Goal: Task Accomplishment & Management: Use online tool/utility

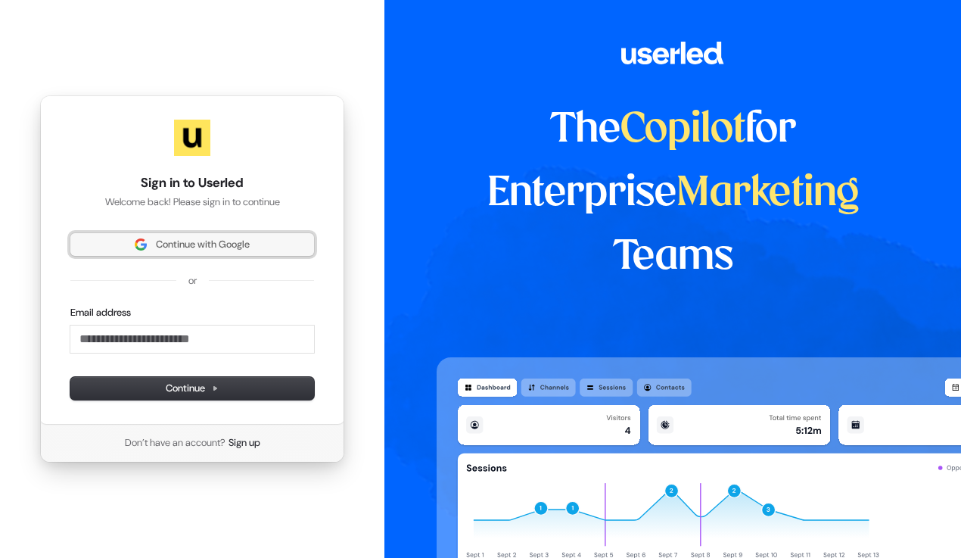
click at [240, 238] on span "Continue with Google" at bounding box center [203, 245] width 94 height 14
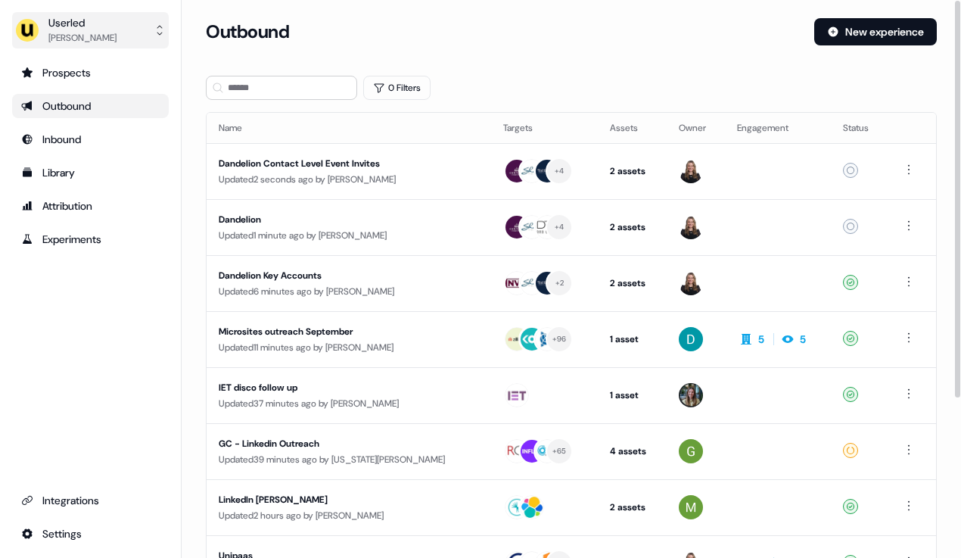
click at [110, 23] on button "Userled Maz Hussien" at bounding box center [90, 30] width 157 height 36
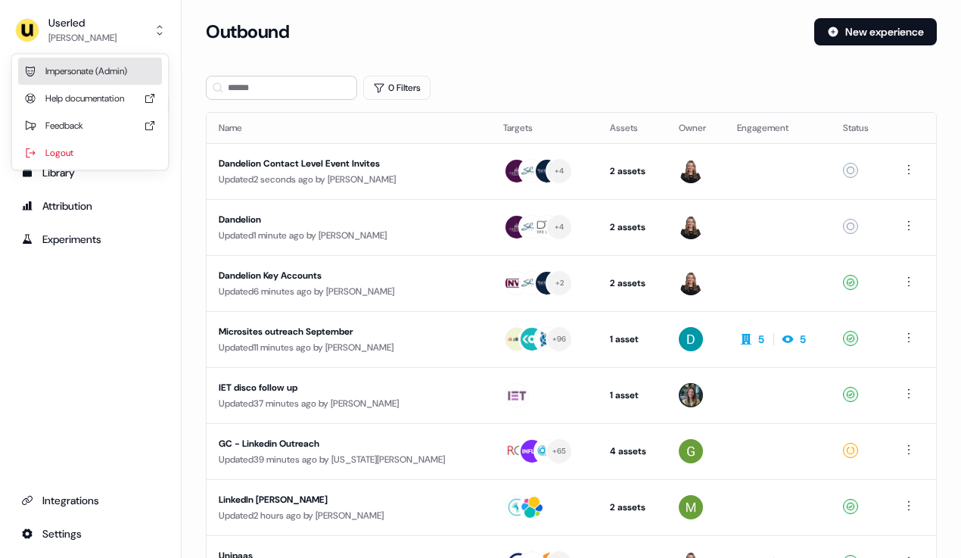
click at [104, 67] on div "Impersonate (Admin)" at bounding box center [90, 70] width 144 height 27
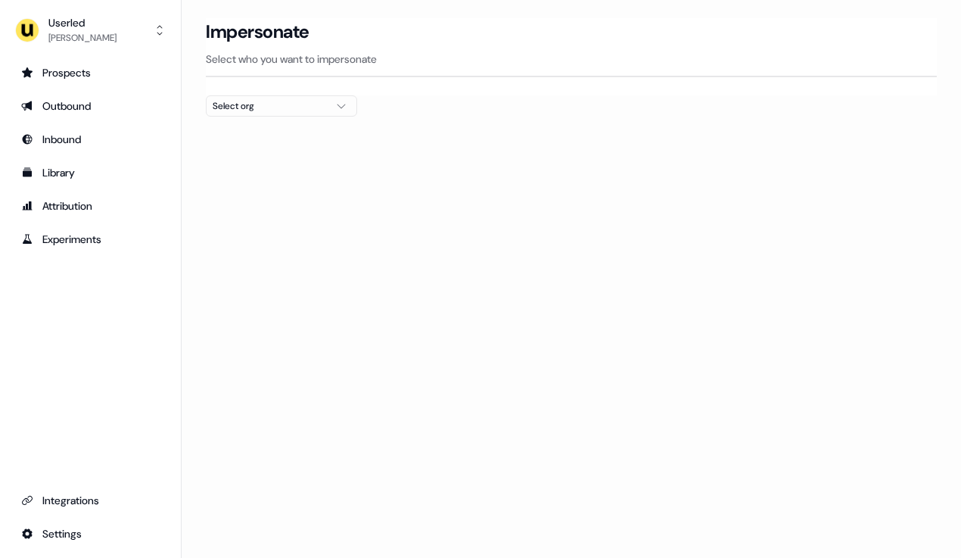
click at [312, 104] on div "Select org" at bounding box center [269, 105] width 113 height 15
click at [385, 108] on section "Loading... Impersonate Select who you want to impersonate Select org" at bounding box center [571, 94] width 779 height 153
click at [128, 42] on button "Userled Maz Hussien" at bounding box center [90, 30] width 157 height 36
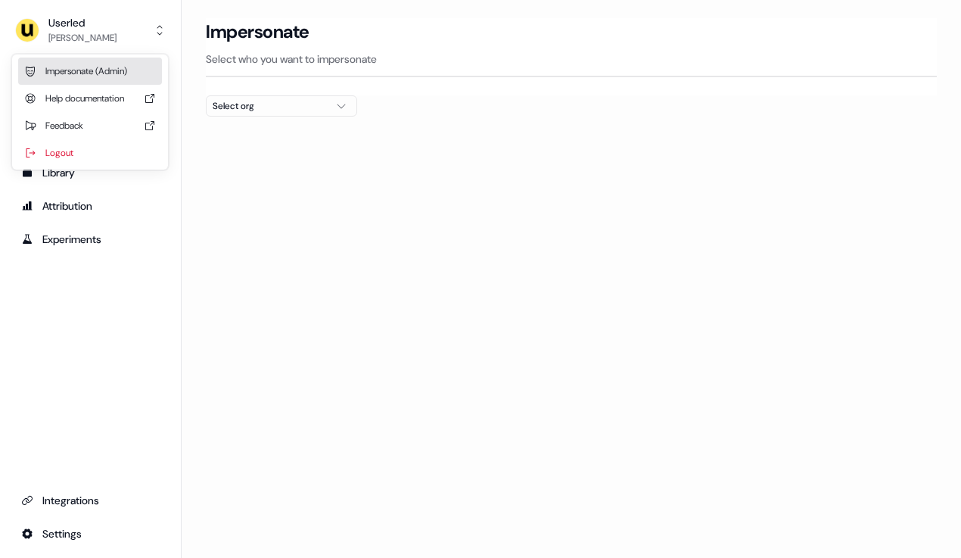
click at [111, 64] on div "Impersonate (Admin)" at bounding box center [90, 70] width 144 height 27
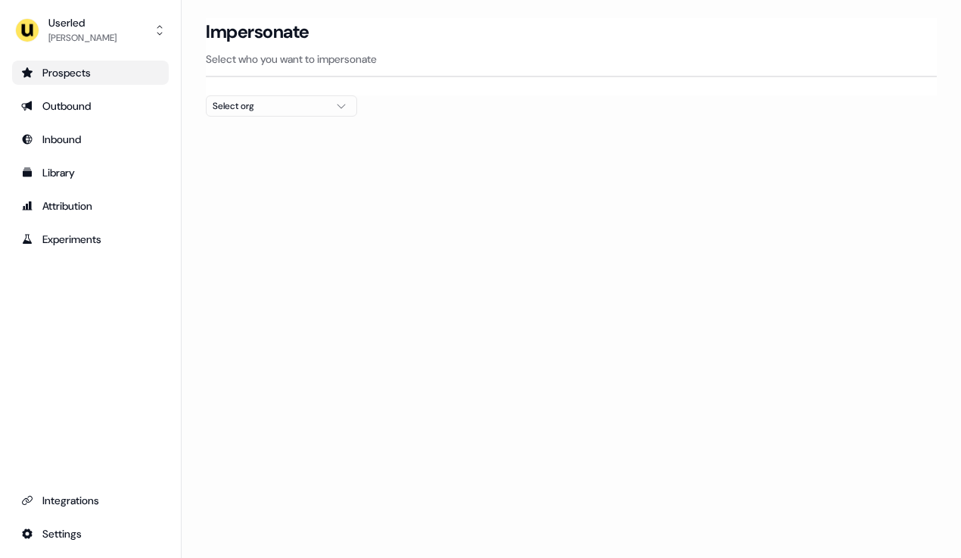
click at [83, 76] on div "Prospects" at bounding box center [90, 72] width 138 height 15
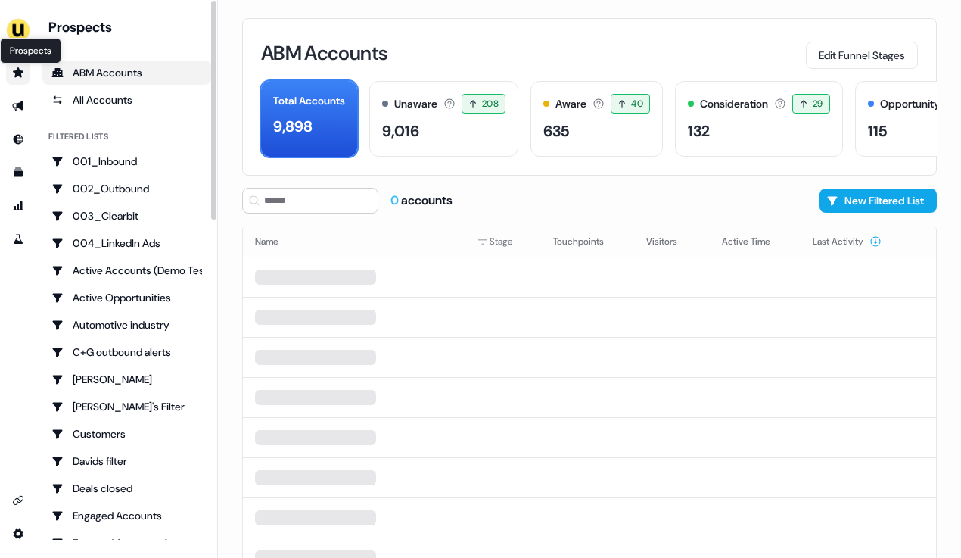
click at [17, 72] on icon "Go to prospects" at bounding box center [18, 72] width 11 height 10
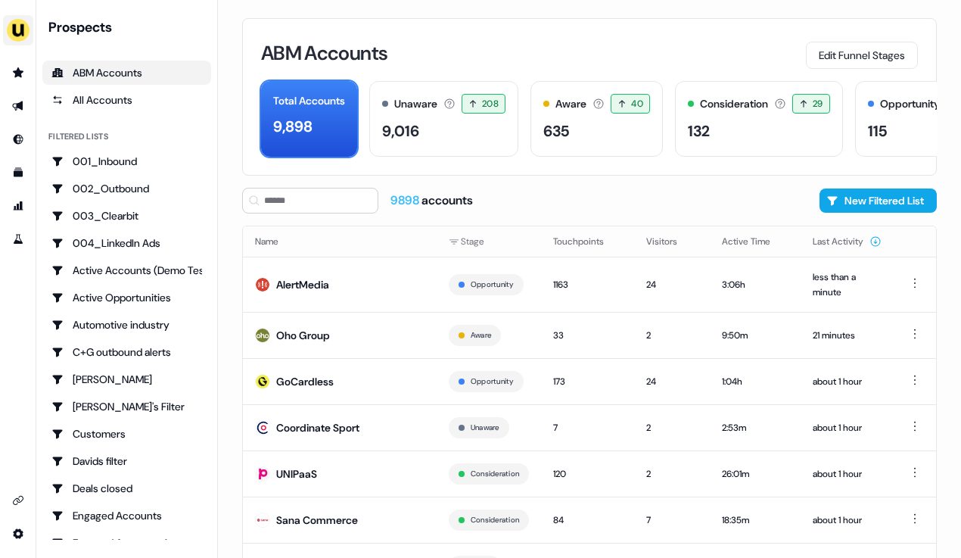
click at [23, 29] on img "side nav menu" at bounding box center [18, 30] width 24 height 24
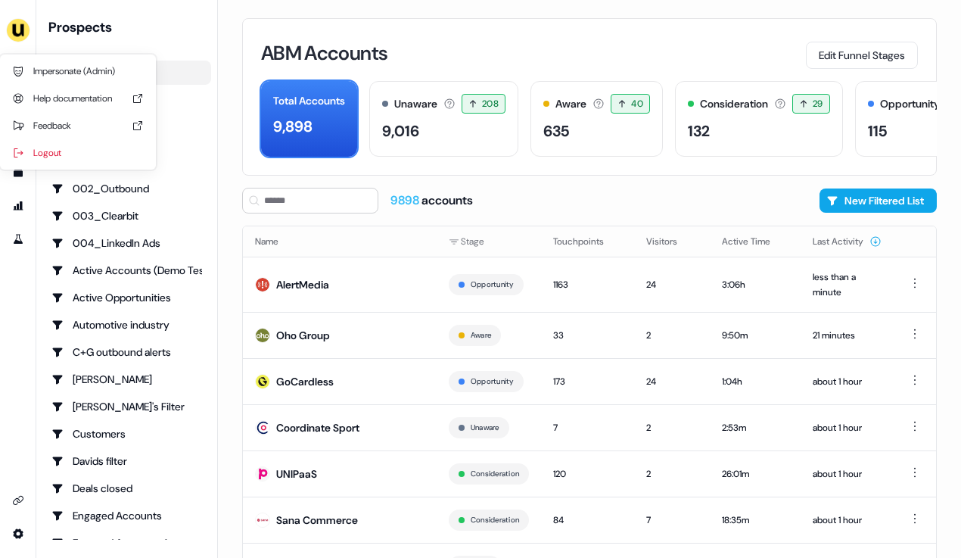
click at [404, 51] on div "Impersonate (Admin) Help documentation Feedback Logout Prospects ABM Accounts A…" at bounding box center [480, 279] width 961 height 558
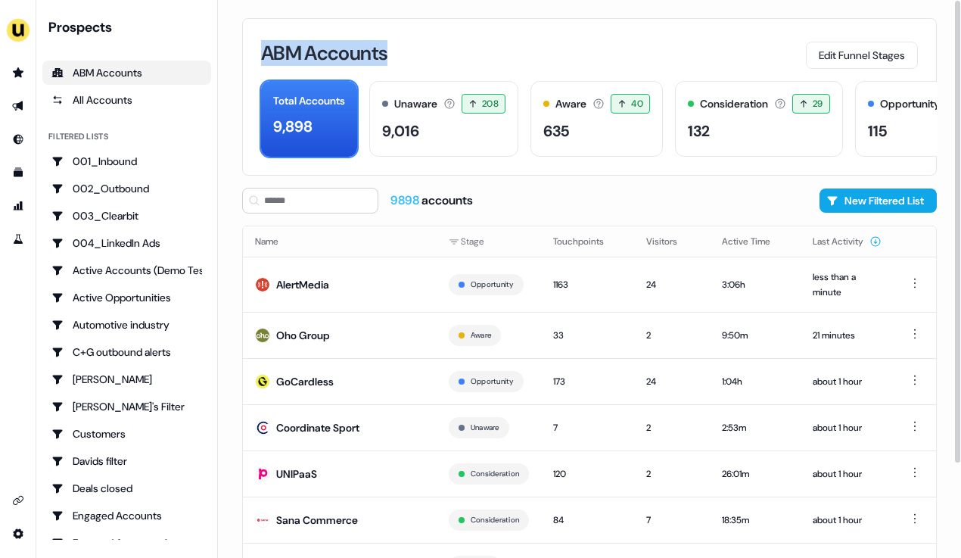
drag, startPoint x: 396, startPoint y: 52, endPoint x: 262, endPoint y: 42, distance: 134.3
click at [262, 42] on div "ABM Accounts Edit Funnel Stages" at bounding box center [589, 53] width 657 height 32
click at [286, 56] on h3 "ABM Accounts" at bounding box center [324, 53] width 126 height 20
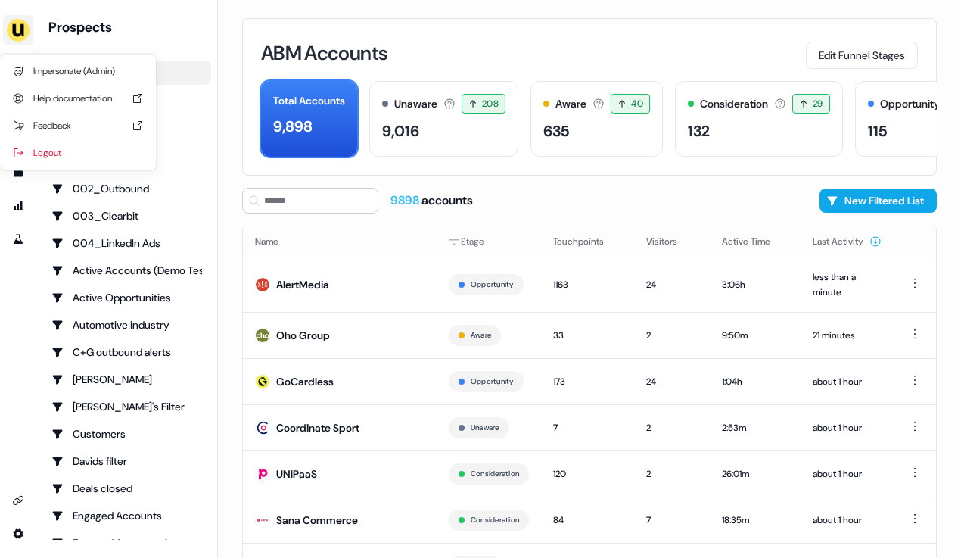
click at [24, 26] on img "side nav menu" at bounding box center [18, 30] width 24 height 24
click at [64, 68] on div "Impersonate (Admin)" at bounding box center [78, 70] width 144 height 27
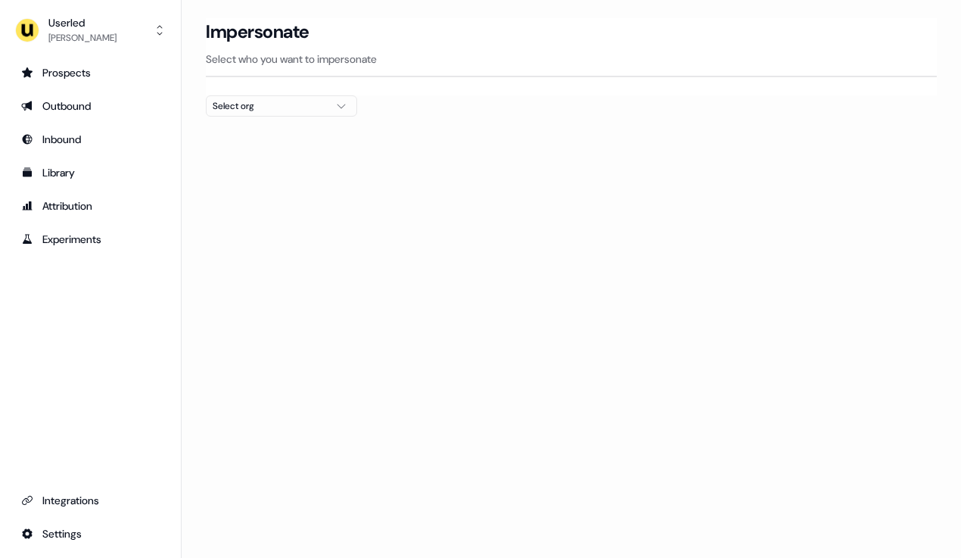
click at [287, 115] on button "Select org" at bounding box center [281, 105] width 151 height 21
type input "*"
click at [387, 166] on section "Loading... Impersonate Select who you want to impersonate Select org" at bounding box center [571, 94] width 779 height 153
click at [310, 110] on div "Select org" at bounding box center [269, 105] width 113 height 15
click at [272, 128] on input "text" at bounding box center [291, 133] width 132 height 27
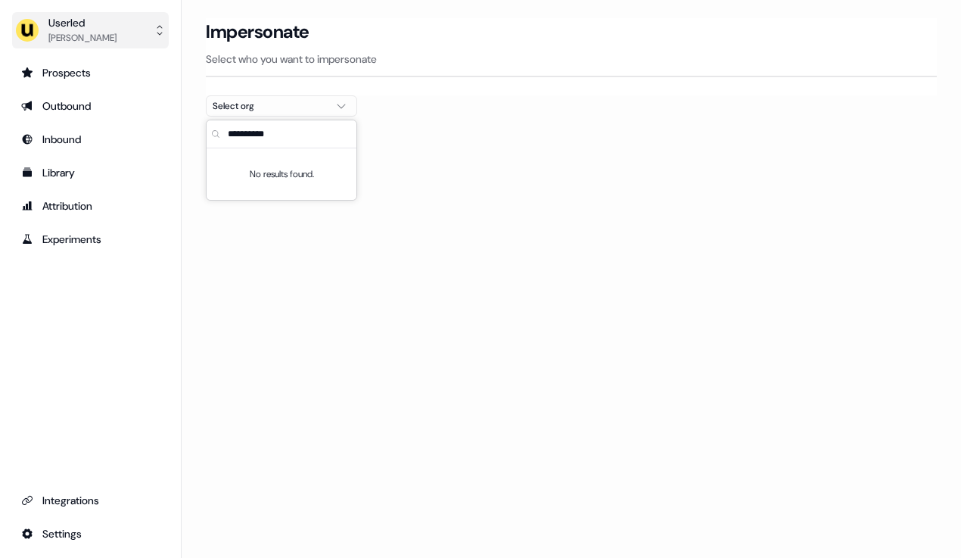
click at [74, 33] on div "Maz Hussien" at bounding box center [82, 37] width 68 height 15
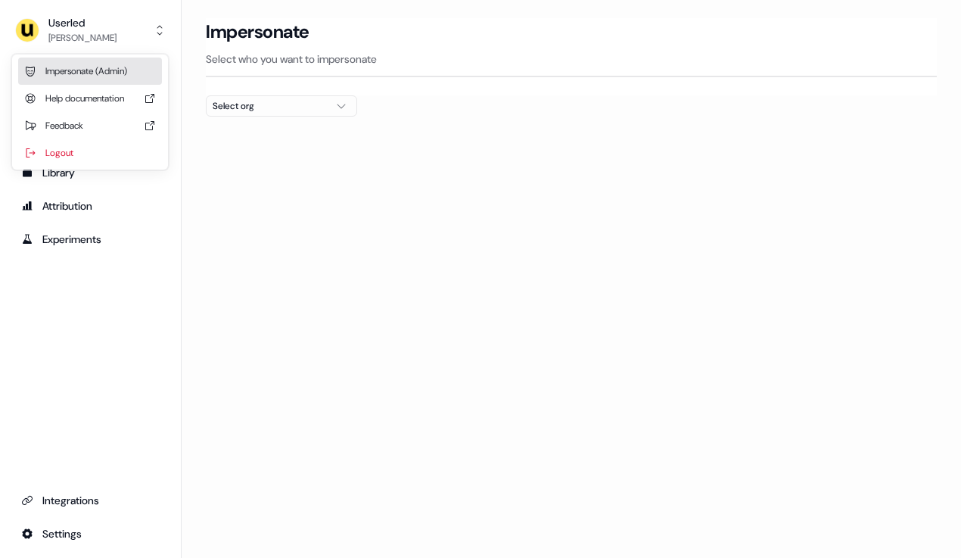
click at [92, 66] on div "Impersonate (Admin)" at bounding box center [90, 70] width 144 height 27
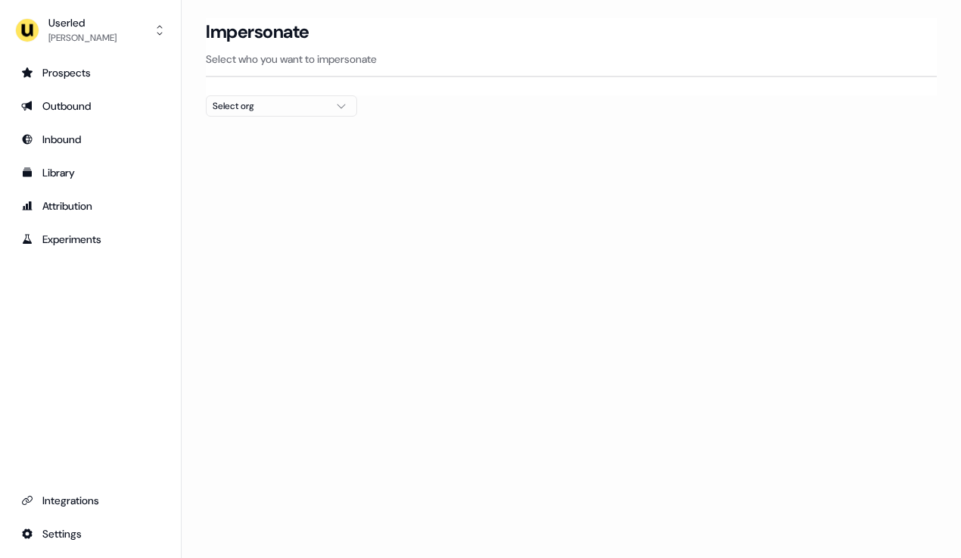
click at [276, 112] on div "Select org" at bounding box center [269, 105] width 113 height 15
drag, startPoint x: 301, startPoint y: 175, endPoint x: 251, endPoint y: 175, distance: 49.9
click at [251, 175] on div "No results found." at bounding box center [282, 173] width 150 height 51
click at [296, 174] on div "No results found." at bounding box center [282, 173] width 150 height 51
click at [317, 101] on div "Select org" at bounding box center [269, 105] width 113 height 15
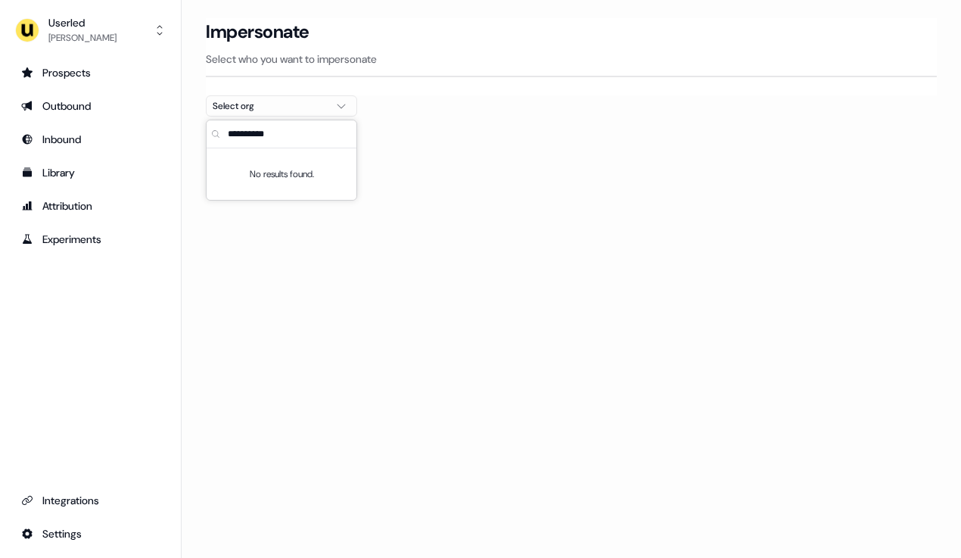
click at [311, 105] on div "Select org" at bounding box center [269, 105] width 113 height 15
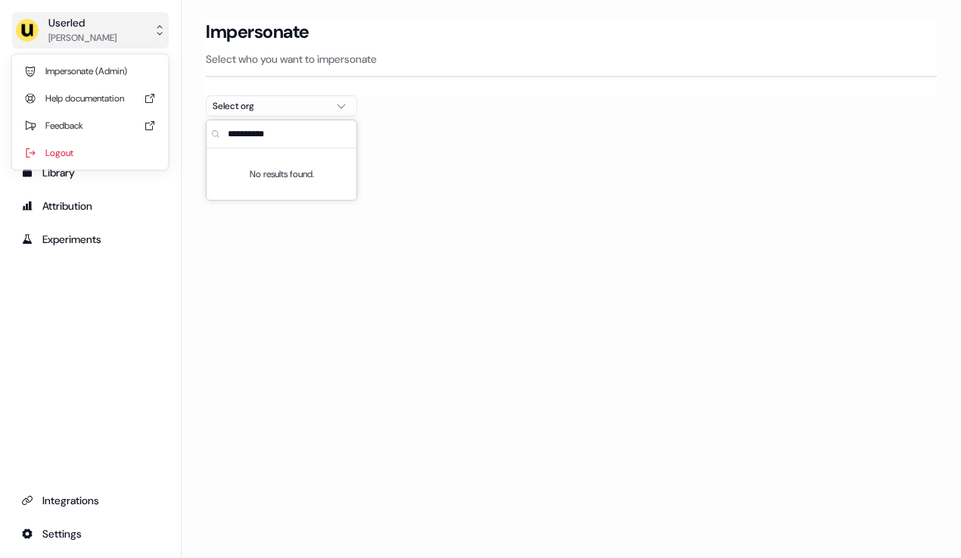
click at [94, 34] on div "Maz Hussien" at bounding box center [82, 37] width 68 height 15
click at [243, 205] on div "Userled Maz Hussien Impersonate (Admin) Help documentation Feedback Logout Pros…" at bounding box center [480, 279] width 961 height 558
click at [129, 36] on button "Userled Maz Hussien" at bounding box center [90, 30] width 157 height 36
click at [283, 120] on div "Userled Maz Hussien Impersonate (Admin) Help documentation Feedback Logout Pros…" at bounding box center [480, 279] width 961 height 558
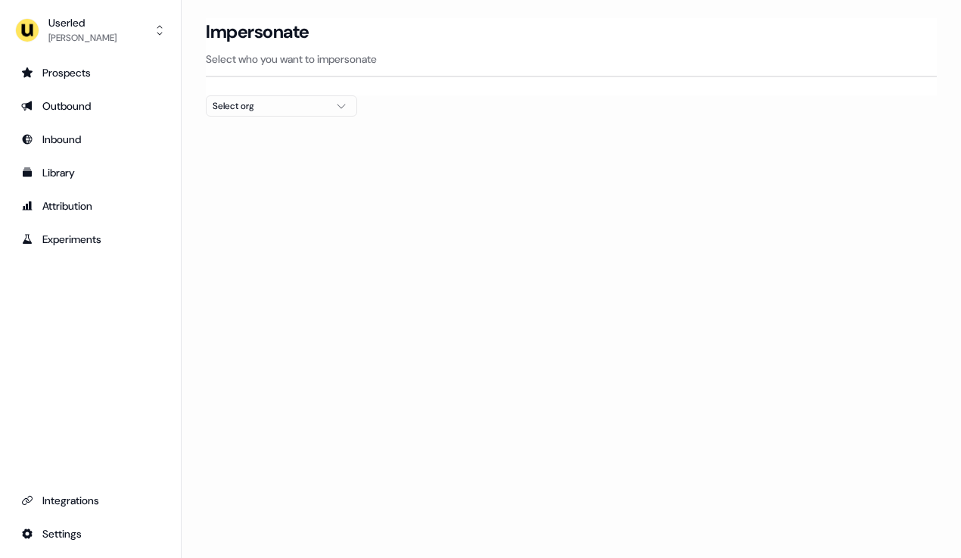
click at [283, 114] on button "Select org" at bounding box center [281, 105] width 151 height 21
type input "*****"
click at [391, 194] on div "Loading... Impersonate Select who you want to impersonate Select org" at bounding box center [571, 279] width 779 height 558
click at [87, 110] on div "Outbound" at bounding box center [90, 105] width 138 height 15
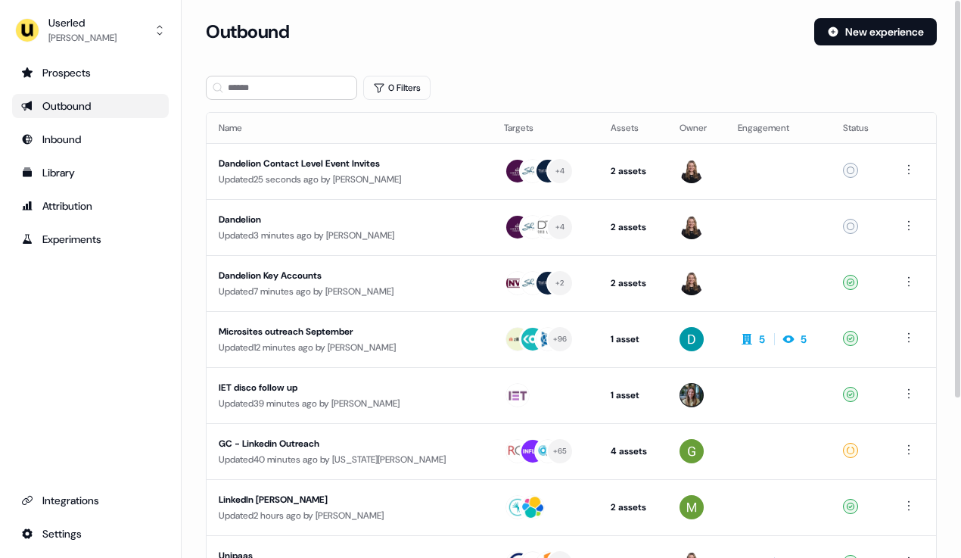
click at [499, 56] on div "Outbound New experience" at bounding box center [571, 40] width 731 height 45
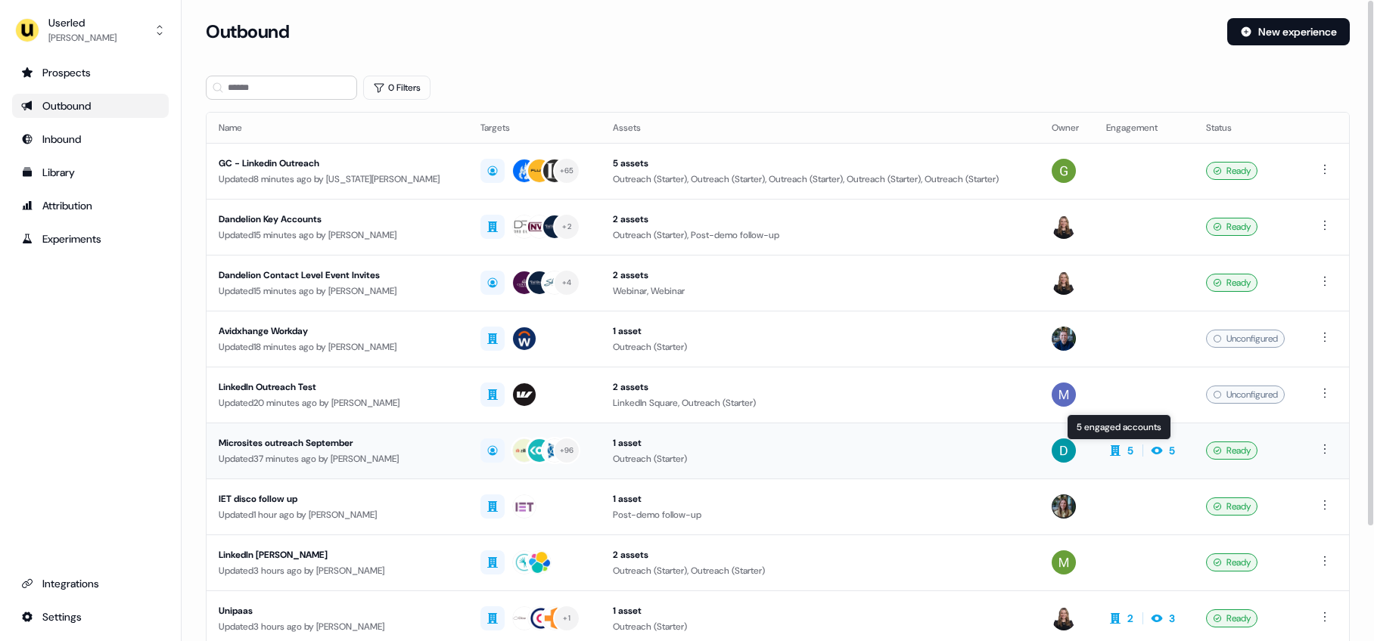
click at [936, 452] on div "Outreach (Starter)" at bounding box center [820, 459] width 414 height 15
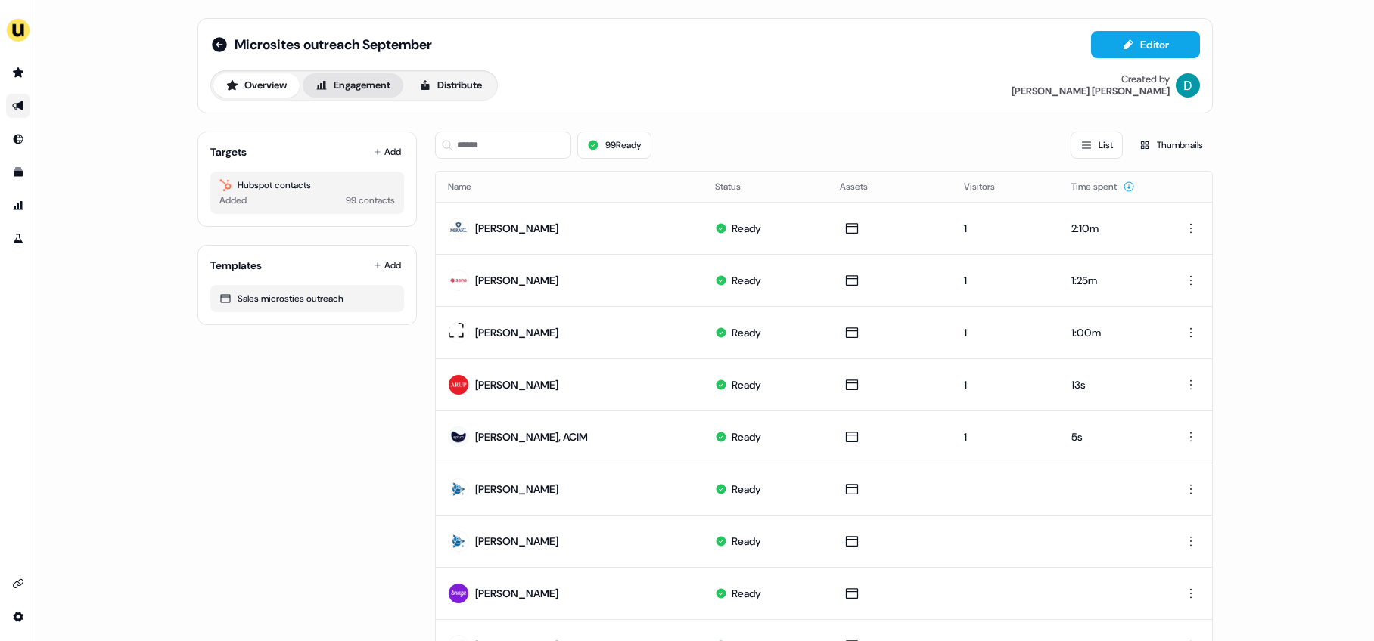
click at [360, 87] on button "Engagement" at bounding box center [353, 85] width 101 height 24
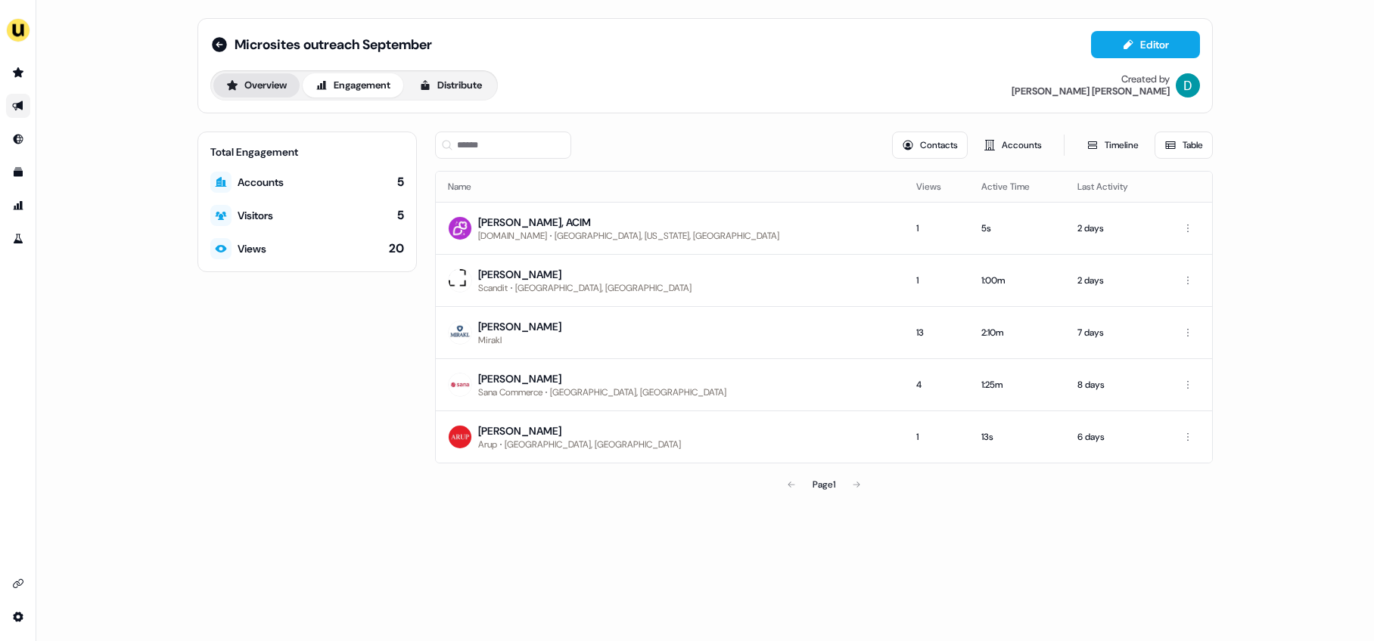
click at [276, 92] on button "Overview" at bounding box center [256, 85] width 86 height 24
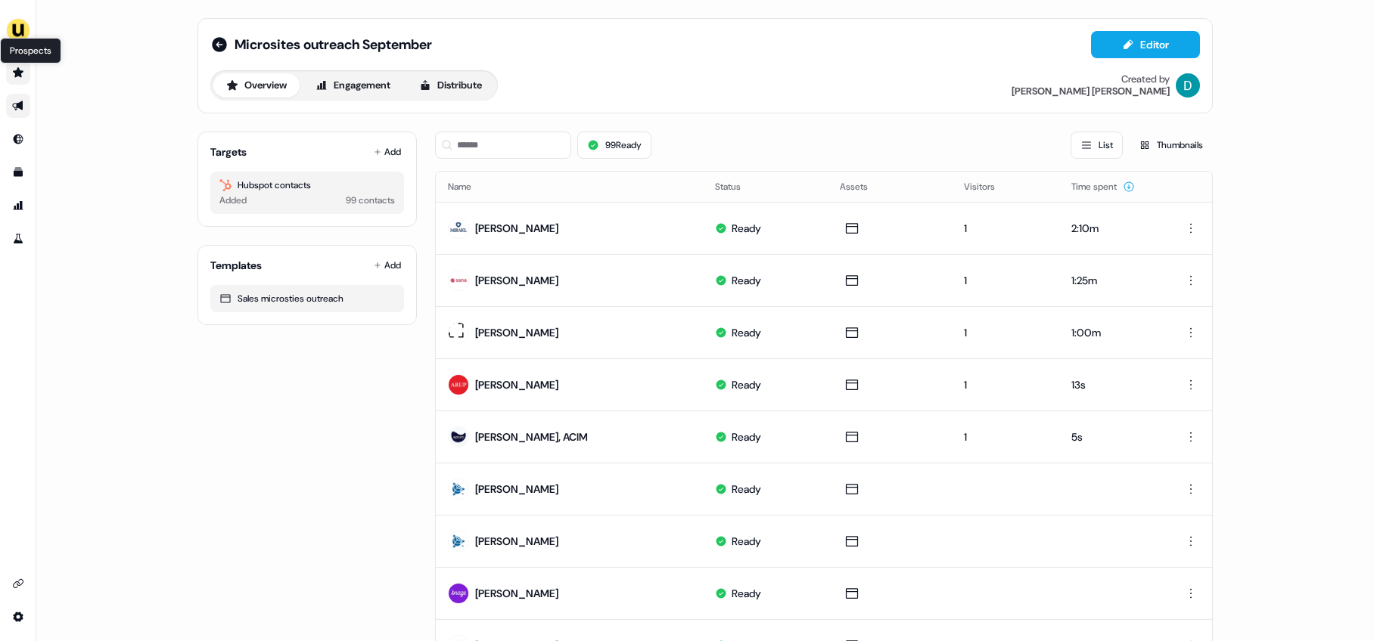
click at [22, 76] on icon "Go to prospects" at bounding box center [18, 73] width 12 height 12
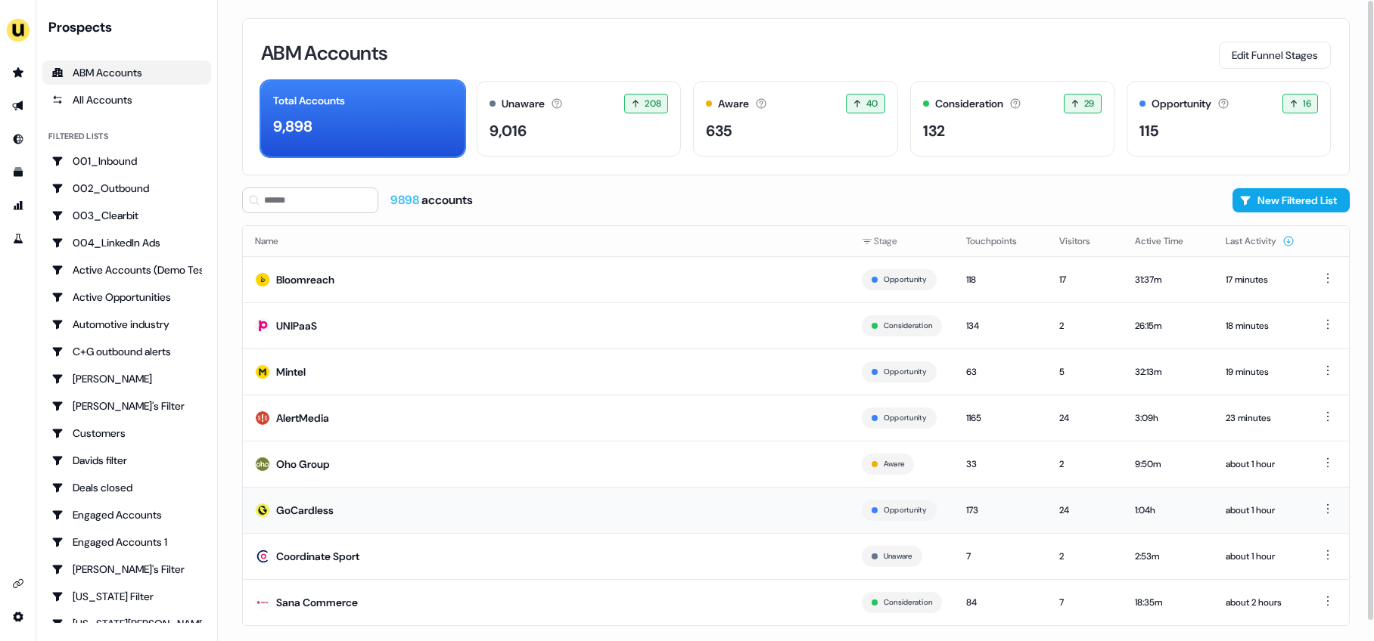
click at [369, 508] on td "GoCardless" at bounding box center [546, 510] width 607 height 46
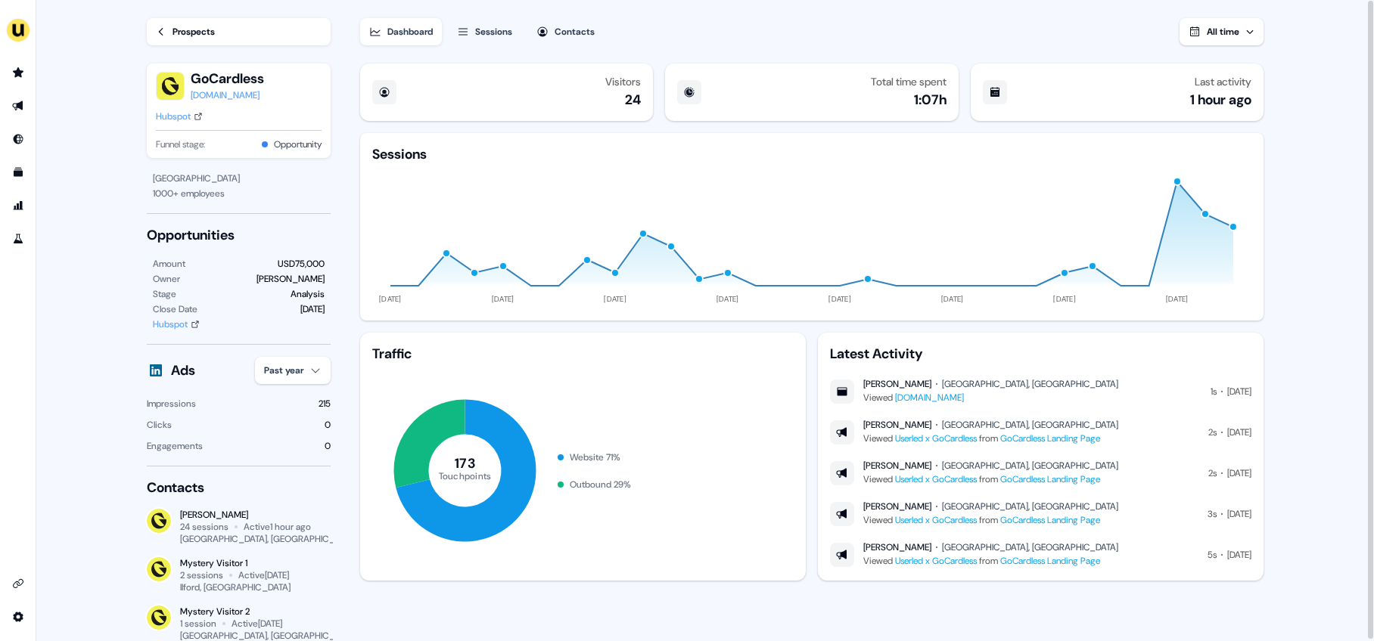
click at [558, 31] on button "Contacts" at bounding box center [565, 31] width 76 height 27
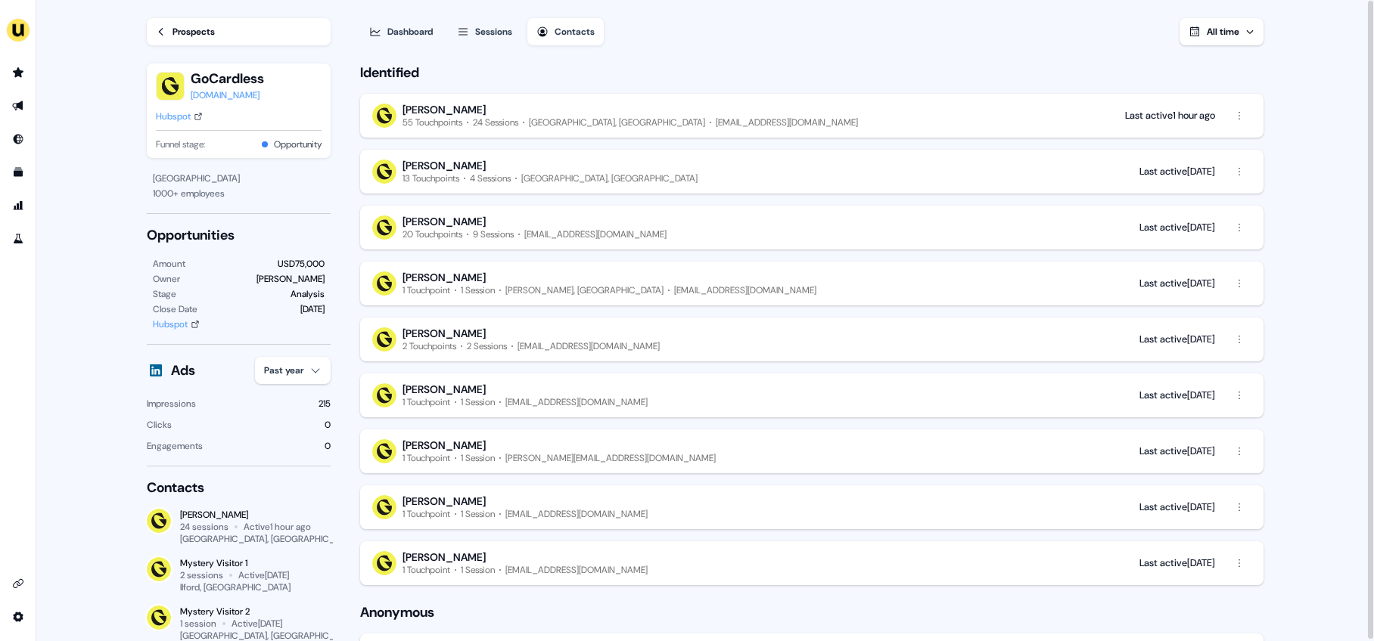
click at [404, 33] on div "Dashboard" at bounding box center [409, 31] width 45 height 15
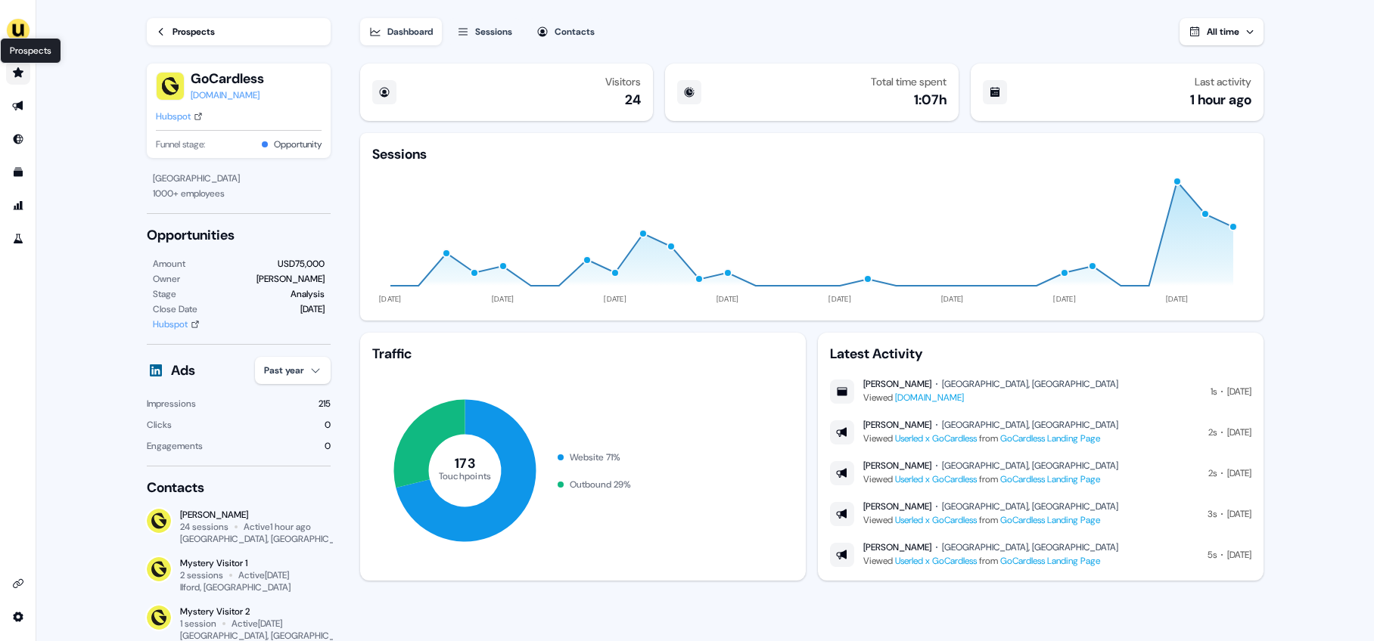
click at [20, 76] on icon "Go to prospects" at bounding box center [18, 72] width 11 height 10
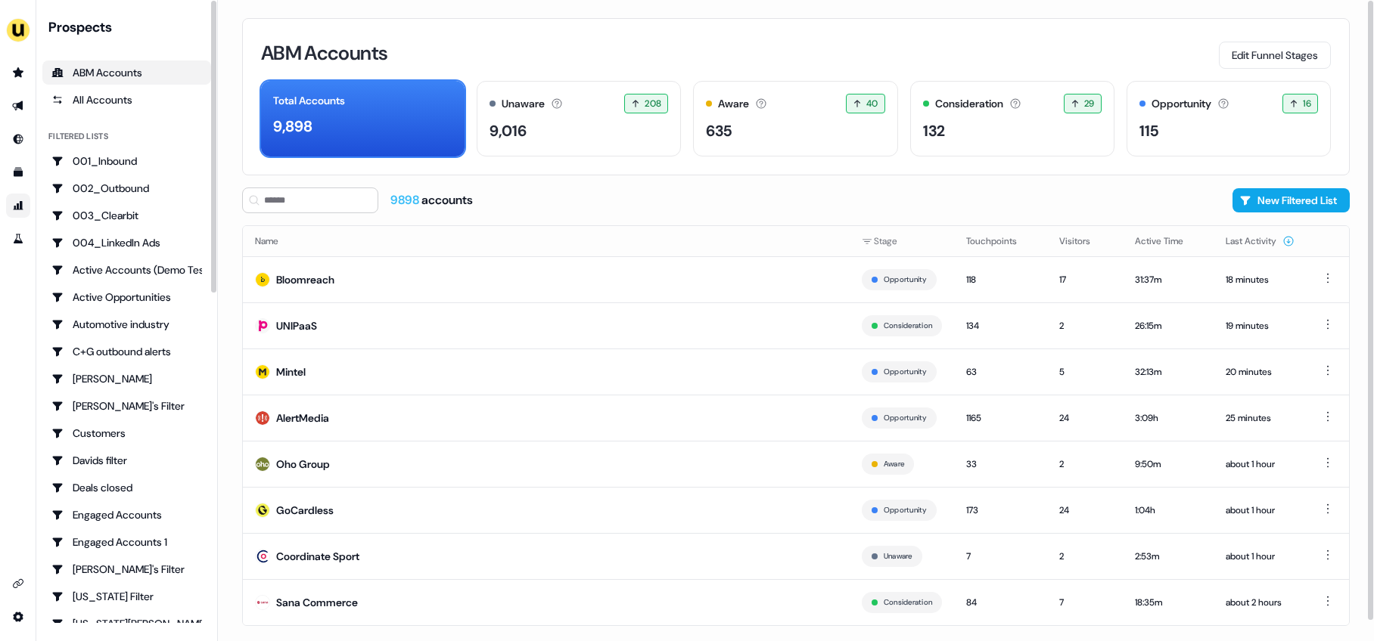
click at [18, 200] on link "Go to attribution" at bounding box center [18, 206] width 24 height 24
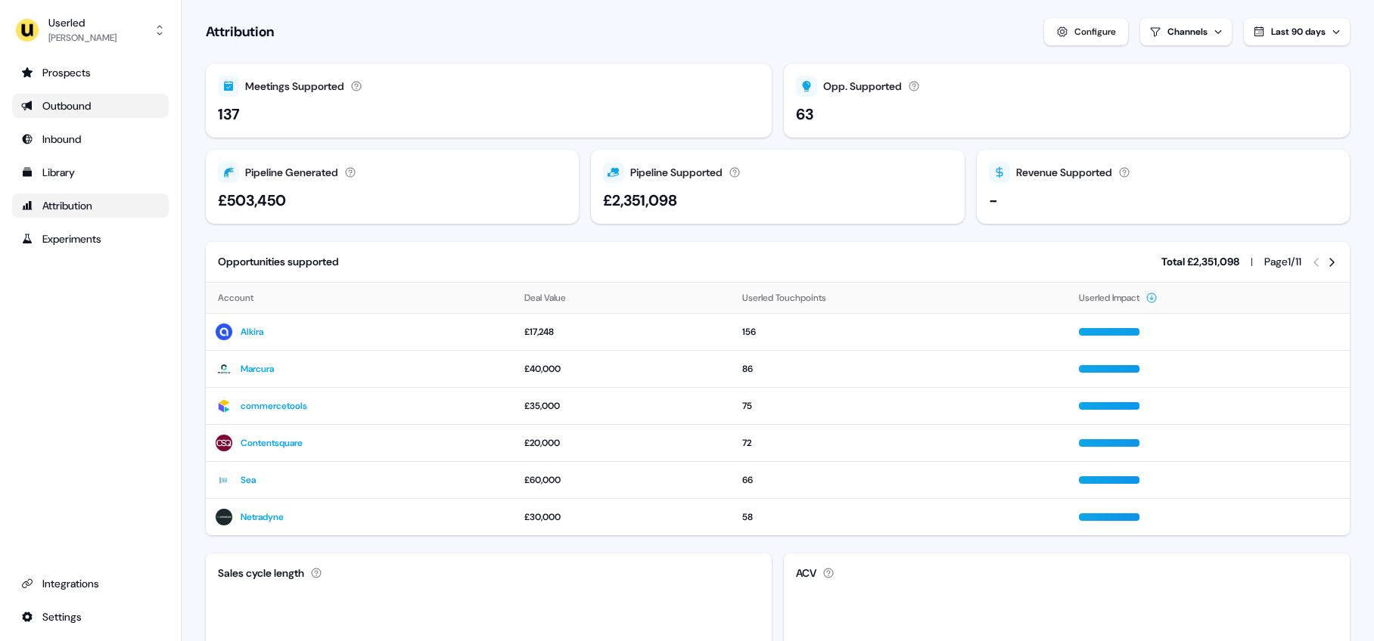
click at [73, 110] on div "Outbound" at bounding box center [90, 105] width 138 height 15
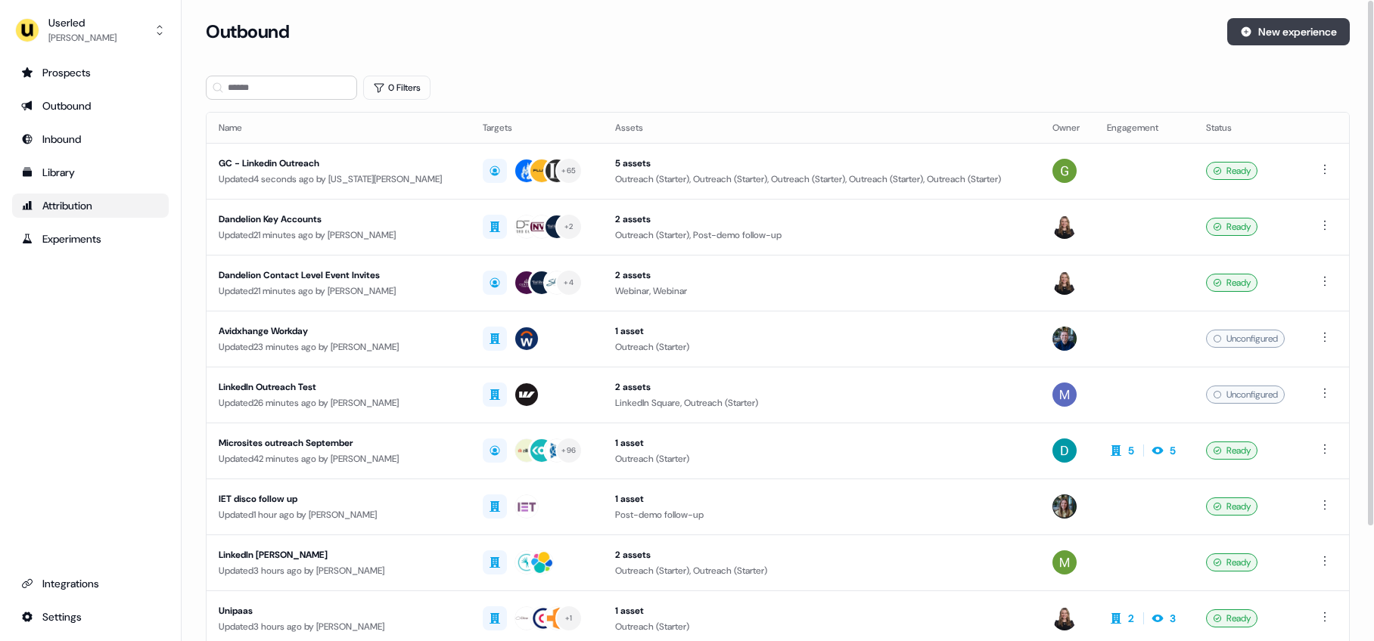
click at [960, 35] on button "New experience" at bounding box center [1288, 31] width 123 height 27
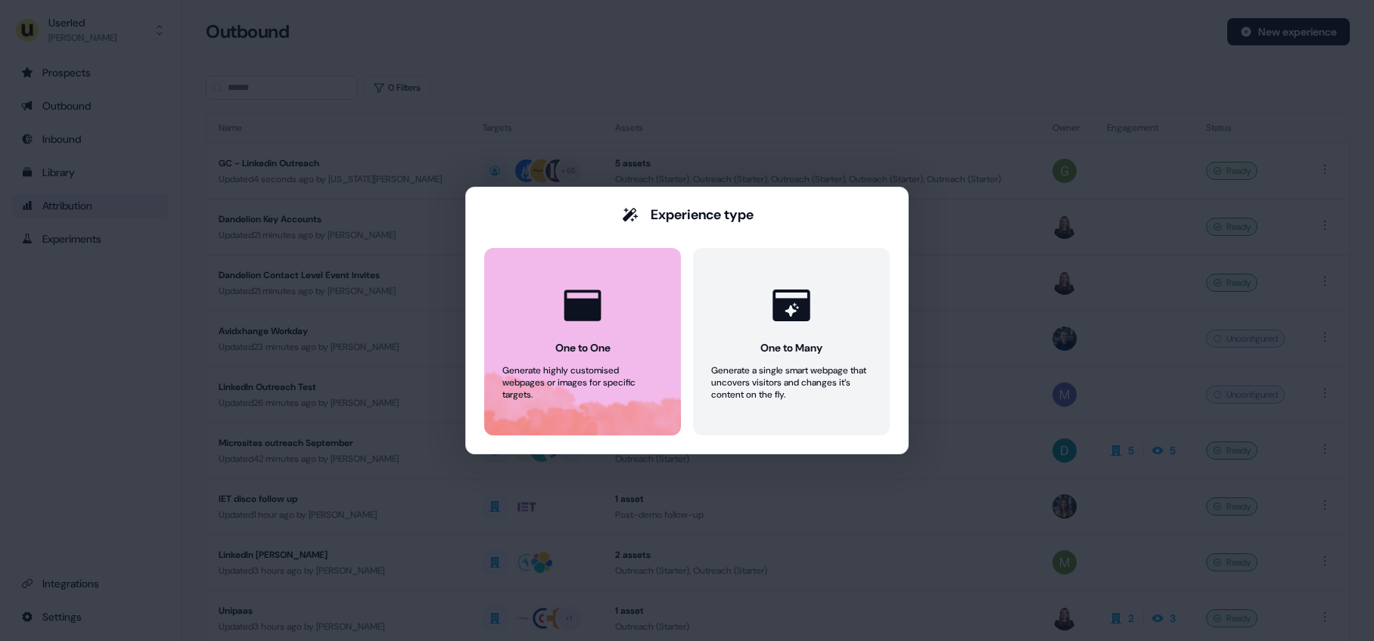
click at [577, 351] on div "One to One" at bounding box center [582, 347] width 55 height 15
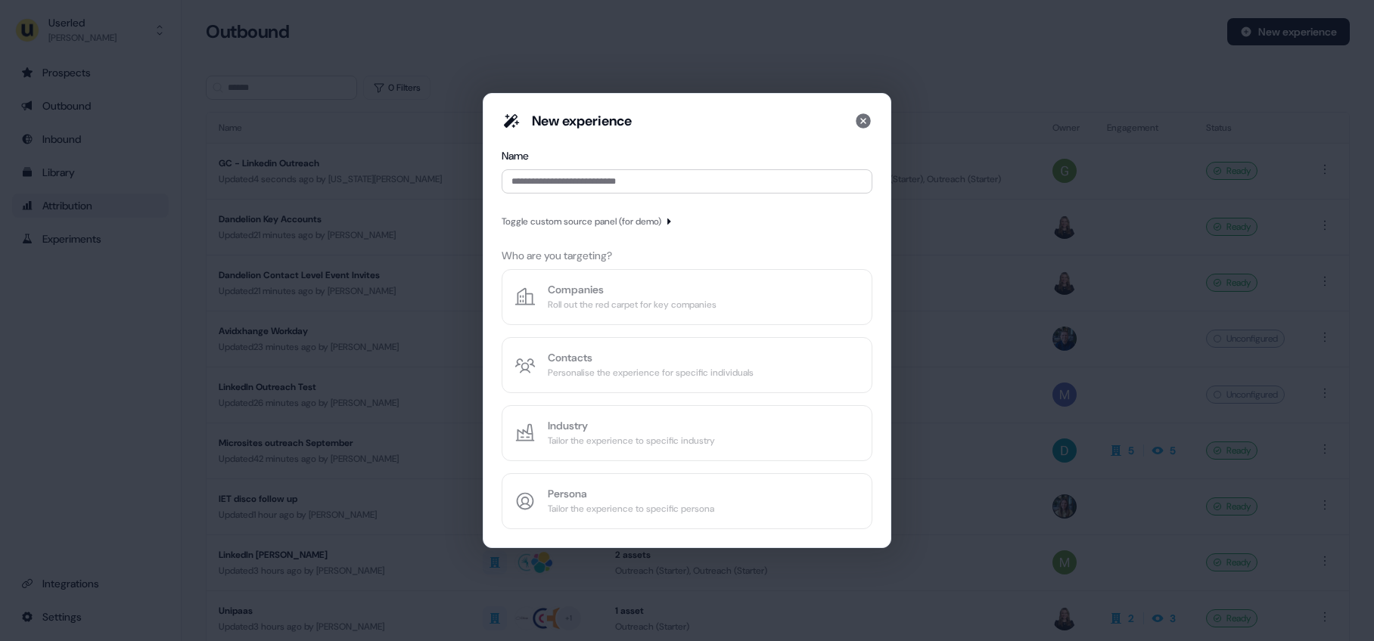
click at [673, 217] on icon "button" at bounding box center [668, 221] width 9 height 9
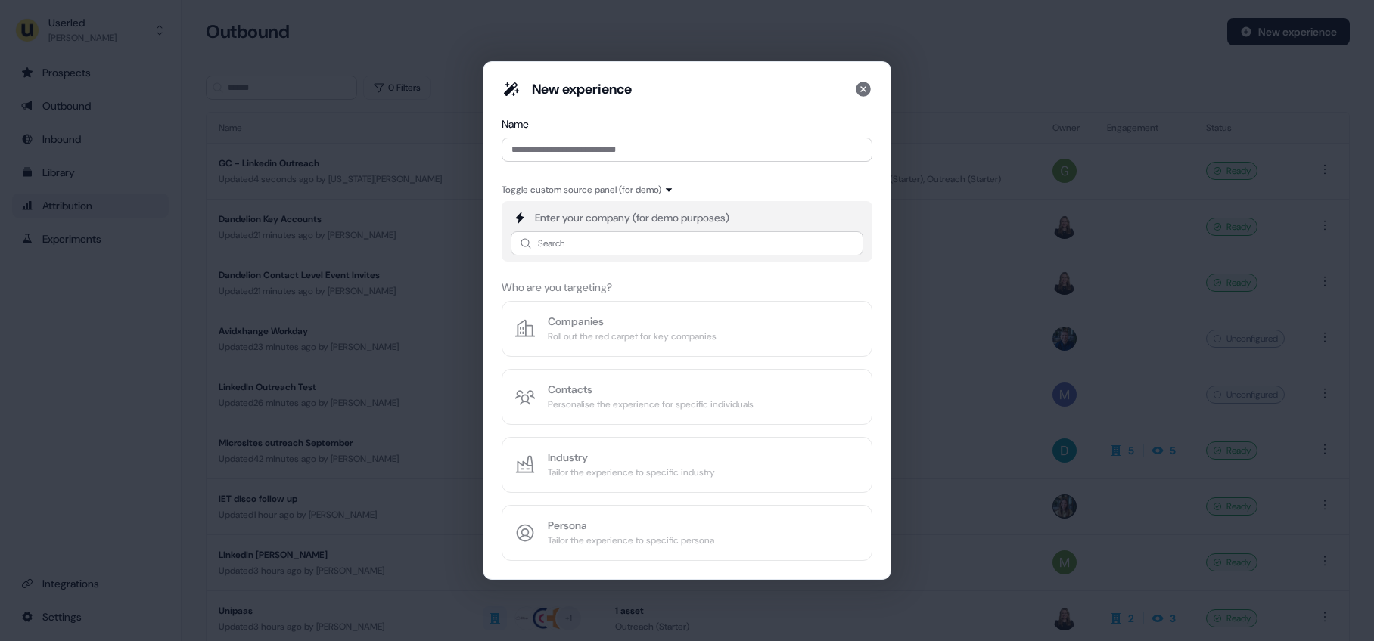
click at [672, 191] on icon "button" at bounding box center [669, 190] width 6 height 4
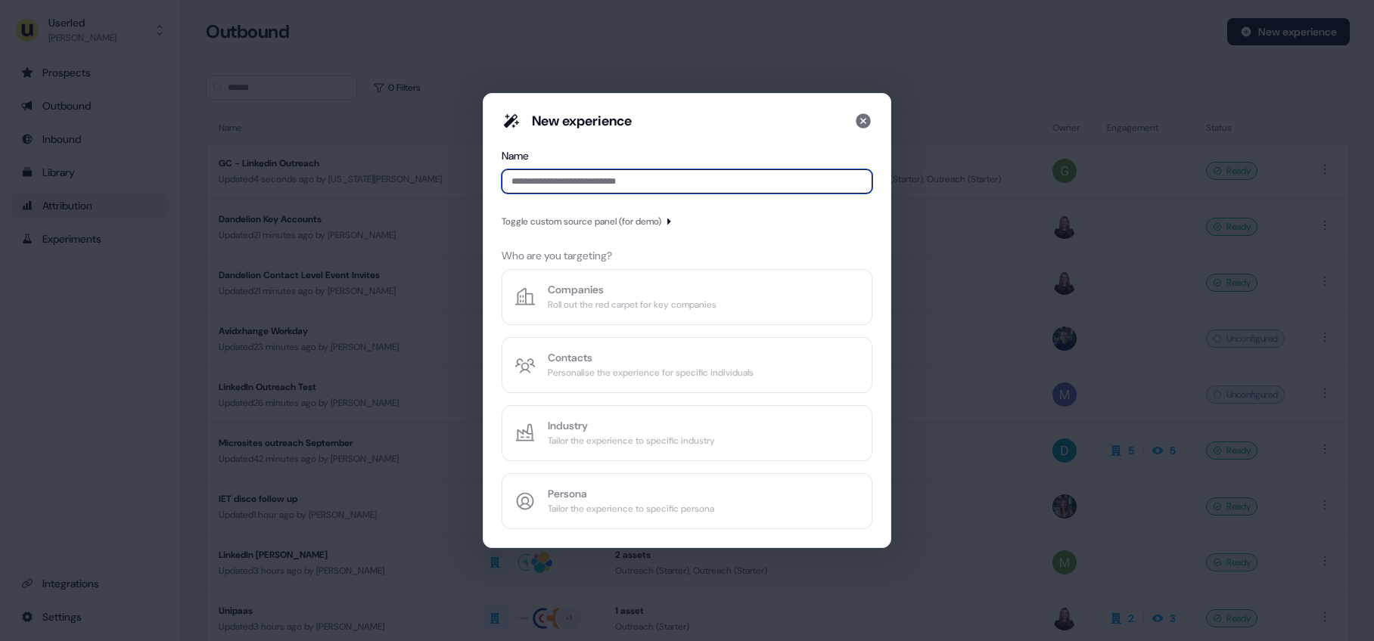
click at [652, 187] on input at bounding box center [687, 181] width 371 height 24
type input "***"
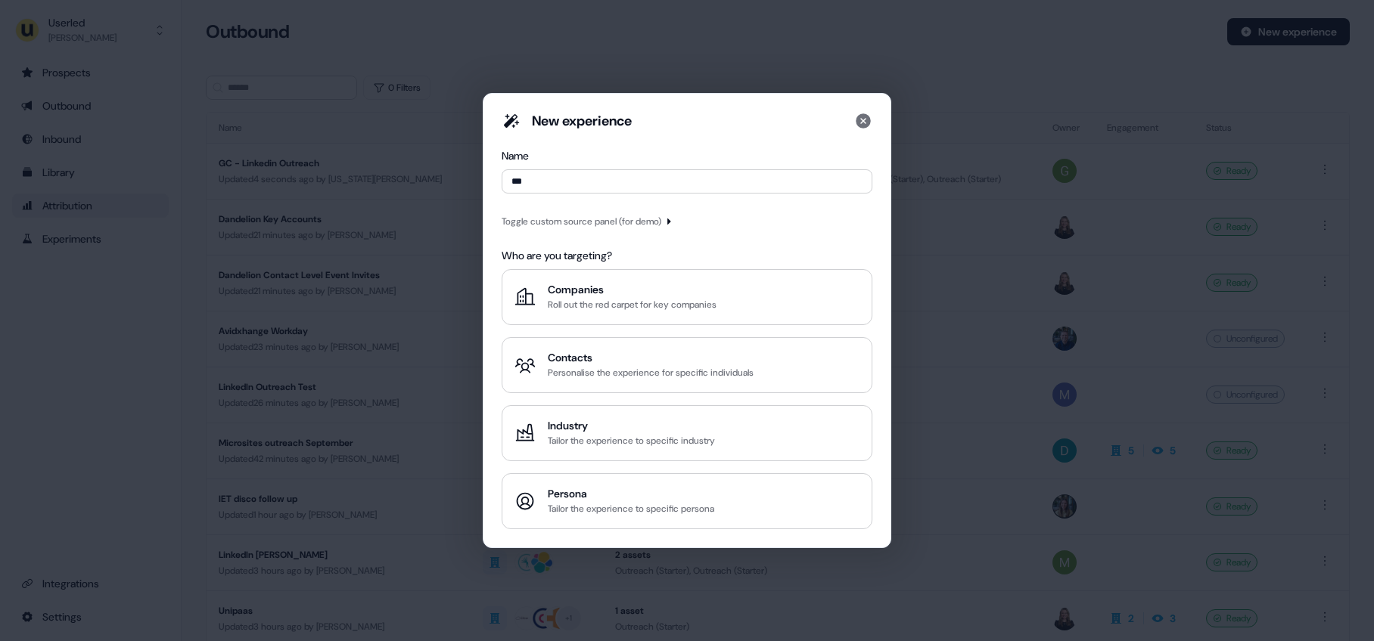
click at [673, 217] on icon "button" at bounding box center [668, 221] width 9 height 9
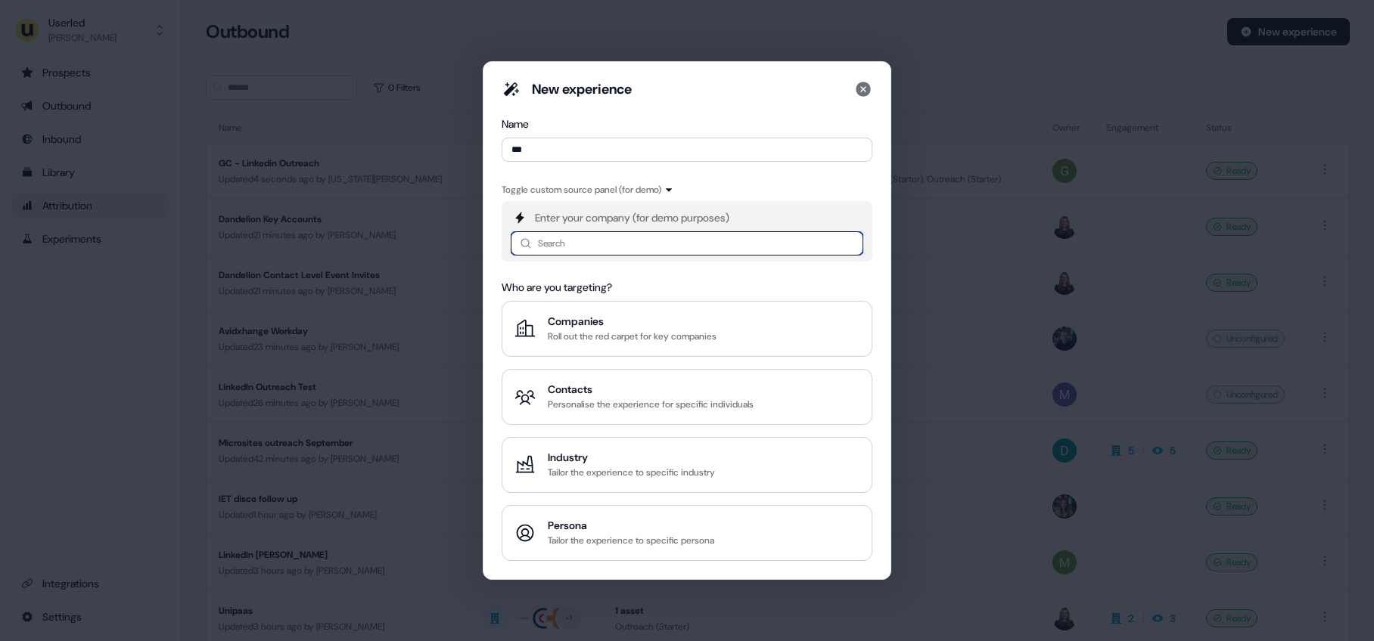
click at [647, 244] on input at bounding box center [687, 243] width 353 height 24
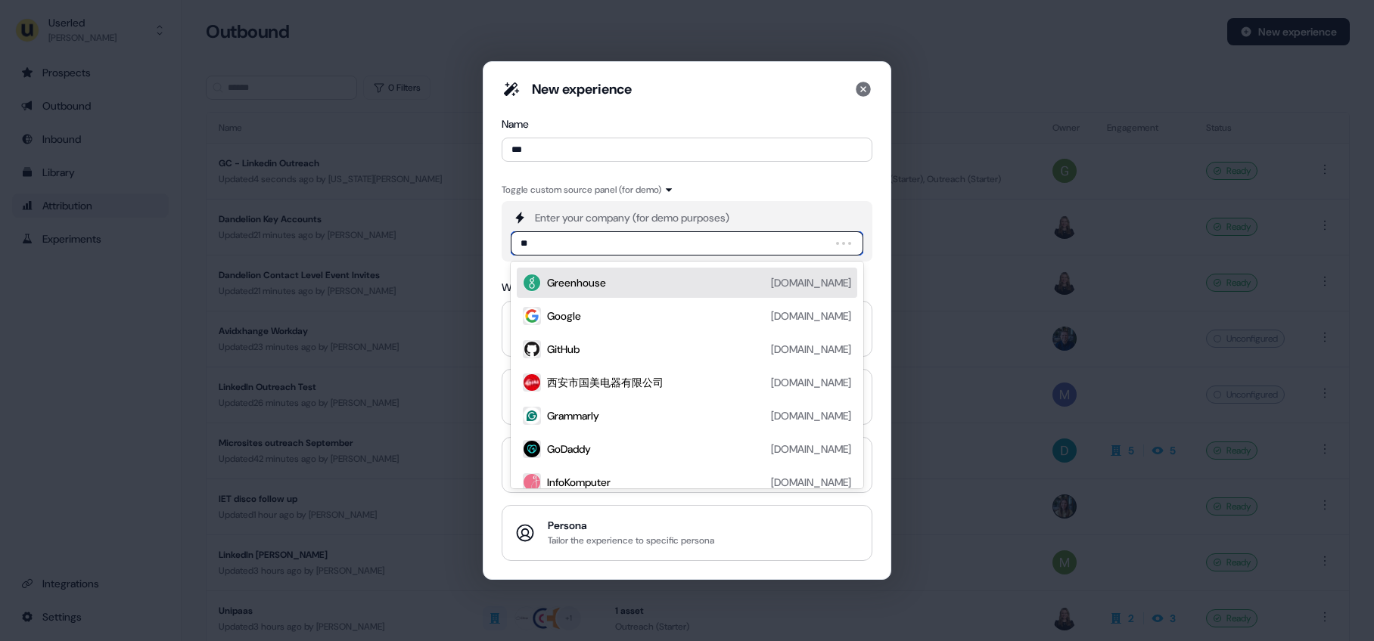
type input "***"
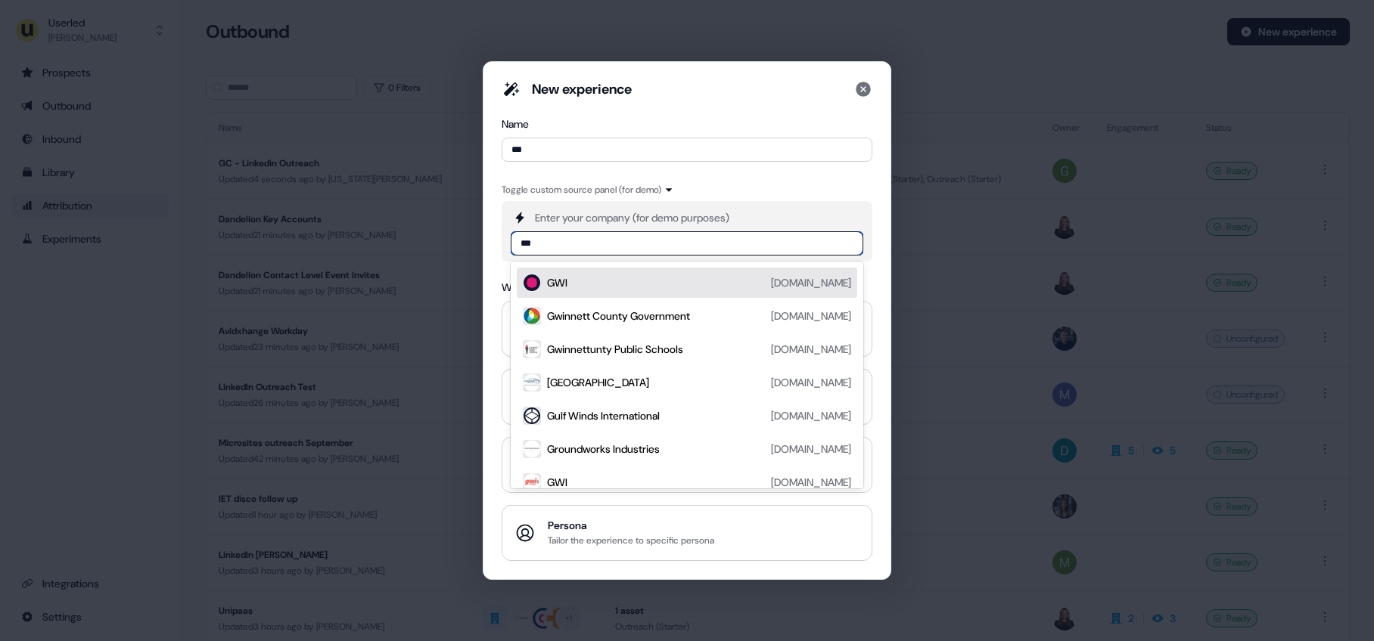
click at [635, 275] on div "GWI [DOMAIN_NAME]" at bounding box center [699, 283] width 304 height 18
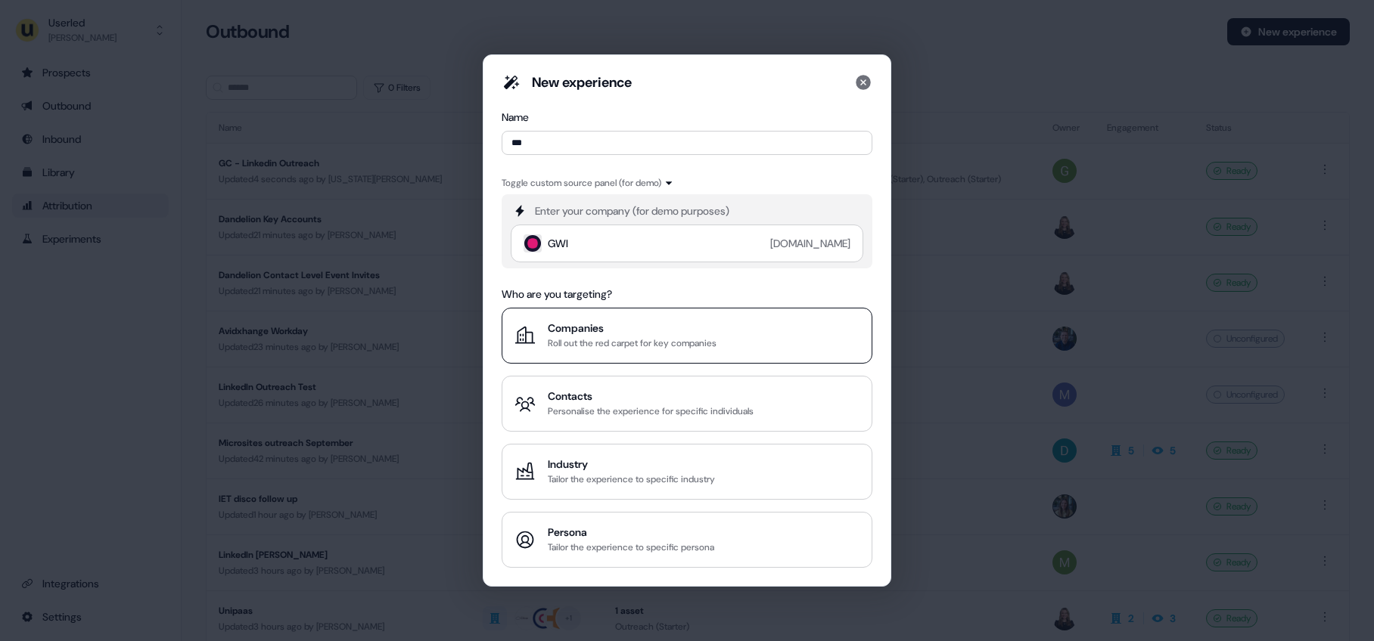
click at [635, 348] on div "Roll out the red carpet for key companies" at bounding box center [632, 343] width 169 height 15
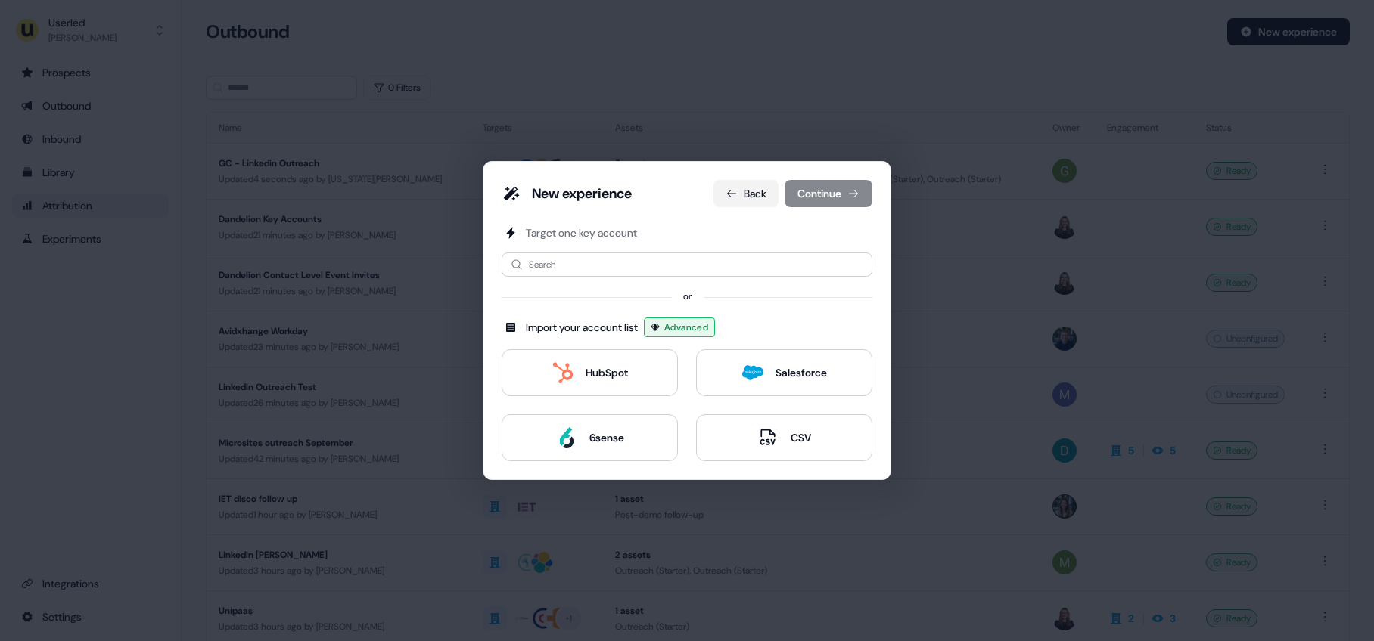
click at [727, 194] on icon at bounding box center [731, 194] width 12 height 12
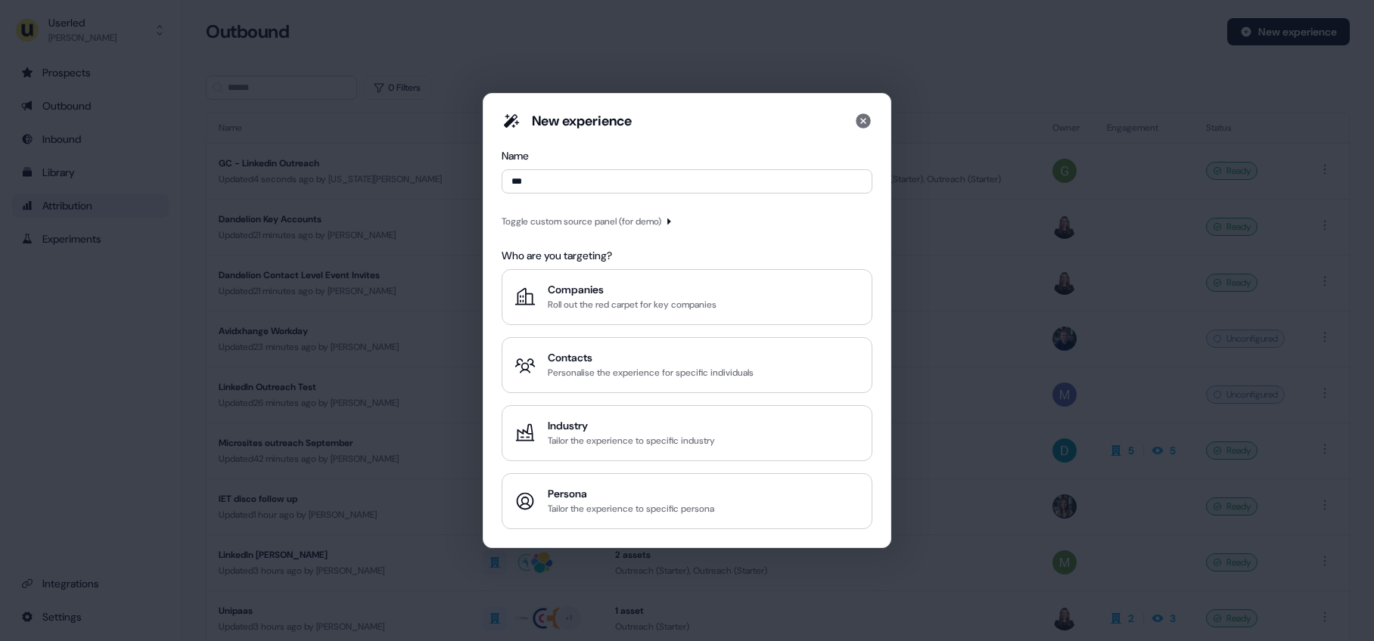
click at [673, 225] on icon "button" at bounding box center [668, 221] width 9 height 9
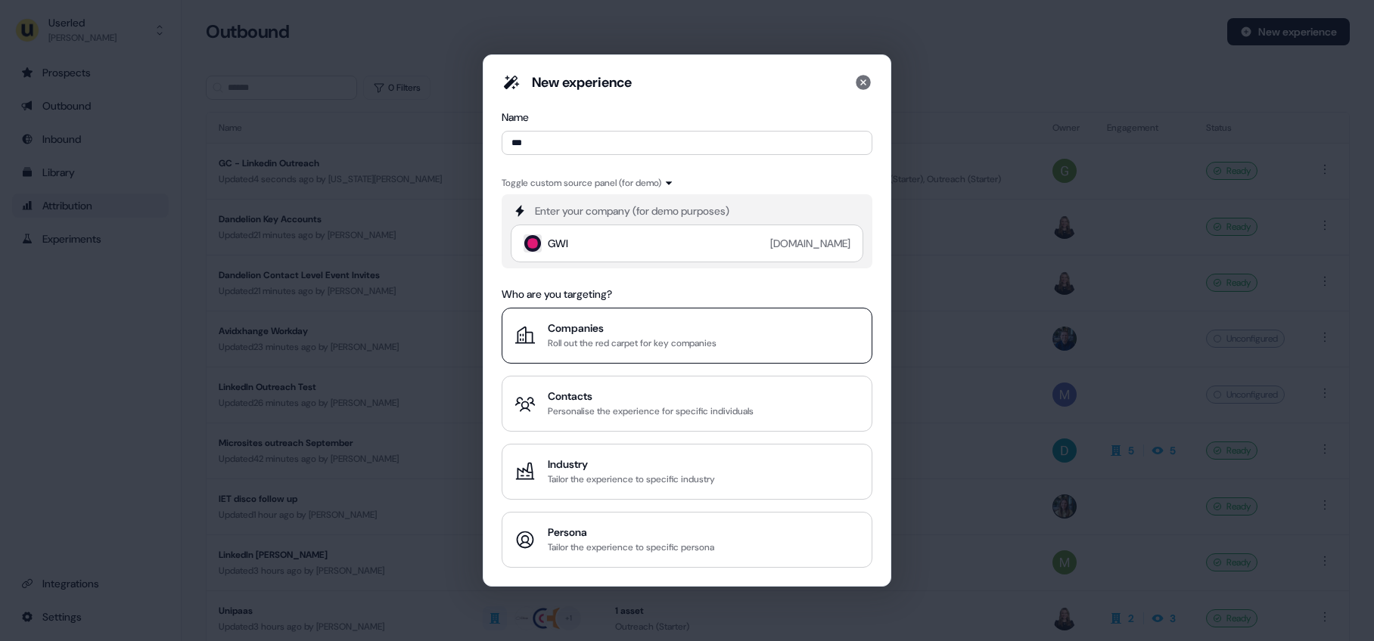
click at [625, 340] on div "Roll out the red carpet for key companies" at bounding box center [632, 343] width 169 height 15
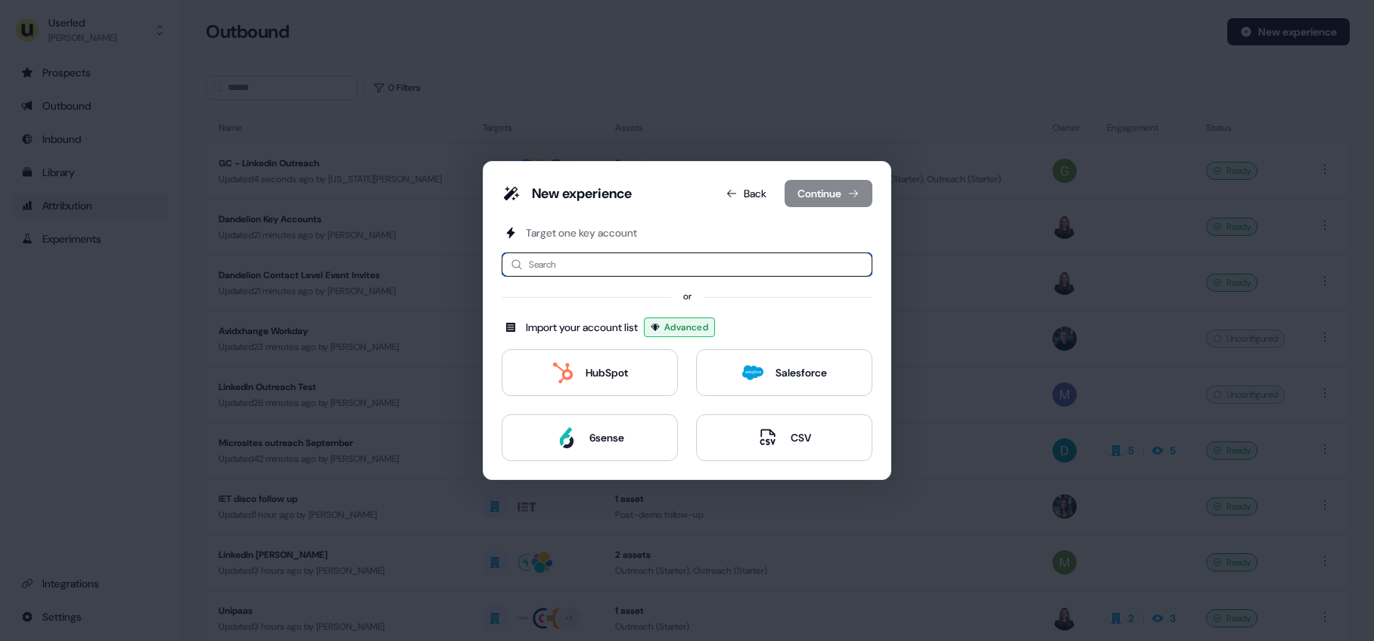
click at [694, 267] on input at bounding box center [687, 265] width 371 height 24
click at [673, 266] on input at bounding box center [687, 265] width 371 height 24
click at [624, 374] on div "HubSpot" at bounding box center [607, 372] width 42 height 15
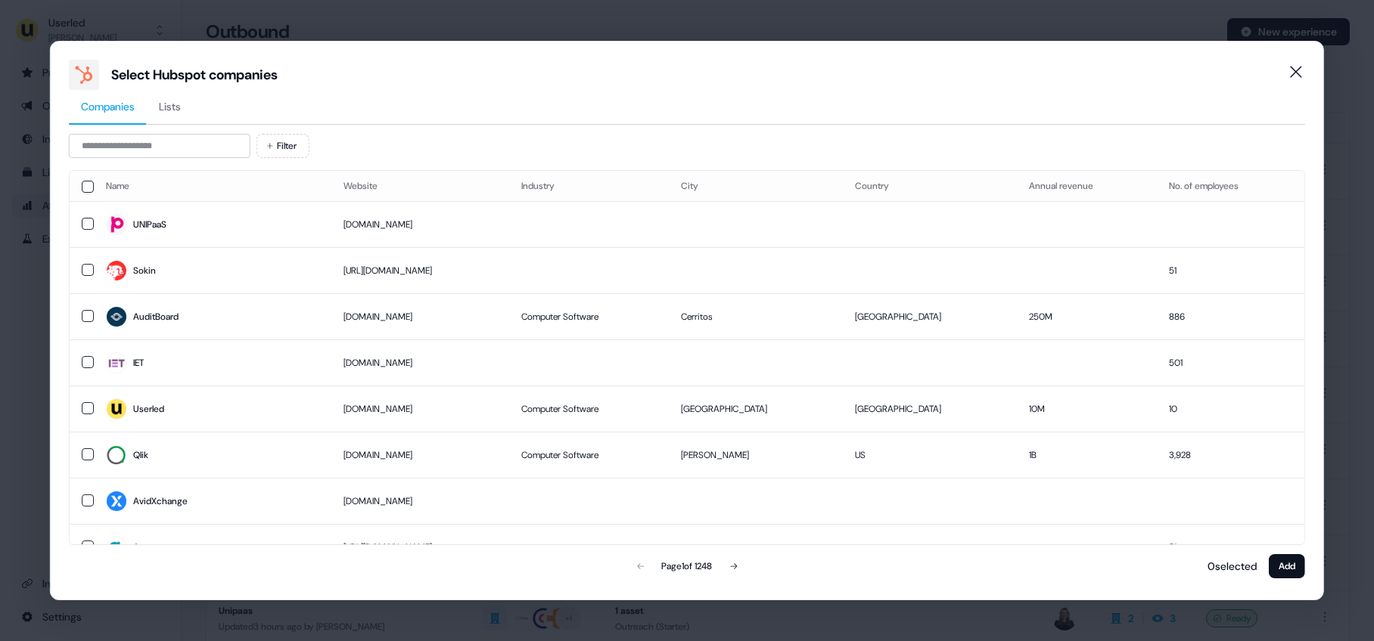
click at [960, 77] on icon "Close" at bounding box center [1296, 72] width 18 height 18
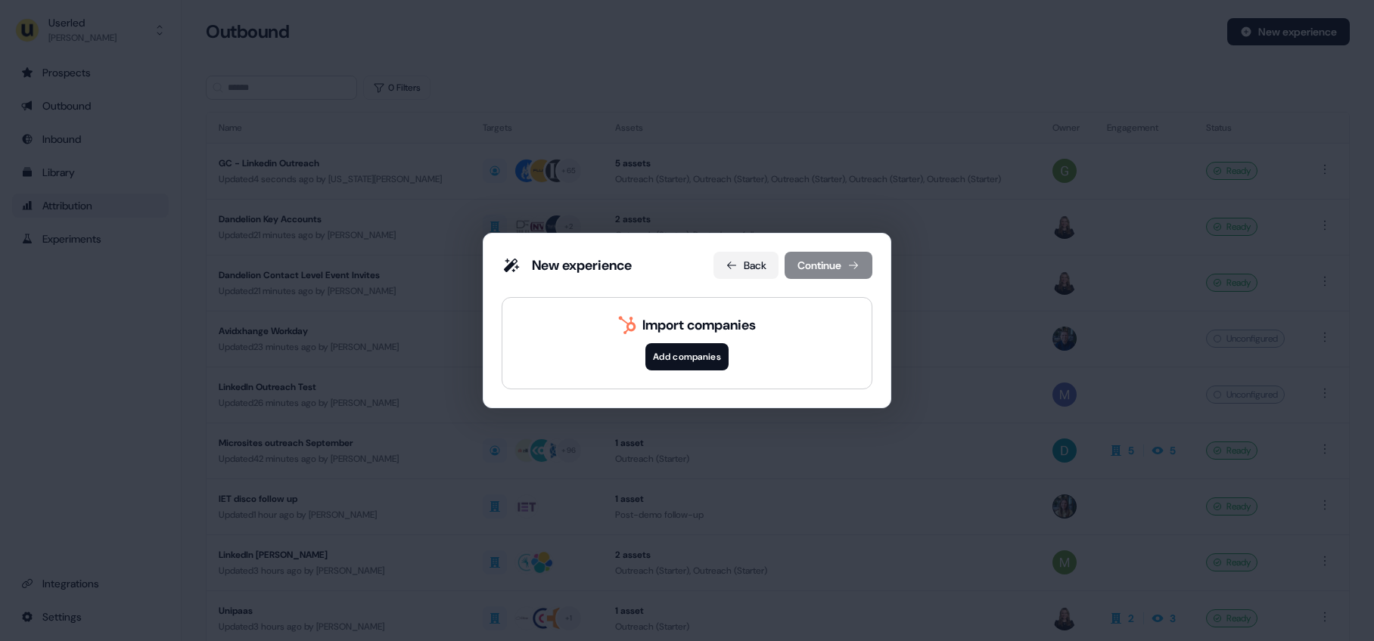
click at [734, 274] on button "Back" at bounding box center [745, 265] width 65 height 27
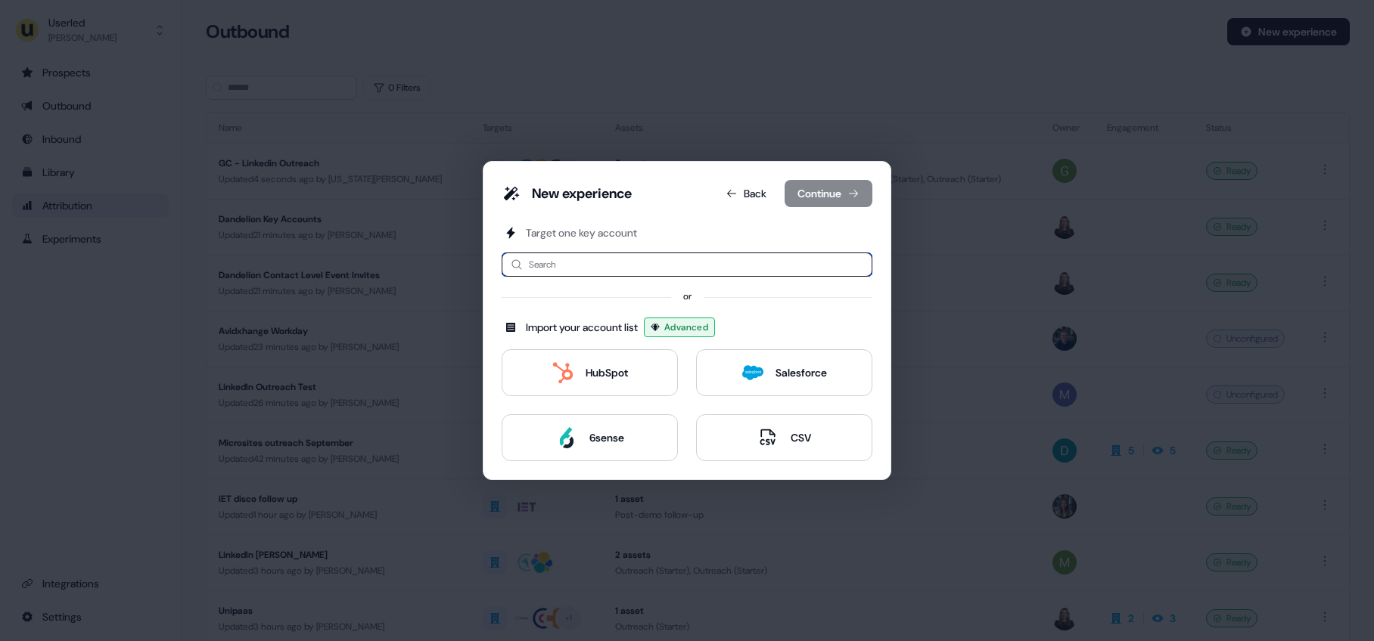
click at [581, 264] on input at bounding box center [687, 265] width 371 height 24
type input "*"
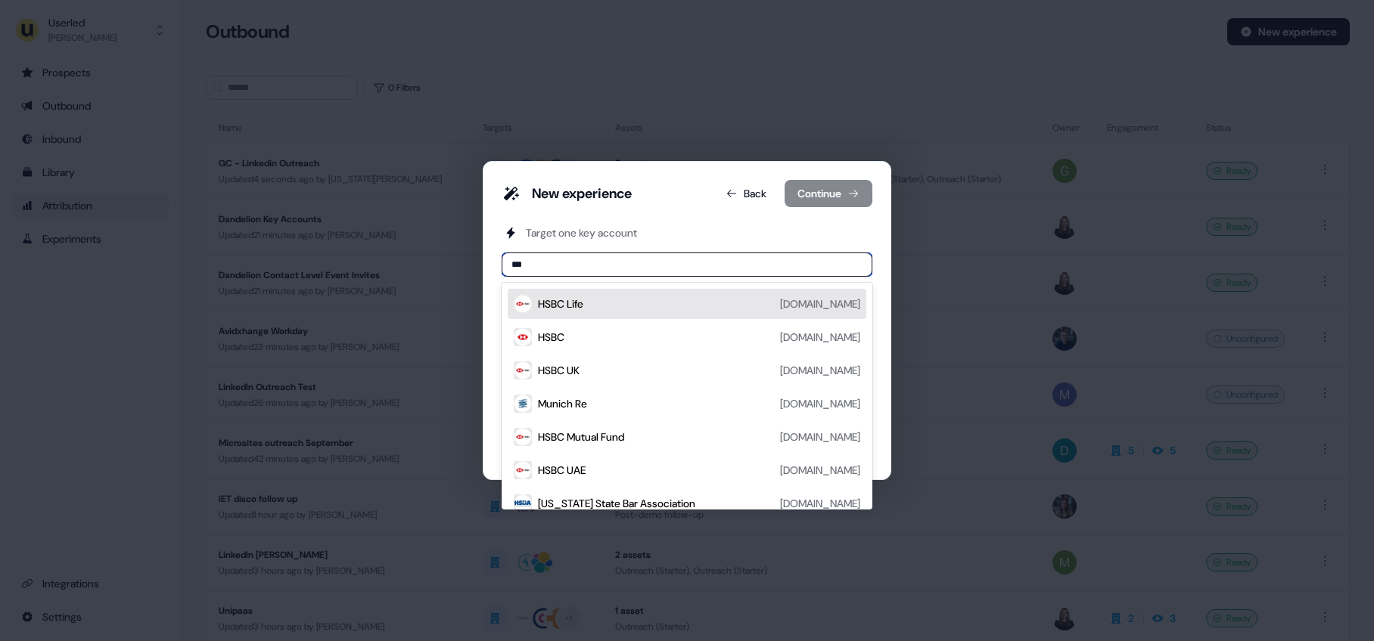
type input "****"
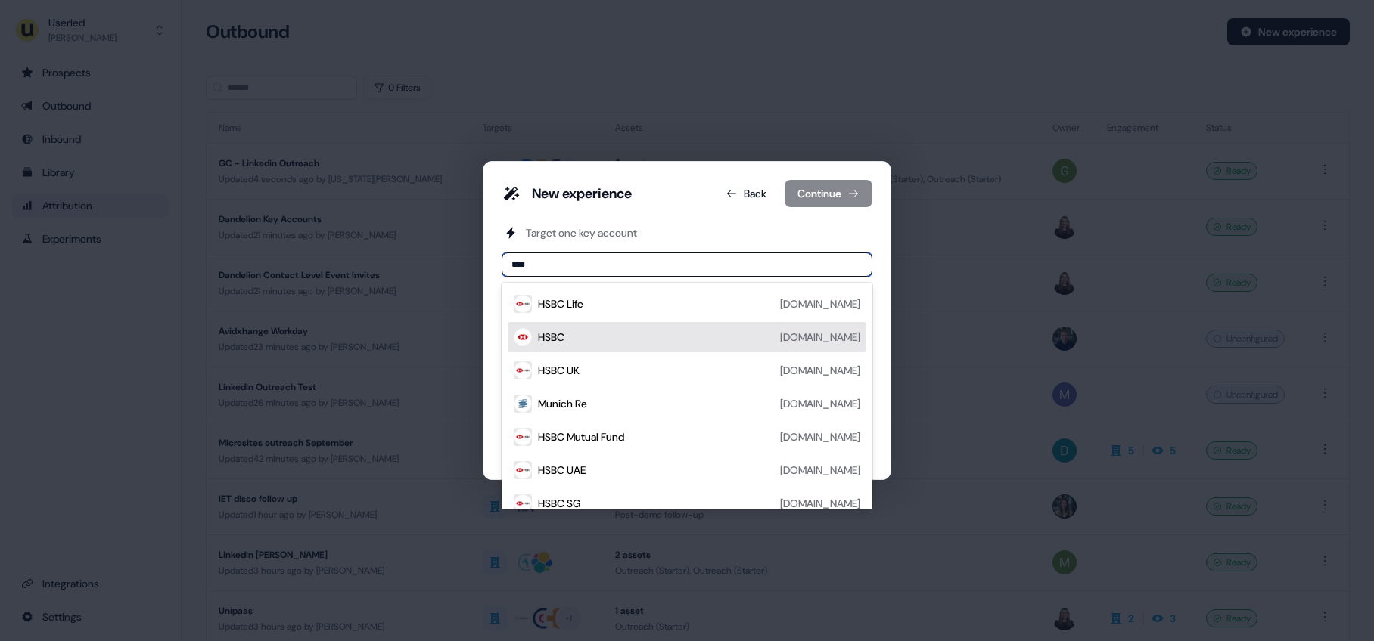
click at [571, 336] on div "HSBC [DOMAIN_NAME]" at bounding box center [699, 337] width 322 height 18
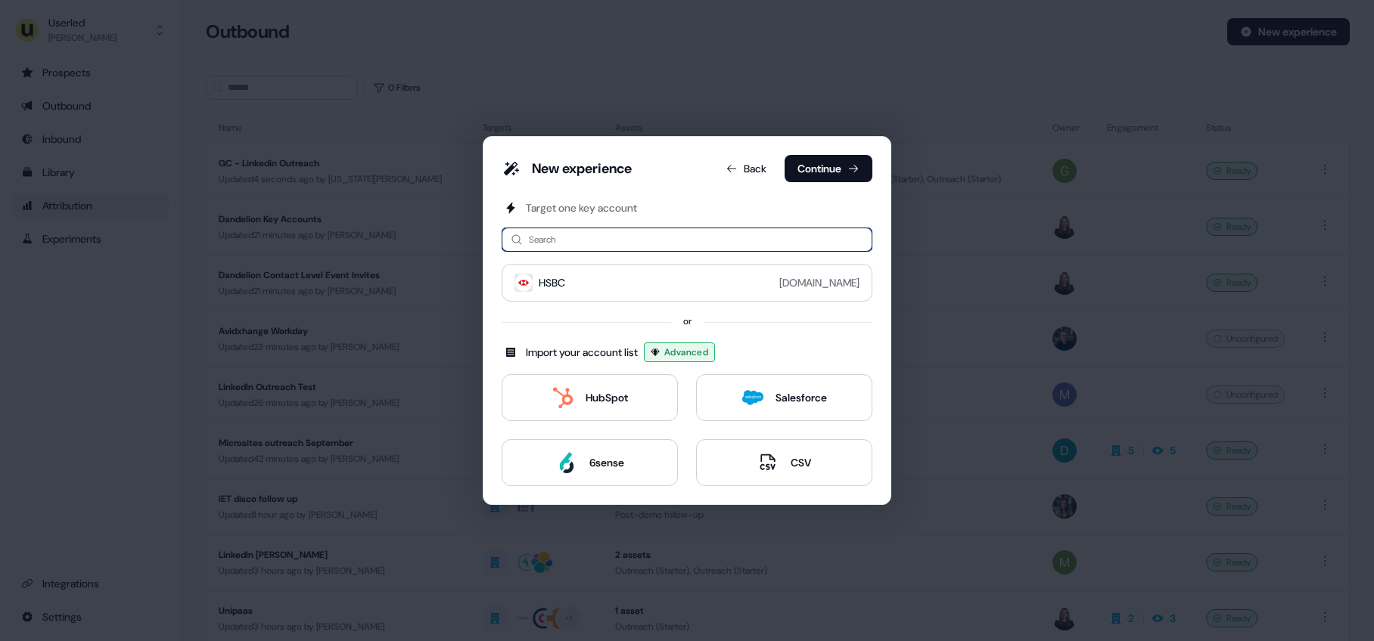
click at [582, 235] on input at bounding box center [687, 240] width 371 height 24
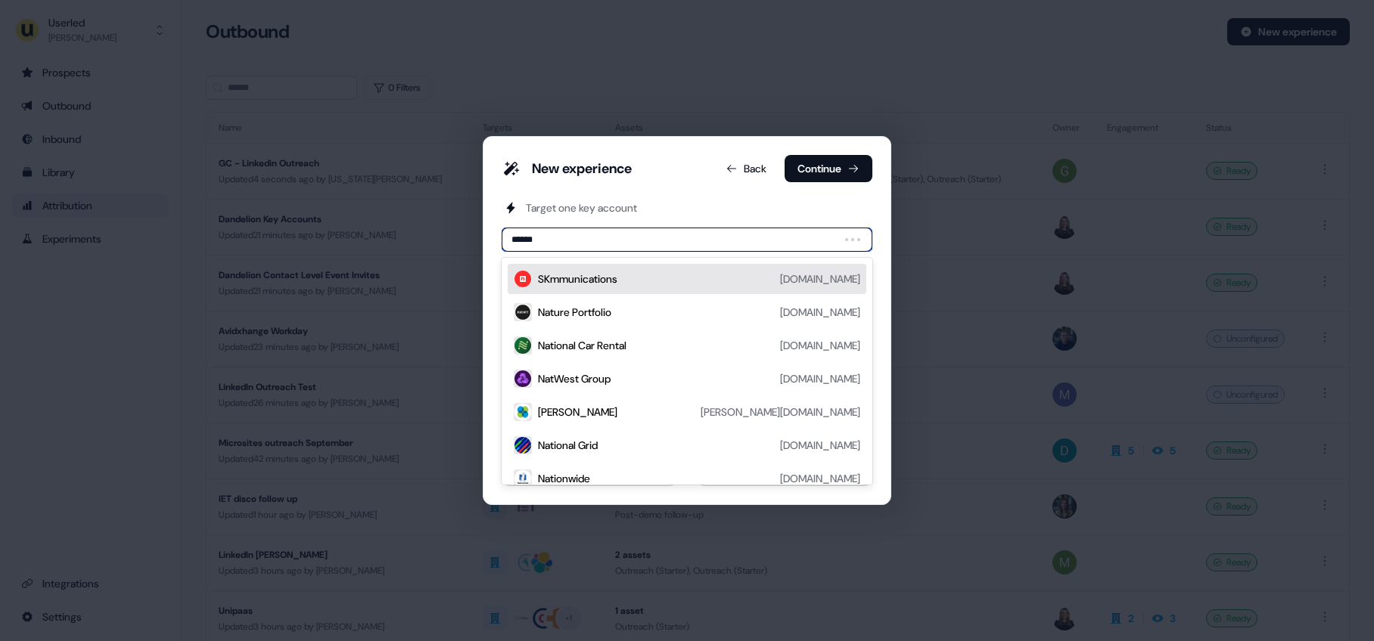
type input "*******"
click at [581, 279] on div "NatWest Group" at bounding box center [574, 279] width 73 height 15
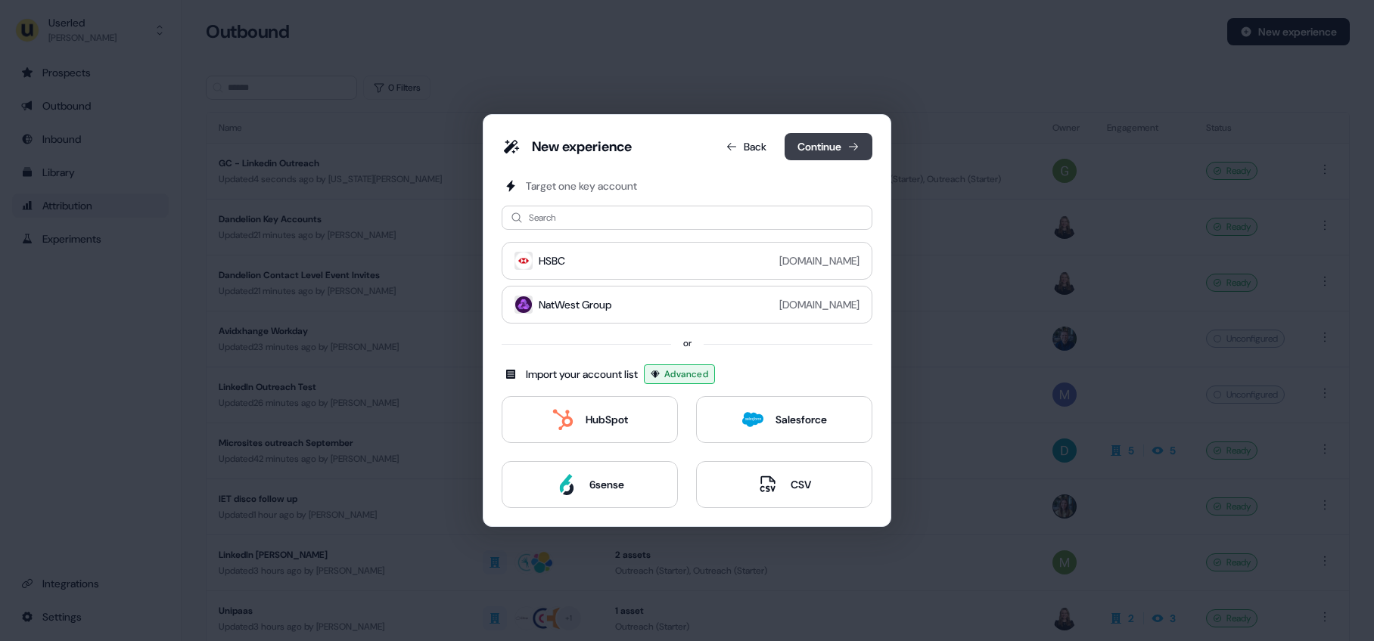
click at [810, 148] on button "Continue" at bounding box center [828, 146] width 88 height 27
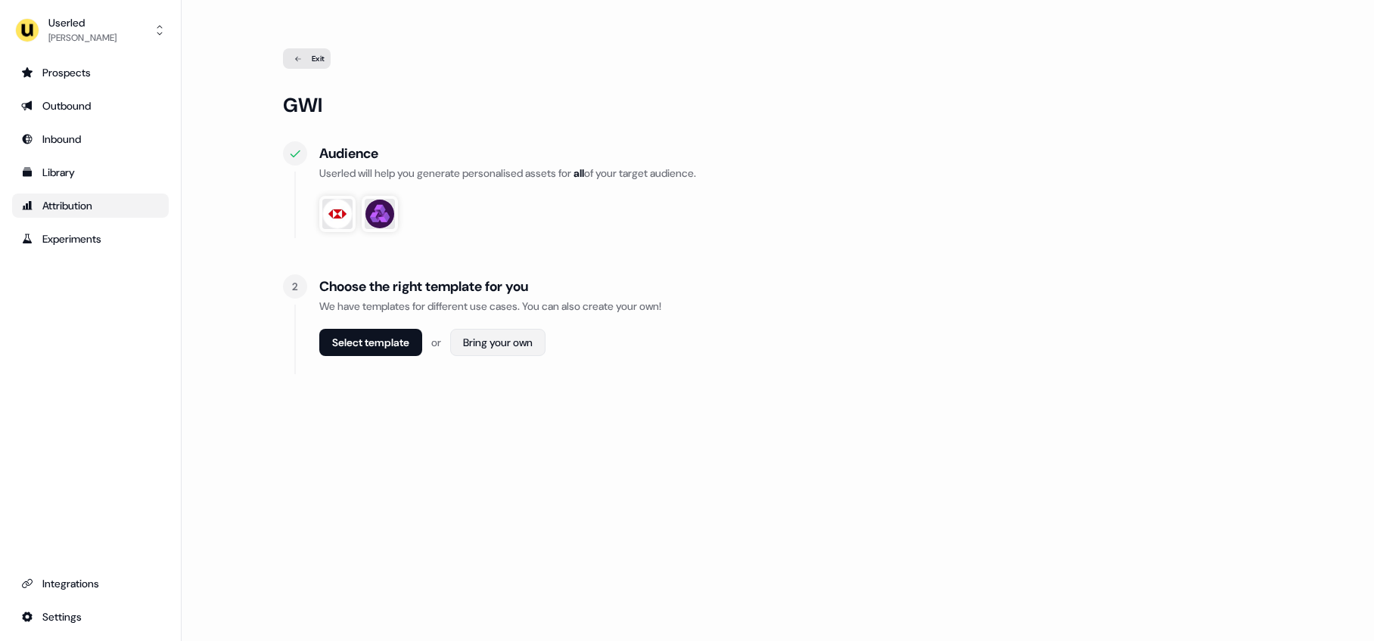
click at [519, 340] on html "For the best experience switch devices to a bigger screen. Go to [DOMAIN_NAME] …" at bounding box center [687, 320] width 1374 height 641
click at [508, 378] on span "Webpage" at bounding box center [502, 376] width 39 height 12
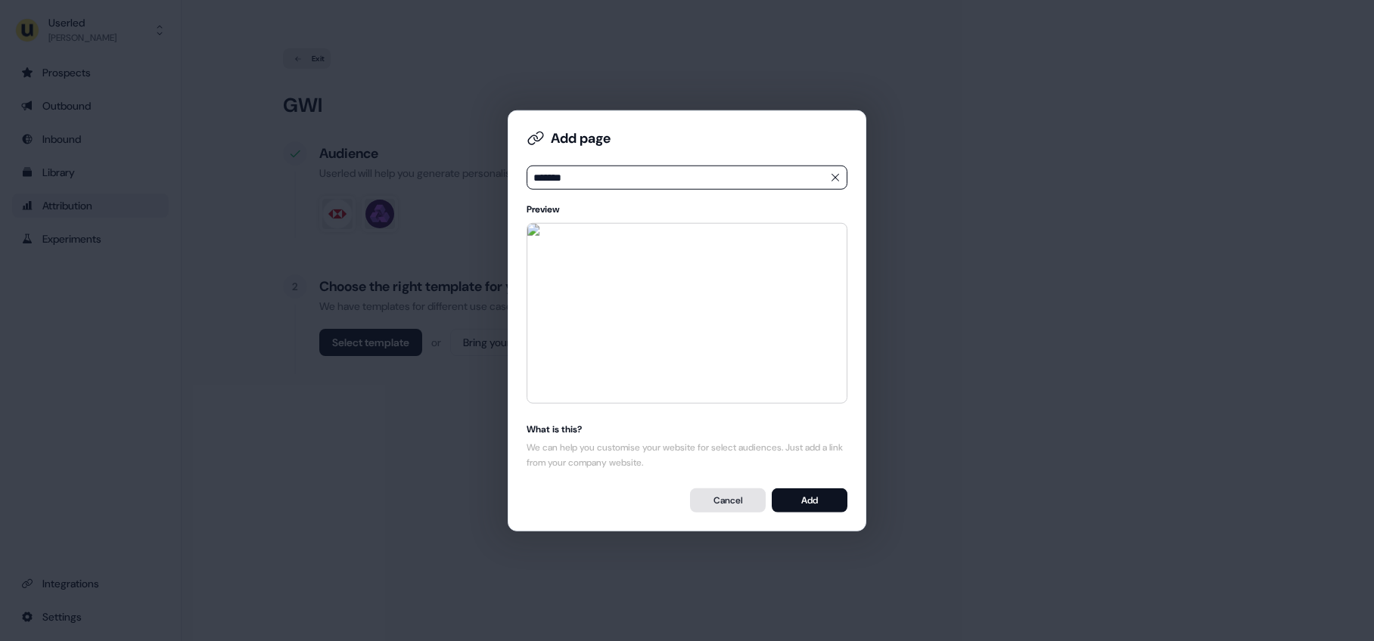
type input "*******"
click at [727, 499] on button "Cancel" at bounding box center [728, 500] width 76 height 24
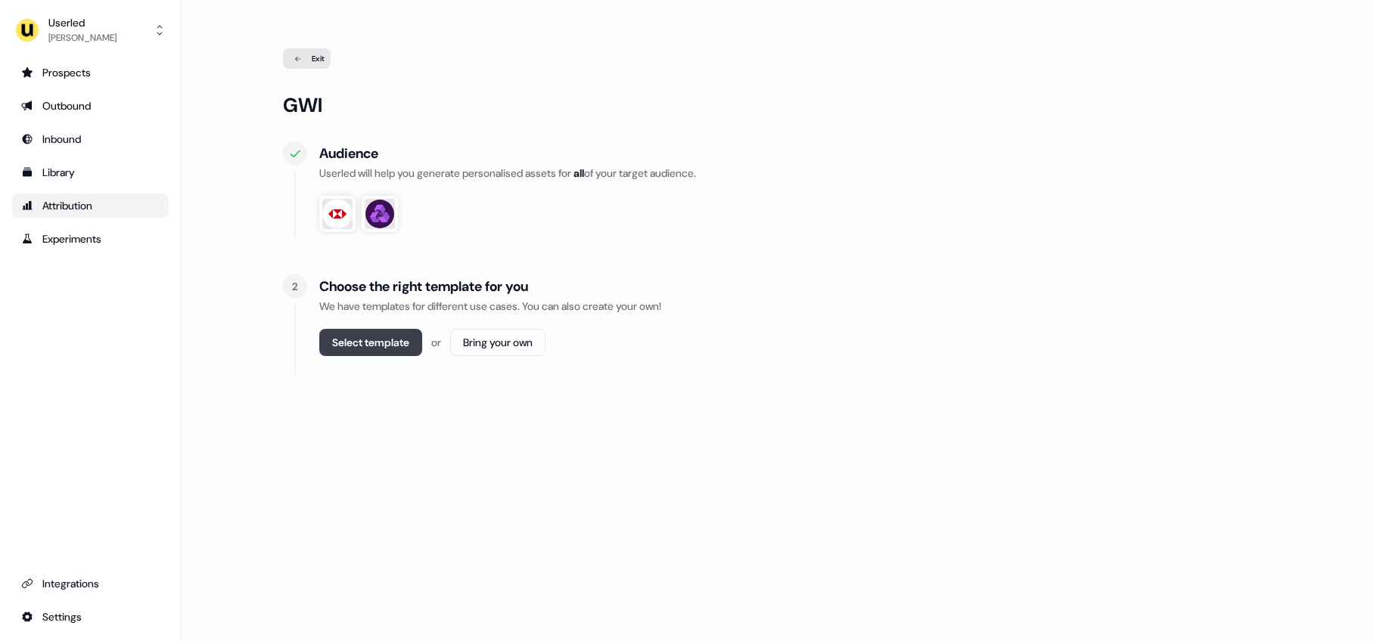
click at [383, 345] on button "Select template" at bounding box center [370, 342] width 103 height 27
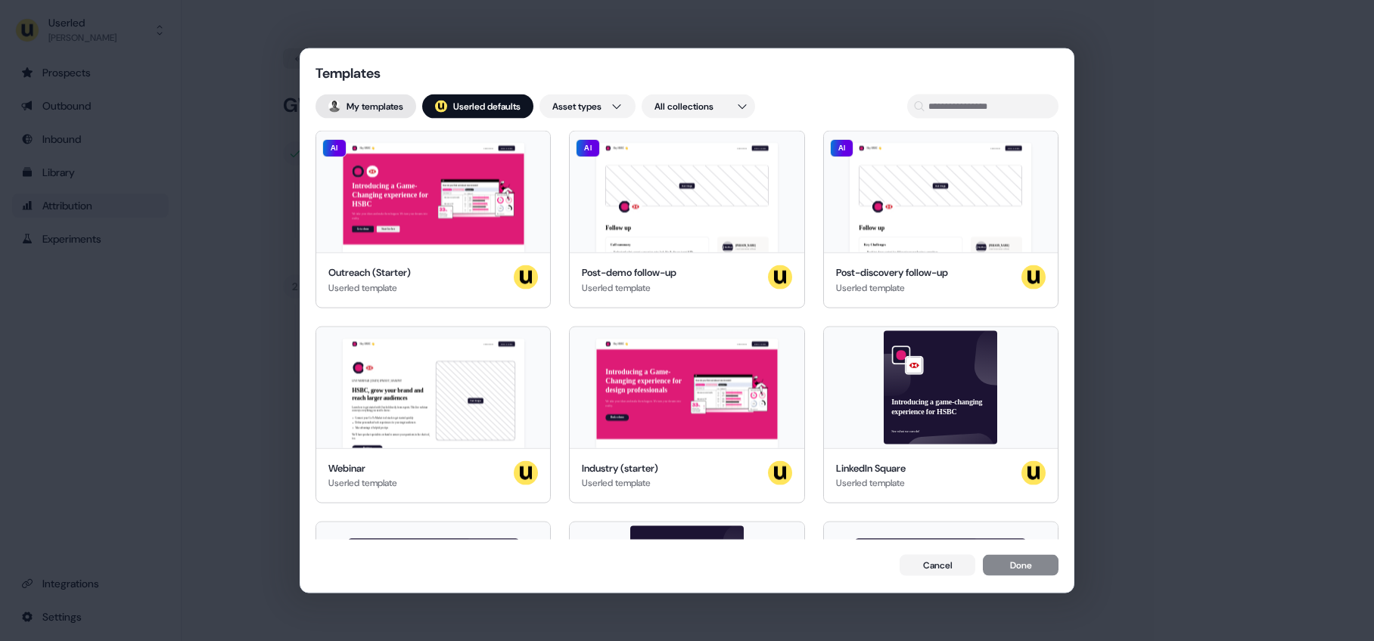
click at [394, 110] on button "My templates" at bounding box center [365, 107] width 101 height 24
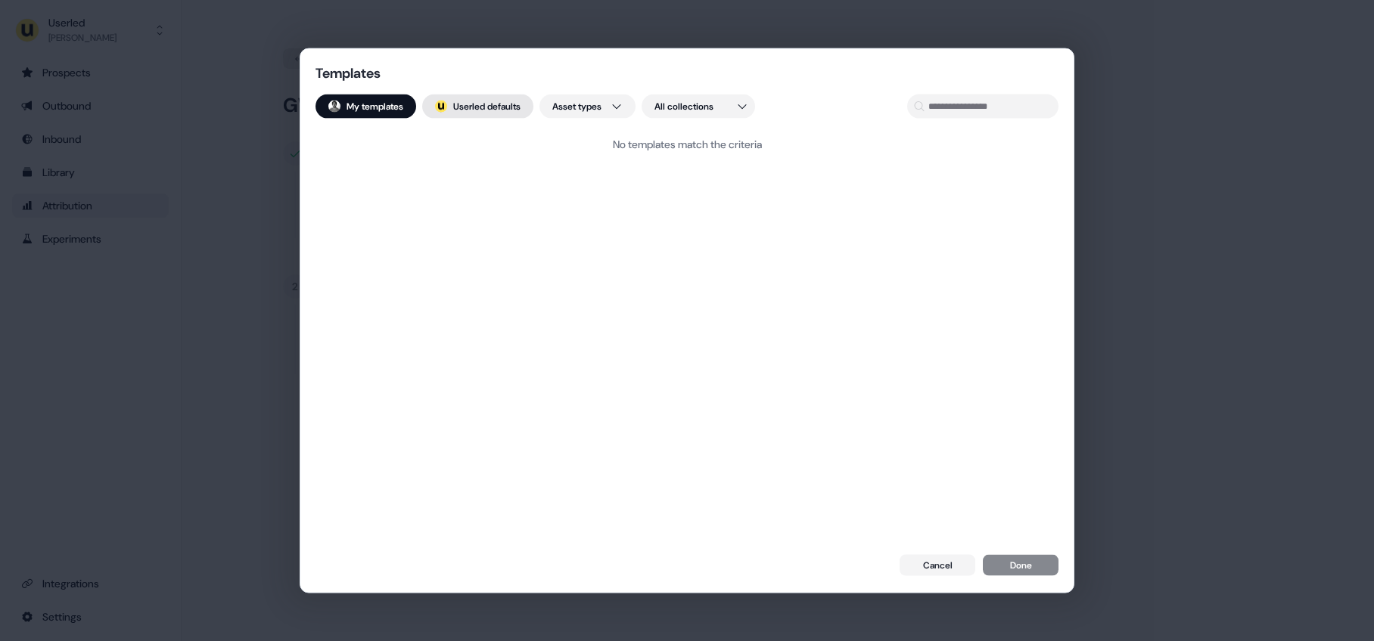
click at [486, 110] on button "; Userled defaults" at bounding box center [477, 107] width 111 height 24
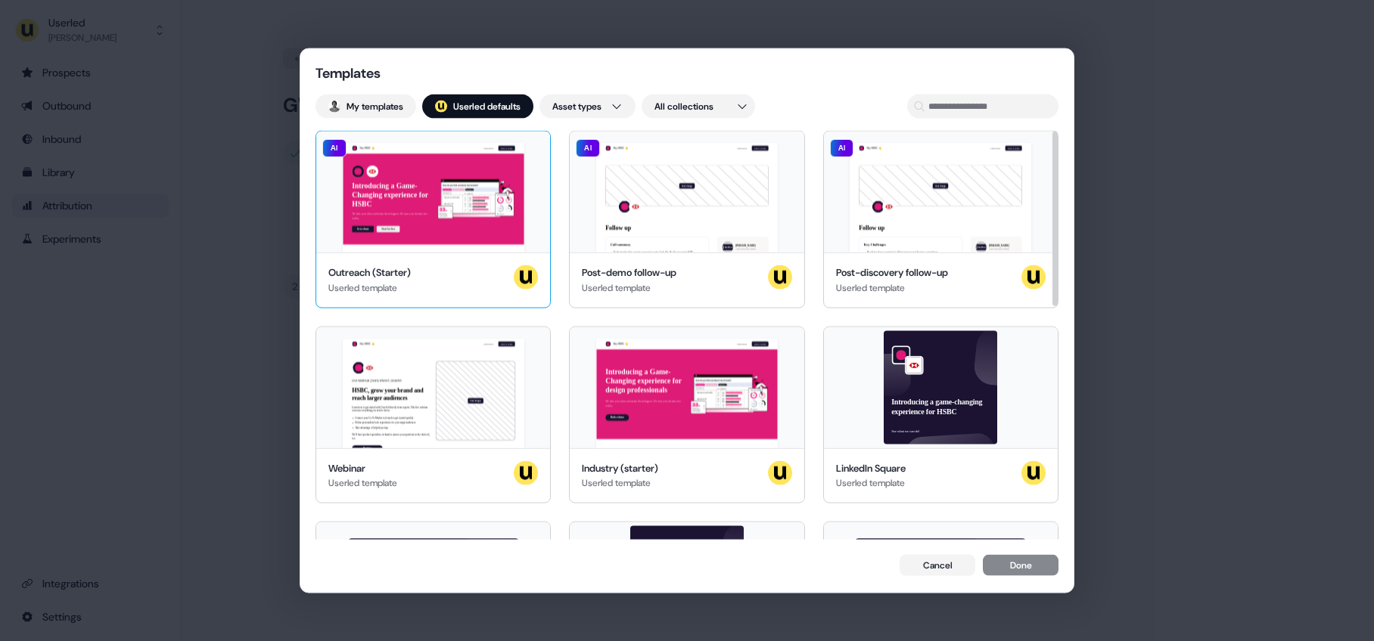
click at [460, 213] on div "Hey HSBC 👋 Learn more Book a demo Introducing a Game-Changing experience for HS…" at bounding box center [433, 192] width 234 height 121
click at [960, 557] on button "Done" at bounding box center [1021, 566] width 76 height 21
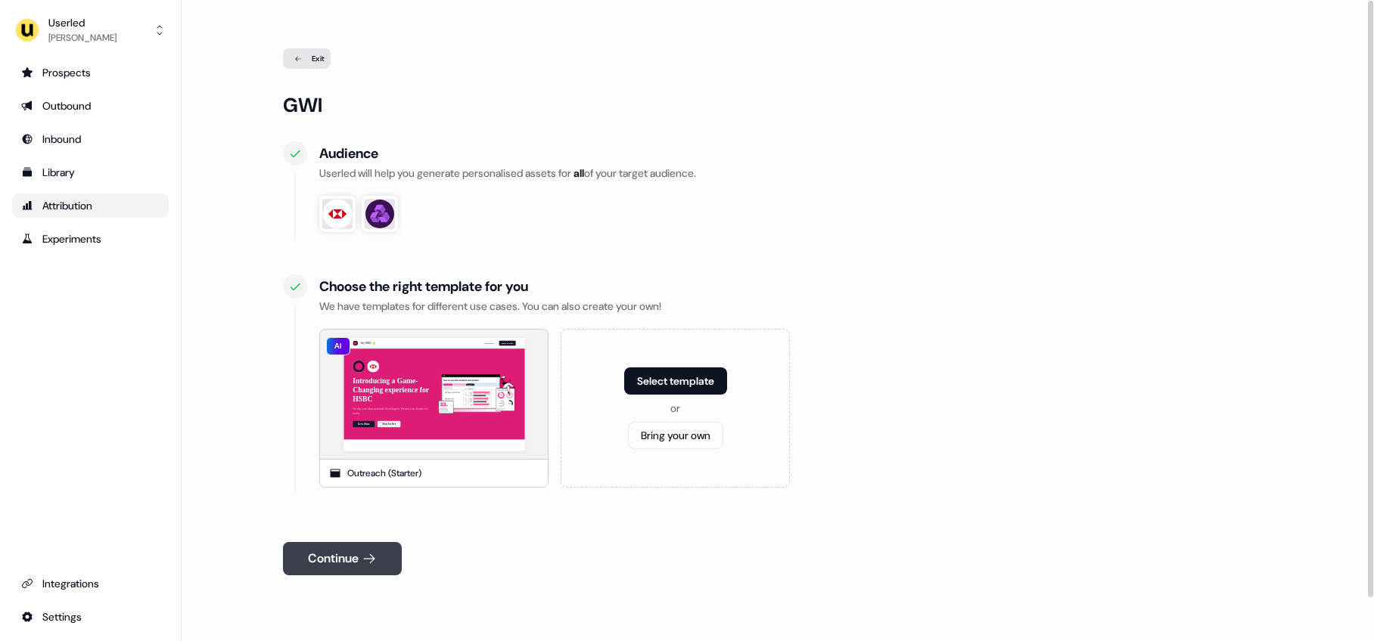
click at [360, 557] on button "Continue" at bounding box center [342, 558] width 119 height 33
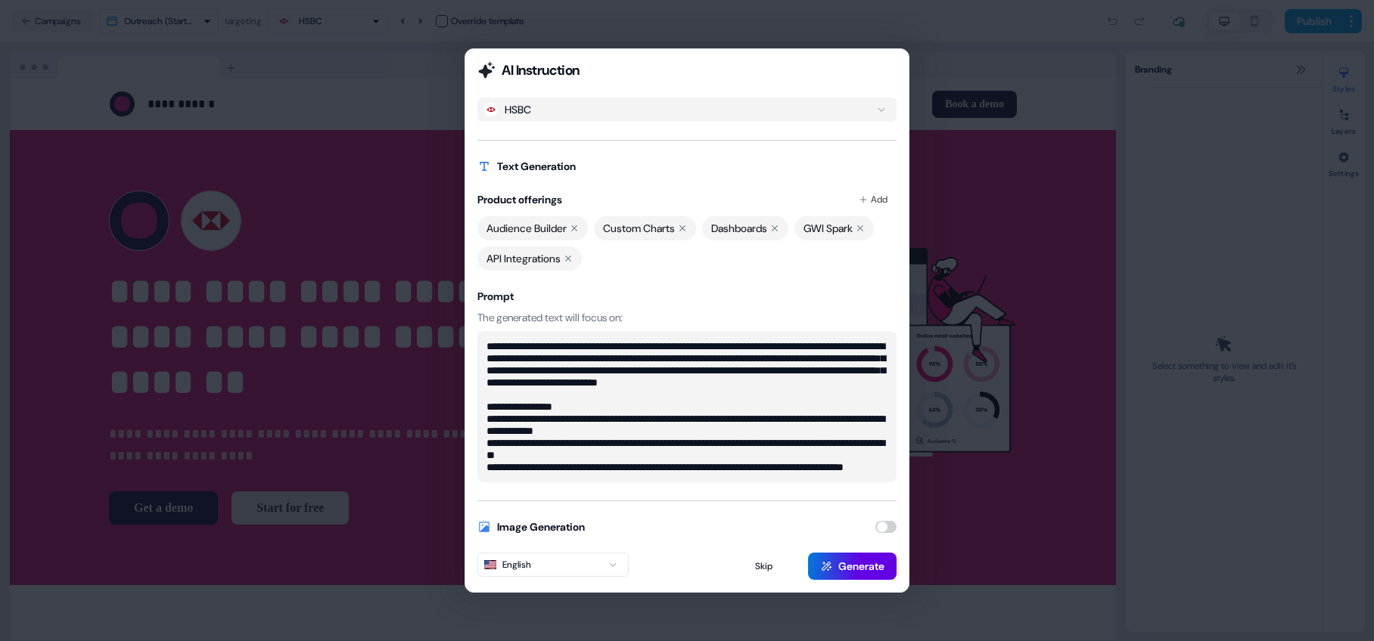
click at [617, 107] on button "HSBC" at bounding box center [686, 110] width 419 height 24
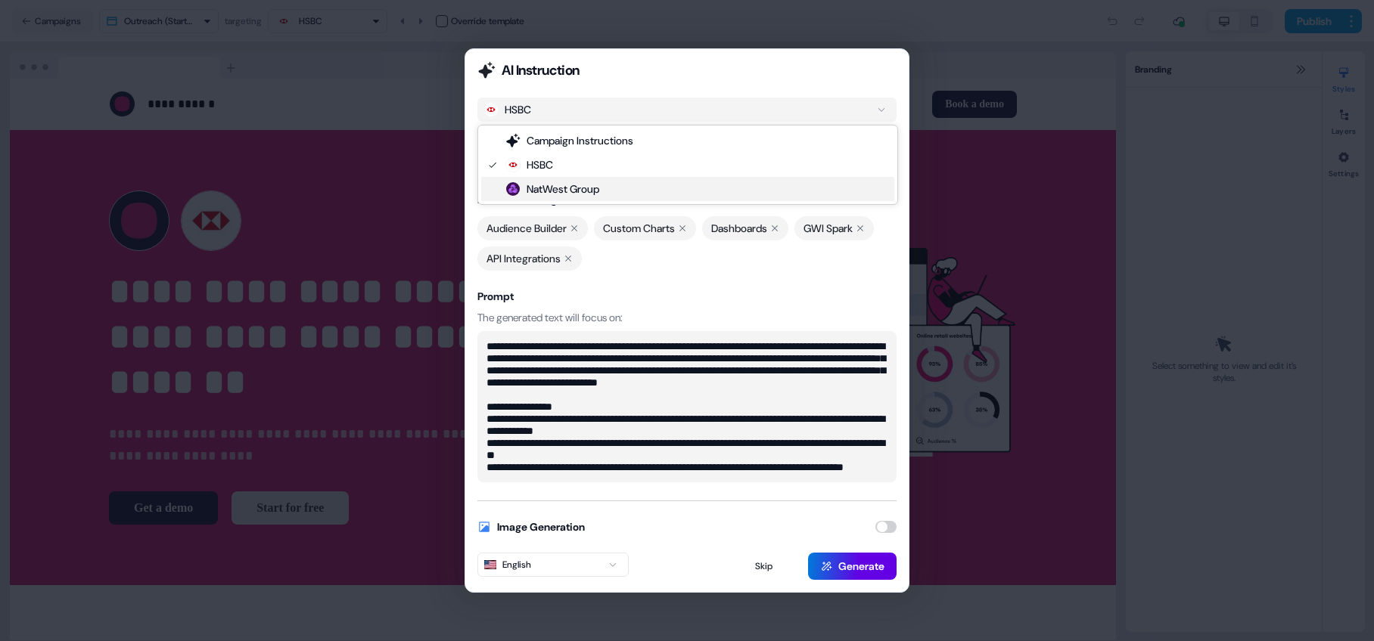
type textarea "**********"
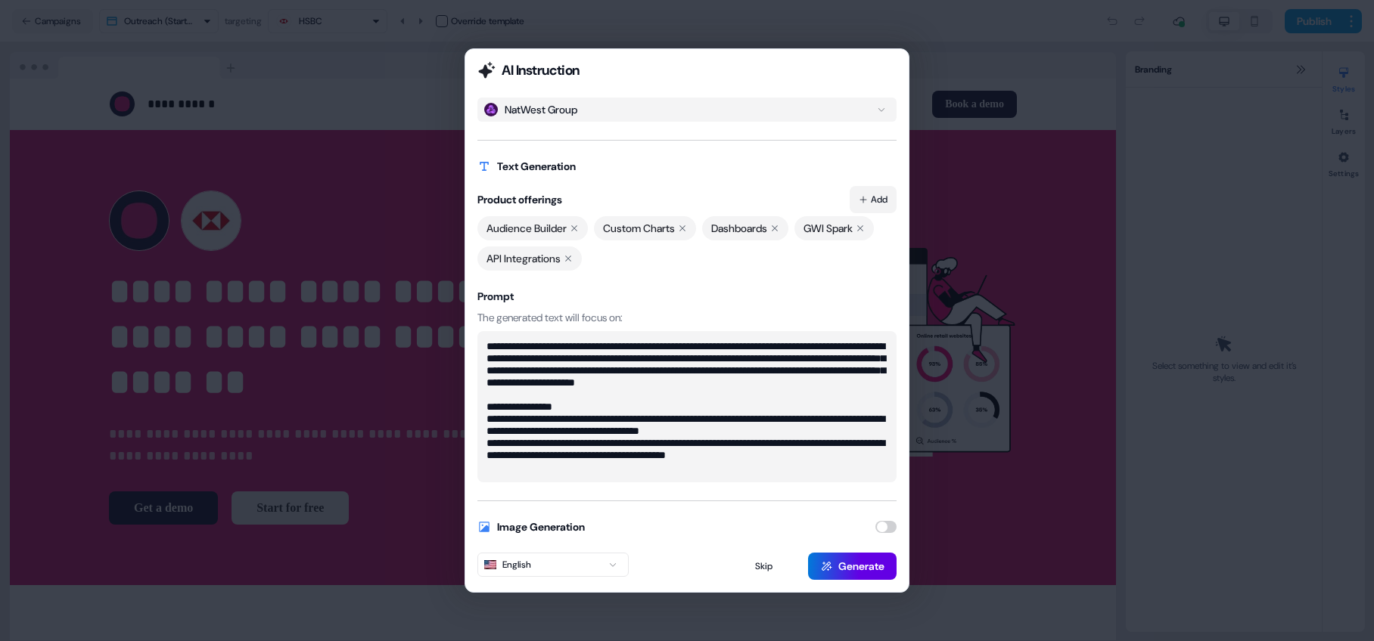
click at [884, 197] on button "Add" at bounding box center [873, 199] width 47 height 27
click at [733, 269] on div "Audience Builder Custom Charts Dashboards GWI Spark API Integrations" at bounding box center [686, 243] width 419 height 54
click at [639, 396] on textarea "**********" at bounding box center [686, 406] width 419 height 151
drag, startPoint x: 489, startPoint y: 345, endPoint x: 665, endPoint y: 424, distance: 192.6
click at [665, 424] on textarea "**********" at bounding box center [686, 406] width 419 height 151
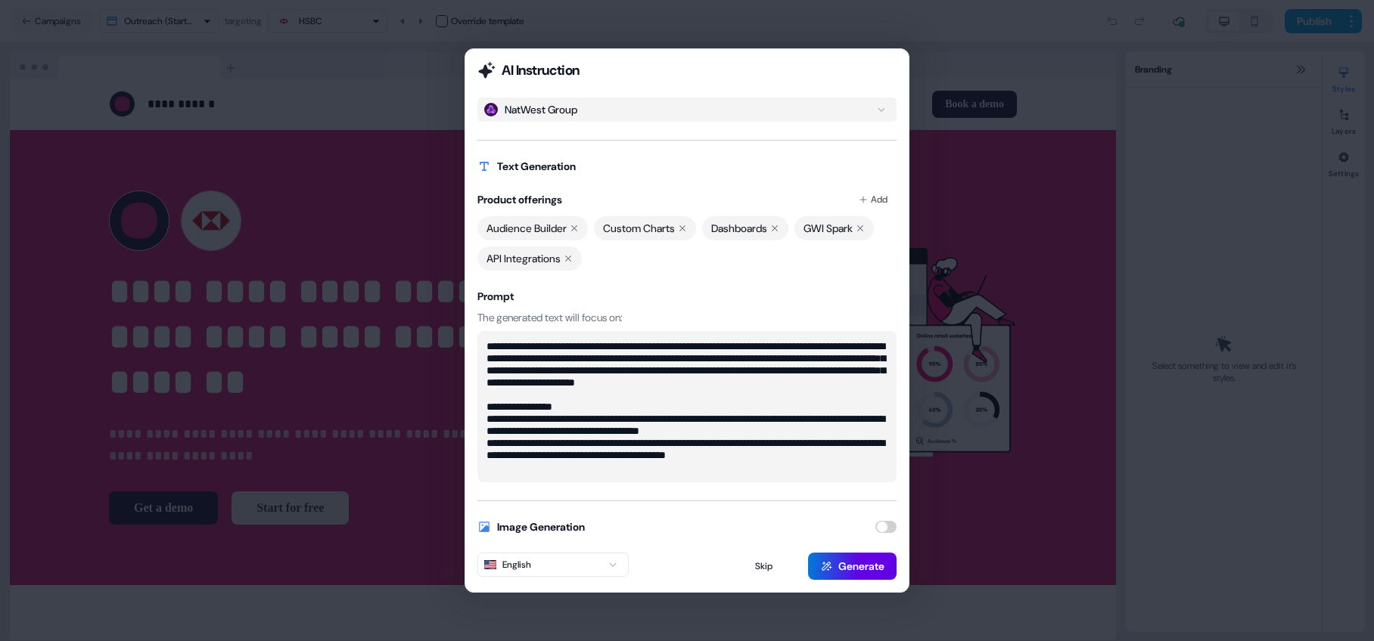
click at [651, 404] on textarea "**********" at bounding box center [686, 406] width 419 height 151
click at [881, 523] on button "button" at bounding box center [885, 527] width 21 height 12
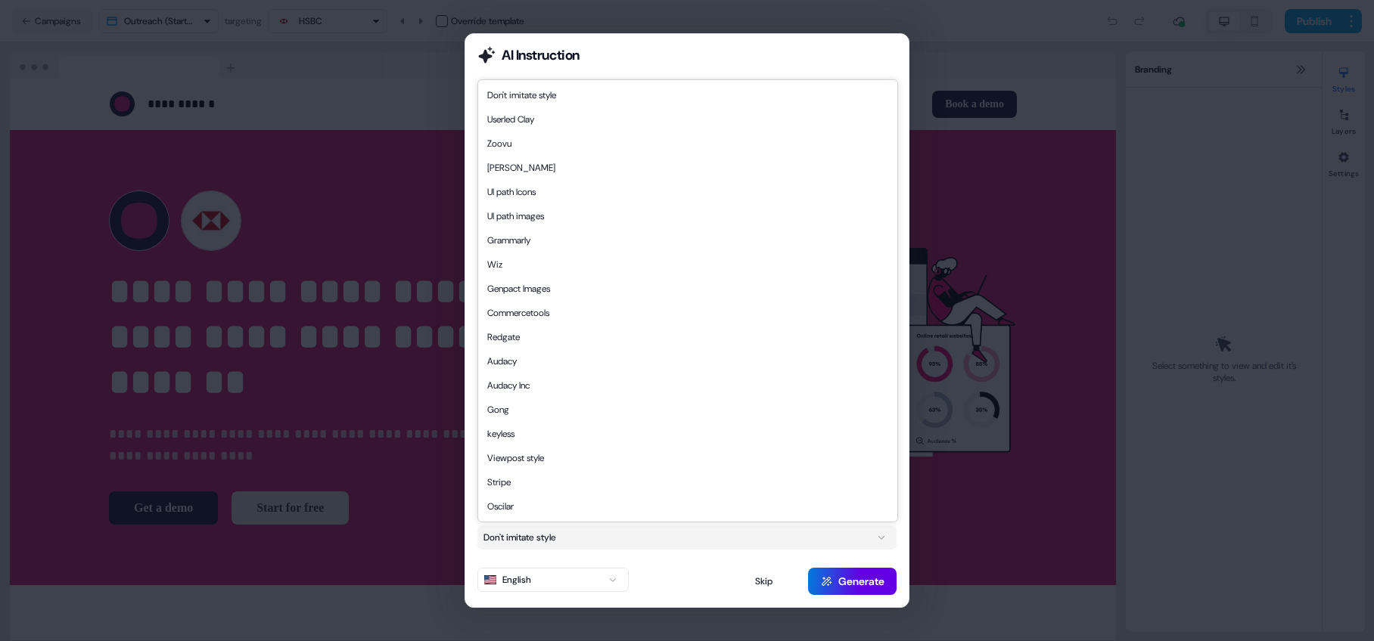
click at [658, 537] on button "Don't imitate style" at bounding box center [686, 538] width 419 height 24
click at [587, 537] on button "Don't imitate style" at bounding box center [686, 538] width 419 height 24
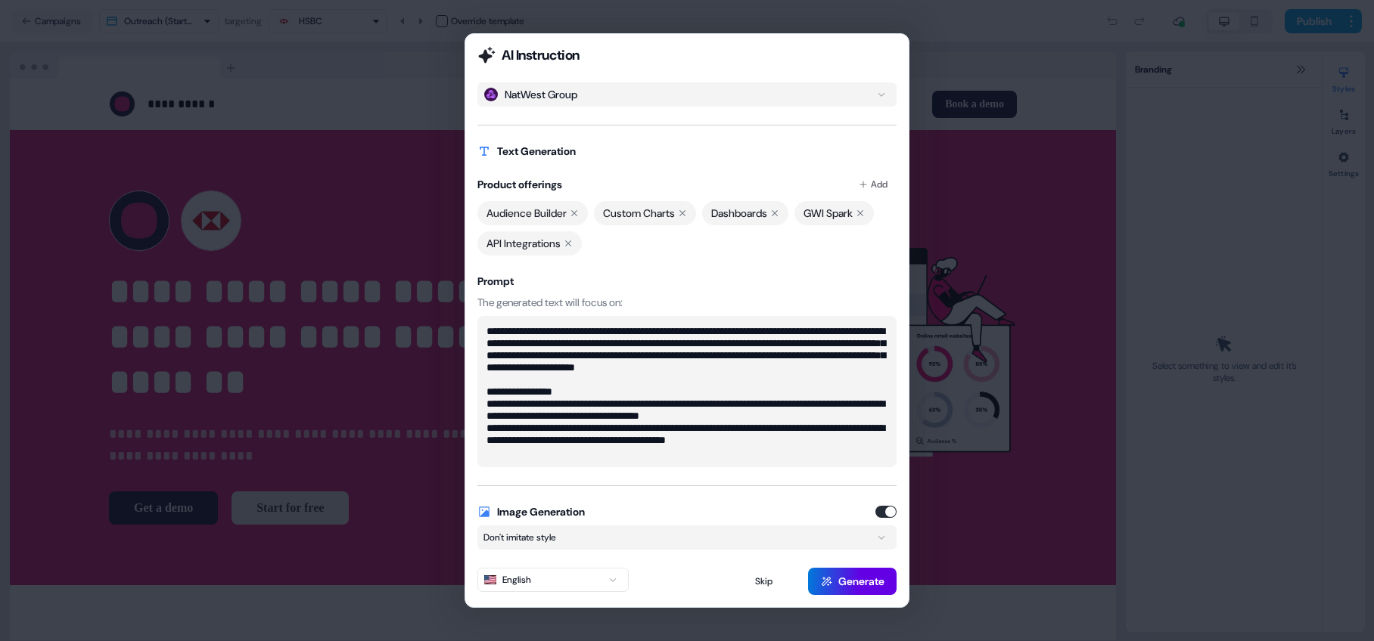
click at [602, 557] on button "English" at bounding box center [552, 580] width 151 height 24
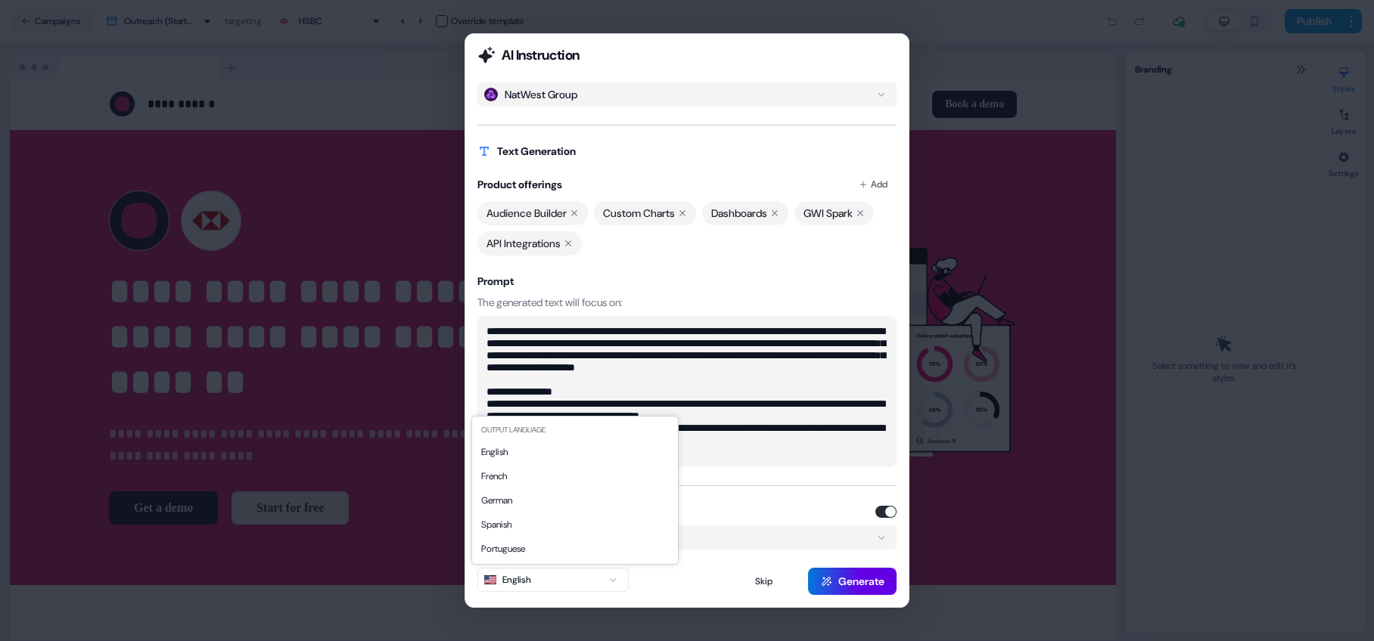
click at [652, 557] on div at bounding box center [676, 581] width 88 height 27
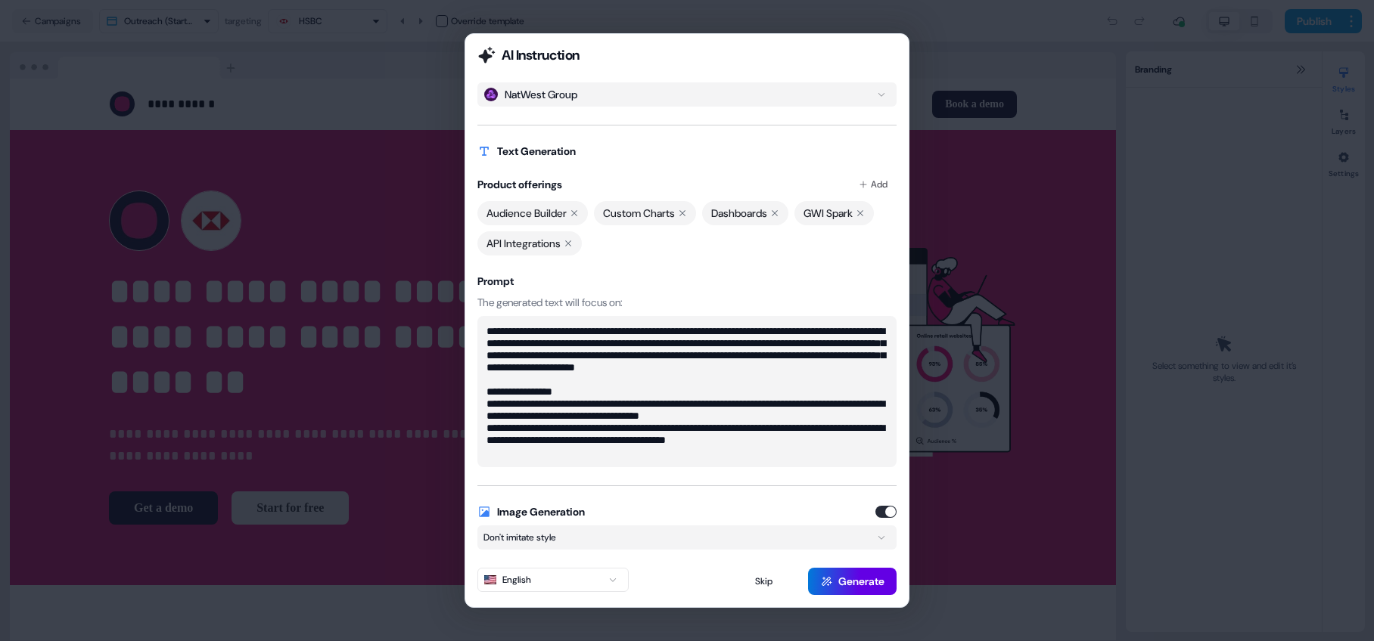
click at [888, 514] on button "button" at bounding box center [885, 512] width 21 height 12
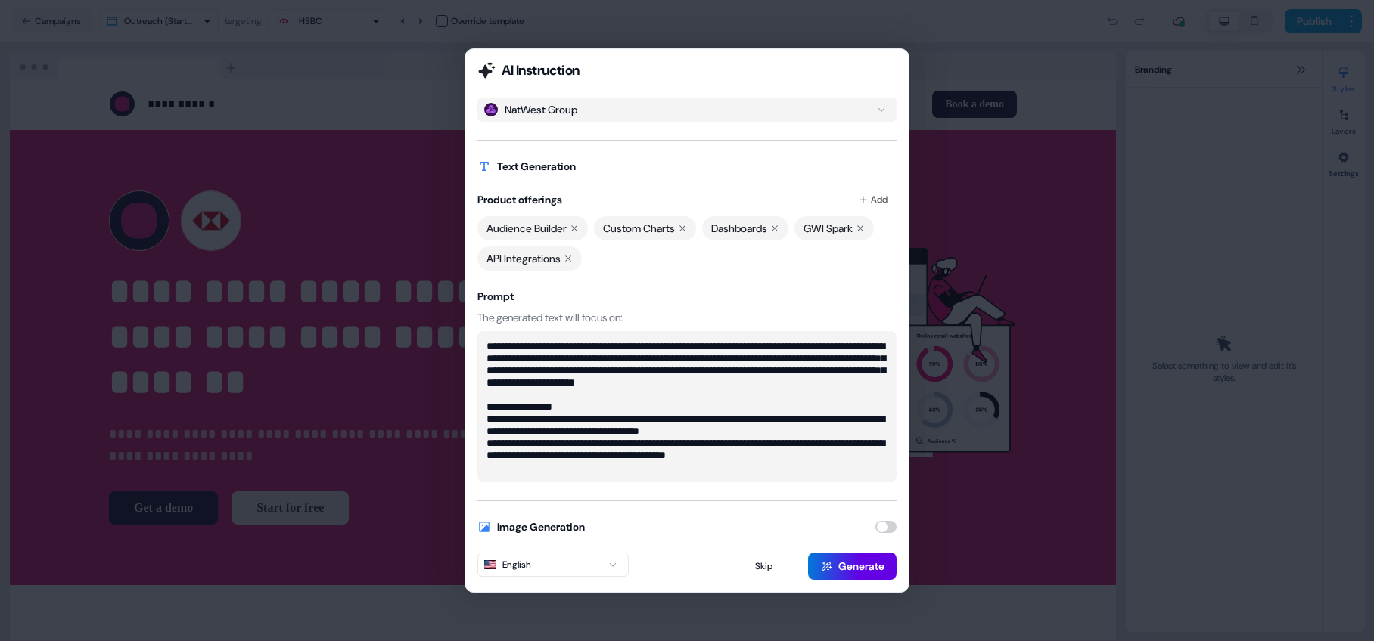
click at [887, 521] on button "button" at bounding box center [885, 527] width 21 height 12
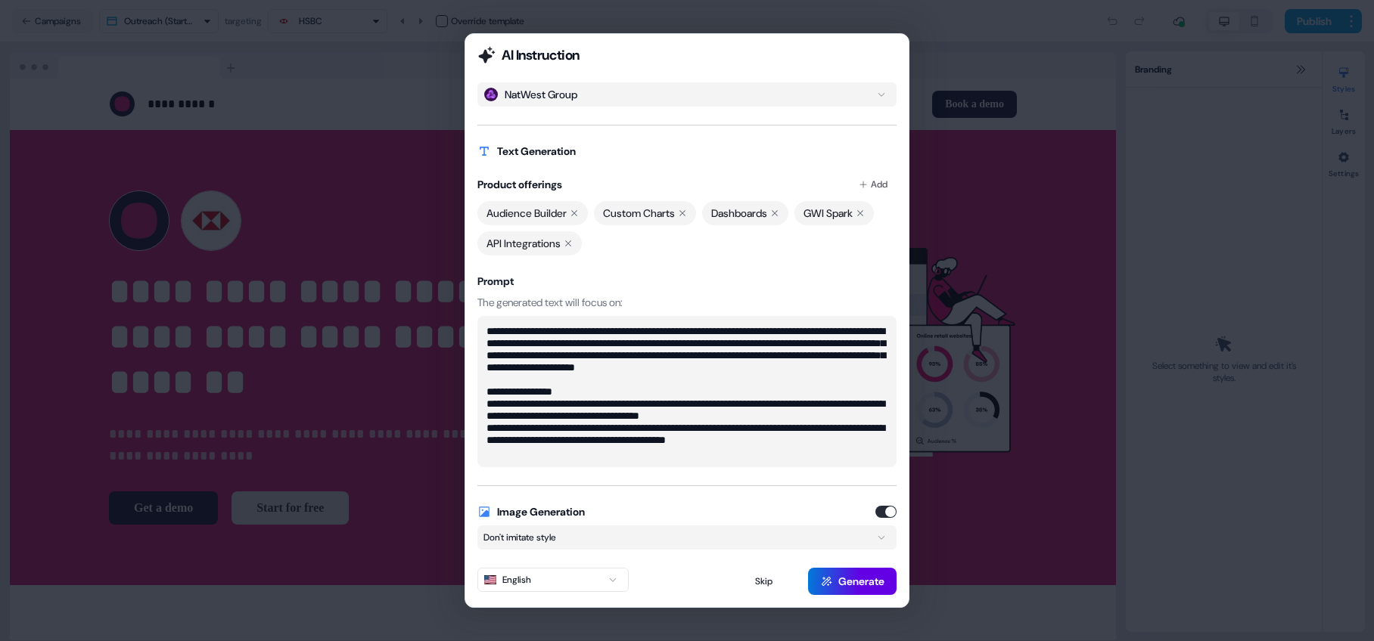
click at [888, 513] on button "button" at bounding box center [885, 512] width 21 height 12
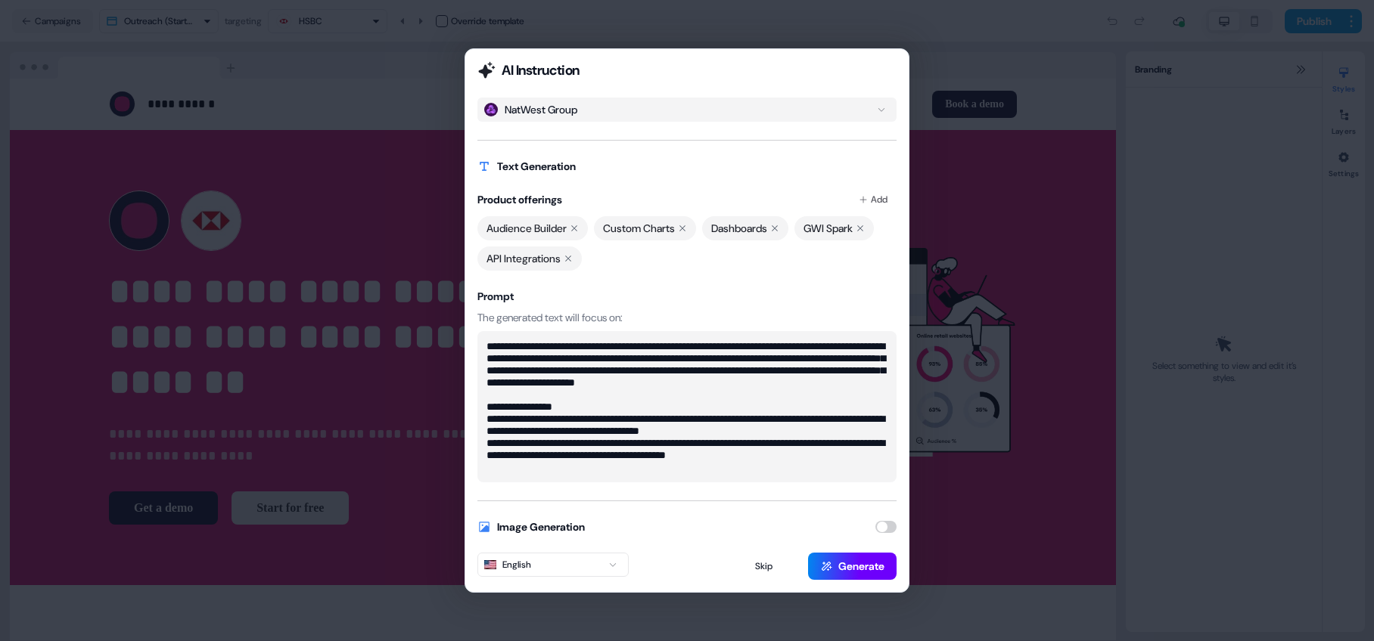
click at [861, 557] on button "Generate" at bounding box center [852, 566] width 89 height 27
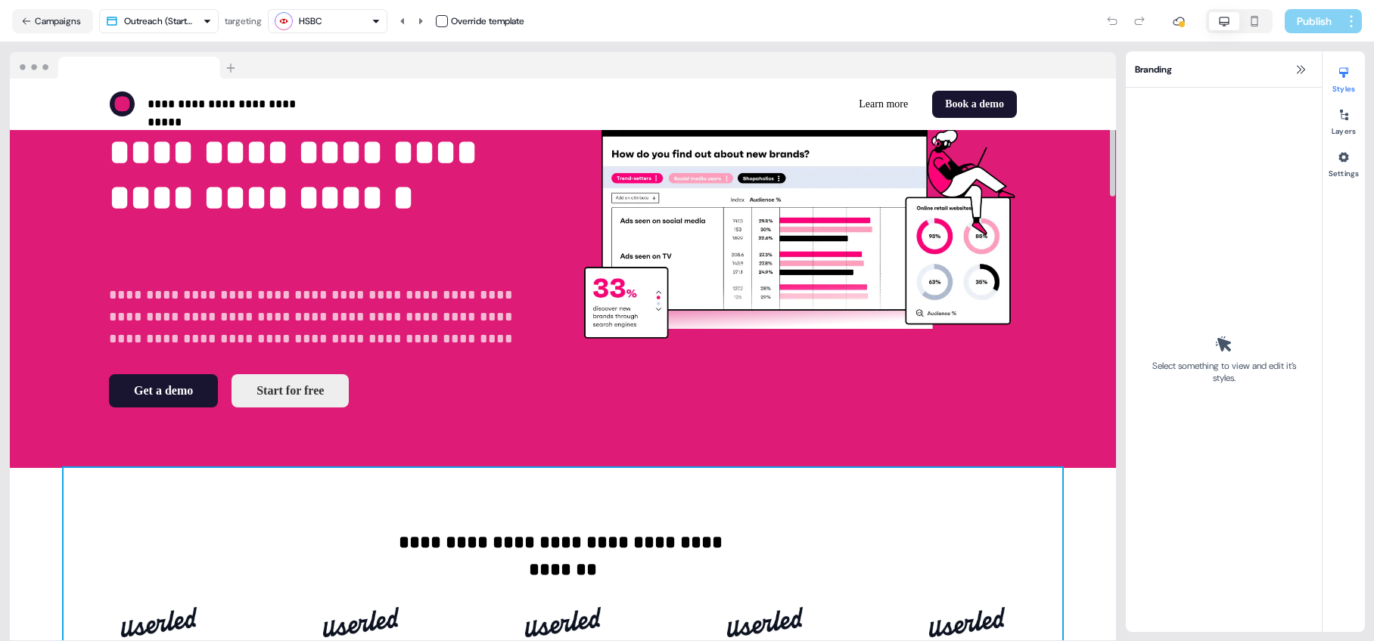
scroll to position [56, 0]
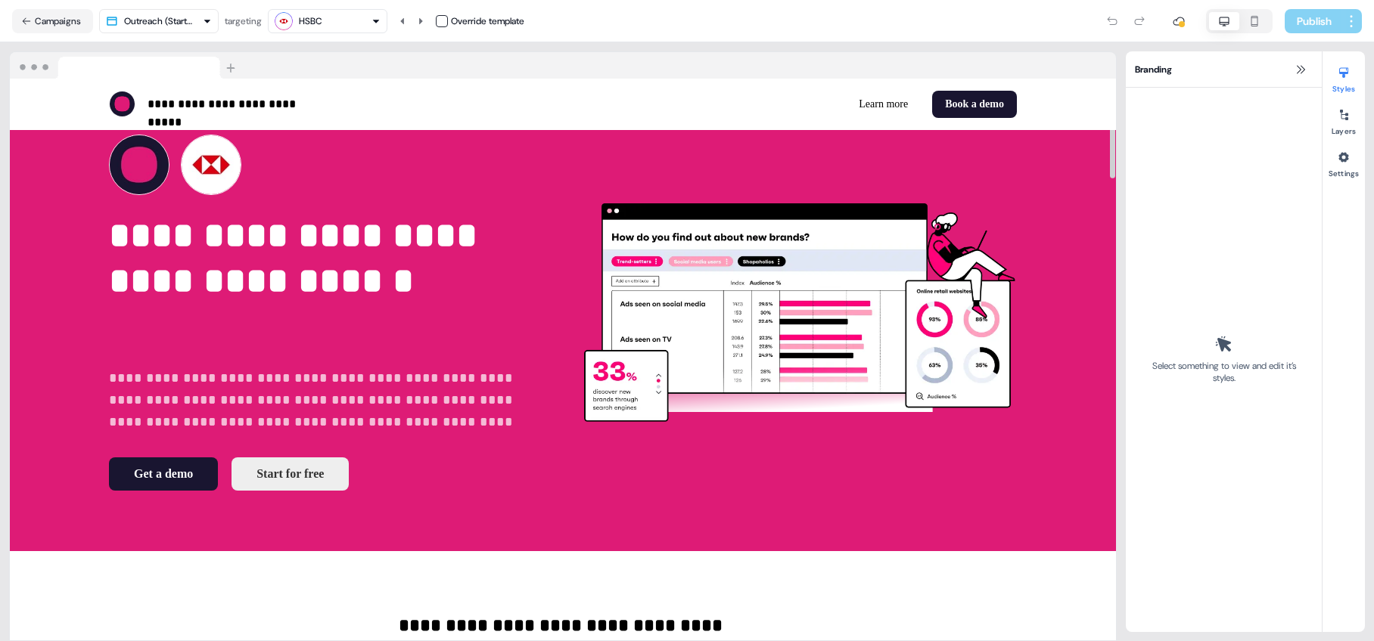
click at [199, 26] on html "**********" at bounding box center [687, 320] width 1374 height 641
click at [198, 22] on html "**********" at bounding box center [687, 320] width 1374 height 641
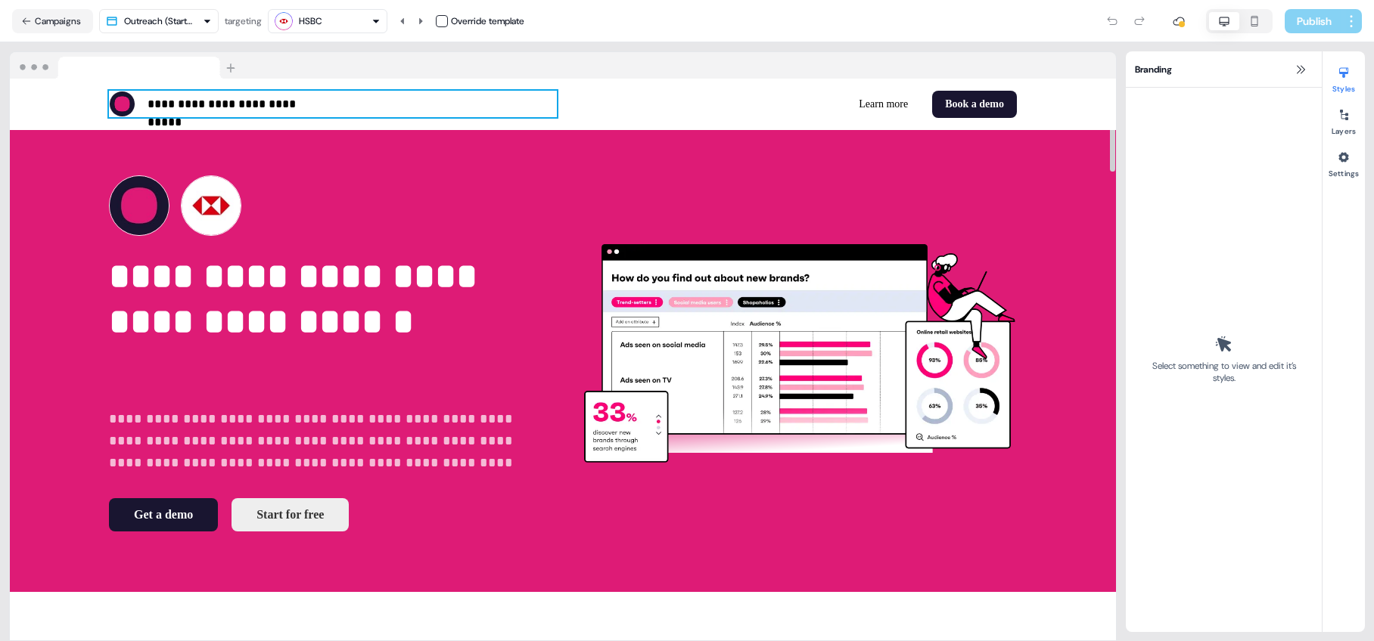
scroll to position [14, 0]
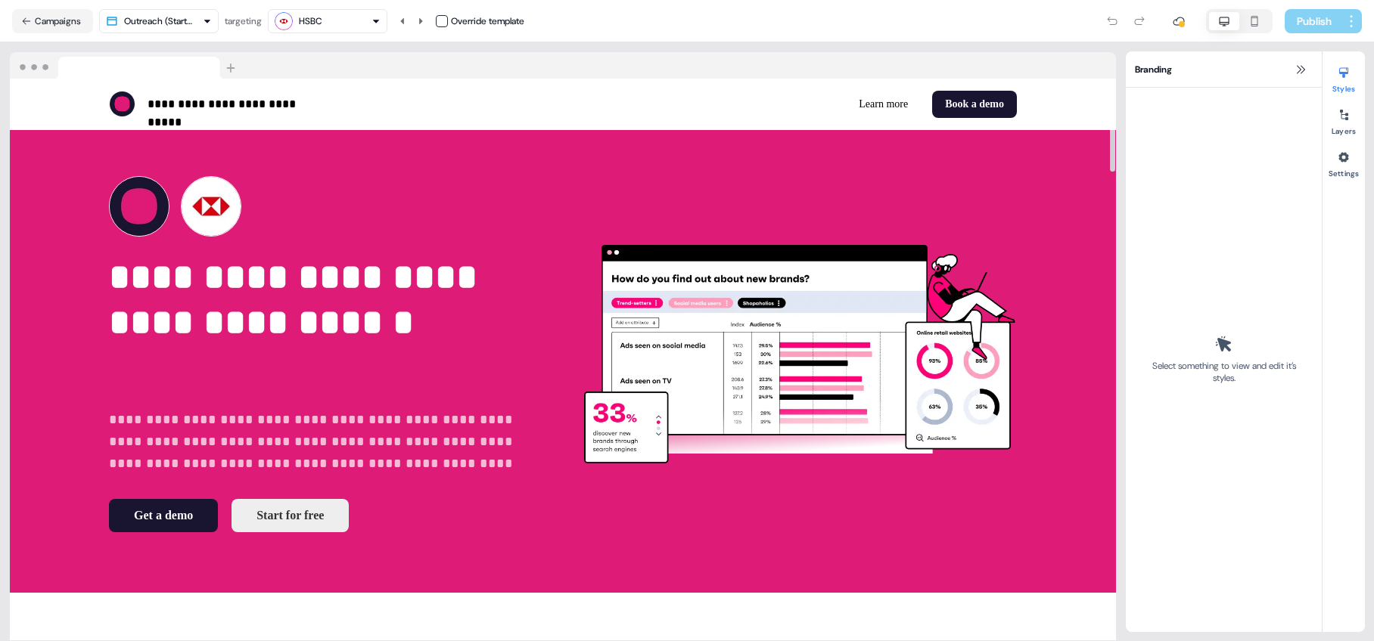
click at [373, 25] on div "HSBC" at bounding box center [328, 21] width 106 height 18
click at [342, 113] on div "NatWest Group" at bounding box center [339, 113] width 61 height 15
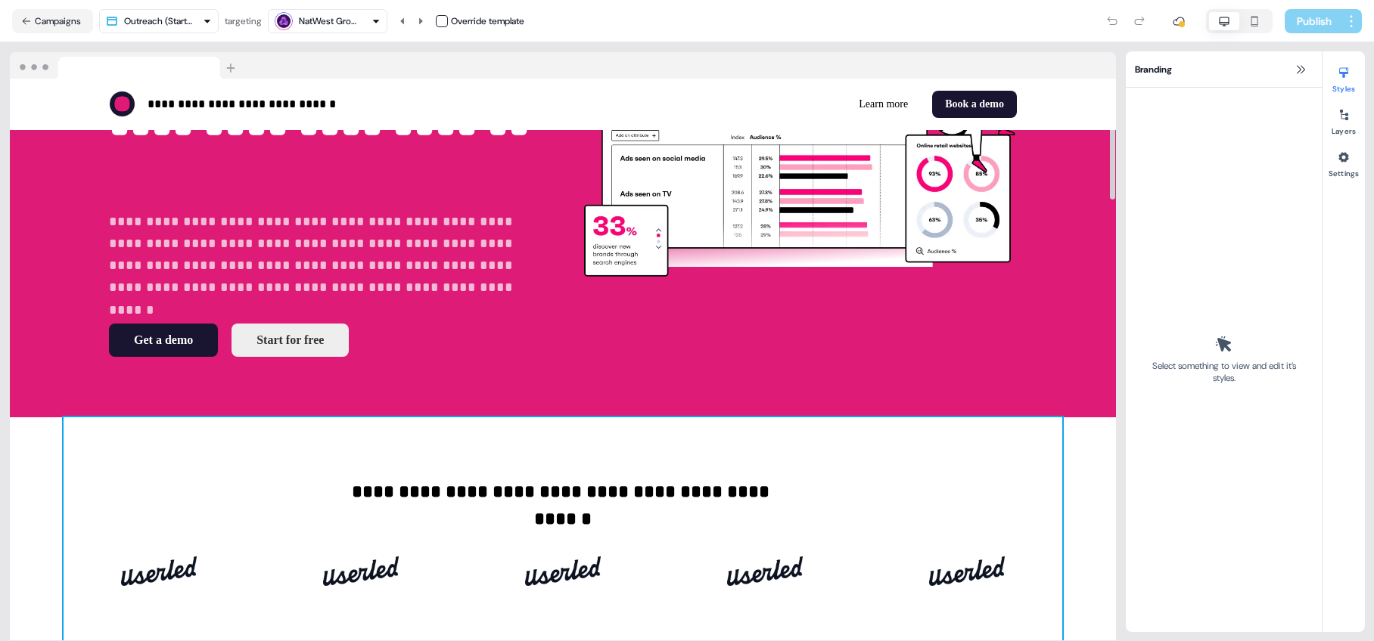
scroll to position [341, 0]
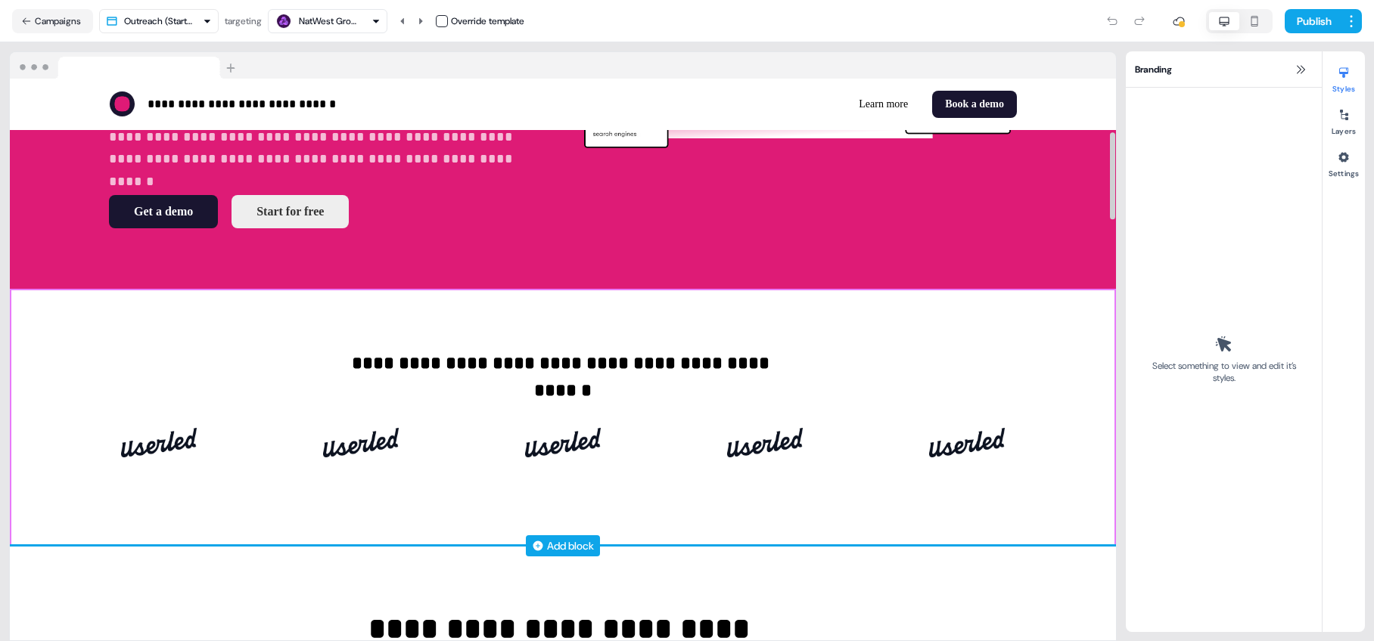
click at [586, 543] on div "Add block" at bounding box center [570, 546] width 47 height 15
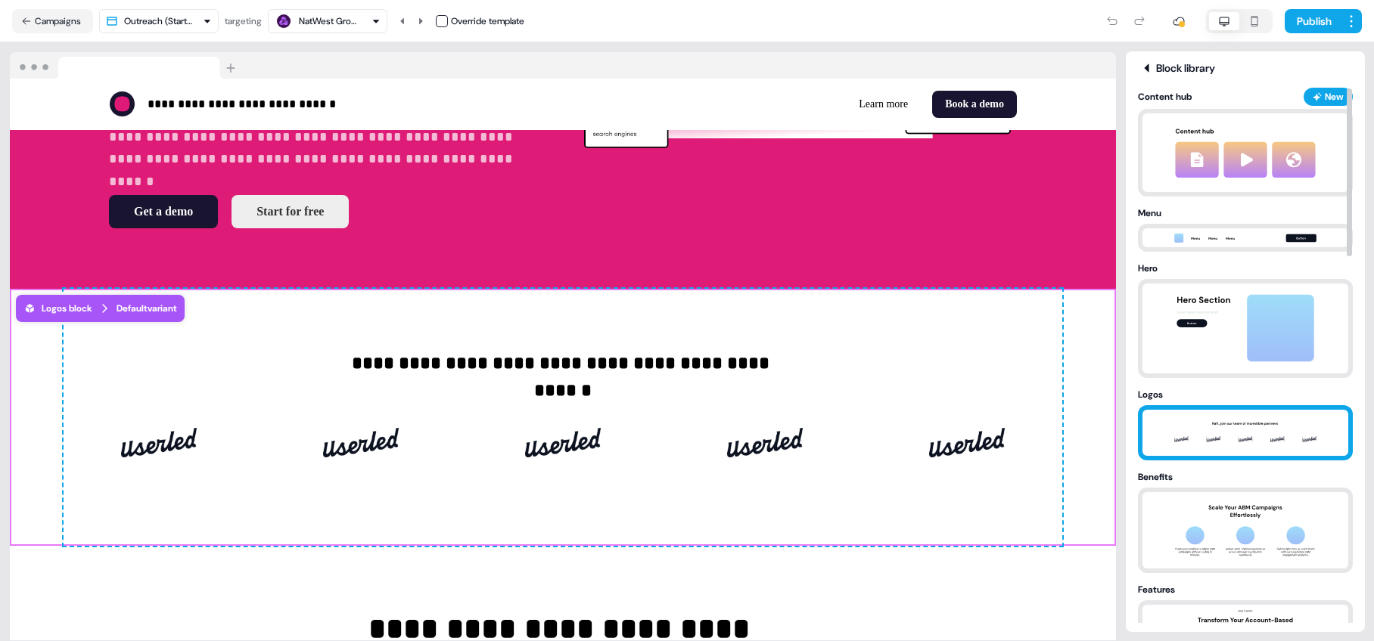
click at [960, 417] on img at bounding box center [1245, 433] width 159 height 46
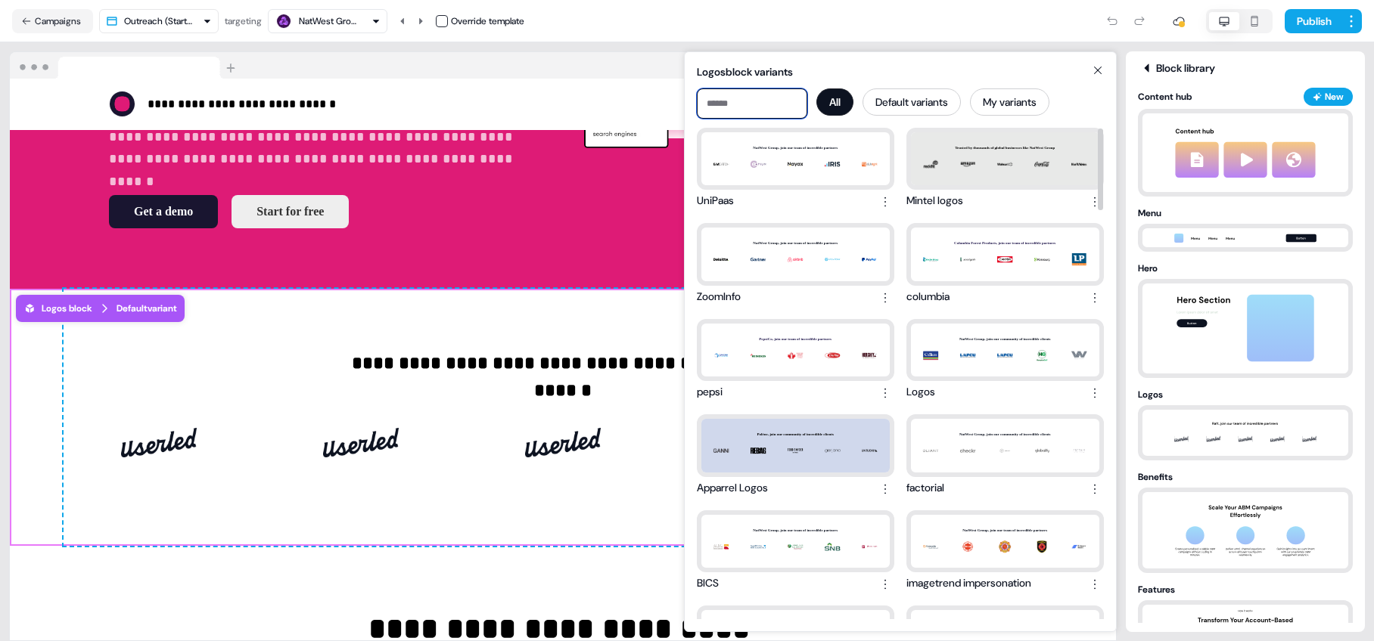
click at [753, 104] on input at bounding box center [752, 104] width 110 height 30
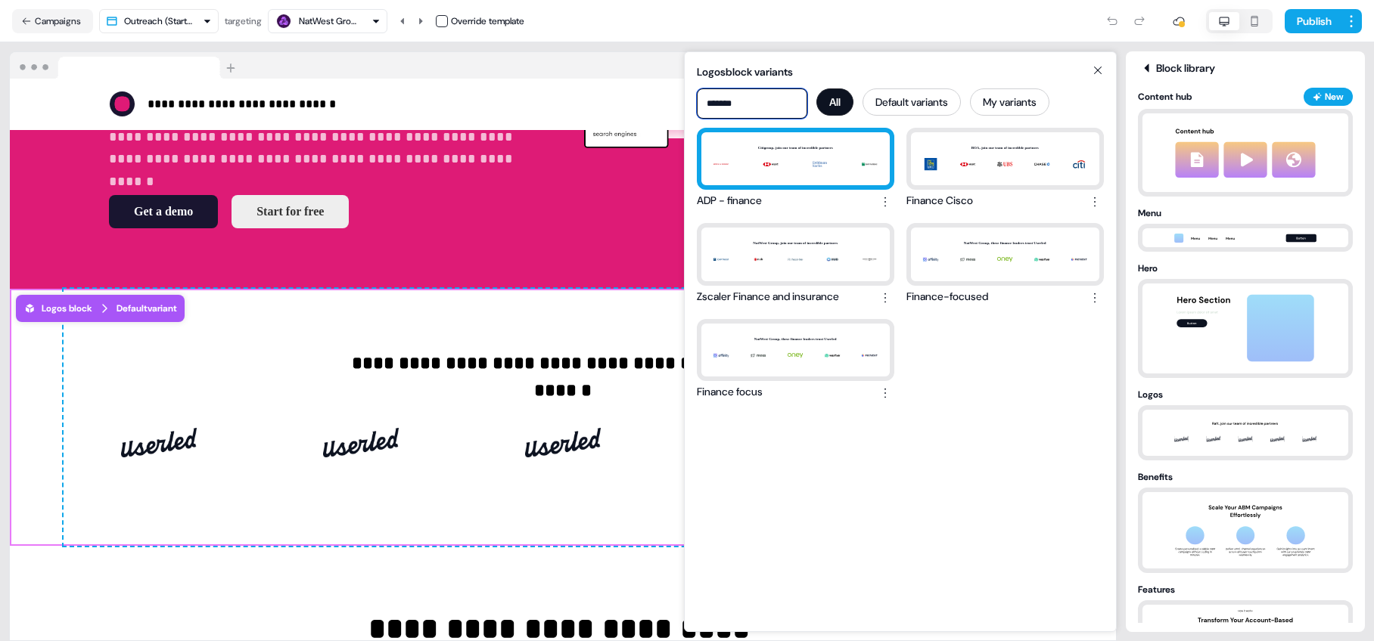
type input "*******"
click at [850, 172] on div "Citigroup, join our team of incredible partners" at bounding box center [795, 158] width 188 height 53
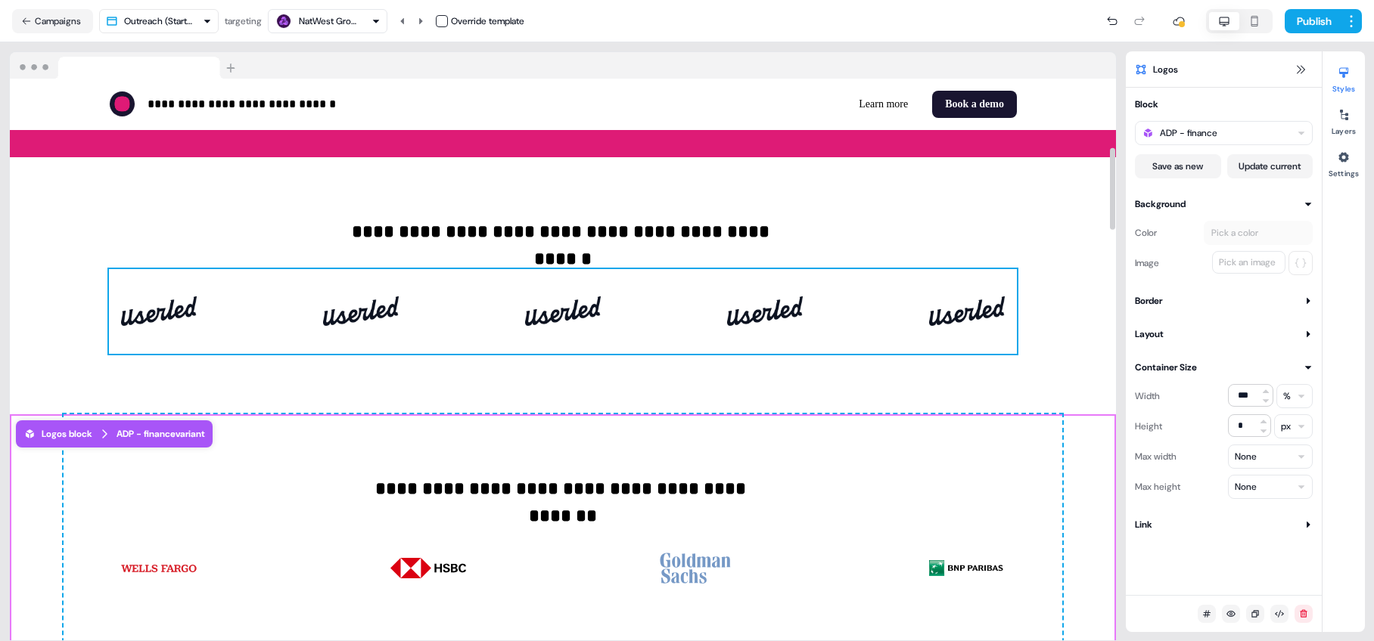
scroll to position [492, 0]
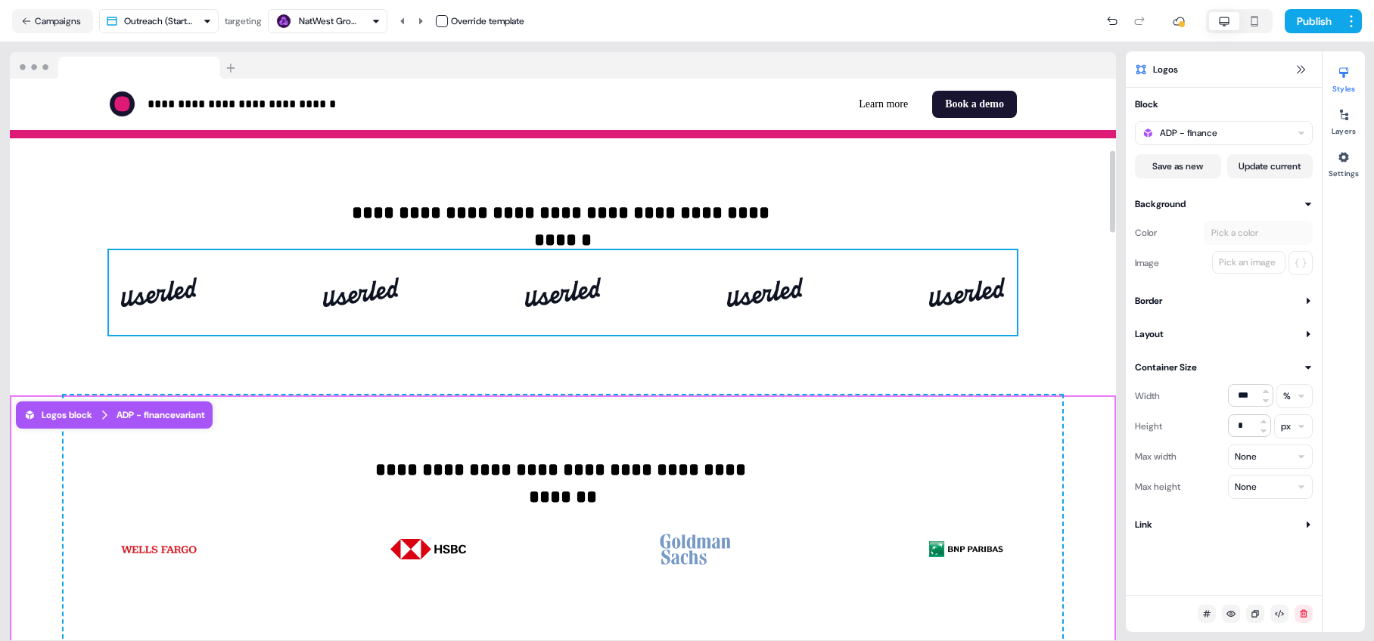
click at [815, 307] on div "To pick up a draggable item, press the space bar. While dragging, use the arrow…" at bounding box center [563, 292] width 908 height 85
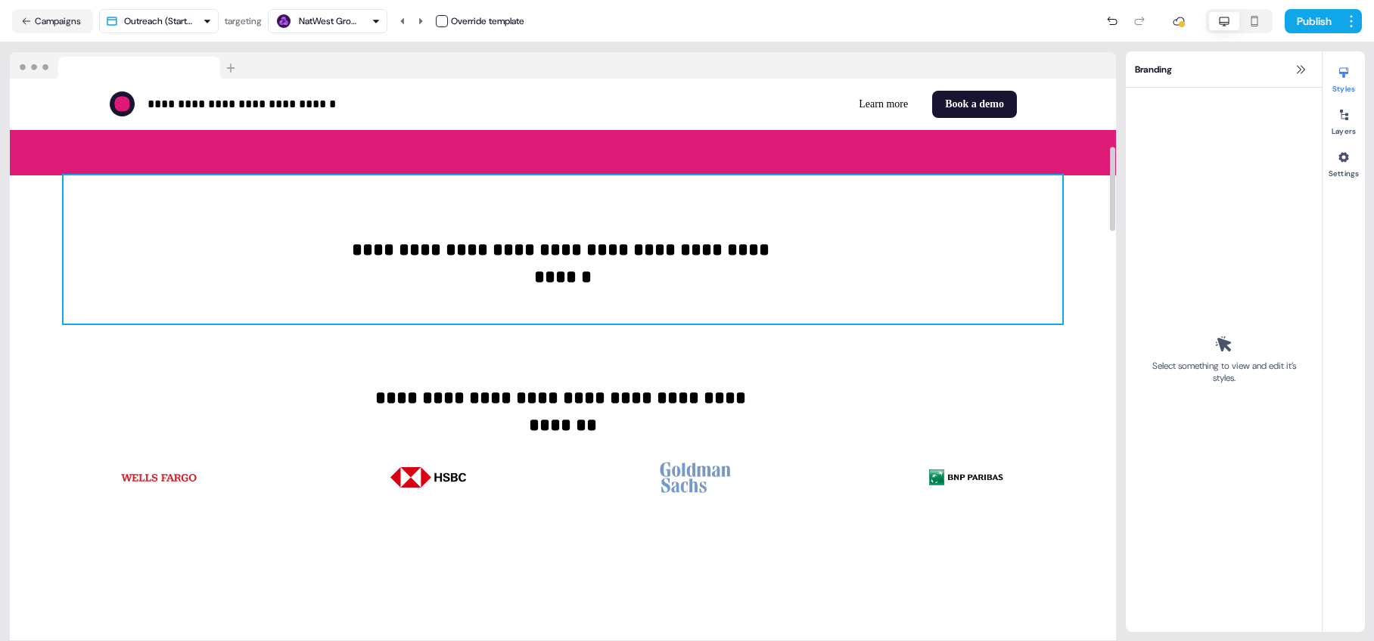
scroll to position [453, 0]
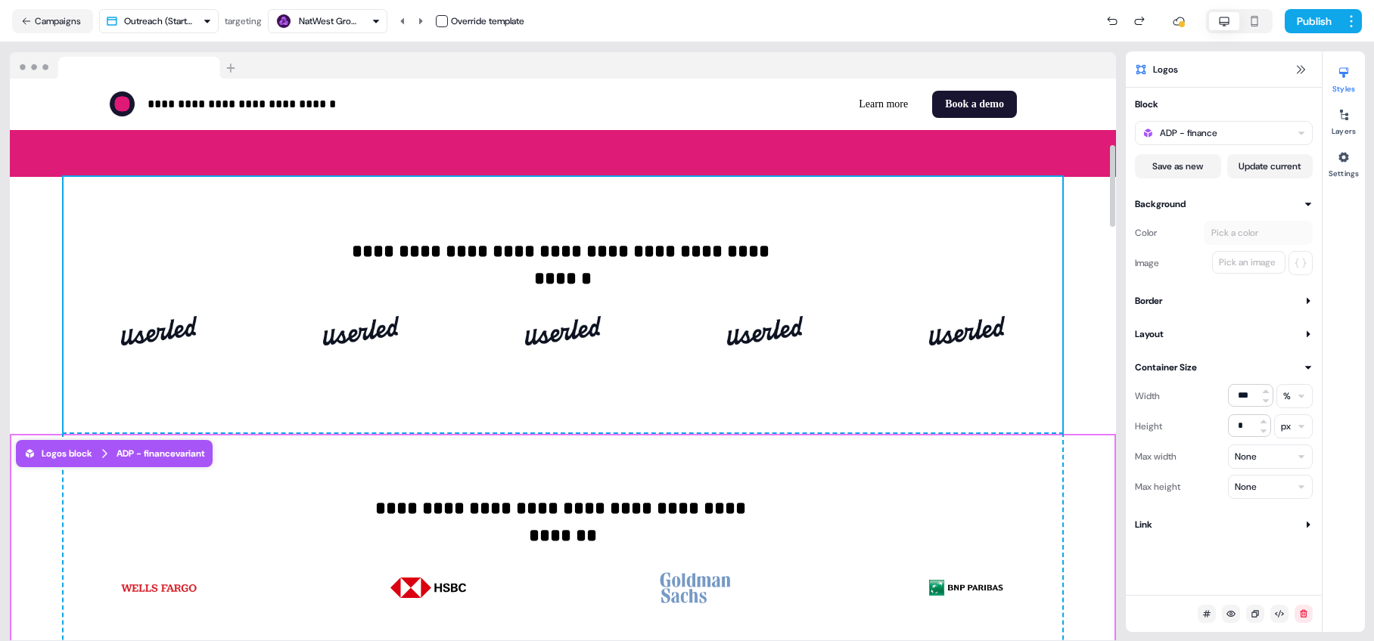
click at [861, 265] on div "**********" at bounding box center [563, 305] width 999 height 257
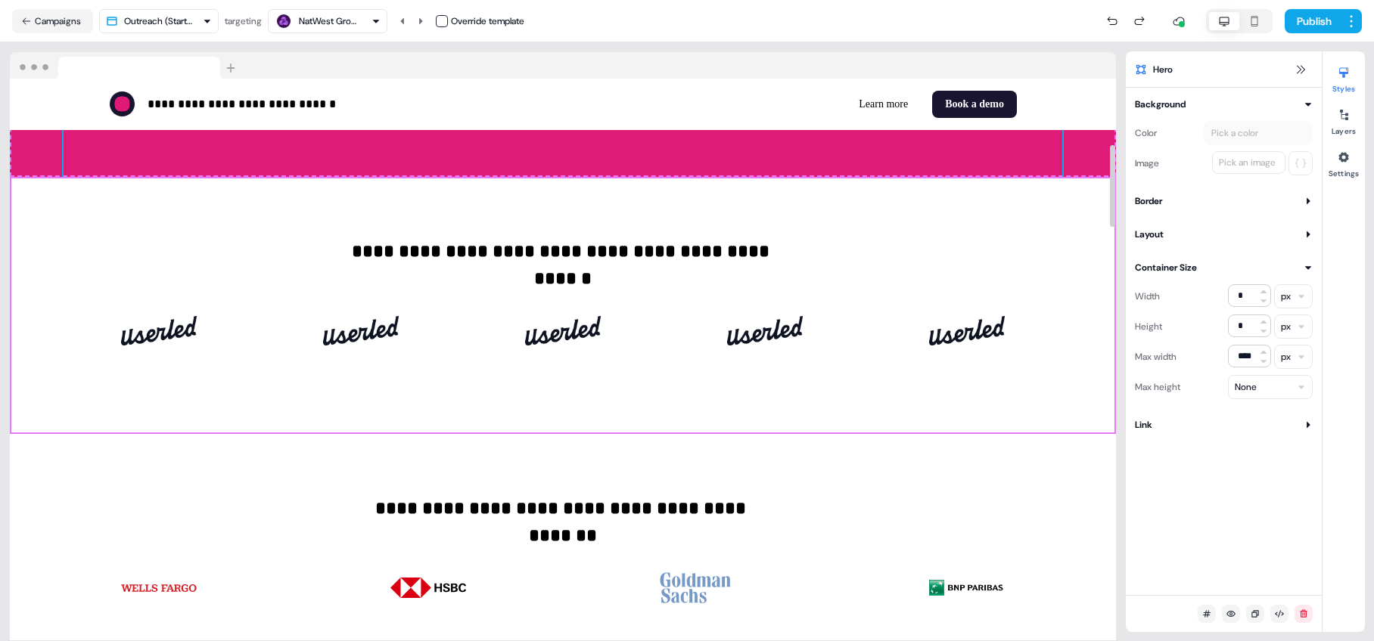
click at [960, 322] on div "**********" at bounding box center [563, 305] width 1106 height 257
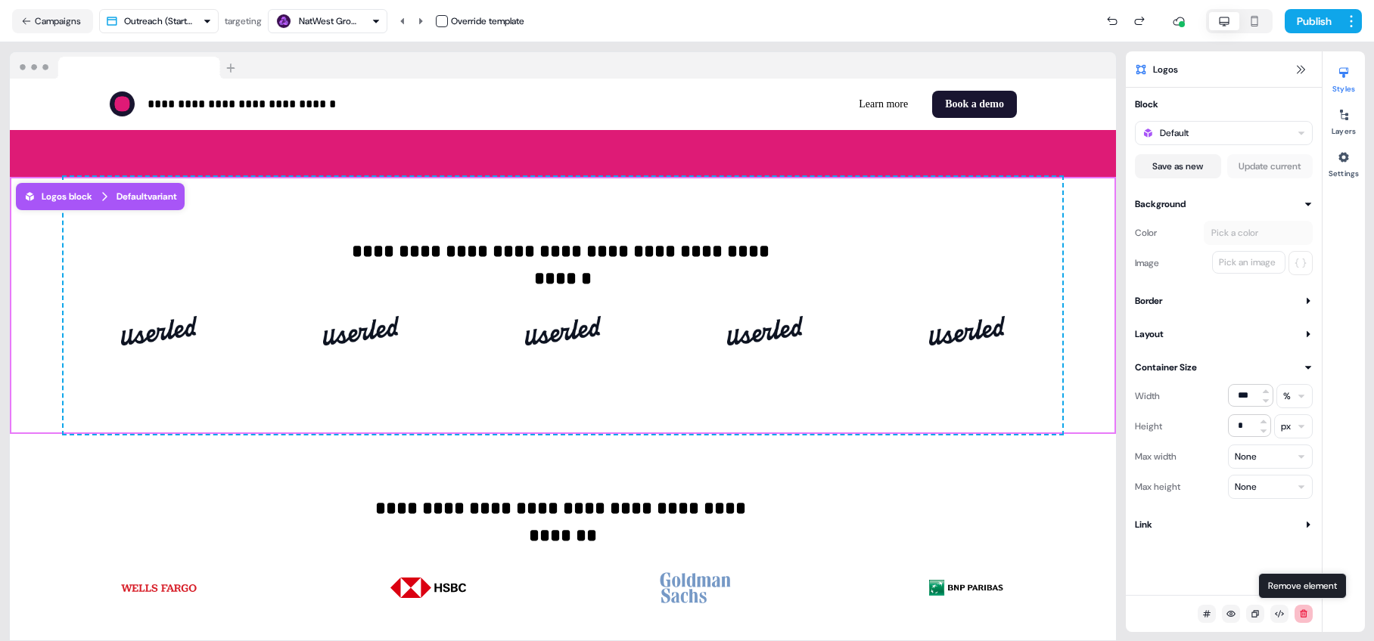
click at [960, 557] on button at bounding box center [1303, 614] width 18 height 18
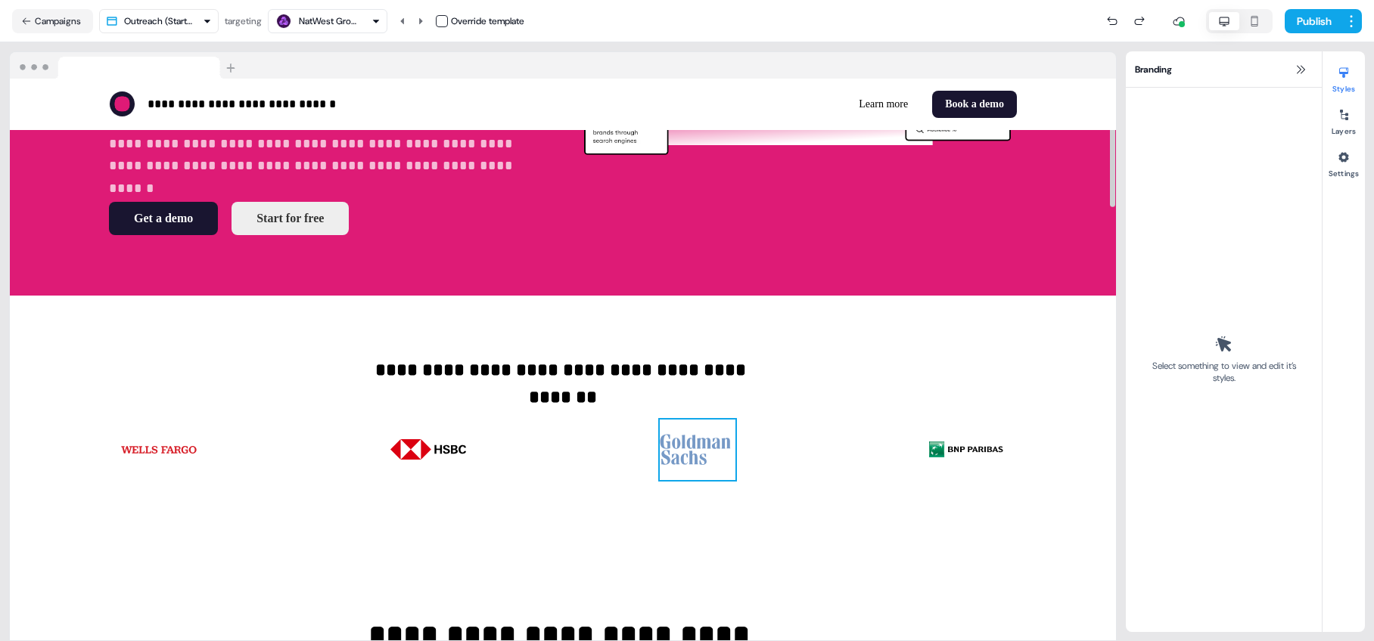
scroll to position [346, 0]
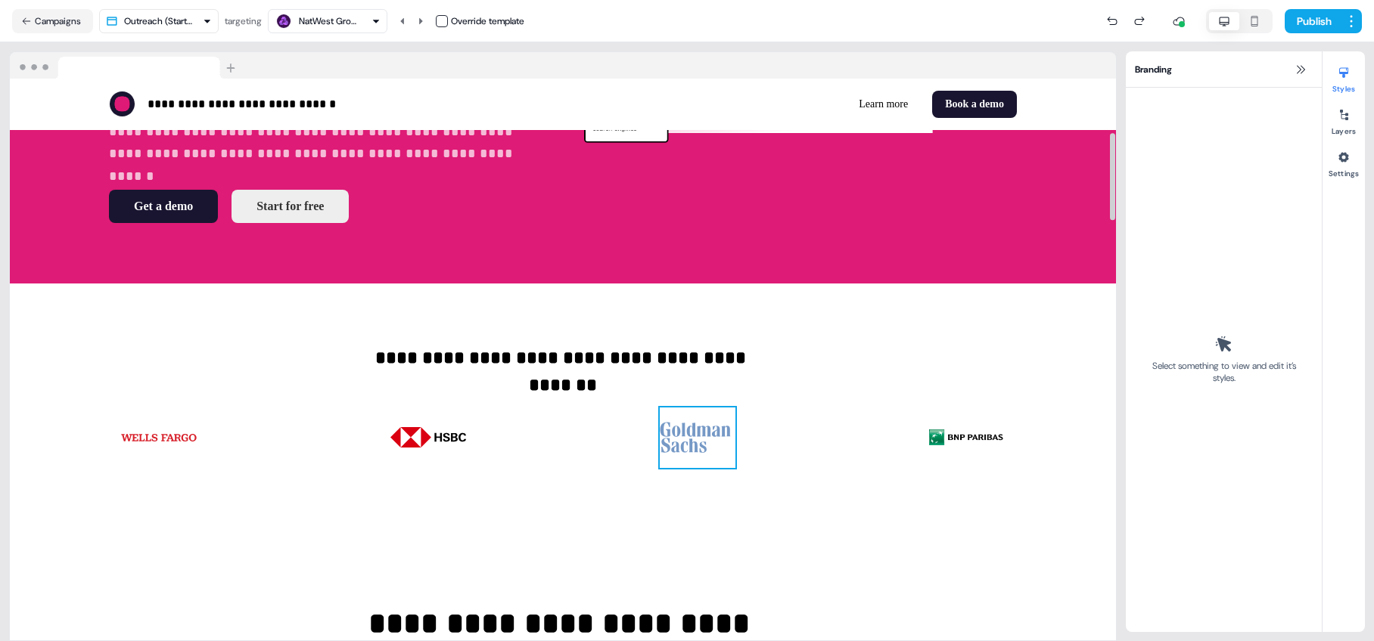
click at [697, 449] on img at bounding box center [698, 438] width 76 height 61
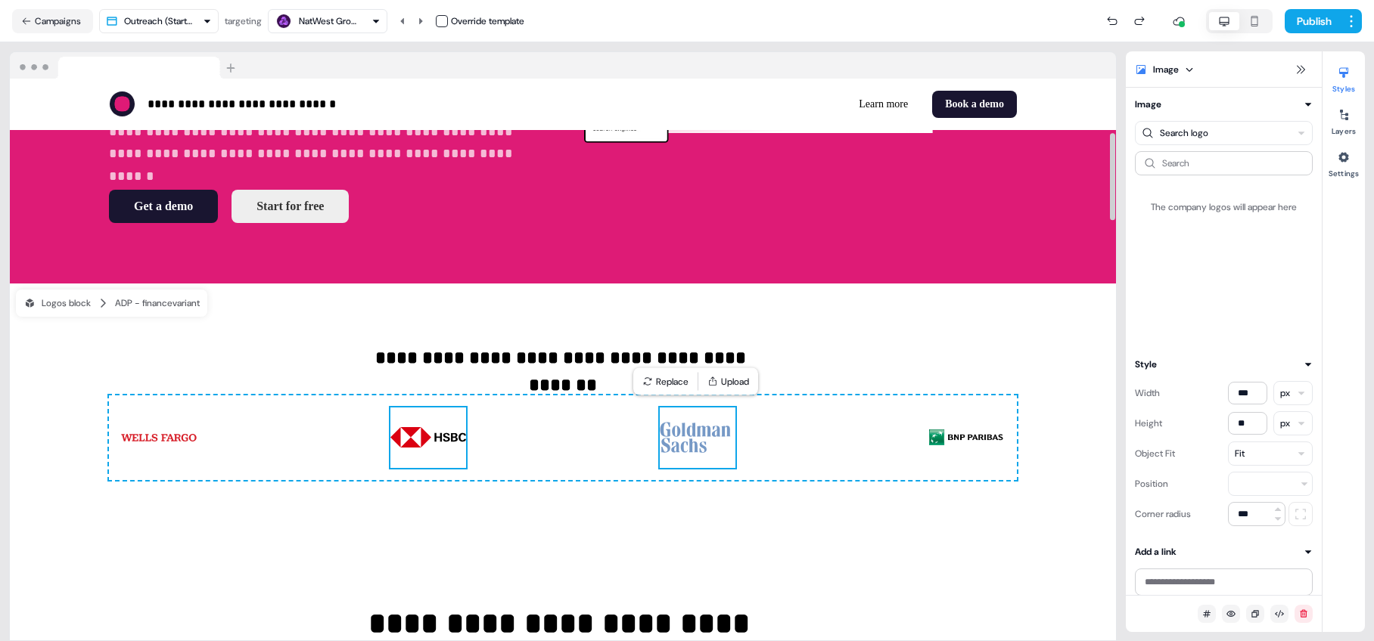
click at [450, 440] on img at bounding box center [428, 438] width 76 height 61
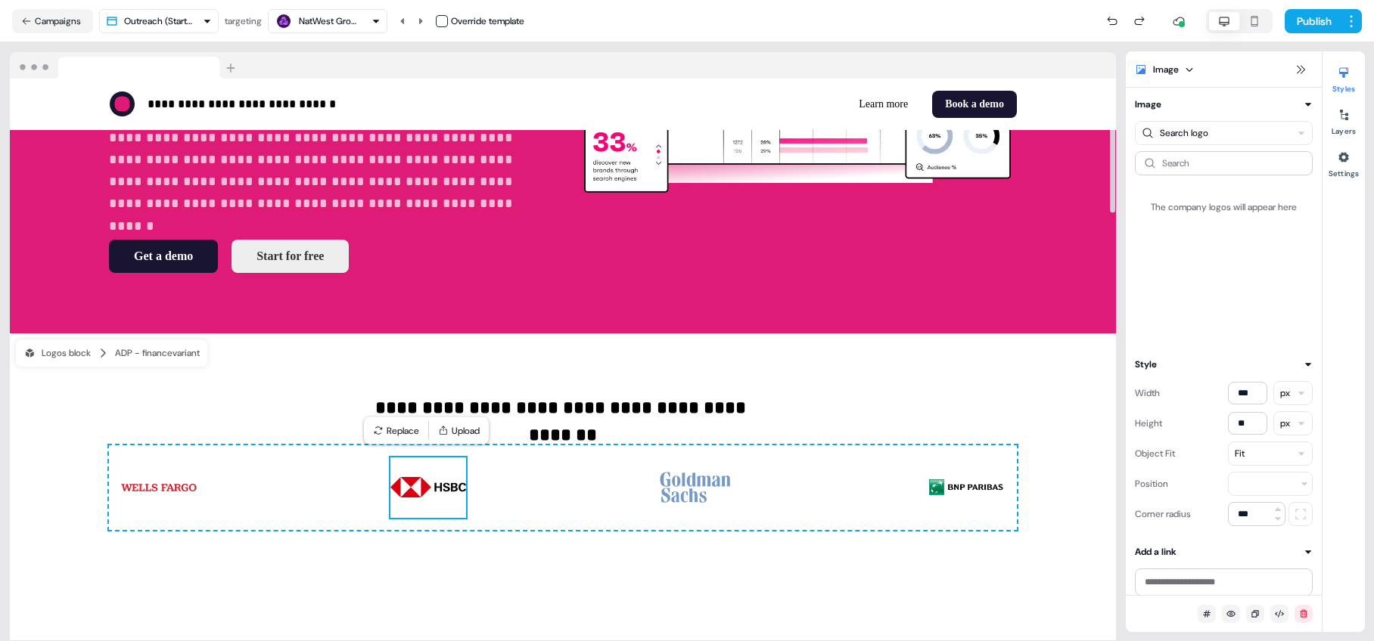
scroll to position [297, 0]
click at [960, 130] on html "**********" at bounding box center [687, 320] width 1374 height 641
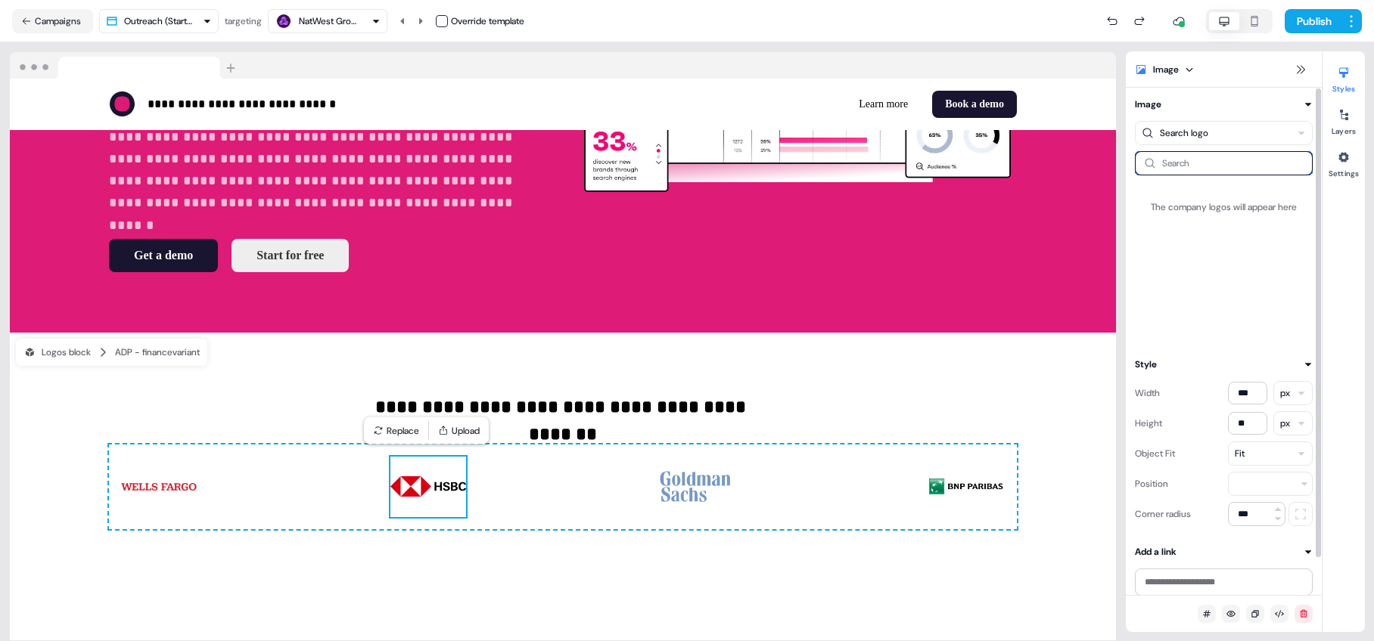
click at [960, 162] on input at bounding box center [1224, 163] width 178 height 24
type input "**********"
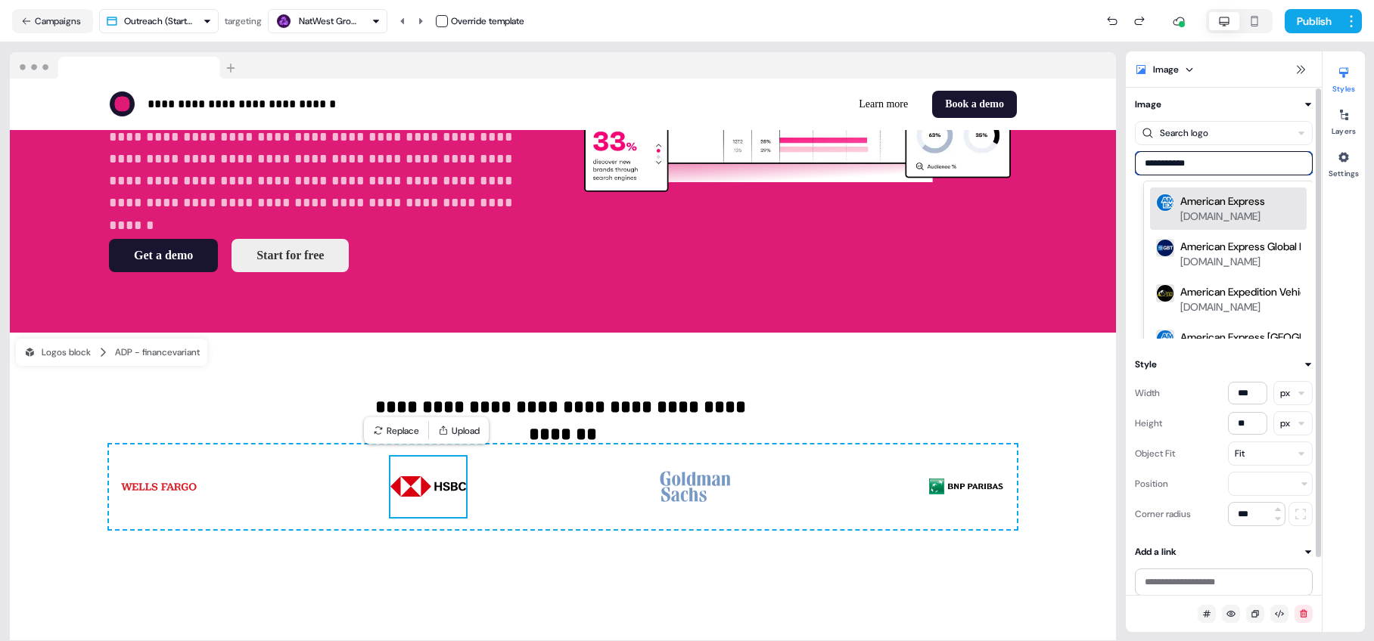
click at [960, 206] on div "American Express" at bounding box center [1222, 201] width 85 height 15
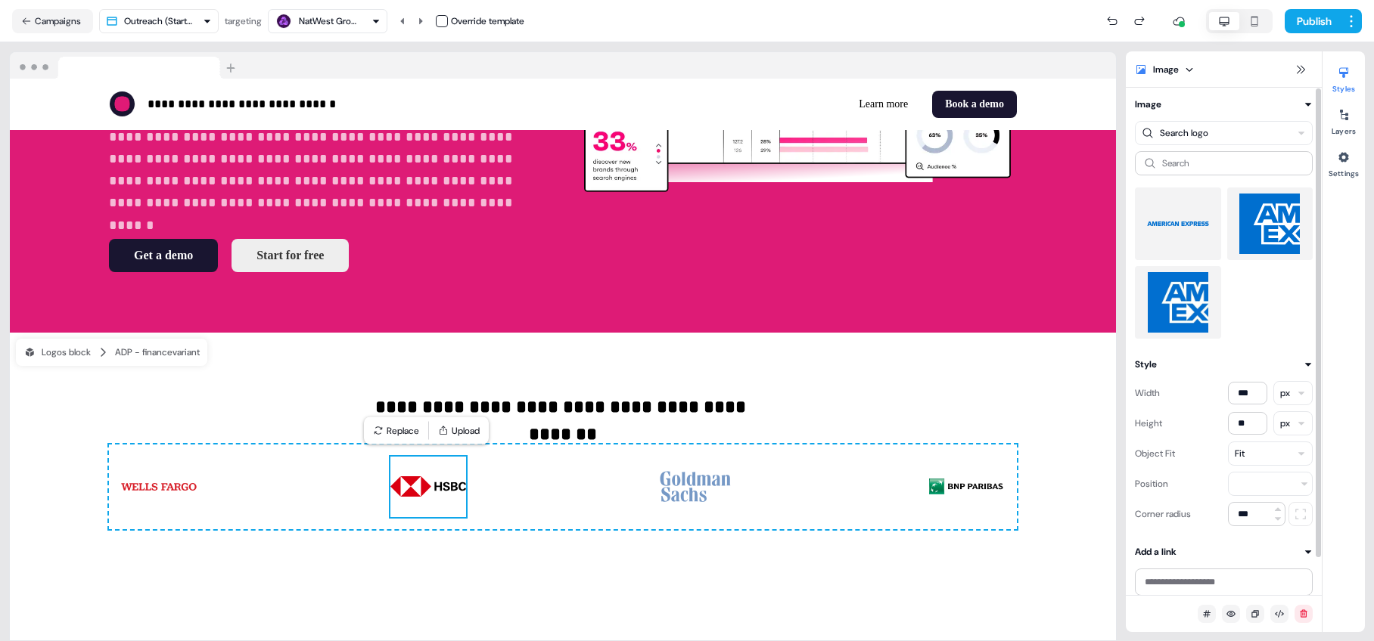
click at [960, 228] on img at bounding box center [1178, 224] width 62 height 61
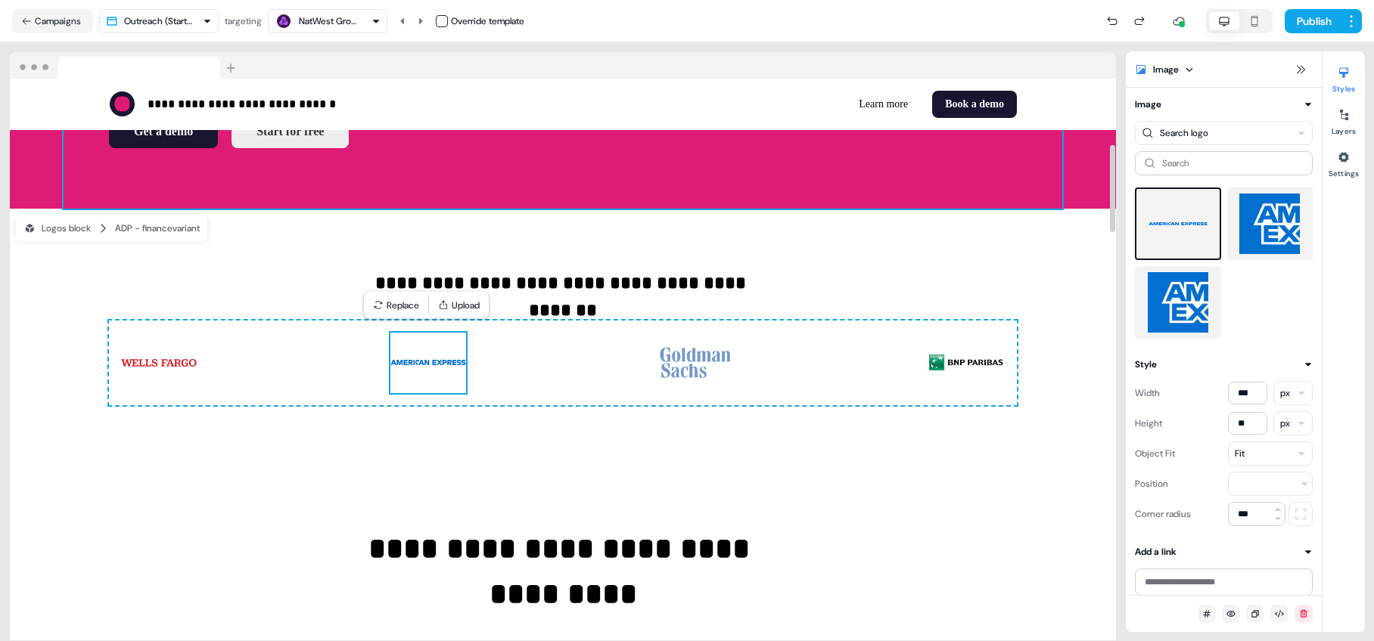
scroll to position [423, 0]
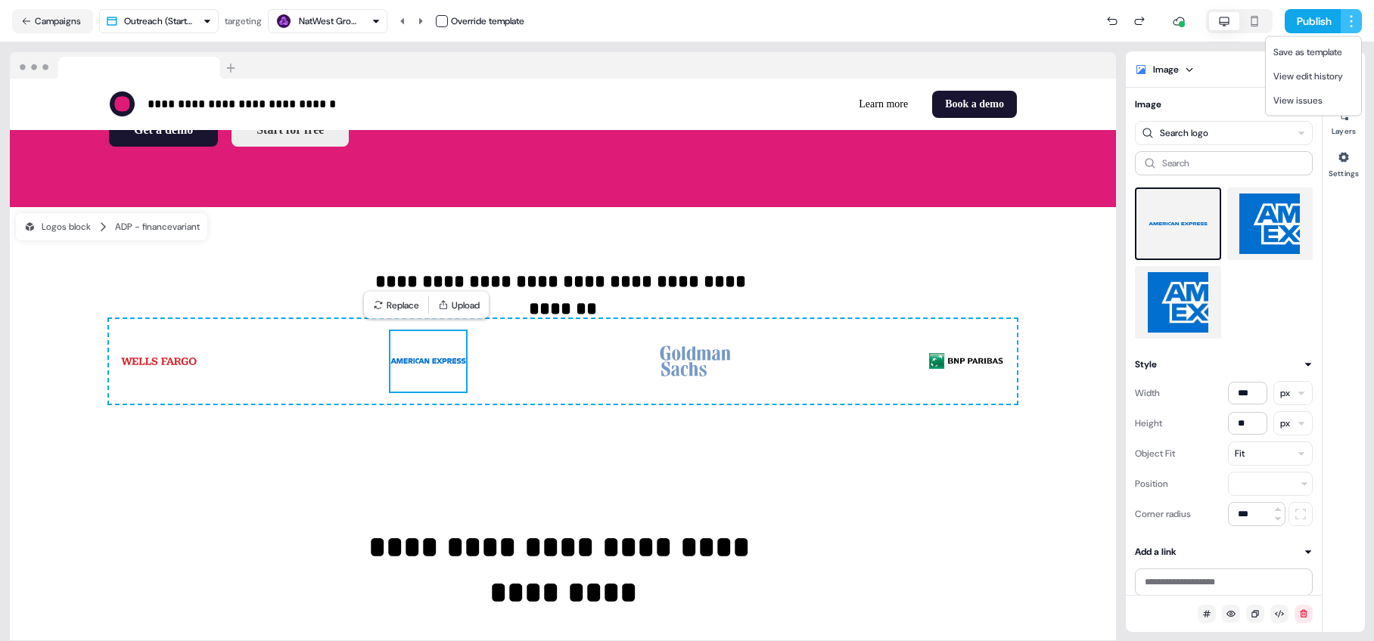
click at [960, 26] on html "**********" at bounding box center [687, 320] width 1374 height 641
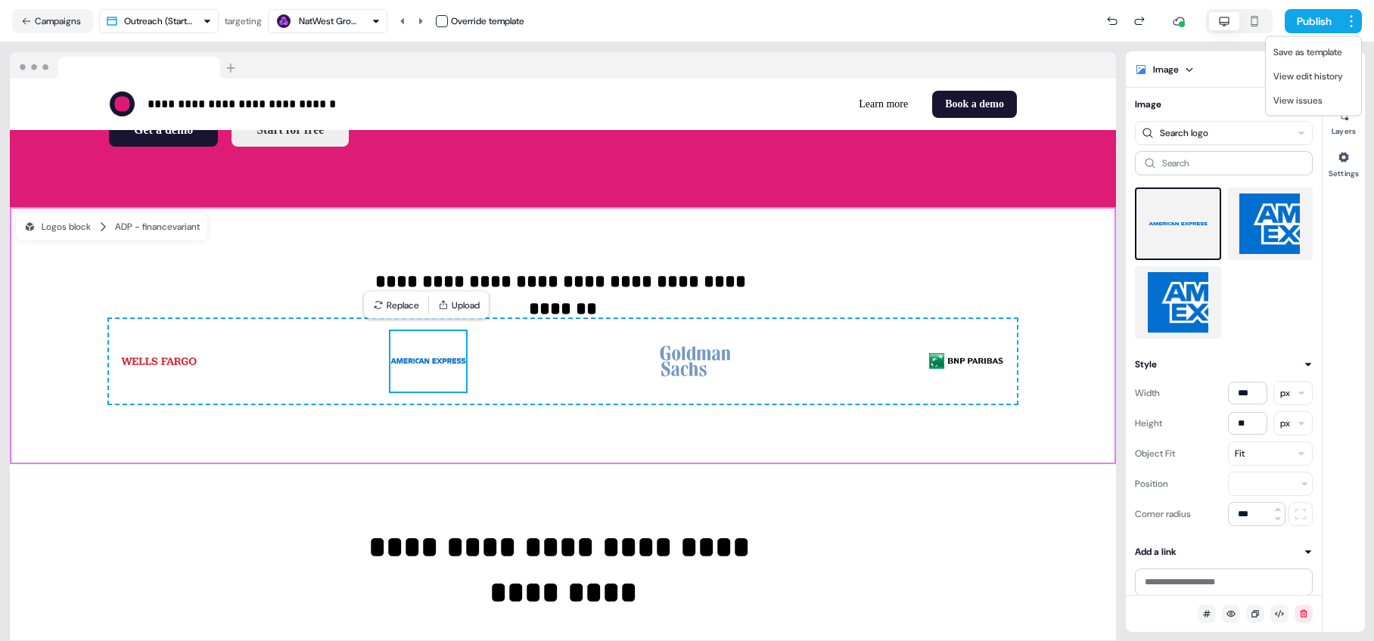
click at [960, 234] on html "**********" at bounding box center [687, 320] width 1374 height 641
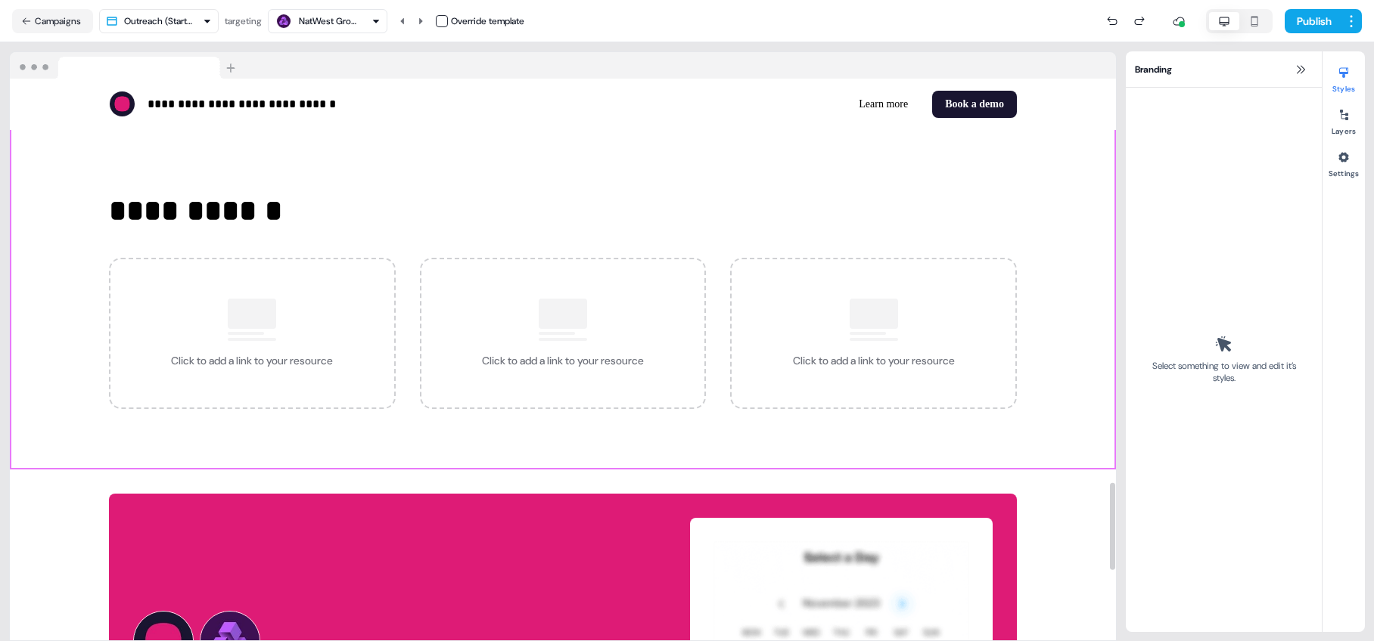
scroll to position [2633, 0]
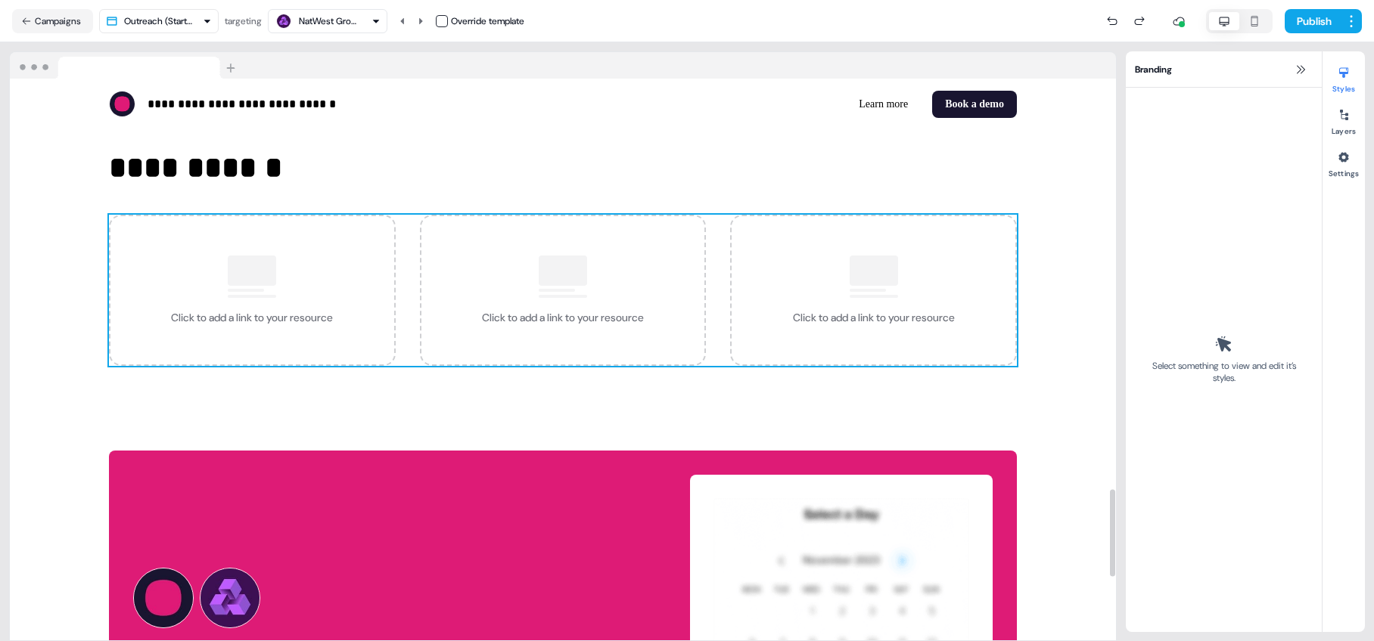
click at [315, 312] on div "Click to add a link to your resource" at bounding box center [252, 317] width 162 height 15
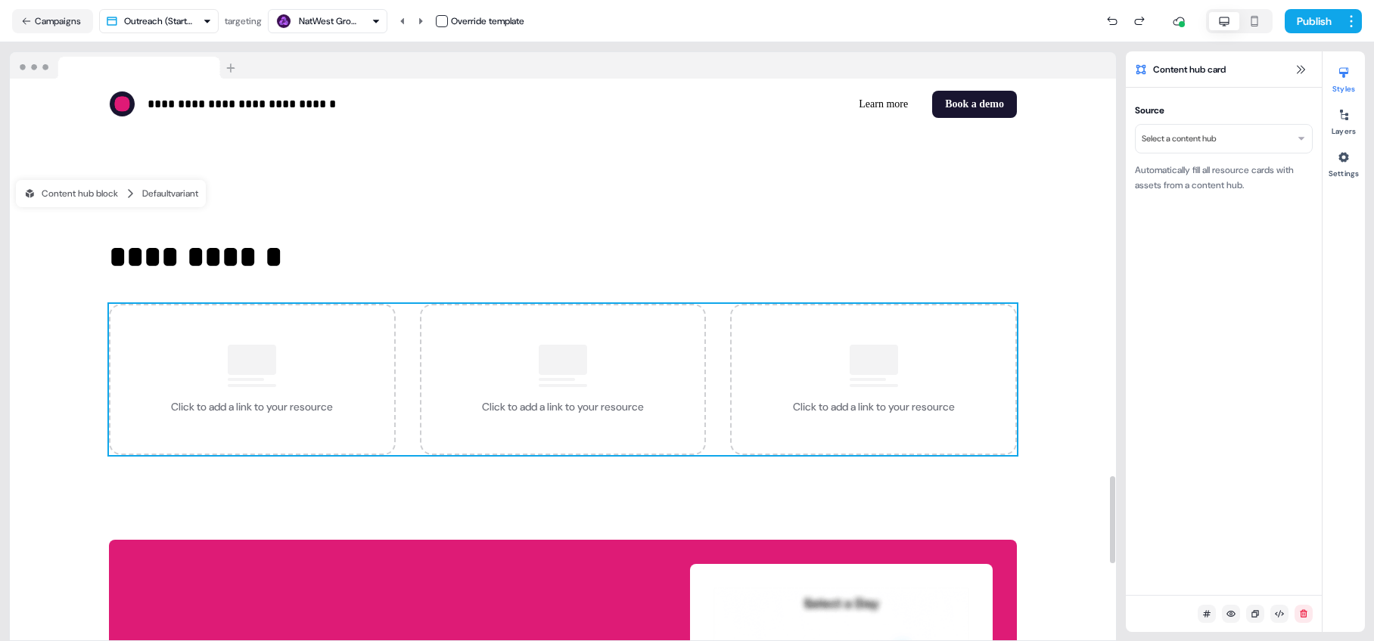
scroll to position [2549, 0]
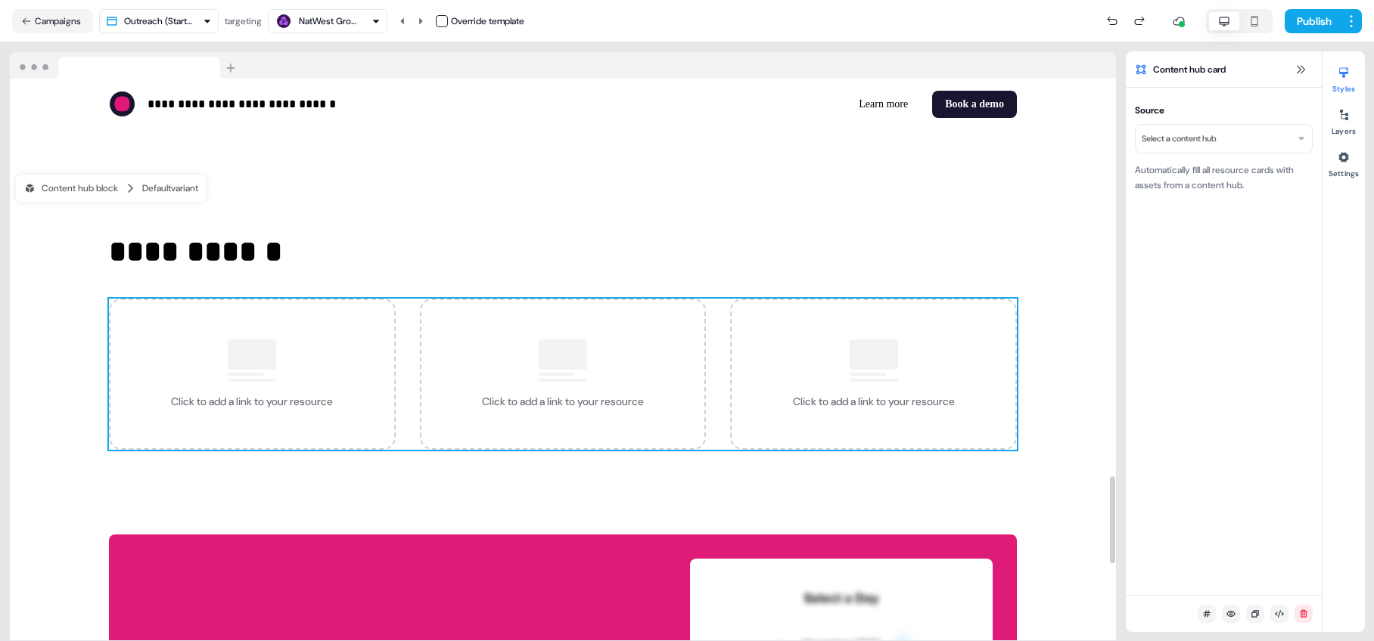
click at [325, 389] on div "Click to add a link to your resource" at bounding box center [252, 374] width 287 height 151
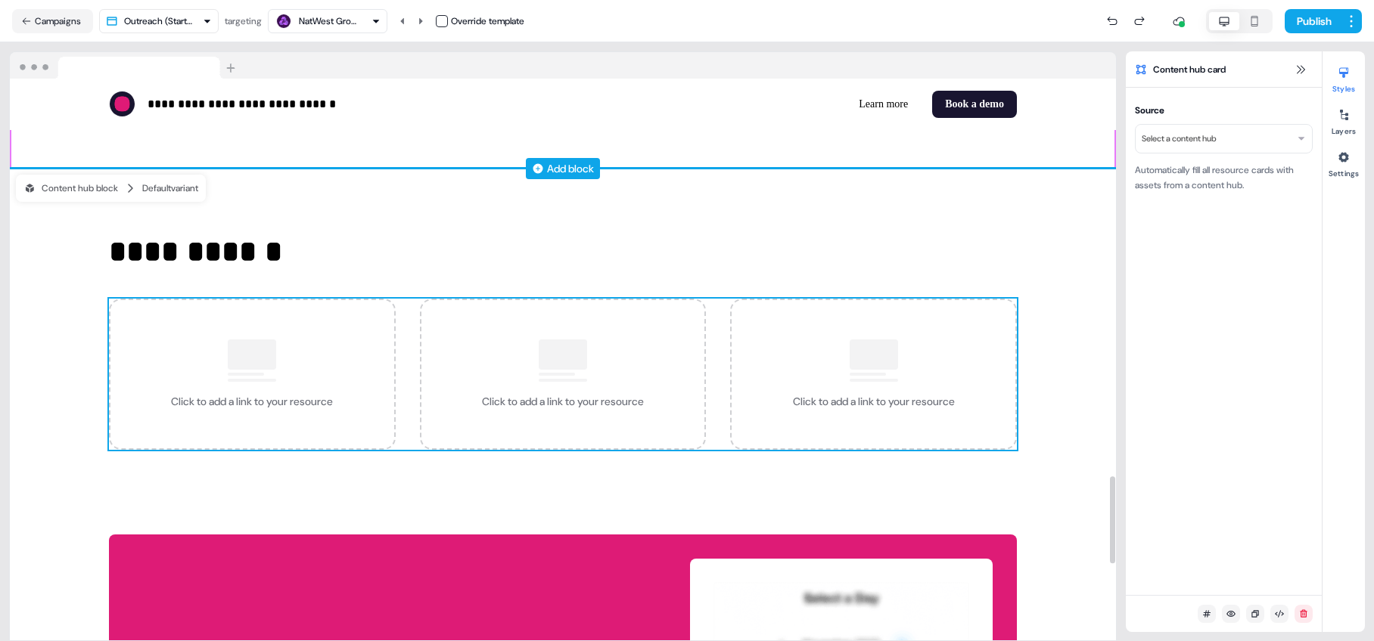
click at [567, 171] on div "Add block" at bounding box center [570, 168] width 47 height 15
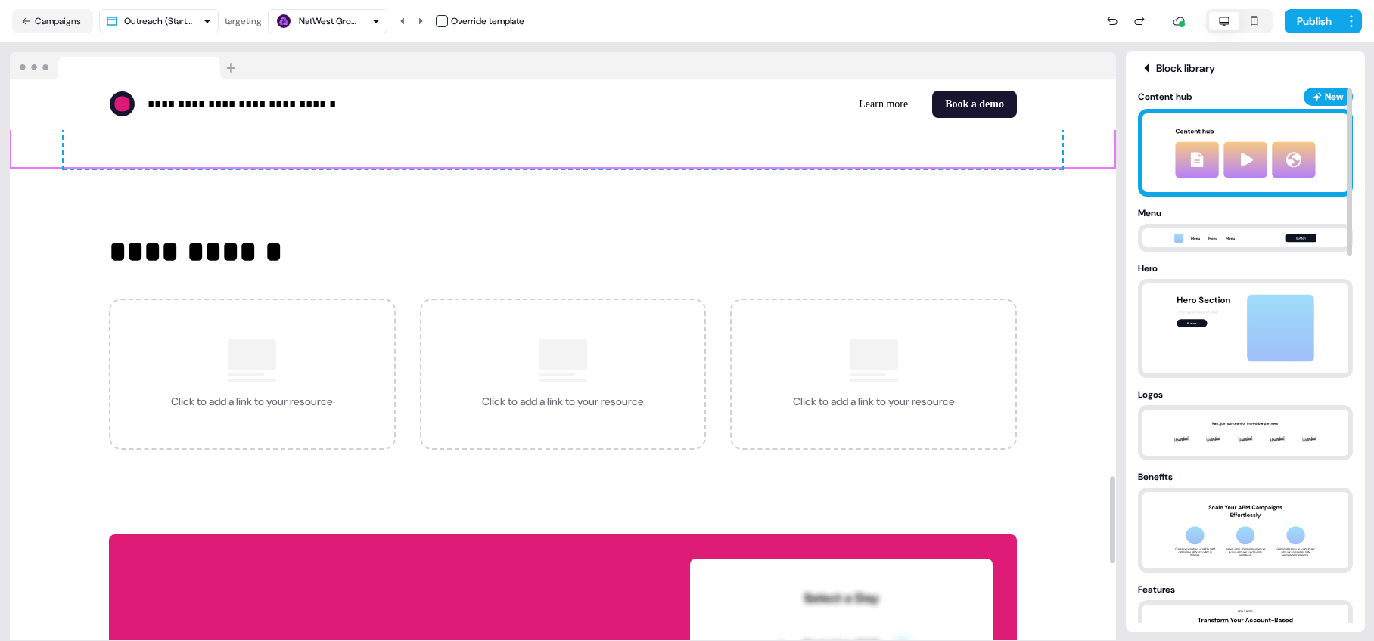
click at [960, 161] on img at bounding box center [1245, 152] width 168 height 79
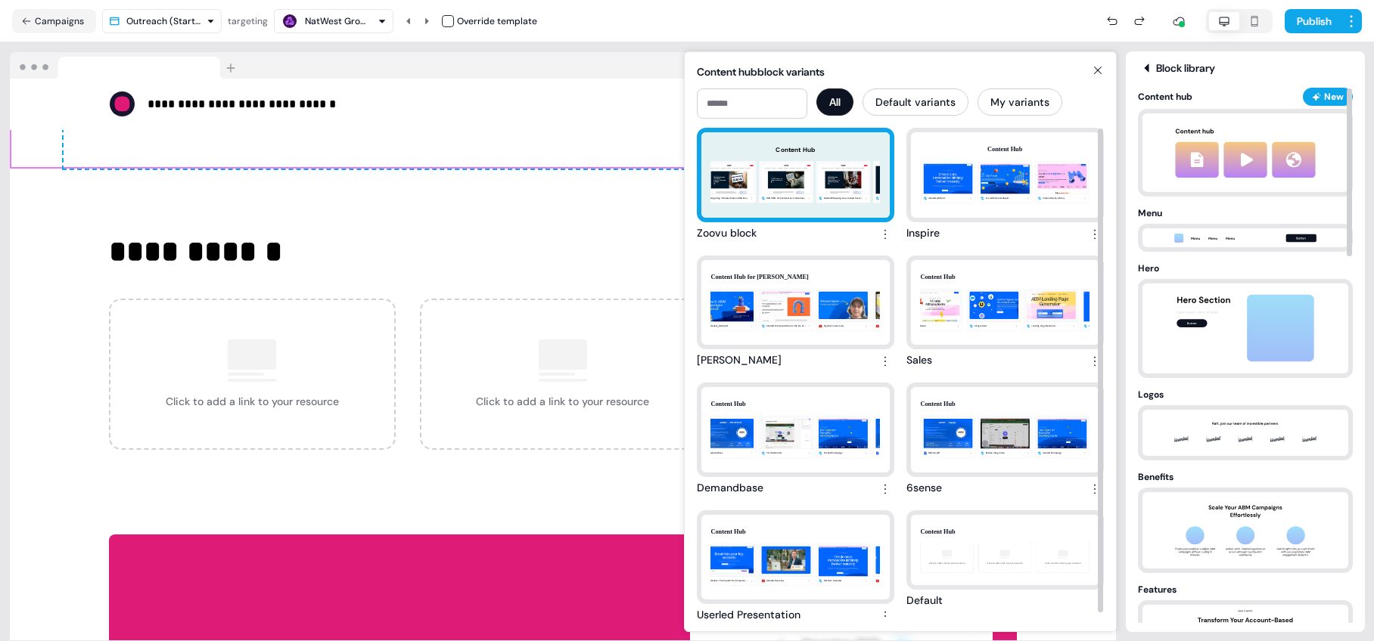
click at [846, 174] on div "Content Hub Navigating Complex Sales in B2B Ecommerce B2B CPQs for Ecommerce: A…" at bounding box center [795, 174] width 188 height 85
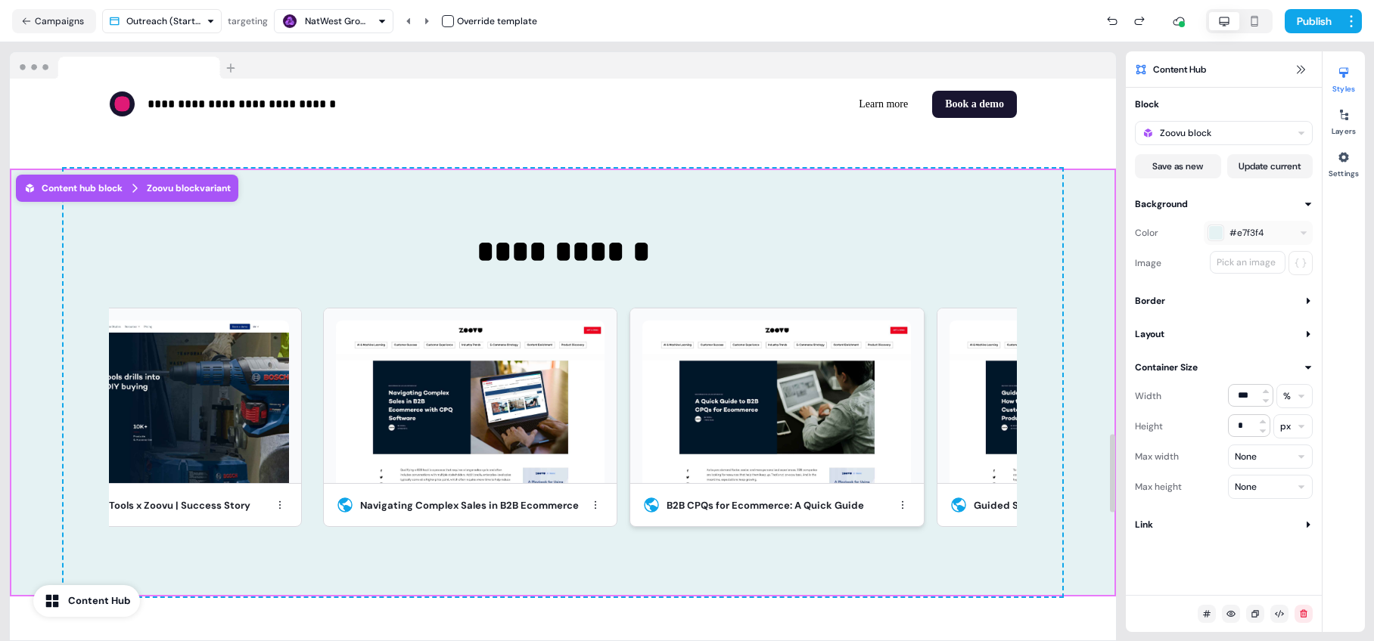
click at [712, 440] on img at bounding box center [776, 402] width 269 height 163
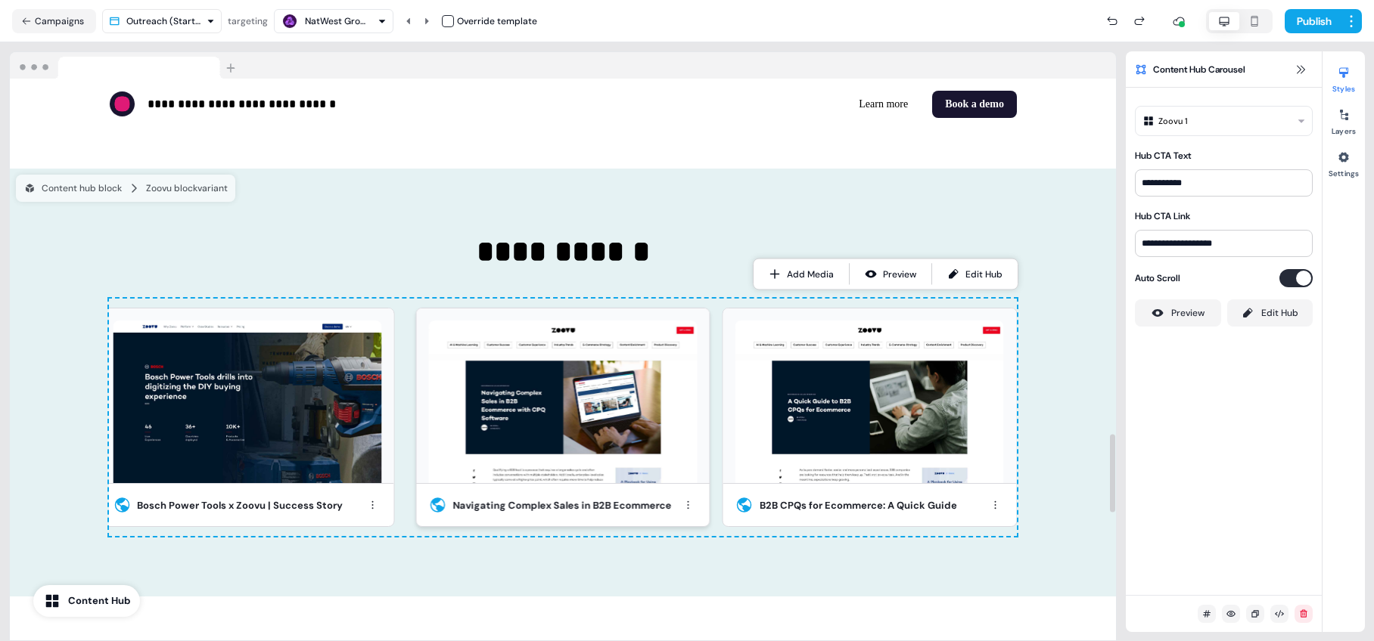
click at [594, 421] on img at bounding box center [563, 402] width 269 height 163
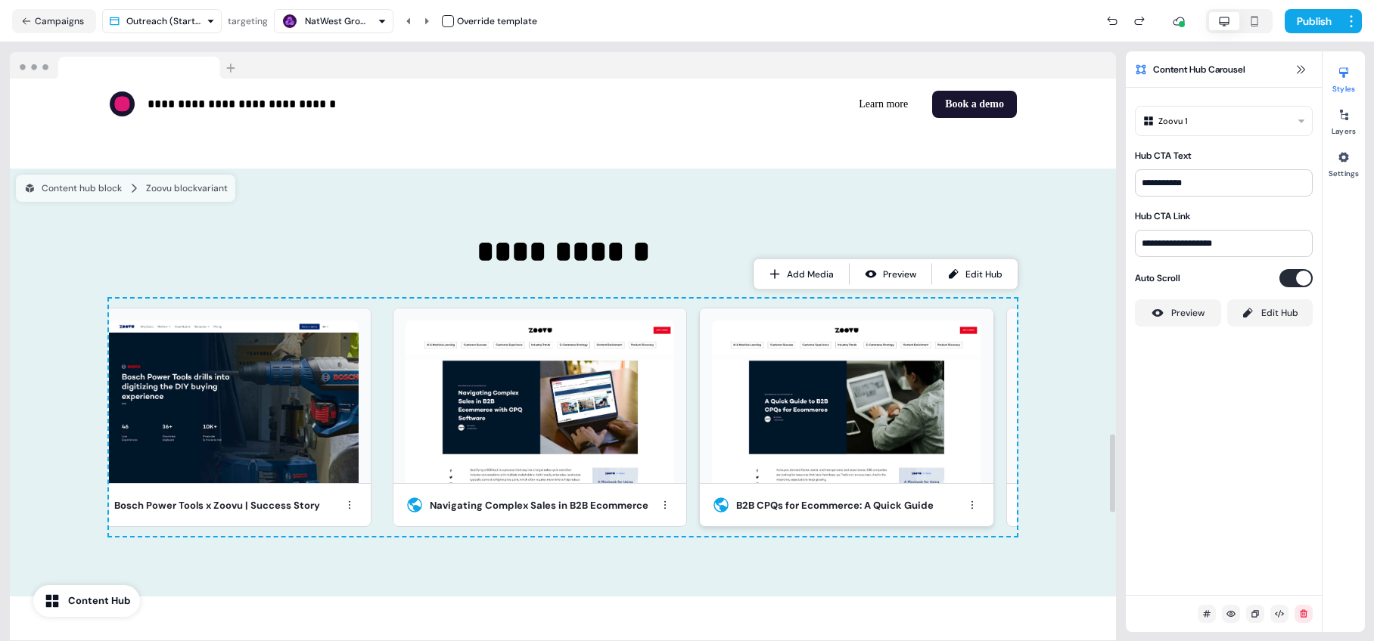
click at [769, 420] on img at bounding box center [846, 402] width 269 height 163
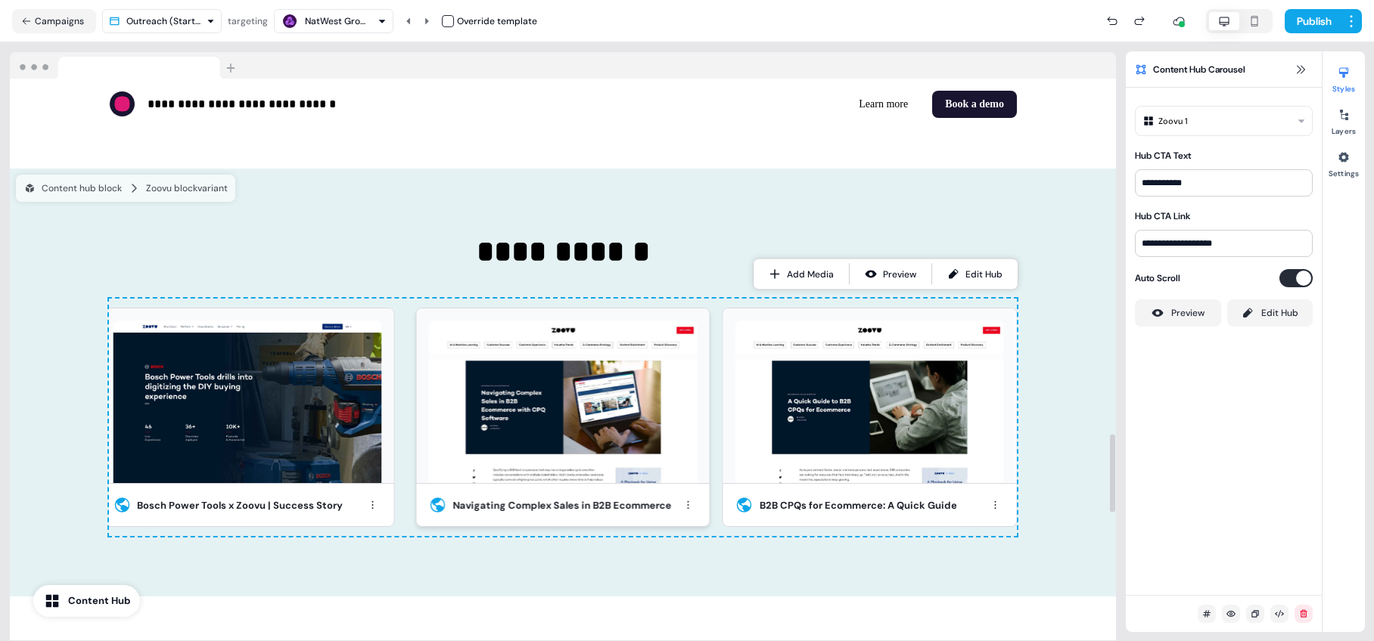
click at [592, 414] on img at bounding box center [562, 402] width 269 height 163
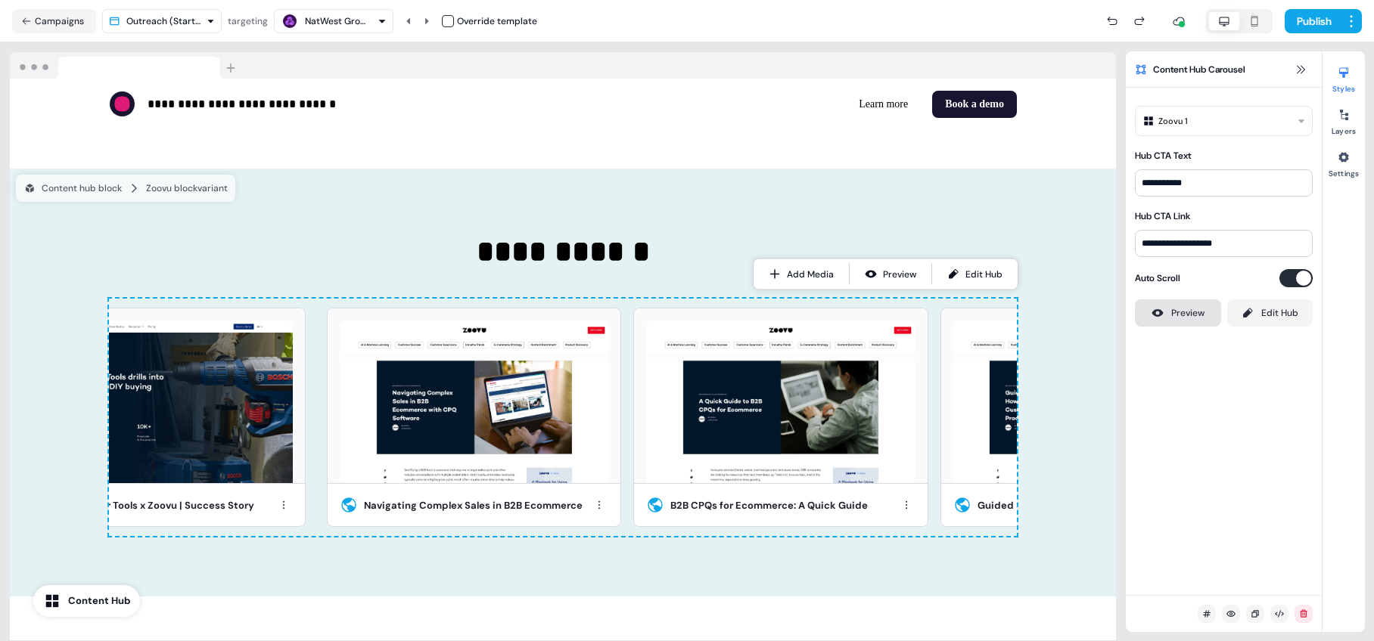
click at [960, 310] on div "Preview" at bounding box center [1187, 313] width 33 height 15
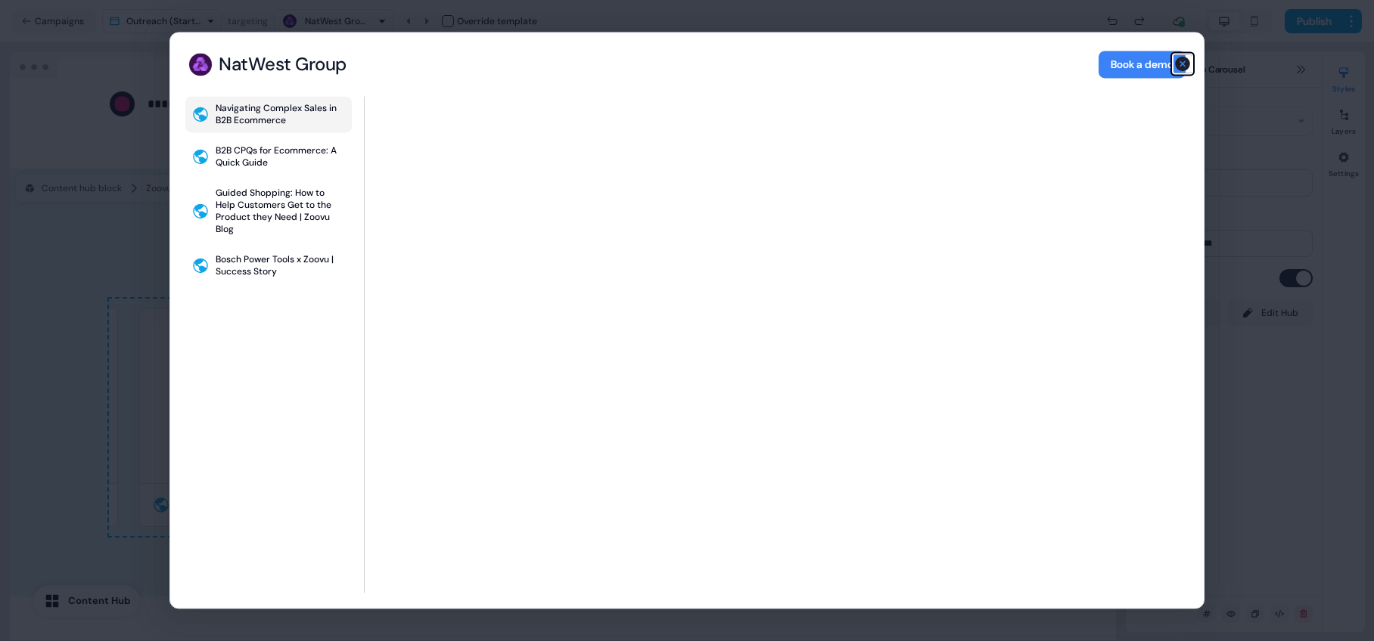
click at [960, 61] on icon "button" at bounding box center [1182, 63] width 18 height 18
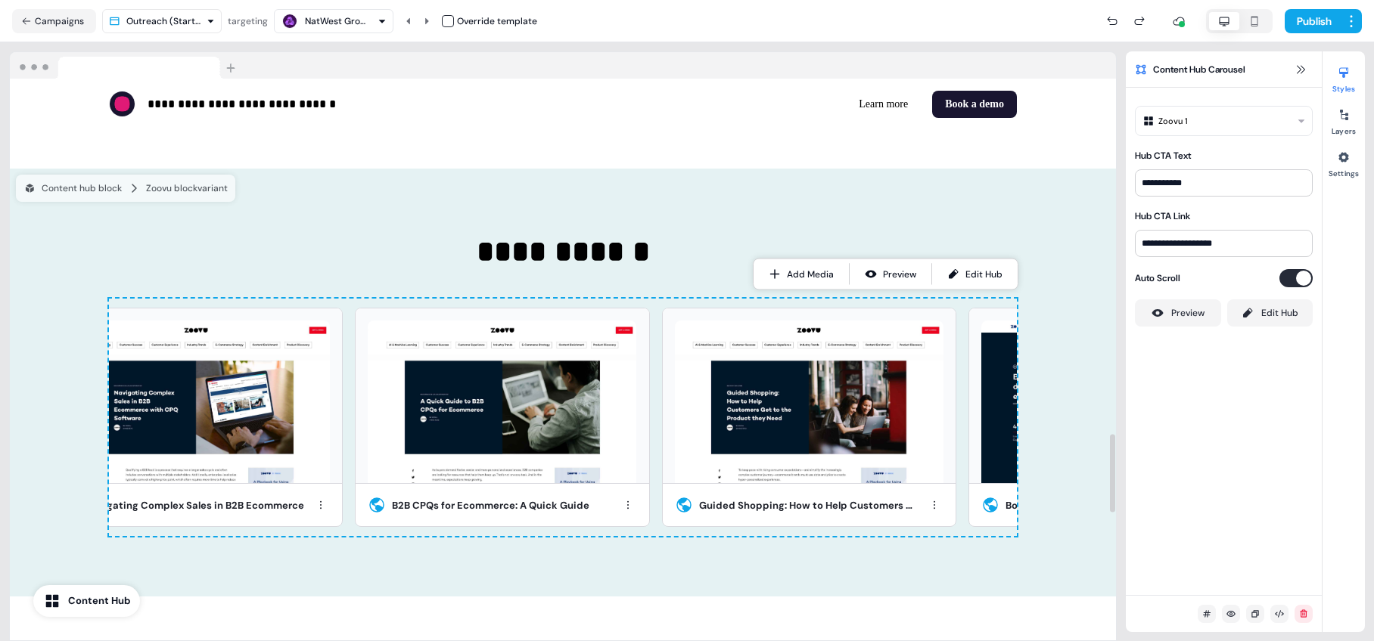
click at [960, 123] on html "**********" at bounding box center [687, 320] width 1374 height 641
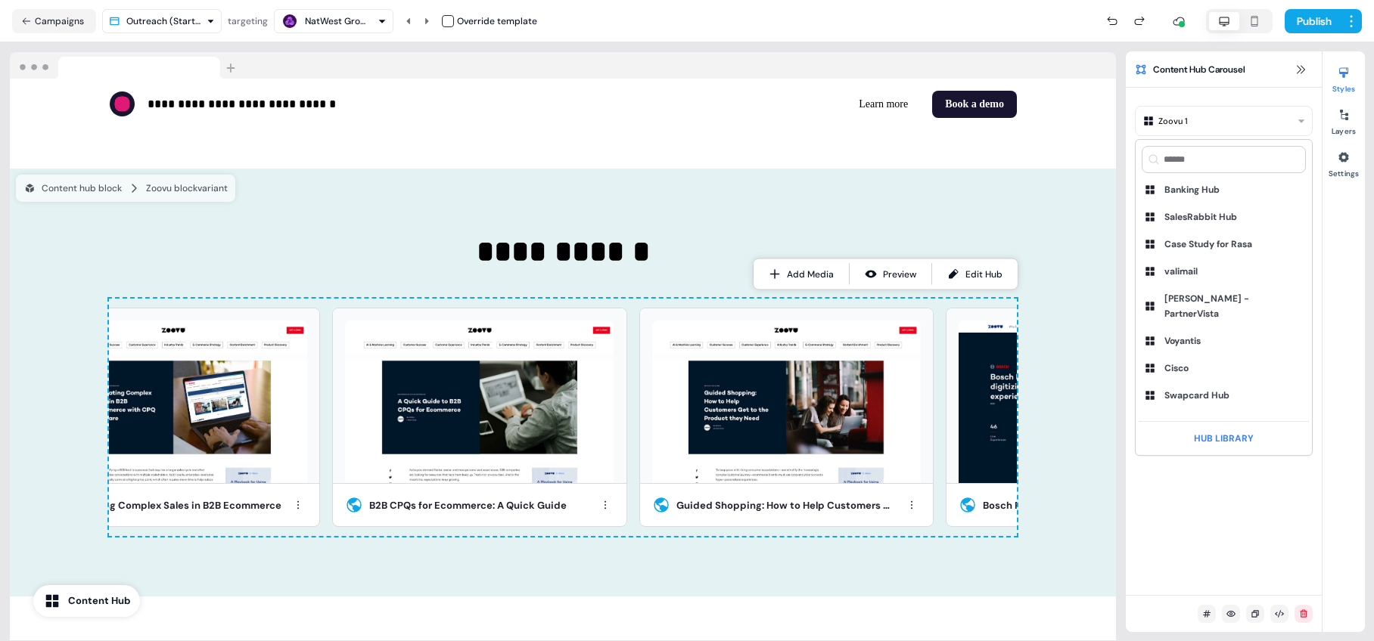
click at [960, 113] on html "**********" at bounding box center [687, 320] width 1374 height 641
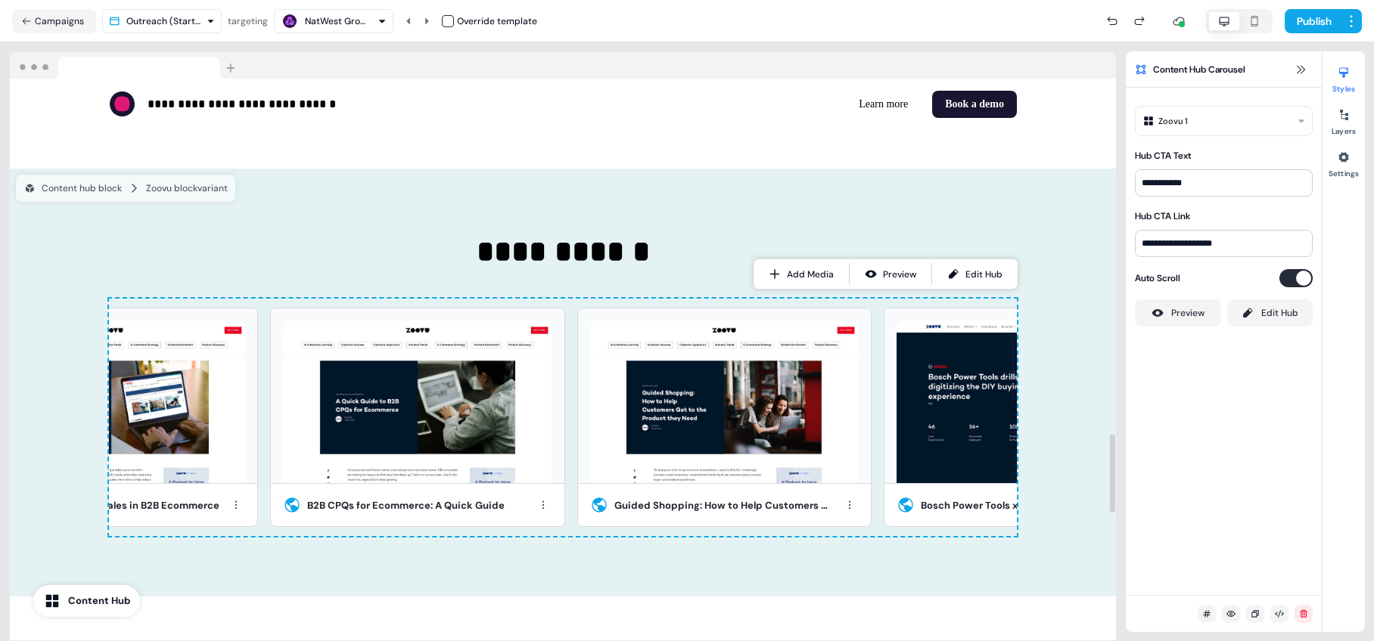
click at [960, 123] on html "**********" at bounding box center [687, 320] width 1374 height 641
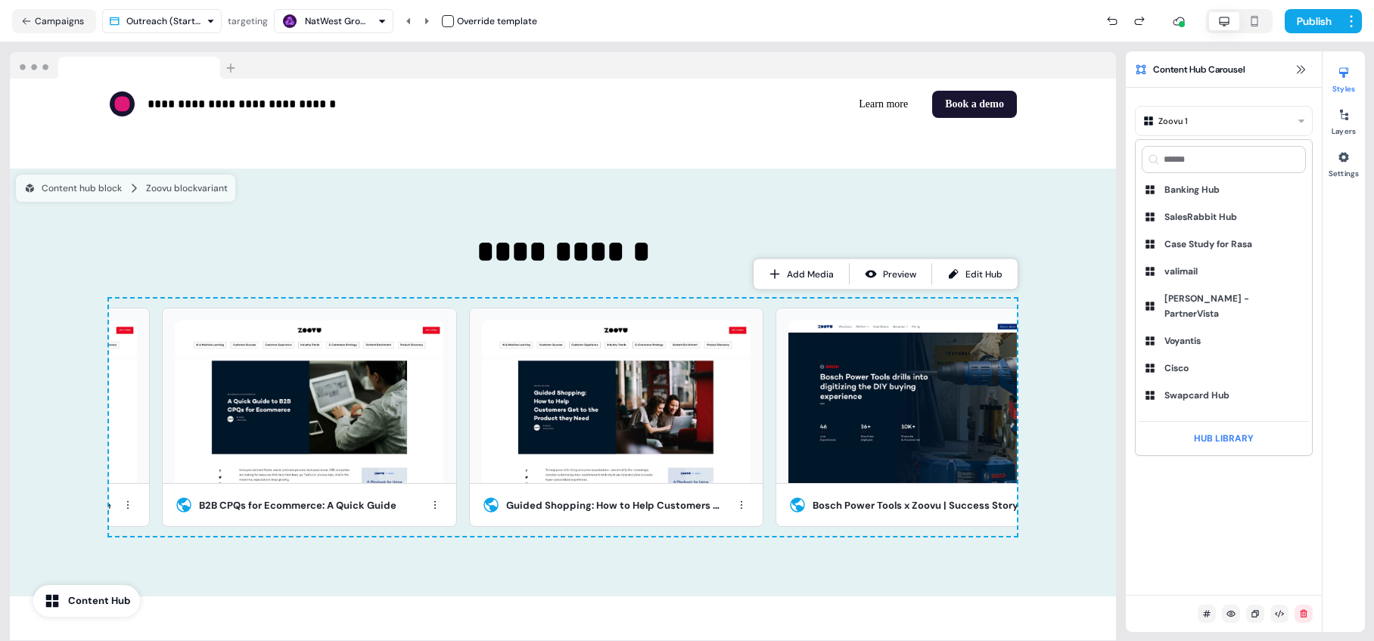
click at [960, 123] on html "**********" at bounding box center [687, 320] width 1374 height 641
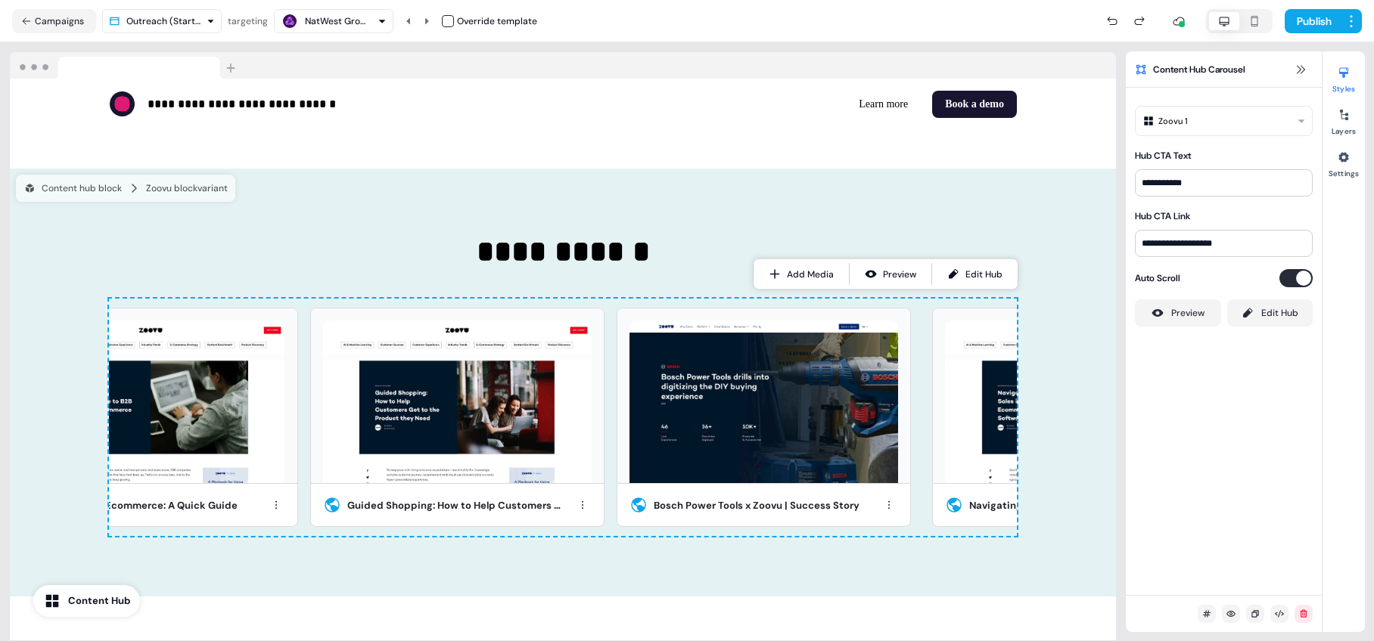
click at [960, 125] on html "**********" at bounding box center [687, 320] width 1374 height 641
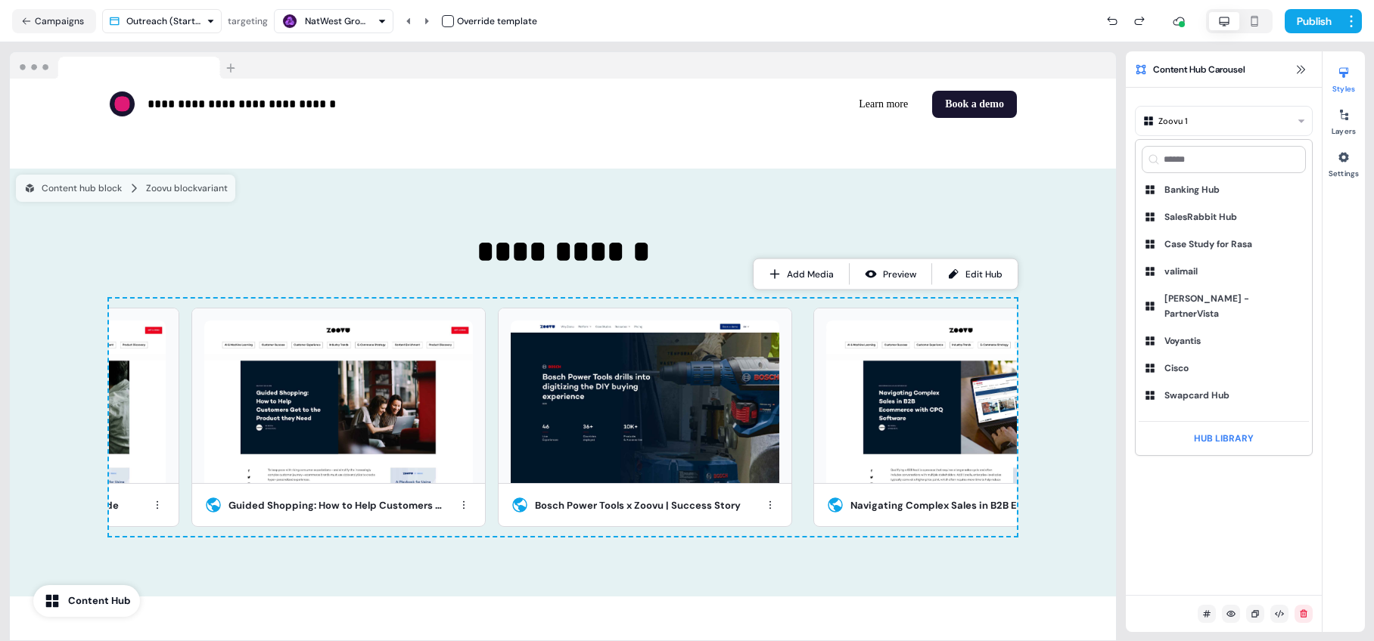
click at [960, 138] on html "**********" at bounding box center [687, 320] width 1374 height 641
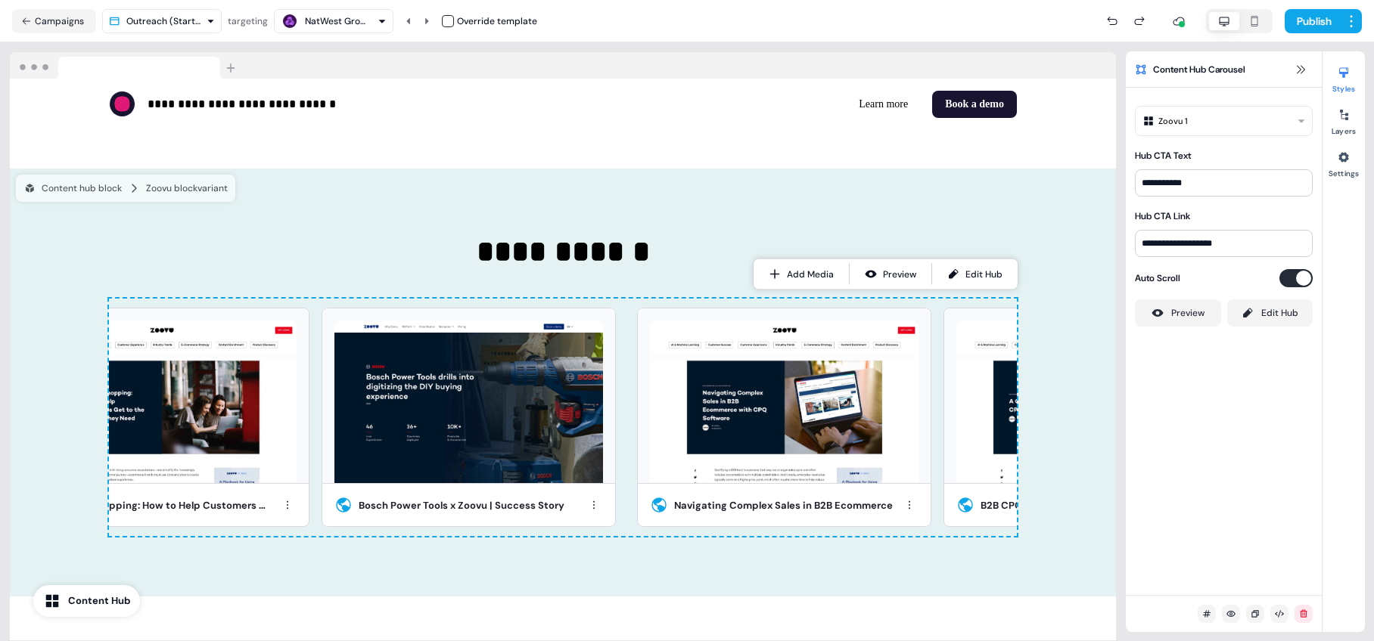
click at [960, 284] on button "Auto Scroll" at bounding box center [1295, 278] width 33 height 18
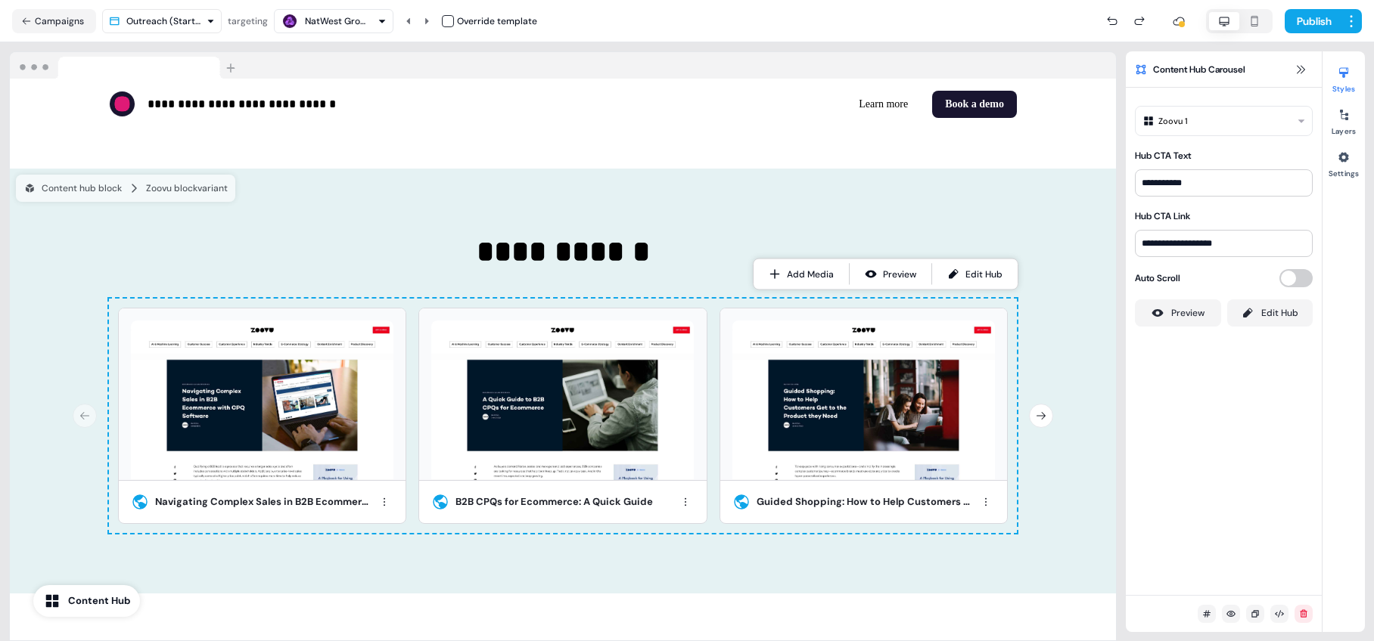
click at [960, 280] on button "Auto Scroll" at bounding box center [1295, 278] width 33 height 18
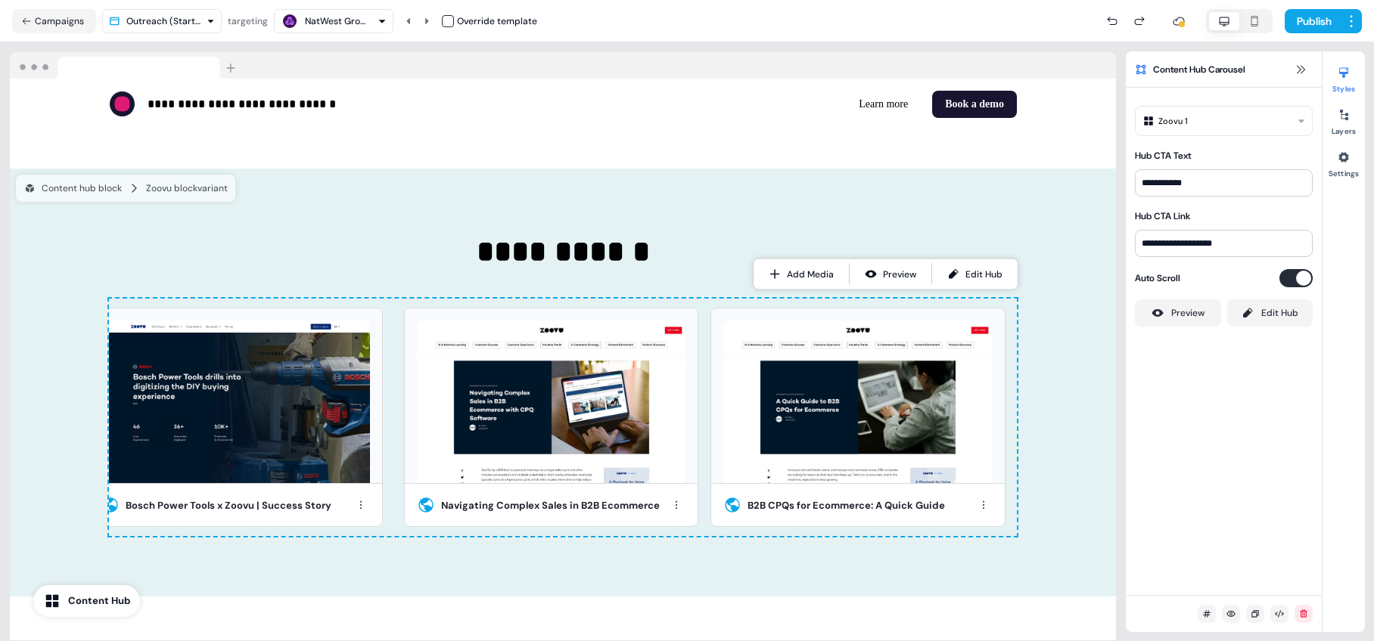
click at [960, 278] on button "Auto Scroll" at bounding box center [1295, 278] width 33 height 18
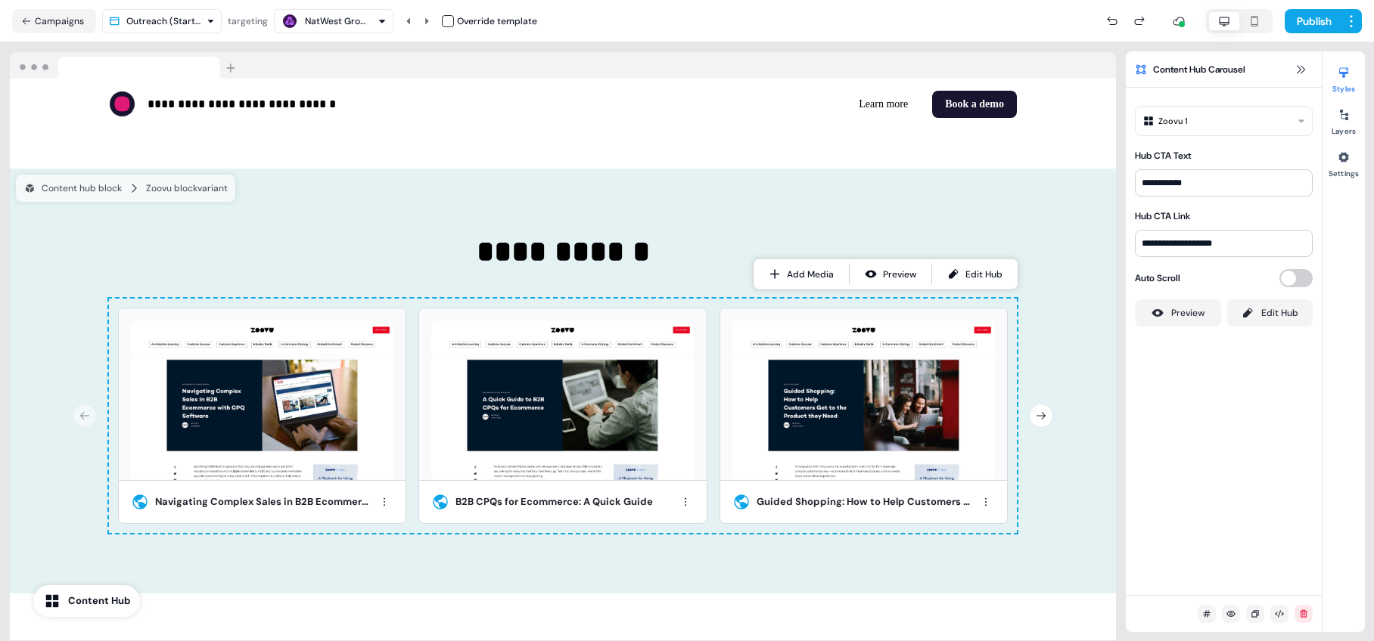
click at [960, 23] on icon "button" at bounding box center [1254, 21] width 18 height 12
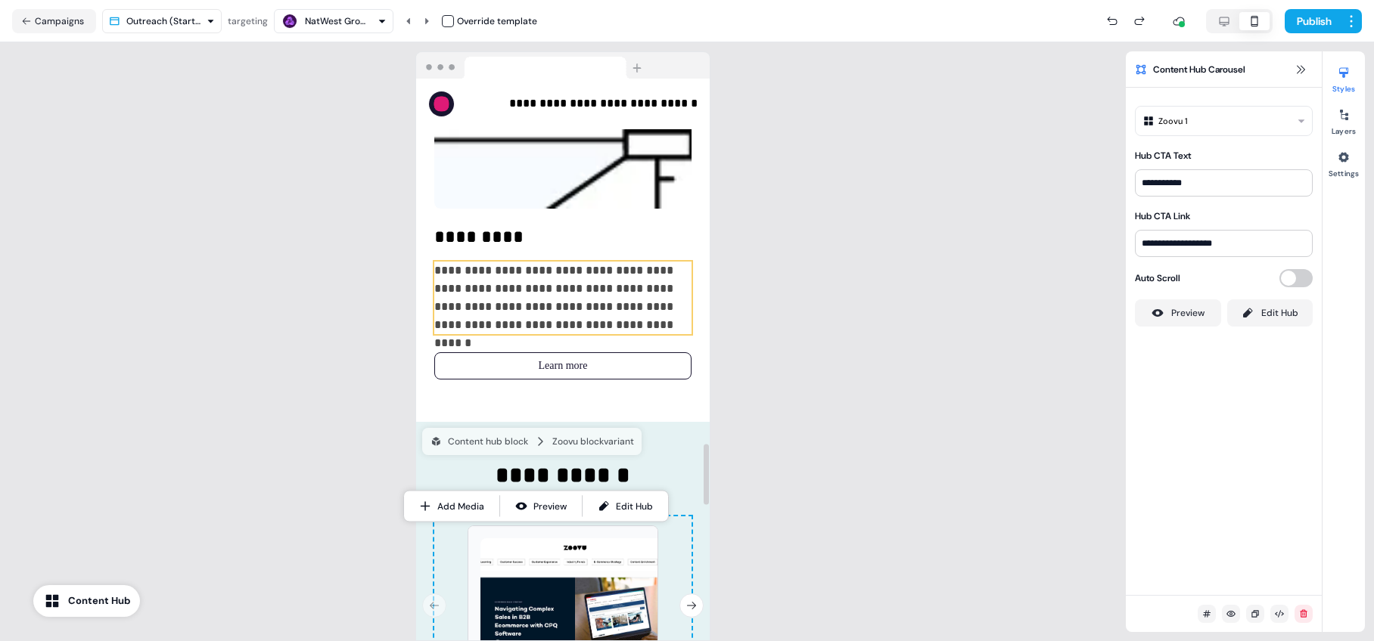
scroll to position [3374, 0]
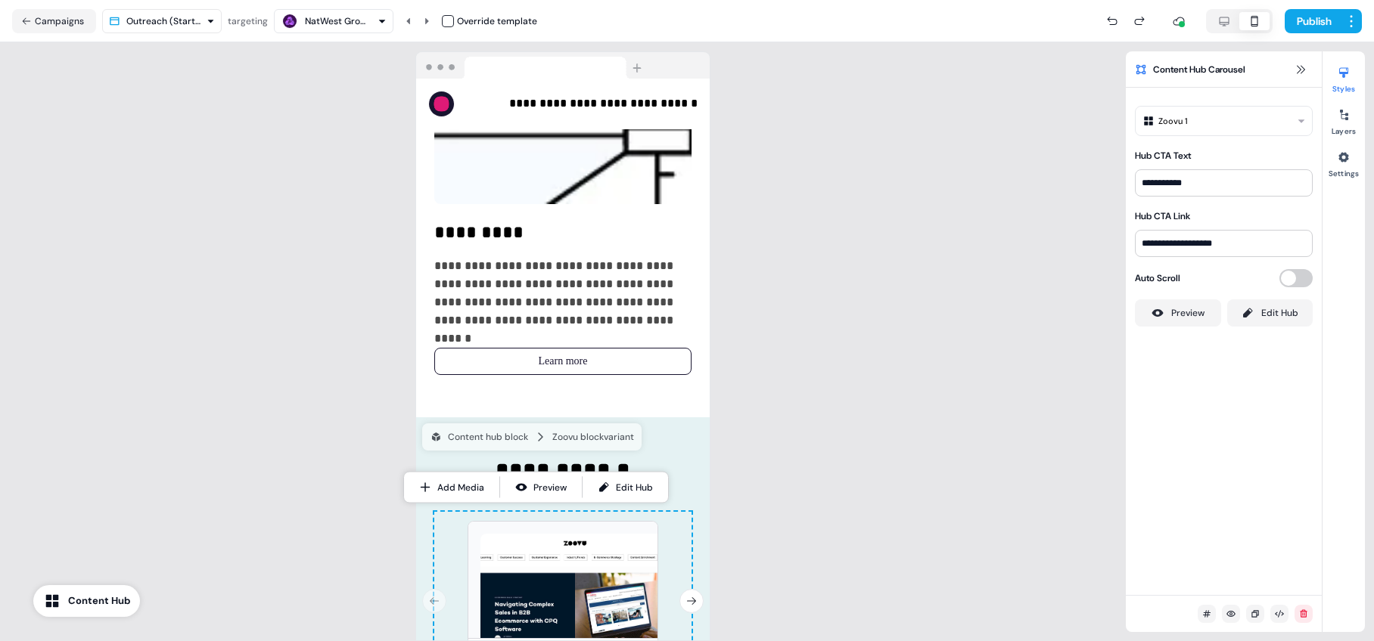
click at [960, 23] on icon "button" at bounding box center [1224, 21] width 18 height 12
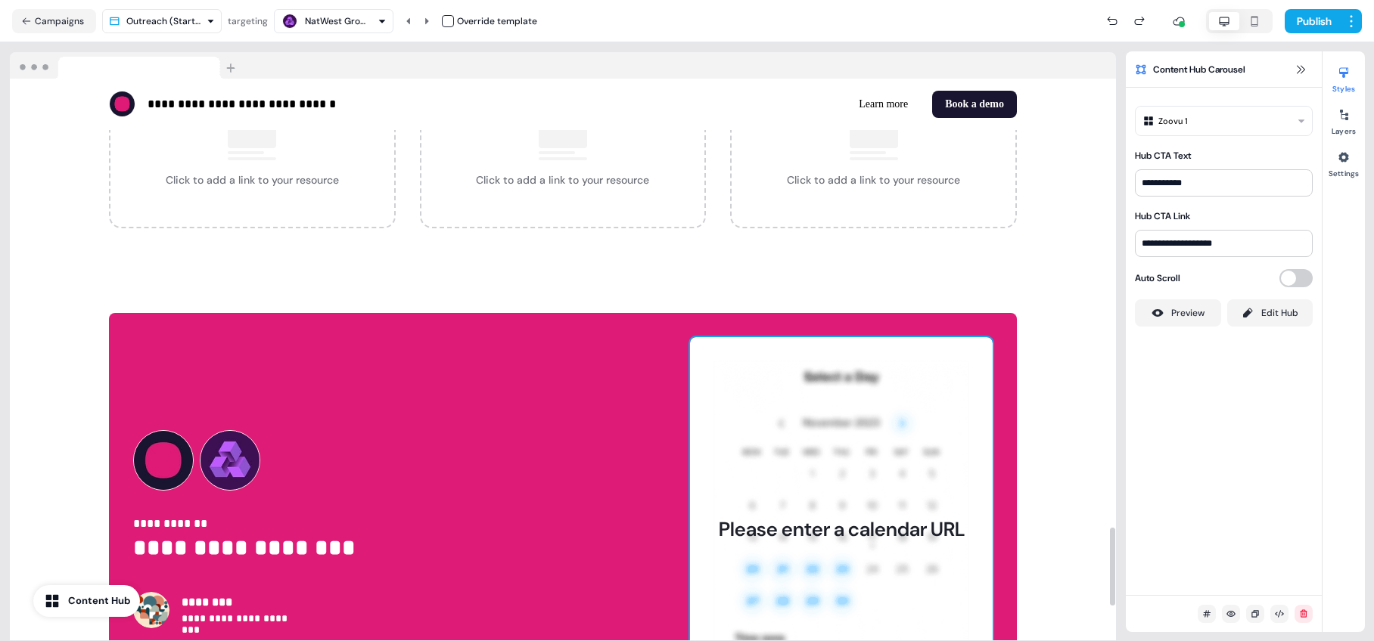
scroll to position [3148, 0]
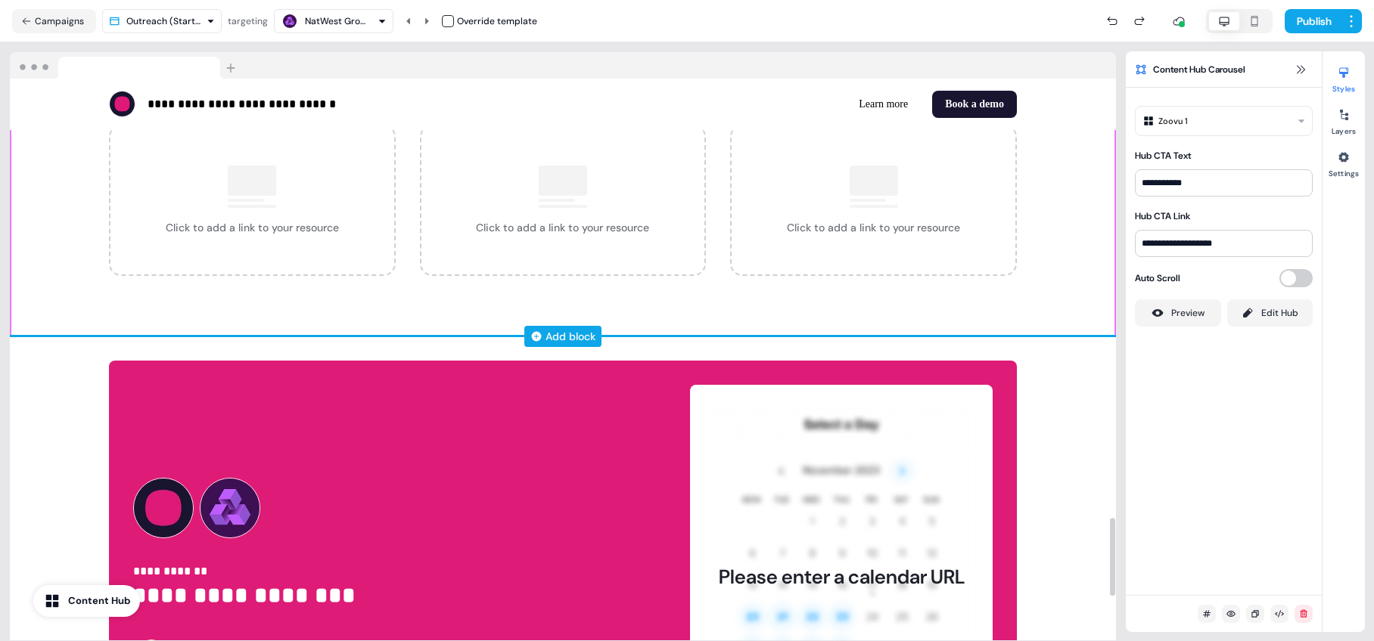
click at [586, 334] on div "Add block" at bounding box center [570, 336] width 50 height 15
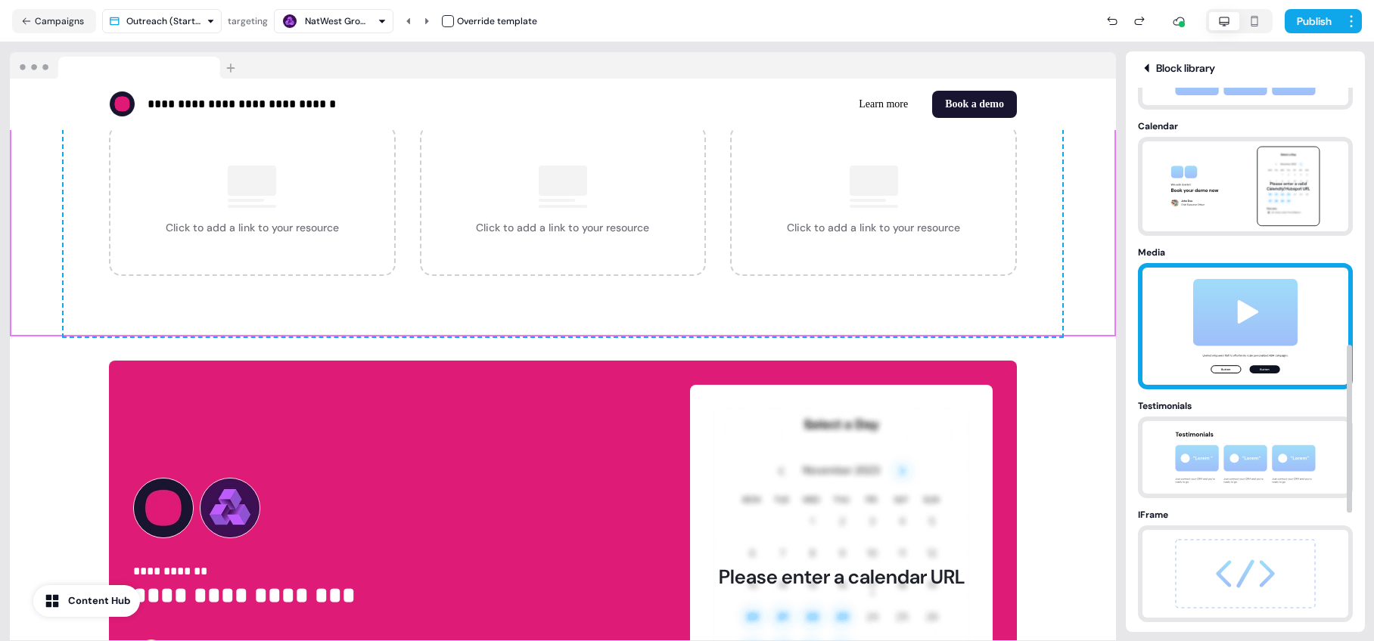
scroll to position [817, 0]
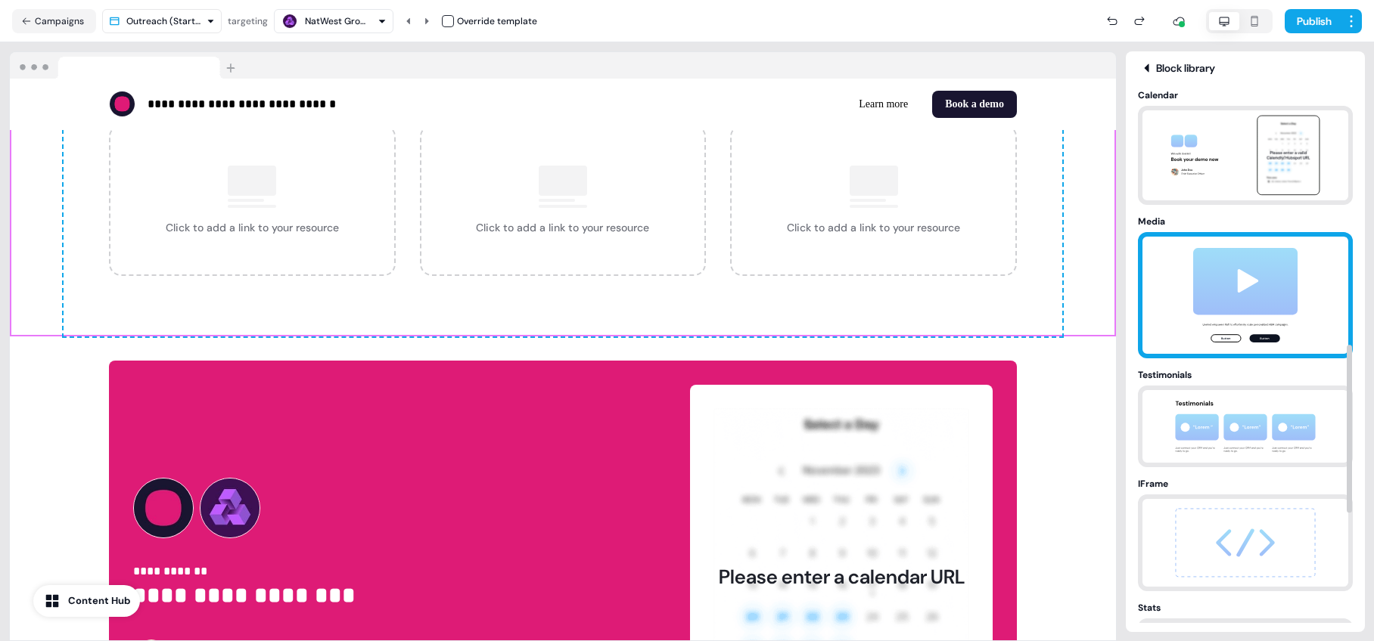
click at [960, 278] on img at bounding box center [1245, 295] width 159 height 117
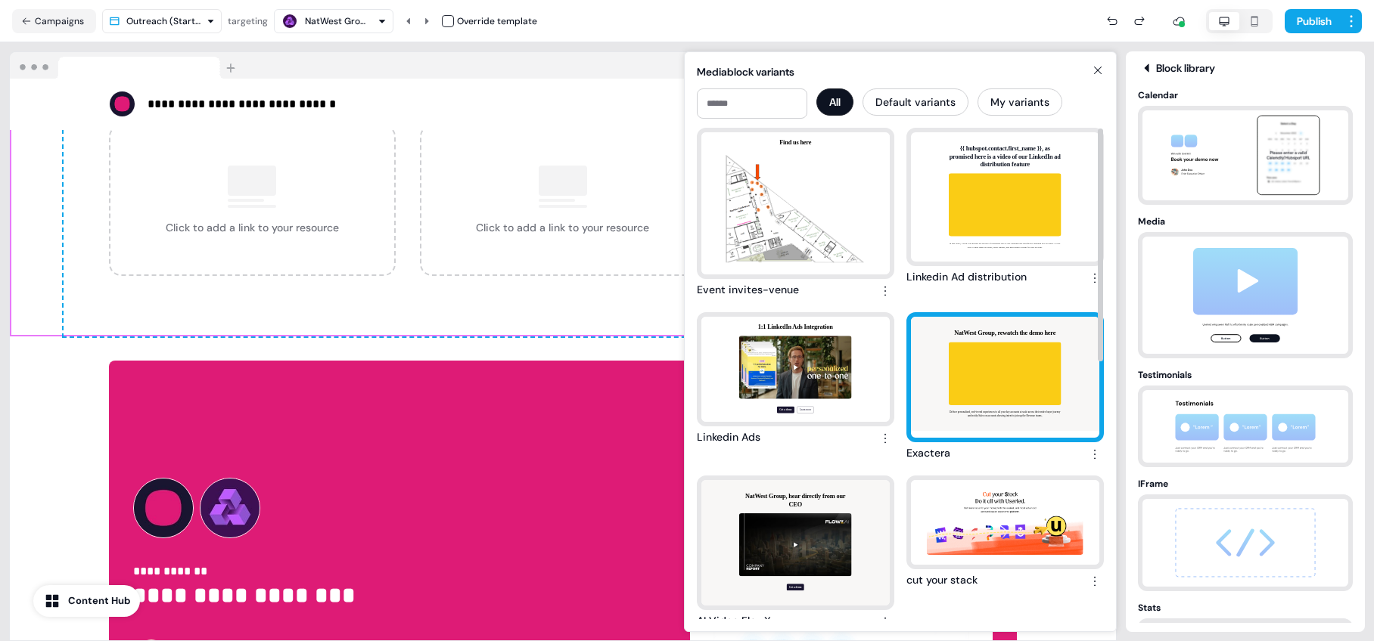
click at [960, 373] on div "NatWest Group, rewatch the demo here Deliver personalised, end-to-end experienc…" at bounding box center [1005, 378] width 188 height 122
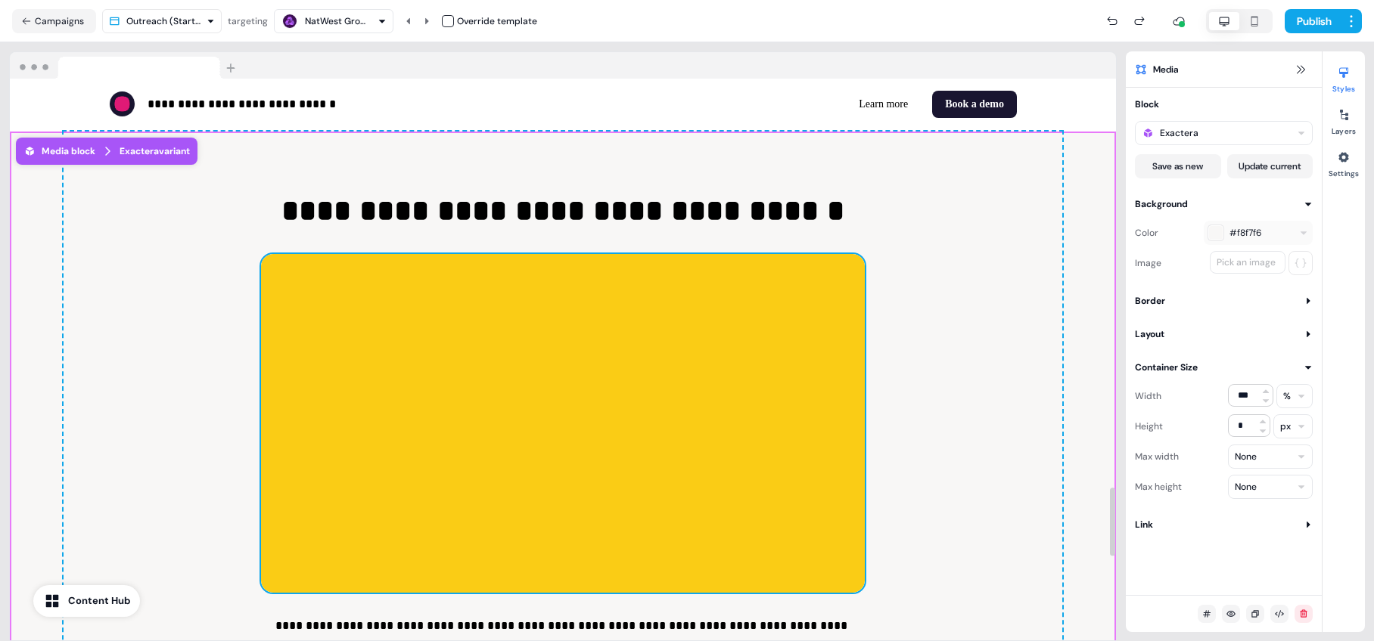
scroll to position [3353, 0]
click at [697, 369] on div at bounding box center [562, 424] width 603 height 339
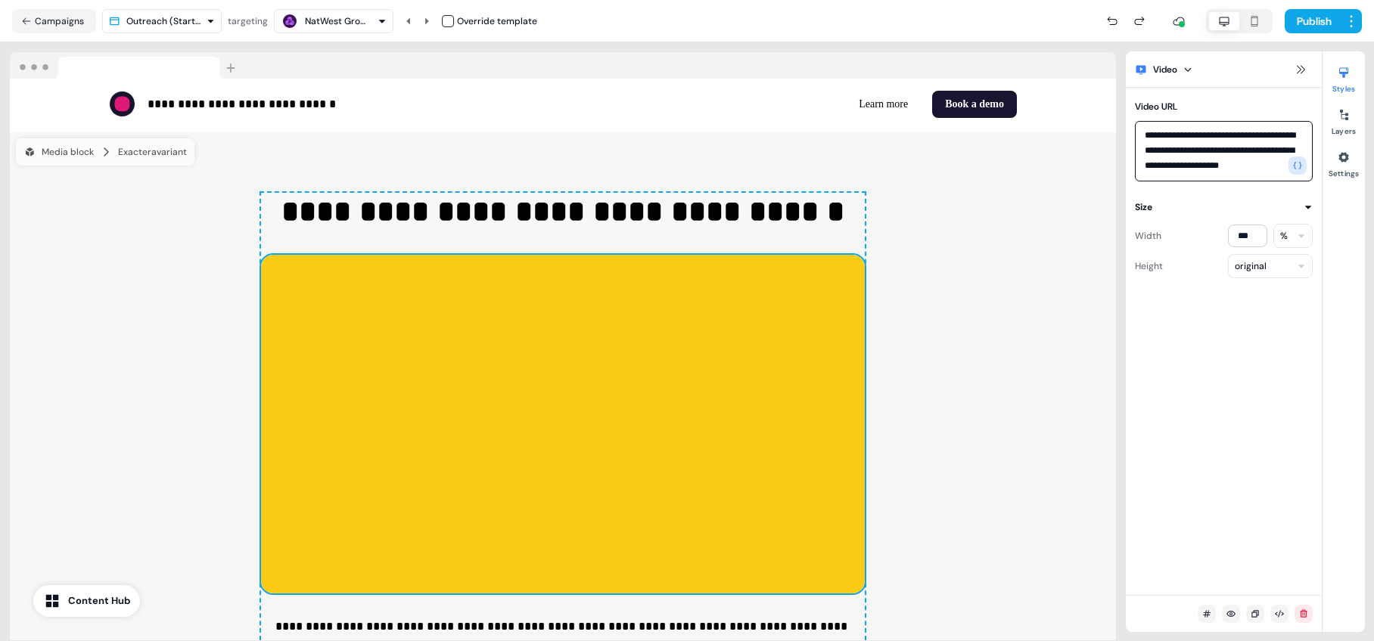
click at [960, 166] on textarea "**********" at bounding box center [1224, 151] width 178 height 61
click at [960, 27] on button "Publish" at bounding box center [1312, 21] width 56 height 24
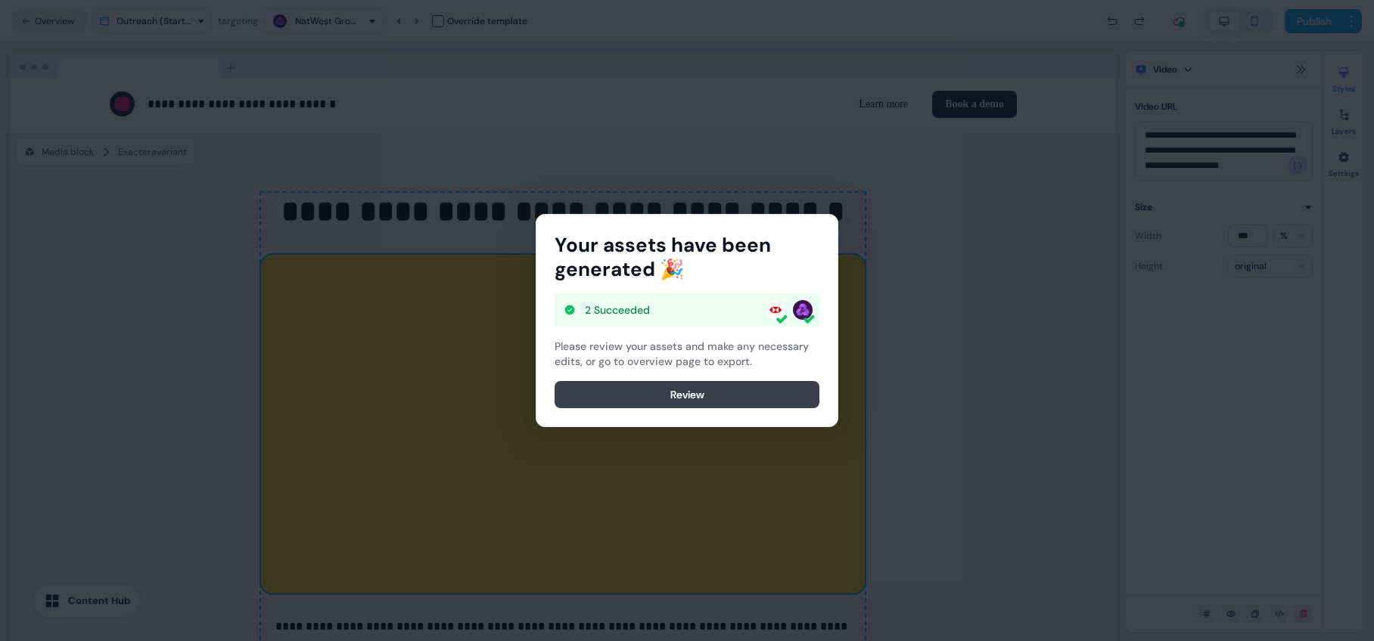
click at [704, 395] on button "Review" at bounding box center [686, 394] width 265 height 27
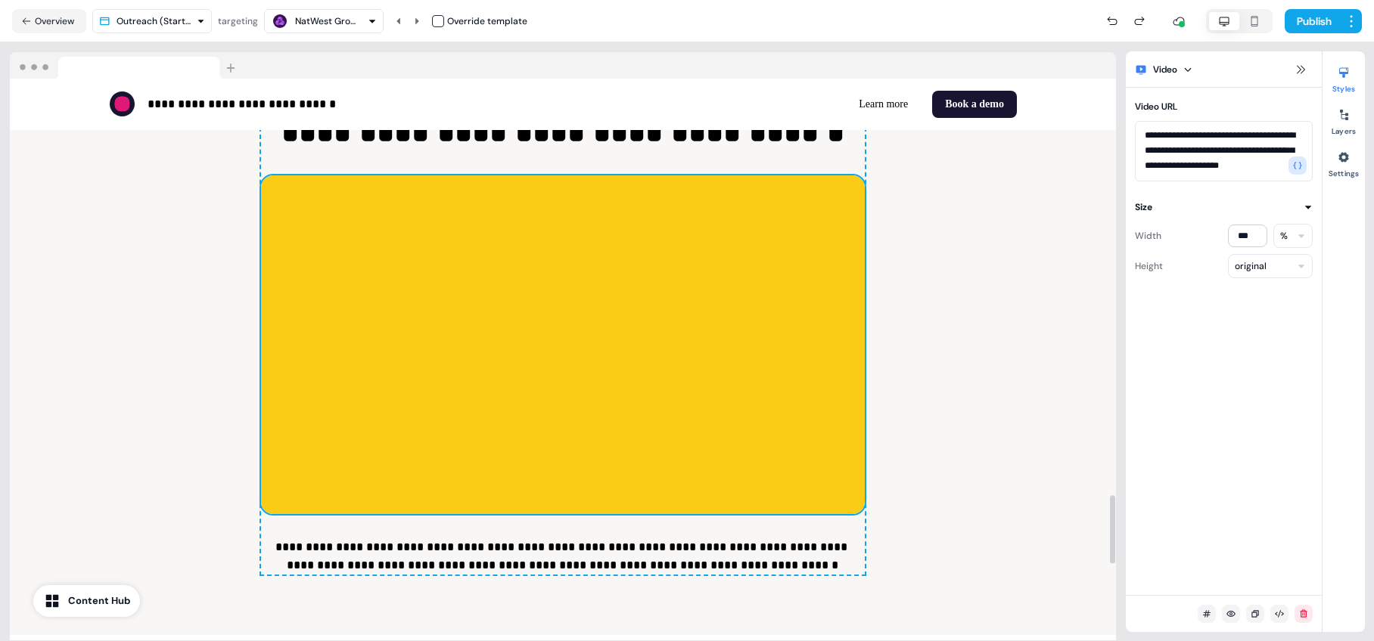
scroll to position [3437, 0]
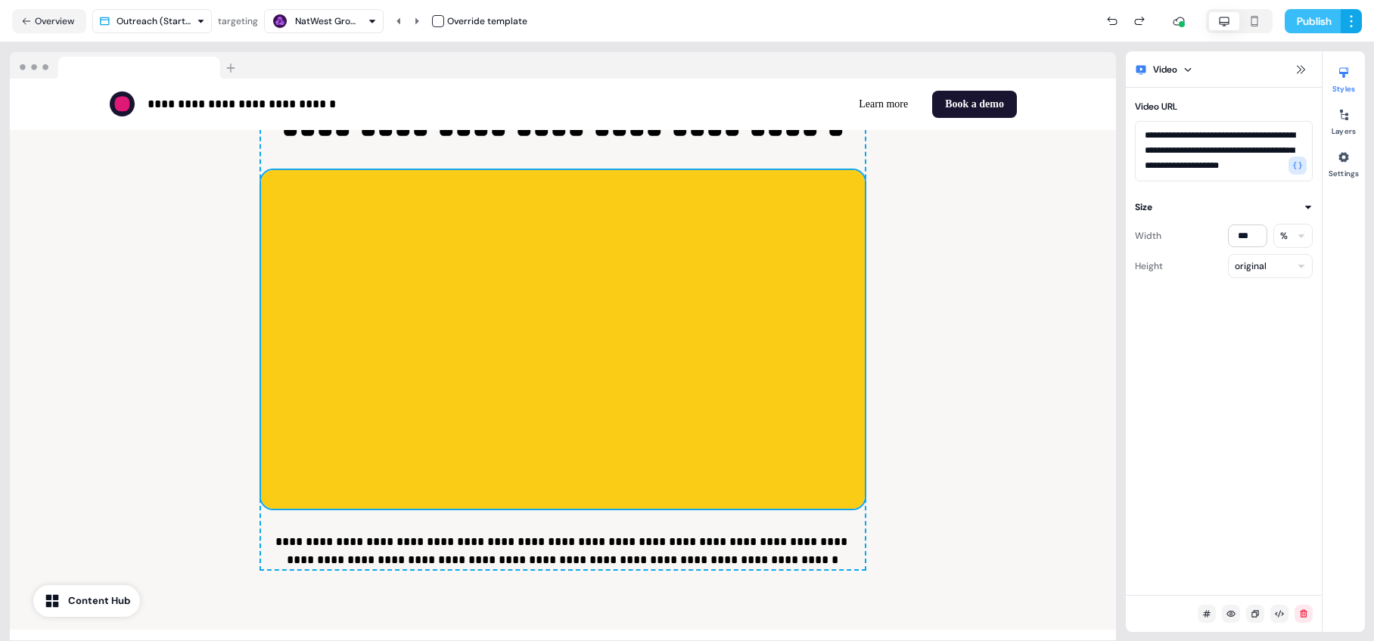
click at [960, 19] on button "Publish" at bounding box center [1312, 21] width 56 height 24
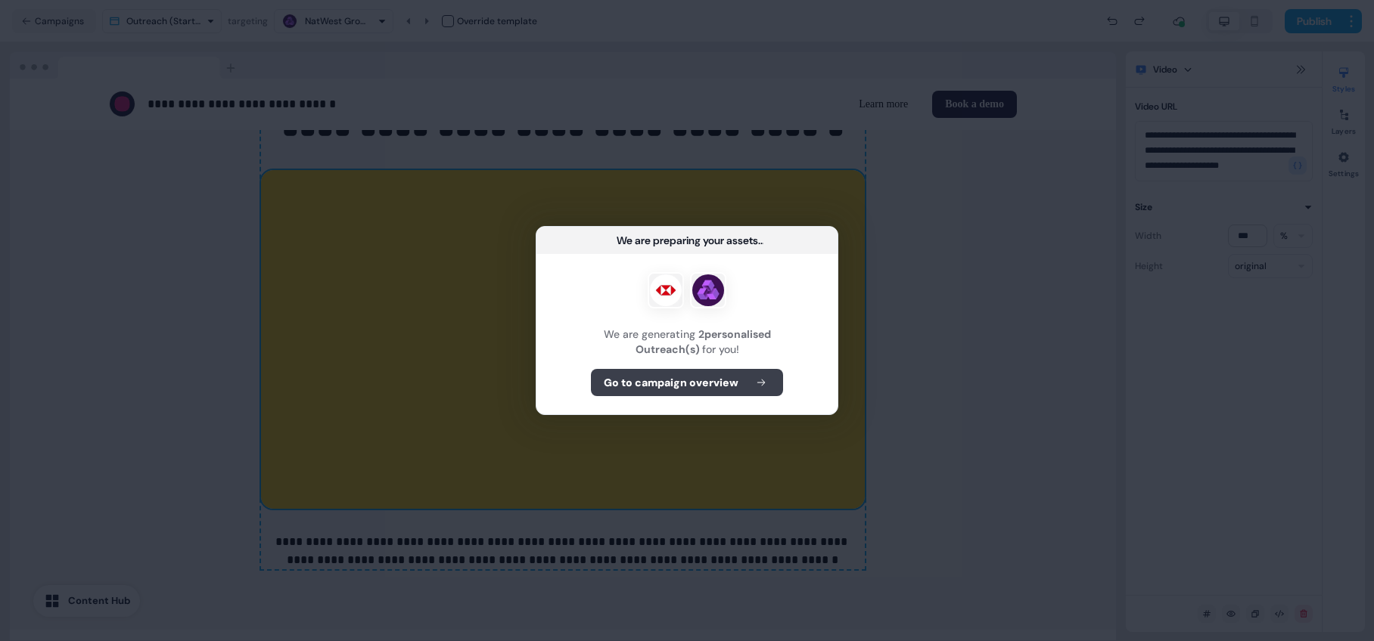
click at [727, 383] on b "Go to campaign overview" at bounding box center [671, 382] width 135 height 15
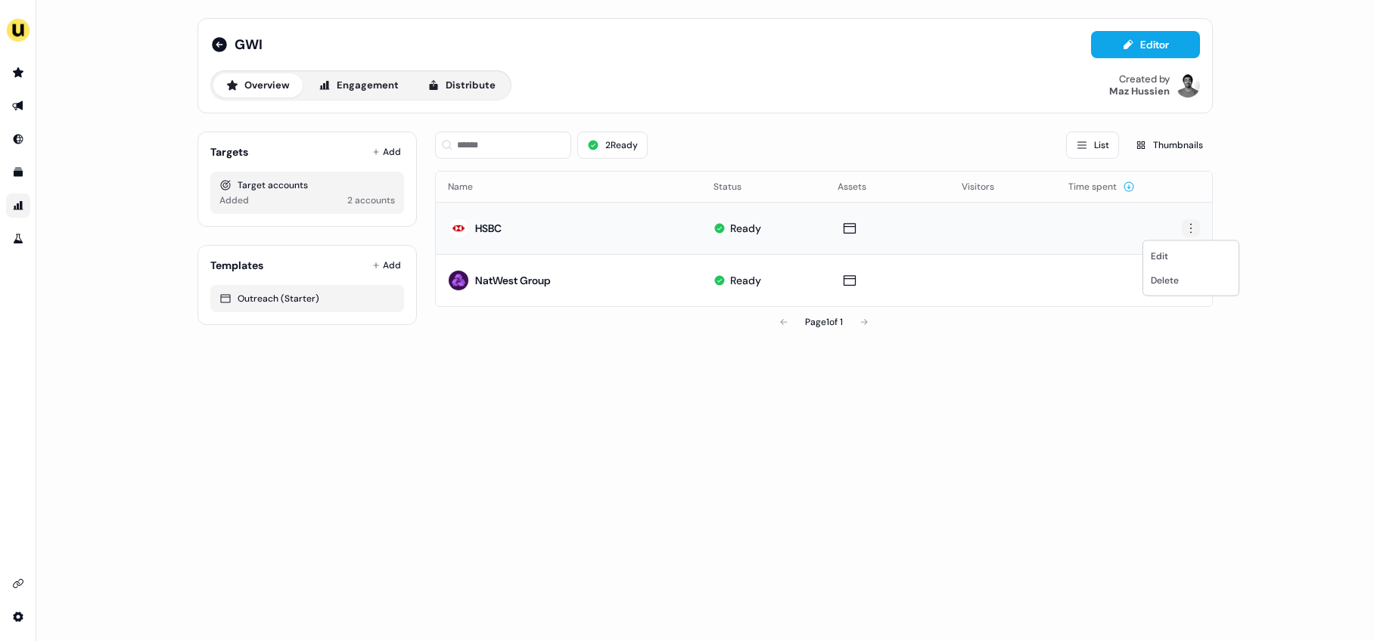
click at [960, 227] on html "For the best experience switch devices to a bigger screen. Go to [DOMAIN_NAME] …" at bounding box center [687, 320] width 1374 height 641
click at [960, 446] on html "For the best experience switch devices to a bigger screen. Go to [DOMAIN_NAME] …" at bounding box center [687, 320] width 1374 height 641
click at [448, 92] on button "Distribute" at bounding box center [462, 85] width 94 height 24
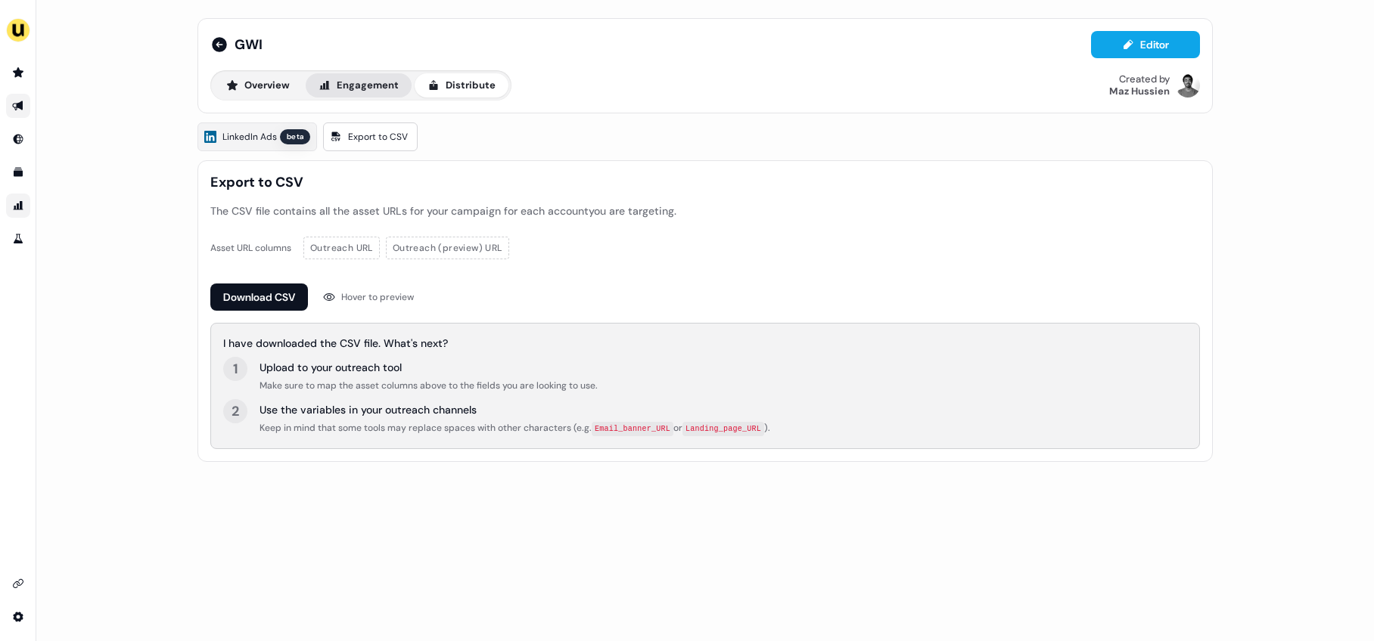
click at [343, 87] on button "Engagement" at bounding box center [359, 85] width 106 height 24
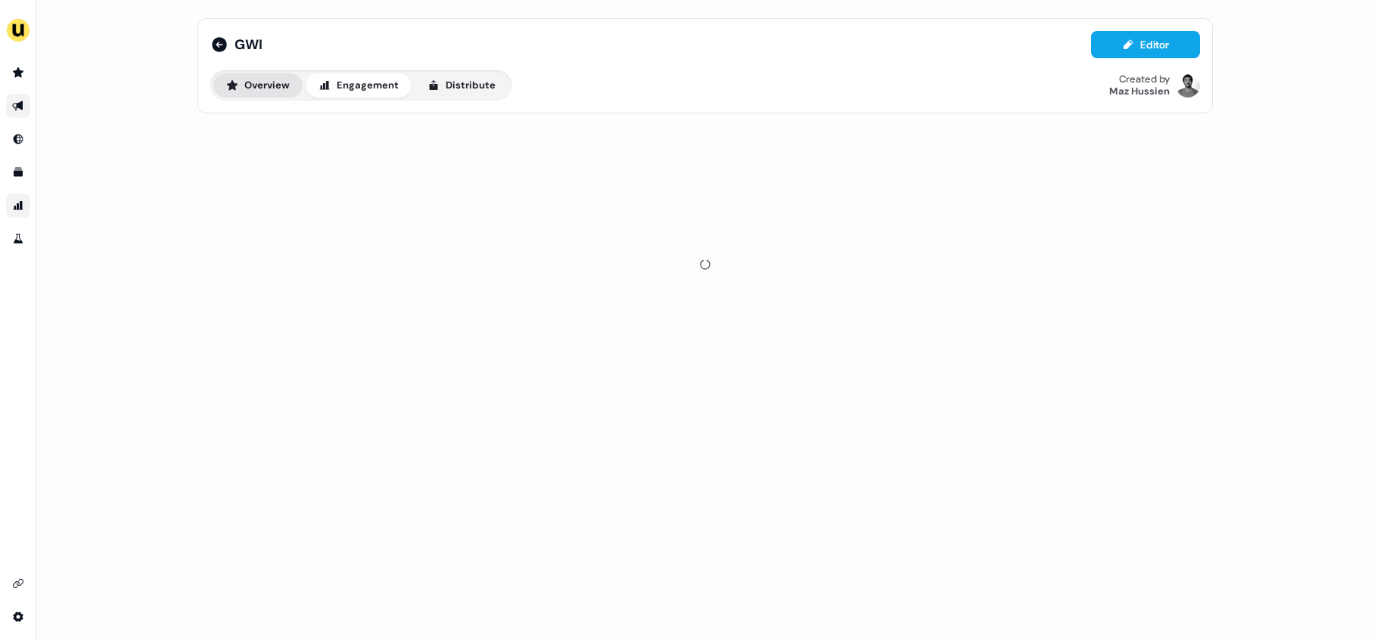
click at [268, 90] on button "Overview" at bounding box center [257, 85] width 89 height 24
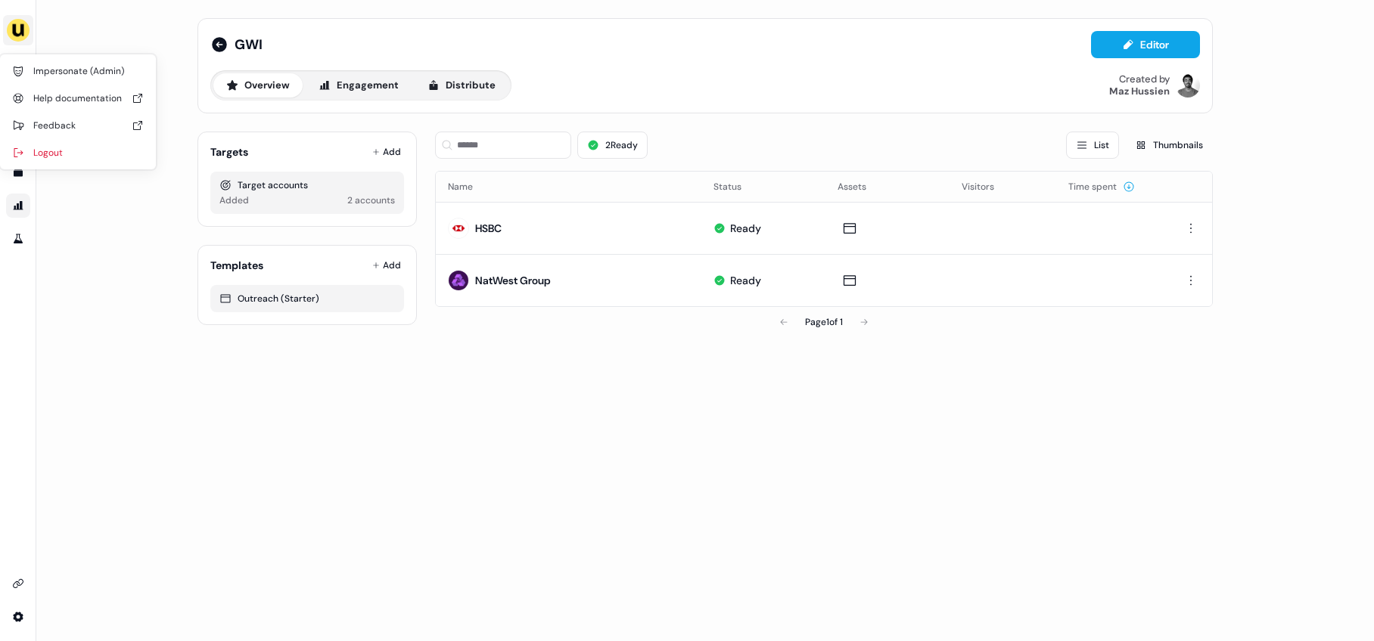
click at [18, 30] on img "side nav menu" at bounding box center [18, 30] width 24 height 24
click at [86, 30] on div "Impersonate (Admin) Help documentation Feedback Logout GWI Editor Overview Enga…" at bounding box center [687, 320] width 1374 height 641
click at [17, 176] on icon "Go to templates" at bounding box center [18, 172] width 9 height 9
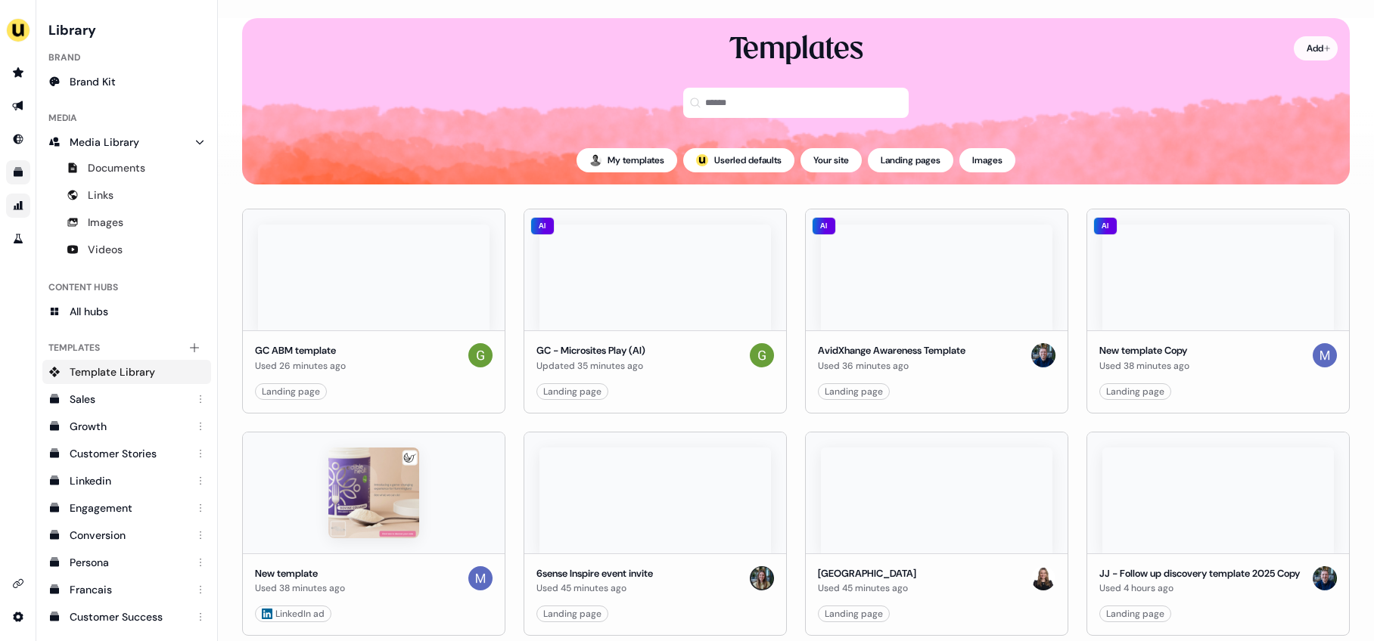
click at [960, 42] on html "For the best experience switch devices to a bigger screen. Go to [DOMAIN_NAME] …" at bounding box center [687, 320] width 1374 height 641
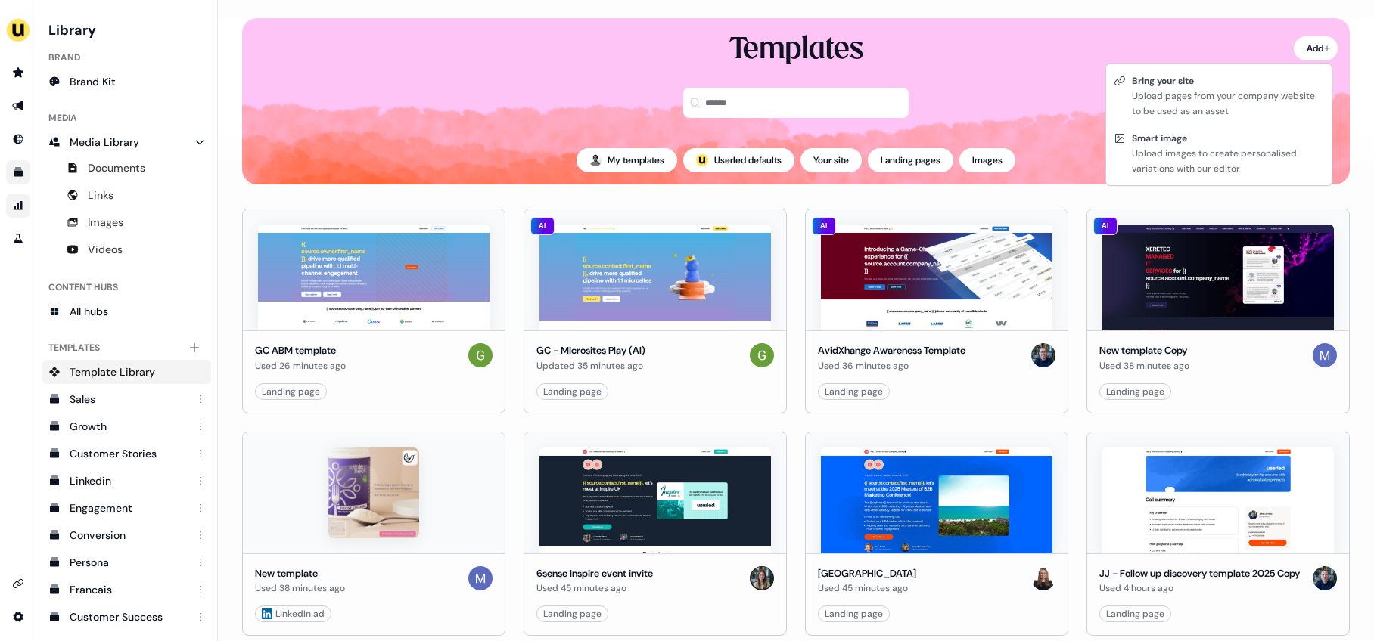
click at [960, 103] on html "For the best experience switch devices to a bigger screen. Go to [DOMAIN_NAME] …" at bounding box center [687, 320] width 1374 height 641
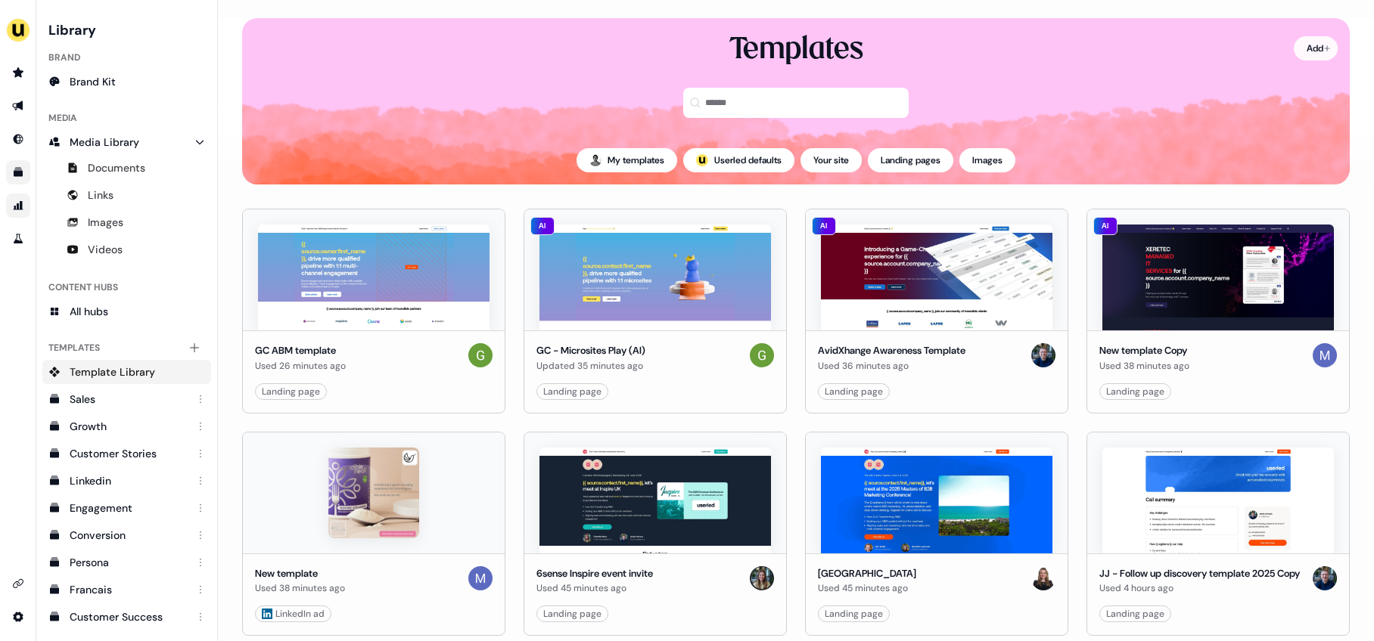
click at [960, 51] on html "For the best experience switch devices to a bigger screen. Go to [DOMAIN_NAME] …" at bounding box center [687, 320] width 1374 height 641
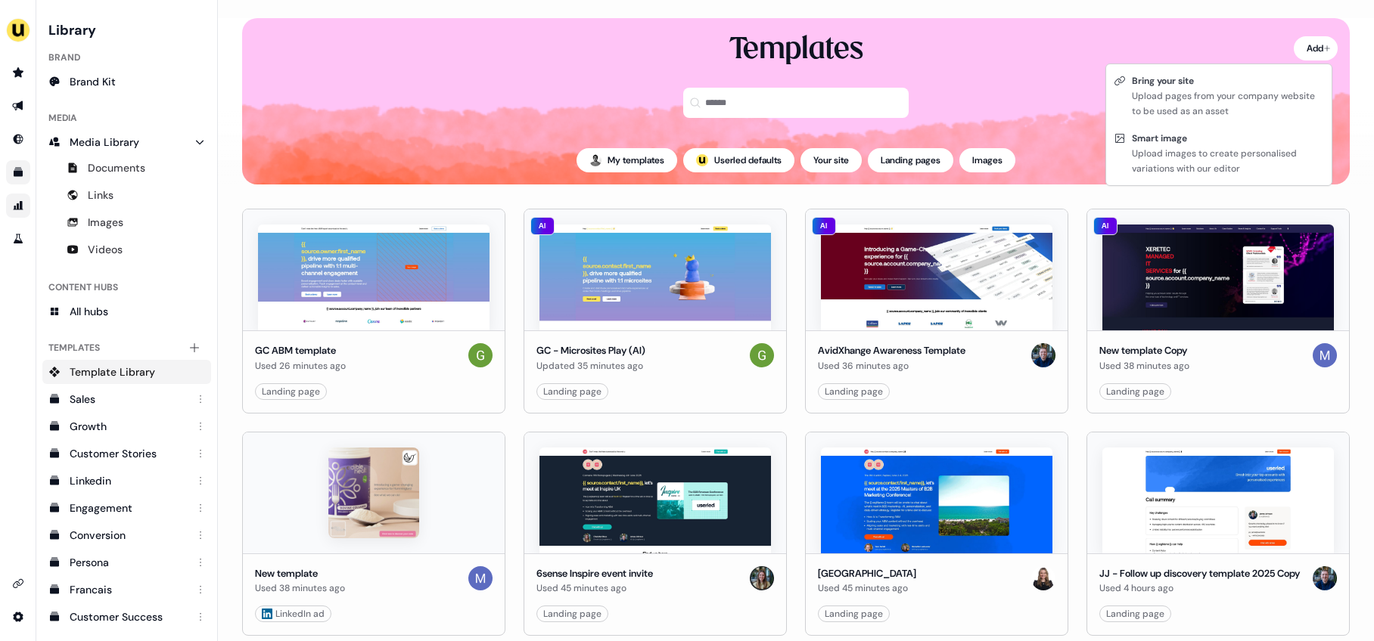
click at [960, 49] on html "For the best experience switch devices to a bigger screen. Go to [DOMAIN_NAME] …" at bounding box center [687, 320] width 1374 height 641
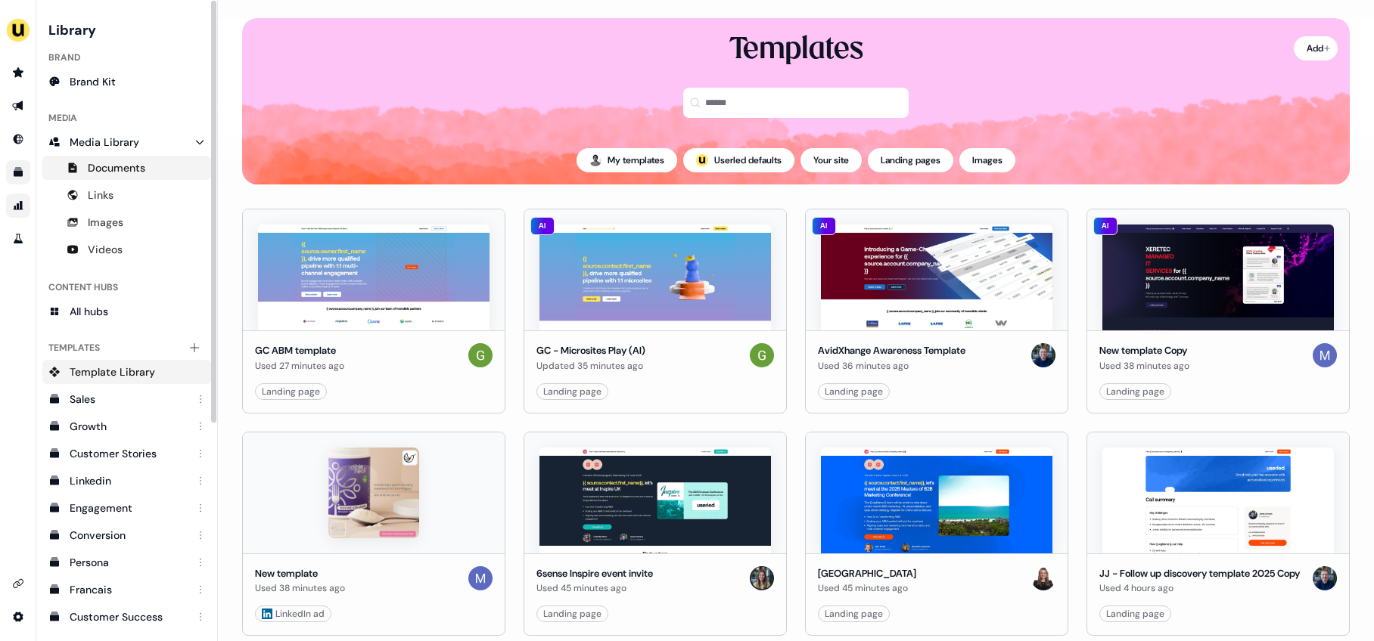
click at [120, 170] on span "Documents" at bounding box center [116, 167] width 57 height 15
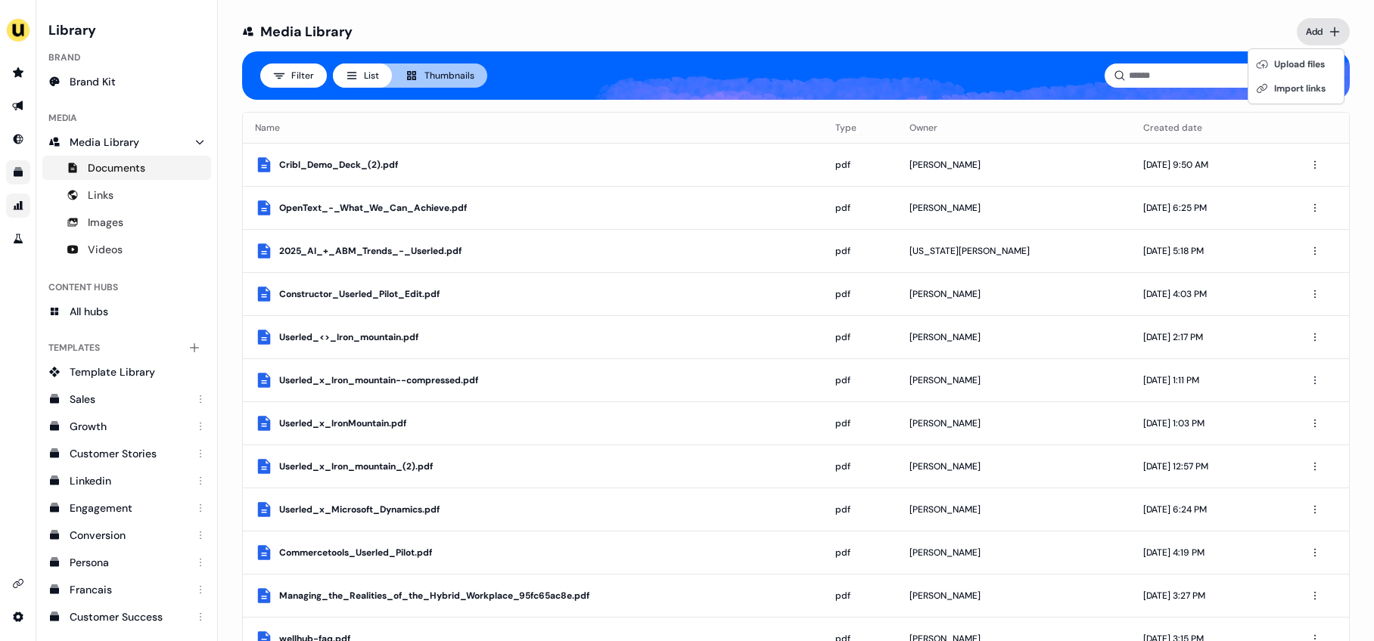
click at [960, 30] on html "For the best experience switch devices to a bigger screen. Go to [DOMAIN_NAME] …" at bounding box center [687, 320] width 1374 height 641
click at [960, 31] on html "For the best experience switch devices to a bigger screen. Go to [DOMAIN_NAME] …" at bounding box center [687, 320] width 1374 height 641
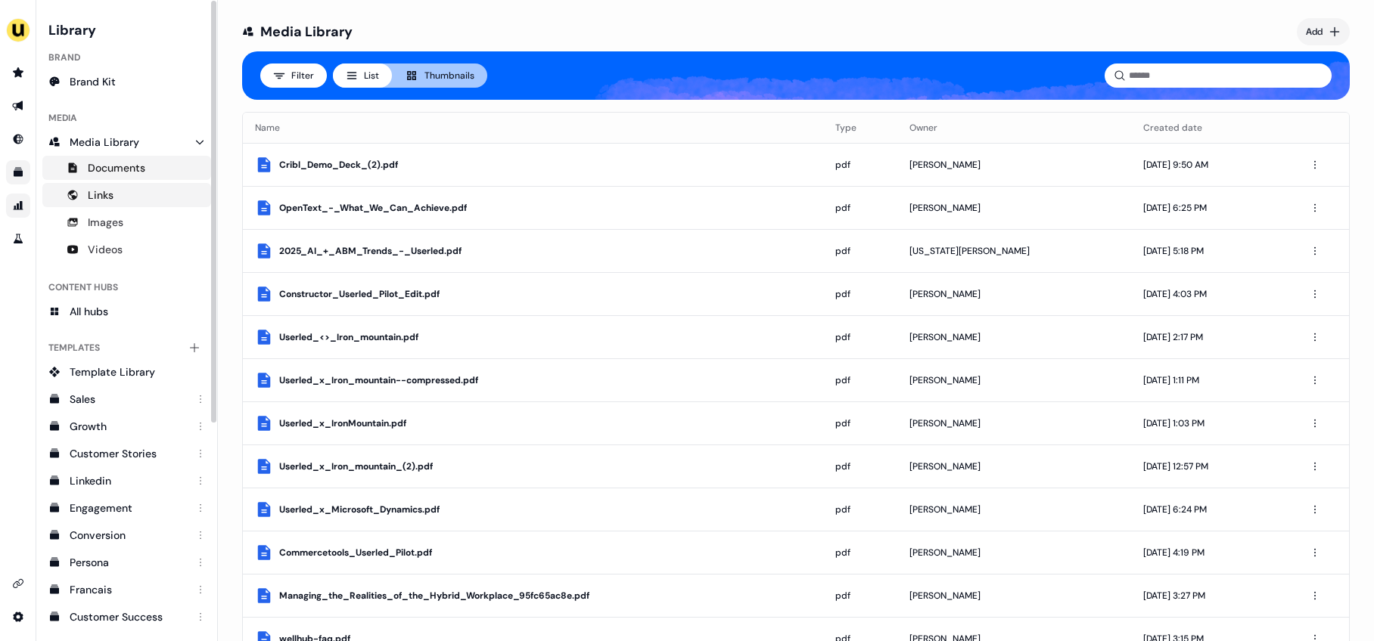
click at [114, 199] on link "Links" at bounding box center [126, 195] width 169 height 24
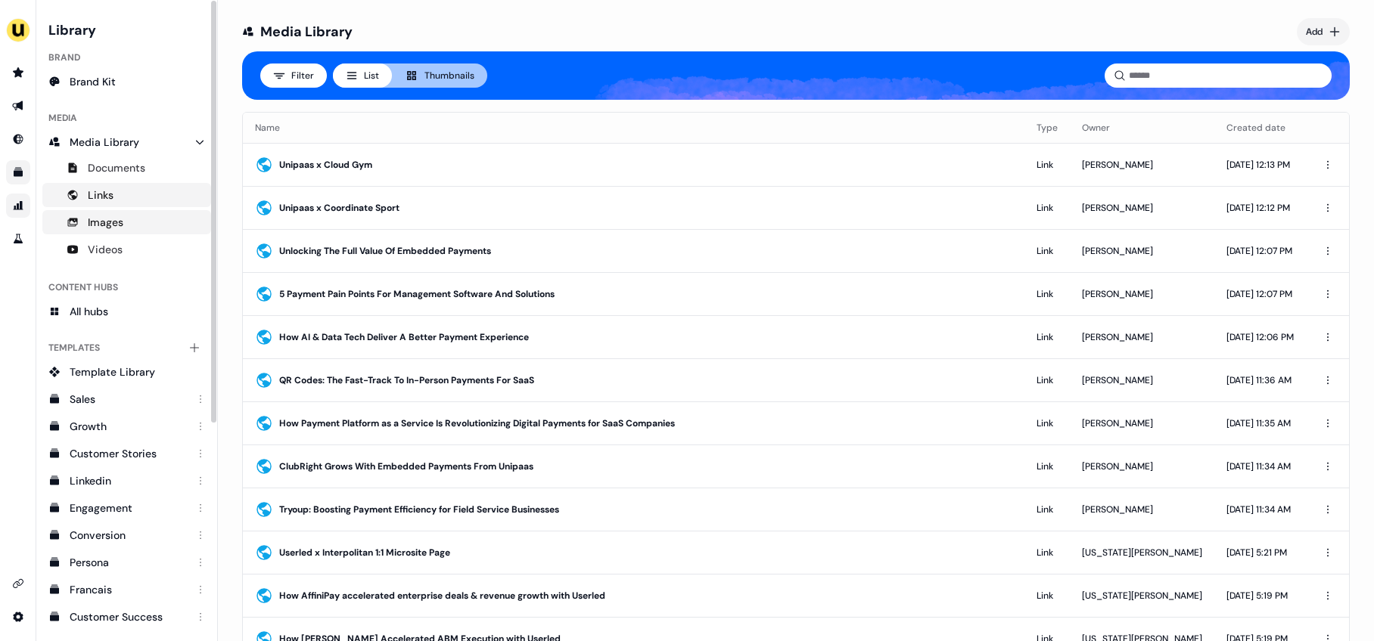
click at [122, 229] on span "Images" at bounding box center [106, 222] width 36 height 15
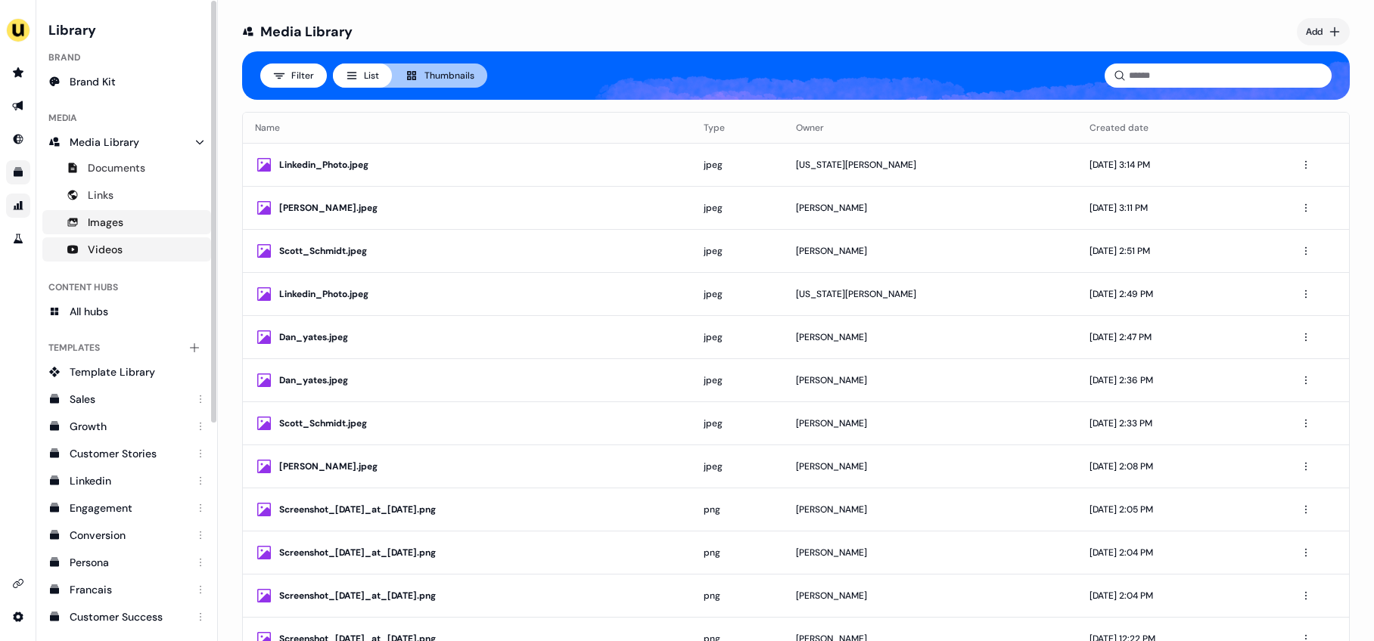
click at [120, 246] on span "Videos" at bounding box center [105, 249] width 35 height 15
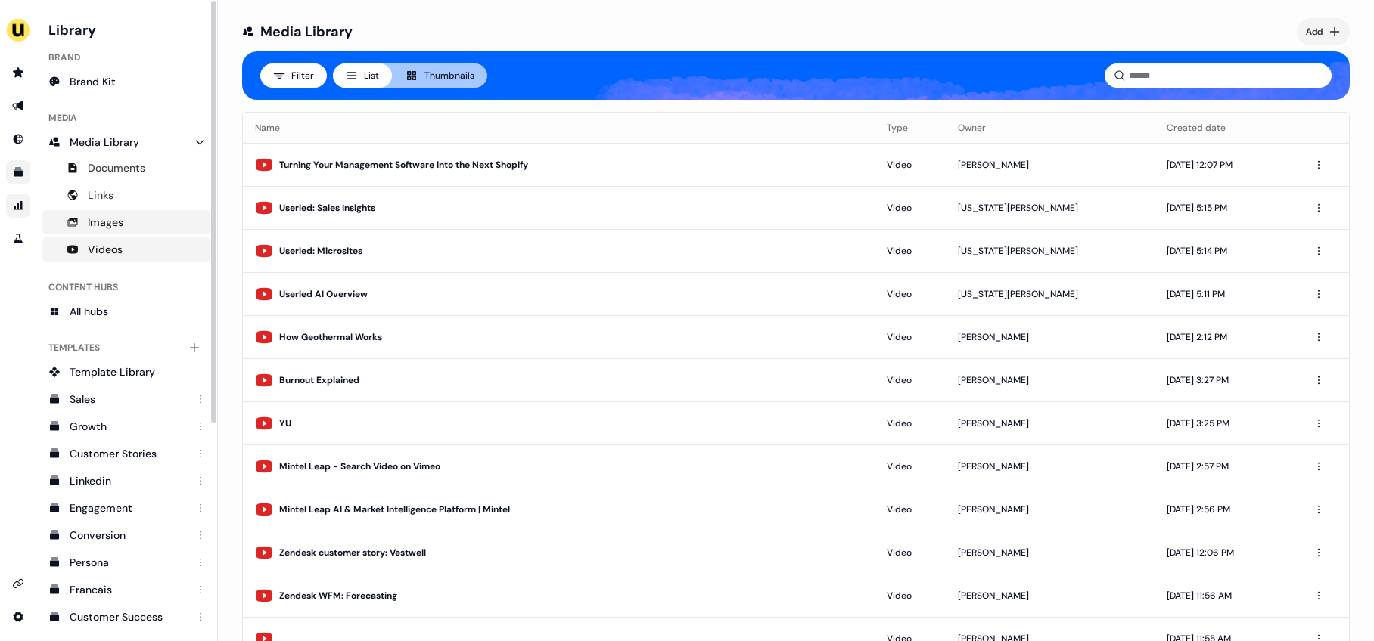
click at [123, 225] on link "Images" at bounding box center [126, 222] width 169 height 24
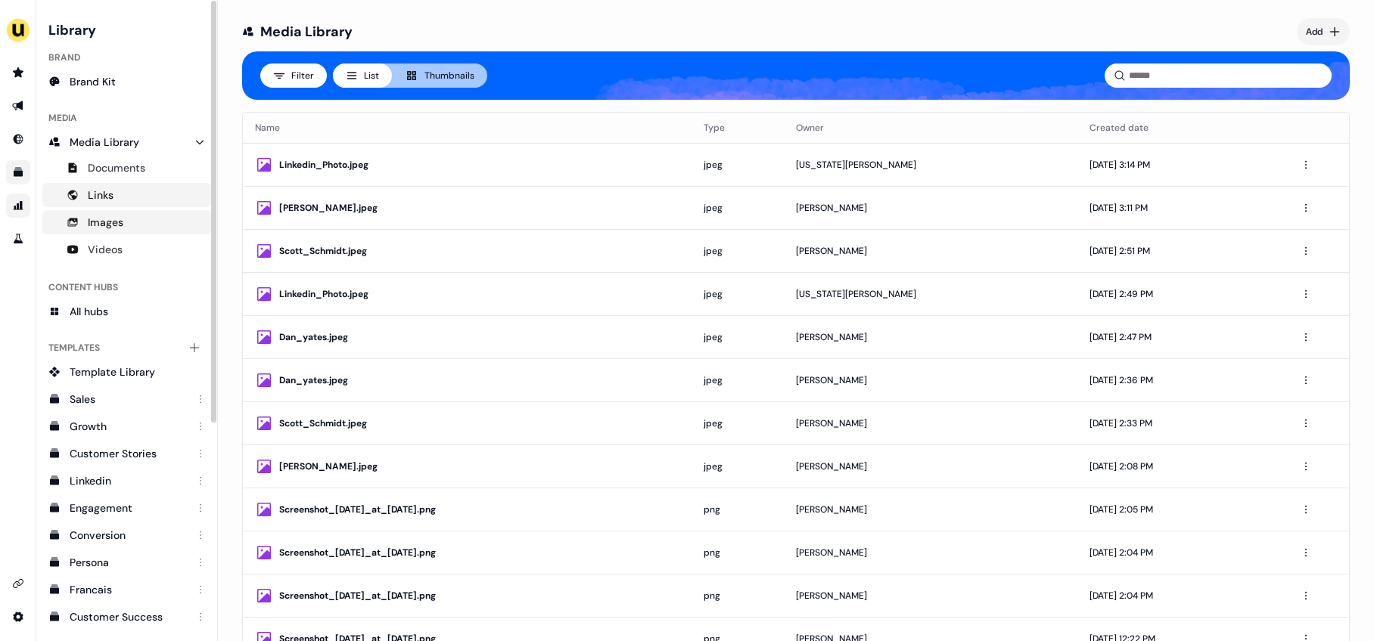
click at [111, 197] on span "Links" at bounding box center [101, 195] width 26 height 15
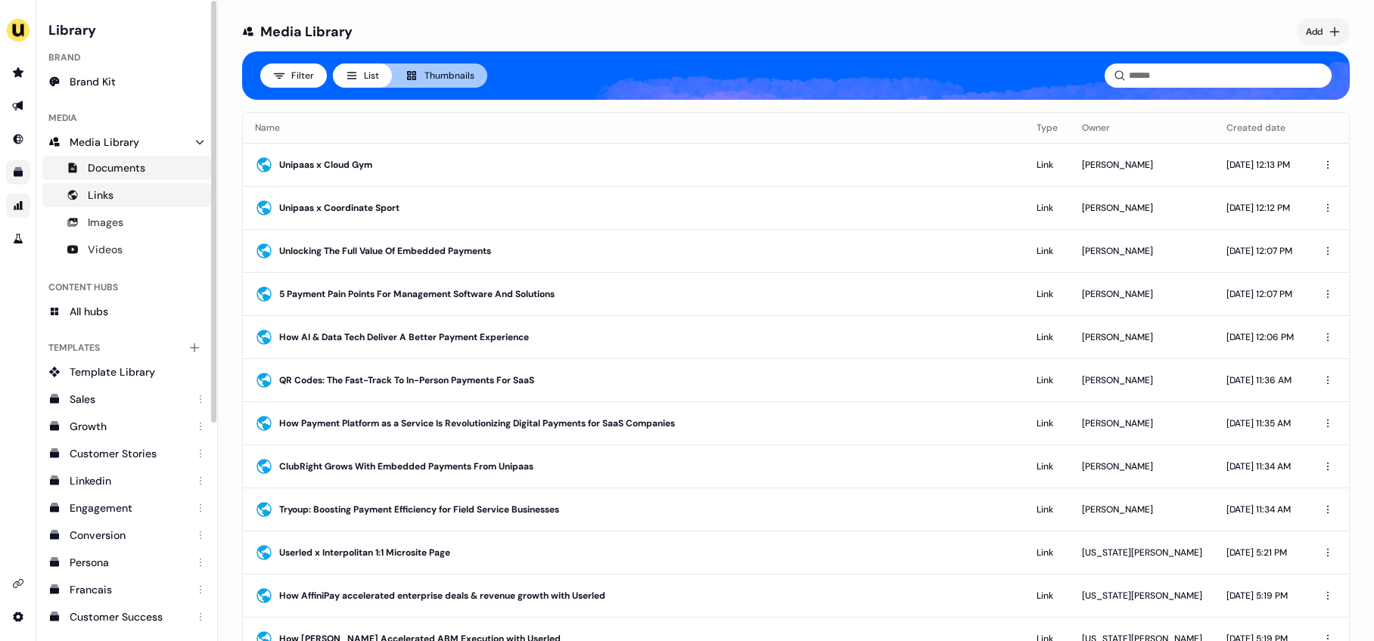
click at [126, 170] on span "Documents" at bounding box center [116, 167] width 57 height 15
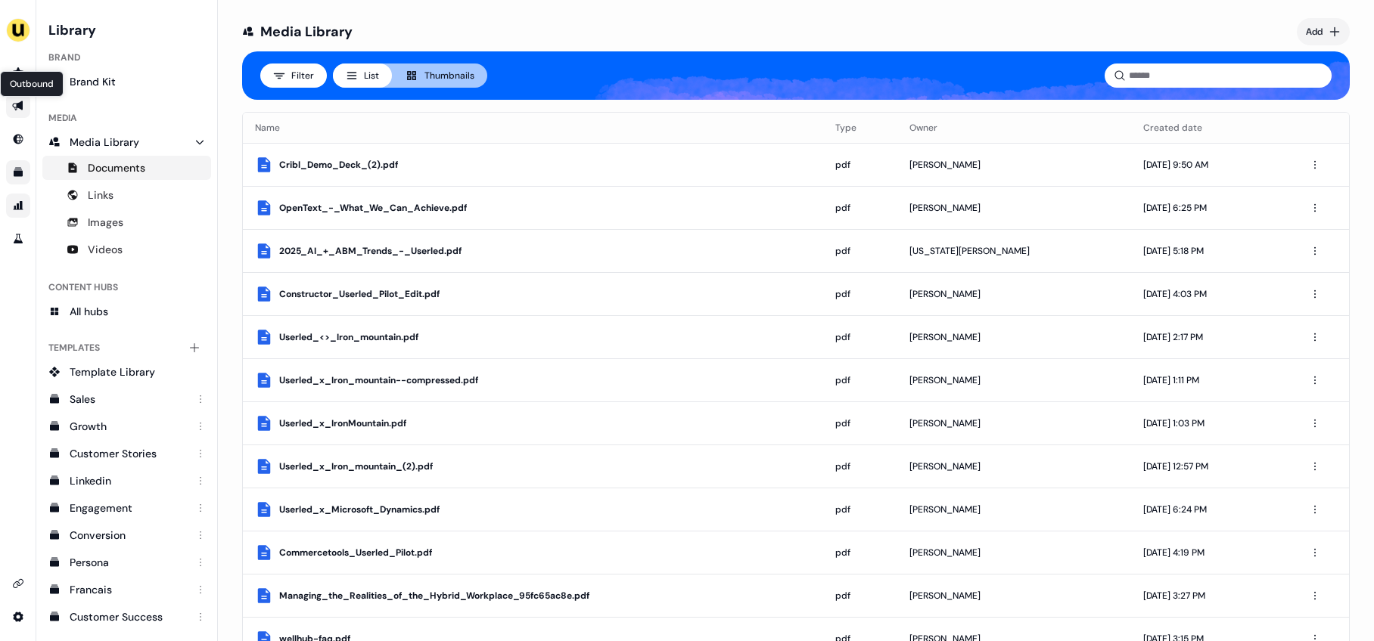
click at [19, 106] on icon "Go to outbound experience" at bounding box center [17, 106] width 11 height 10
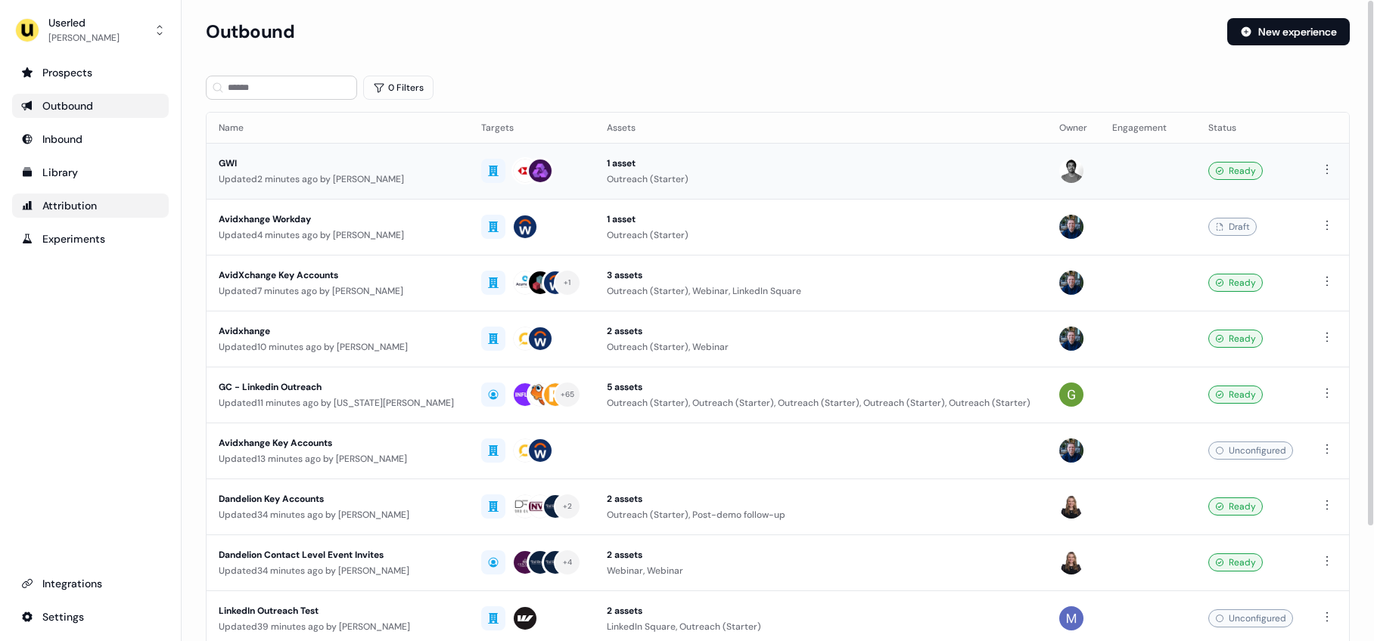
click at [421, 170] on div "GWI" at bounding box center [338, 163] width 238 height 15
click at [960, 172] on html "For the best experience switch devices to a bigger screen. Go to [DOMAIN_NAME] …" at bounding box center [687, 320] width 1374 height 641
click at [960, 170] on html "For the best experience switch devices to a bigger screen. Go to [DOMAIN_NAME] …" at bounding box center [687, 320] width 1374 height 641
click at [272, 169] on div "GWI" at bounding box center [339, 163] width 240 height 15
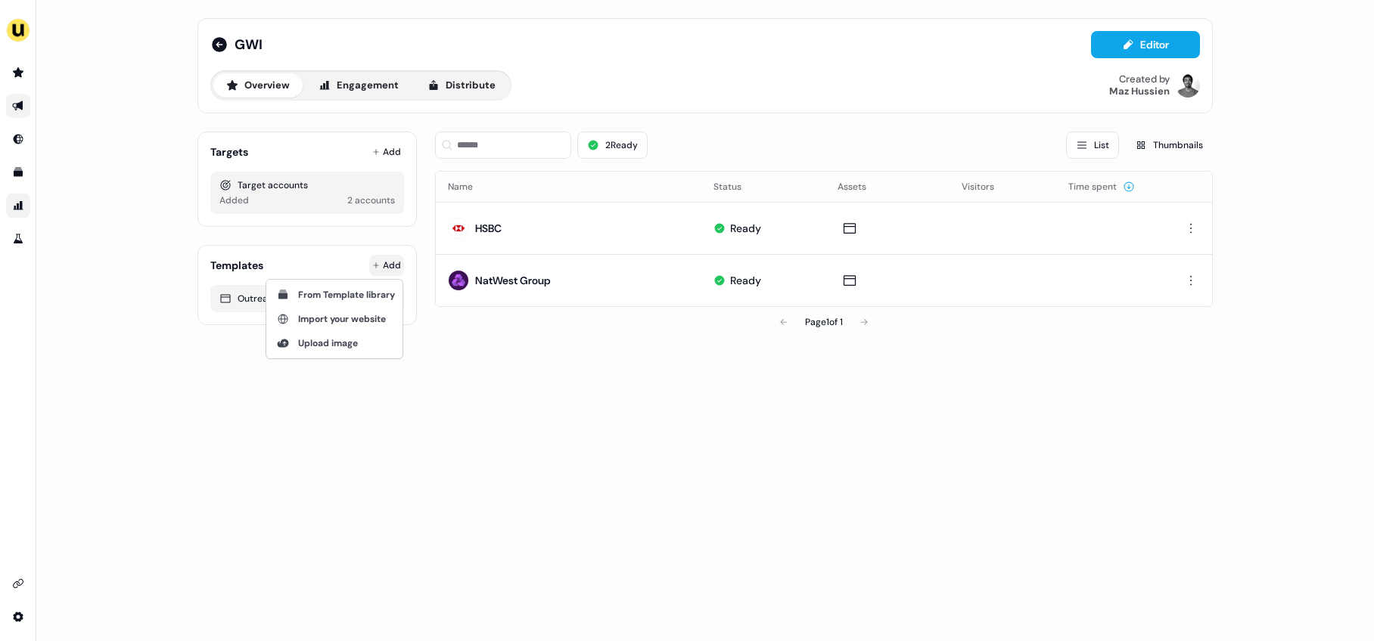
click at [385, 267] on html "For the best experience switch devices to a bigger screen. Go to [DOMAIN_NAME] …" at bounding box center [687, 320] width 1374 height 641
click at [347, 297] on span "From Template library" at bounding box center [346, 295] width 97 height 12
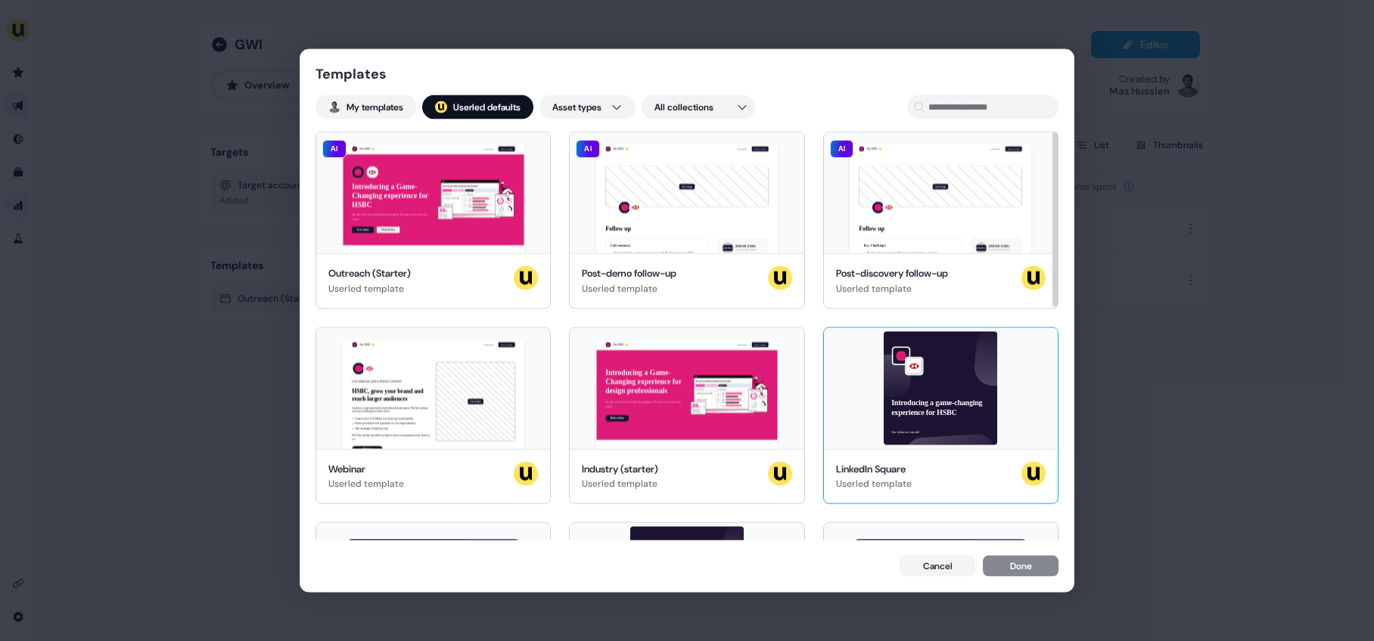
click at [956, 421] on div "Introducing a game-changing experience for HSBC See what we can do!" at bounding box center [941, 388] width 234 height 121
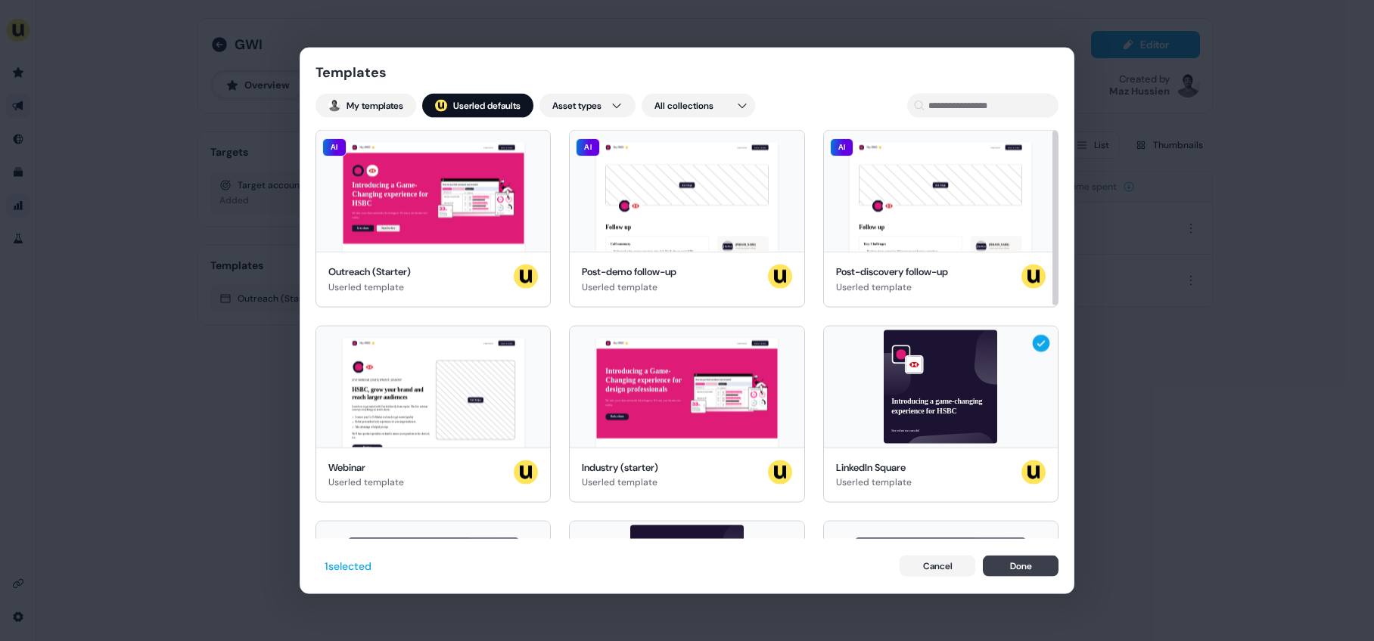
click at [960, 557] on button "Done" at bounding box center [1021, 565] width 76 height 21
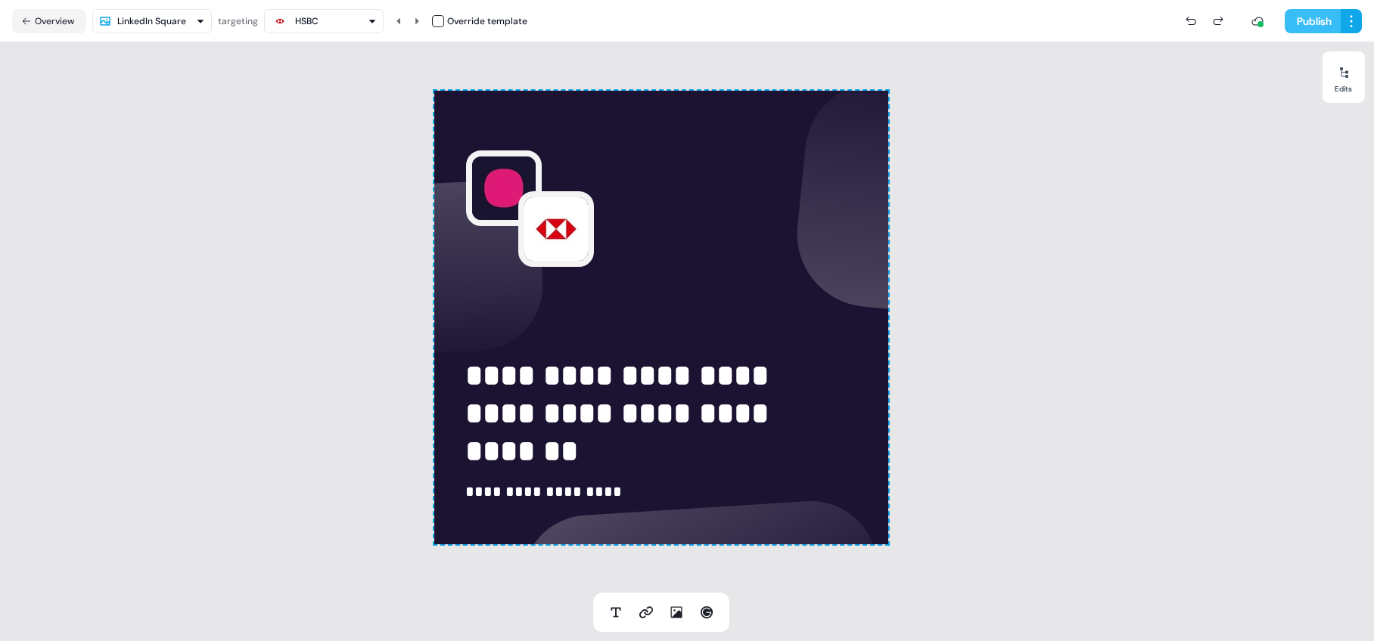
click at [960, 23] on button "Publish" at bounding box center [1312, 21] width 56 height 24
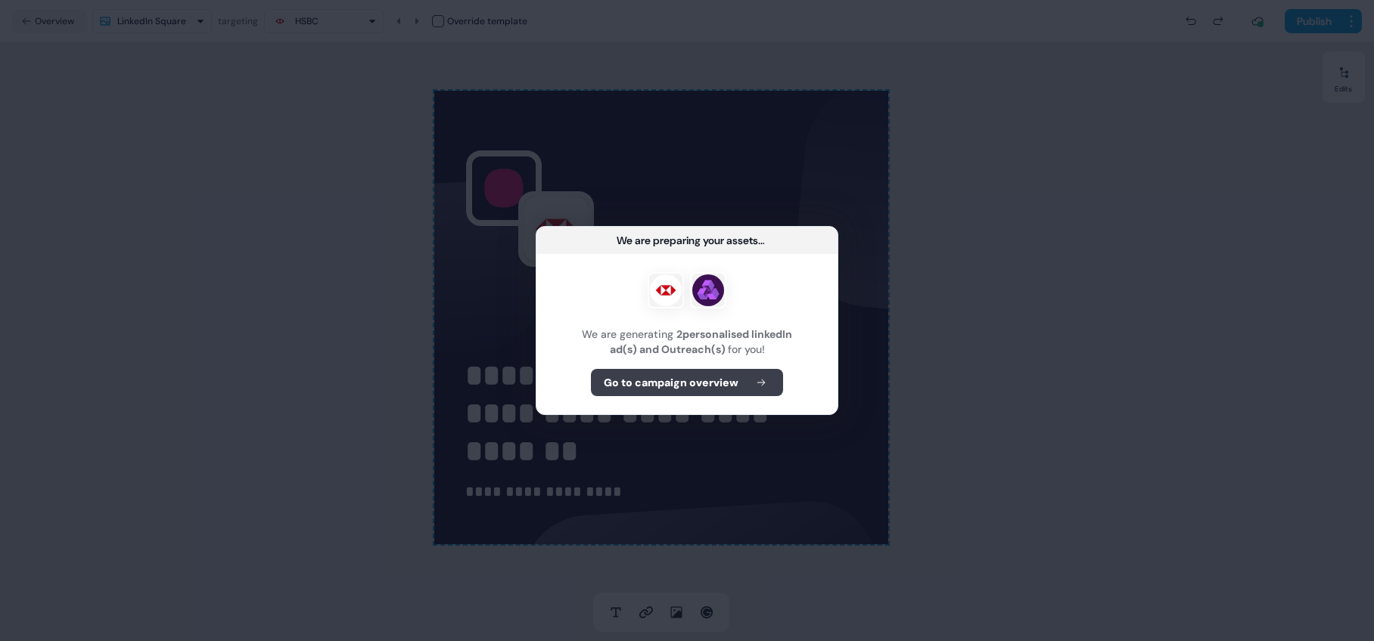
click at [716, 381] on b "Go to campaign overview" at bounding box center [671, 382] width 135 height 15
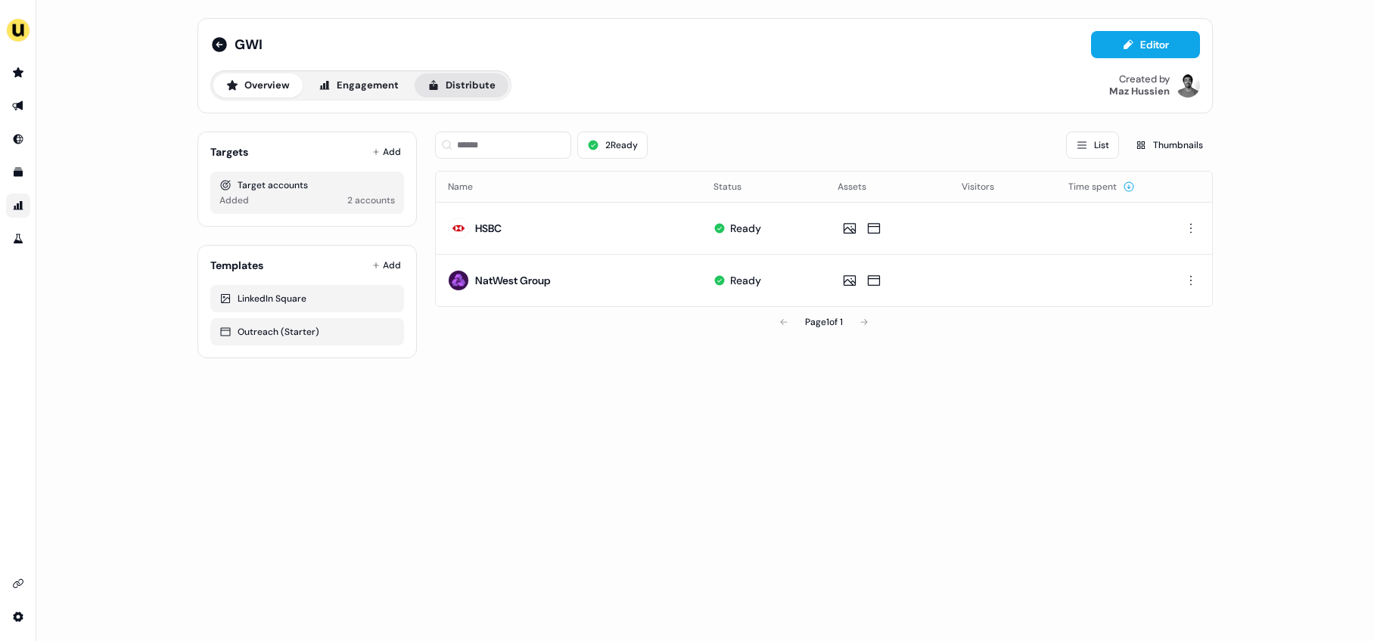
click at [455, 92] on button "Distribute" at bounding box center [462, 85] width 94 height 24
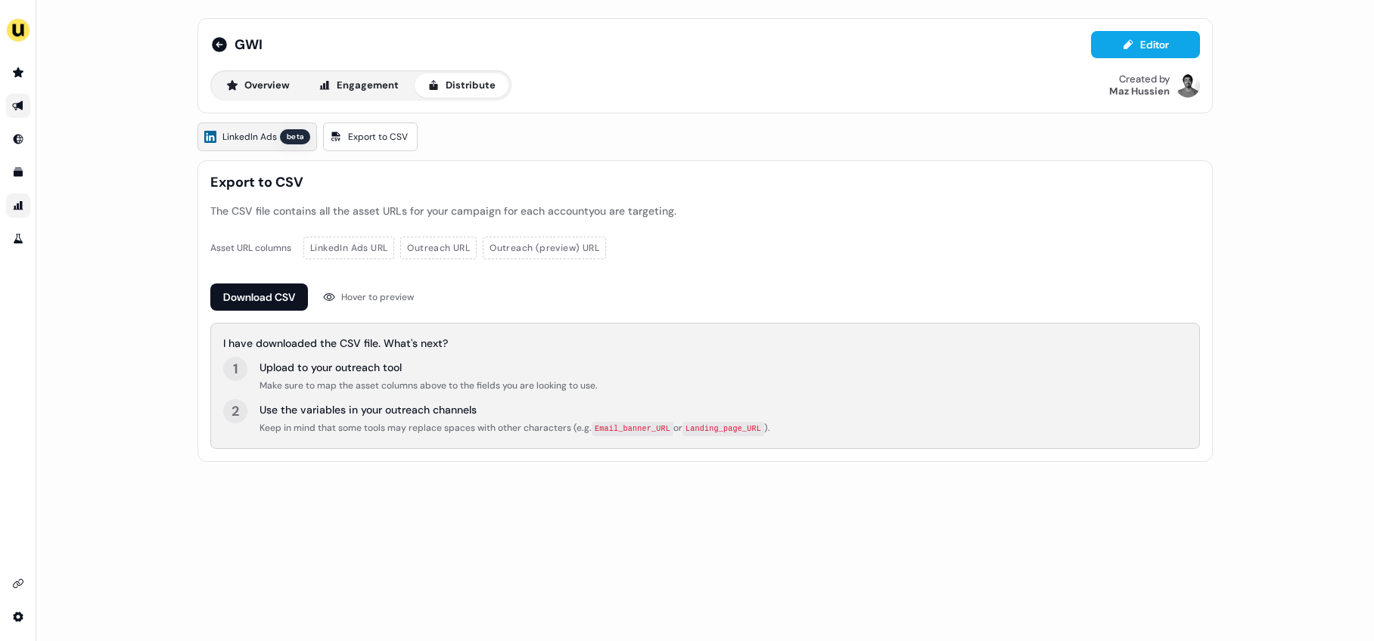
click at [267, 135] on span "LinkedIn Ads" at bounding box center [249, 136] width 54 height 15
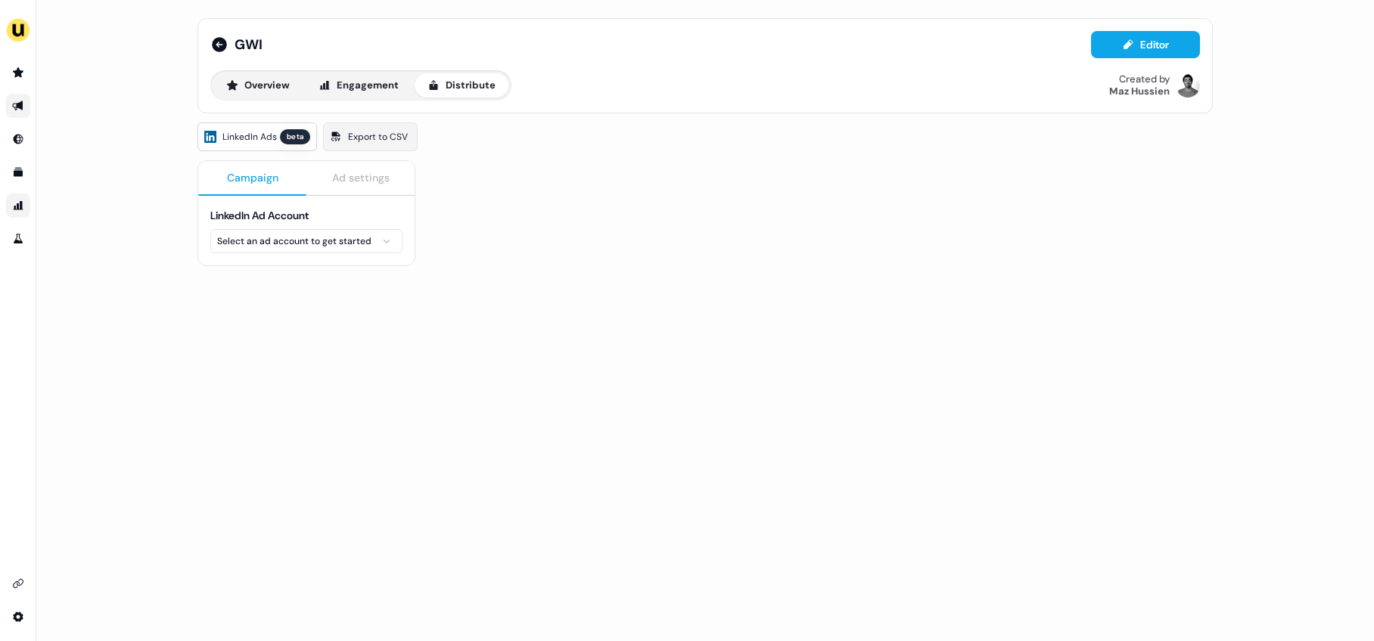
click at [365, 244] on html "For the best experience switch devices to a bigger screen. Go to [DOMAIN_NAME] …" at bounding box center [687, 320] width 1374 height 641
click at [520, 237] on html "For the best experience switch devices to a bigger screen. Go to [DOMAIN_NAME] …" at bounding box center [687, 320] width 1374 height 641
click at [347, 245] on html "For the best experience switch devices to a bigger screen. Go to [DOMAIN_NAME] …" at bounding box center [687, 320] width 1374 height 641
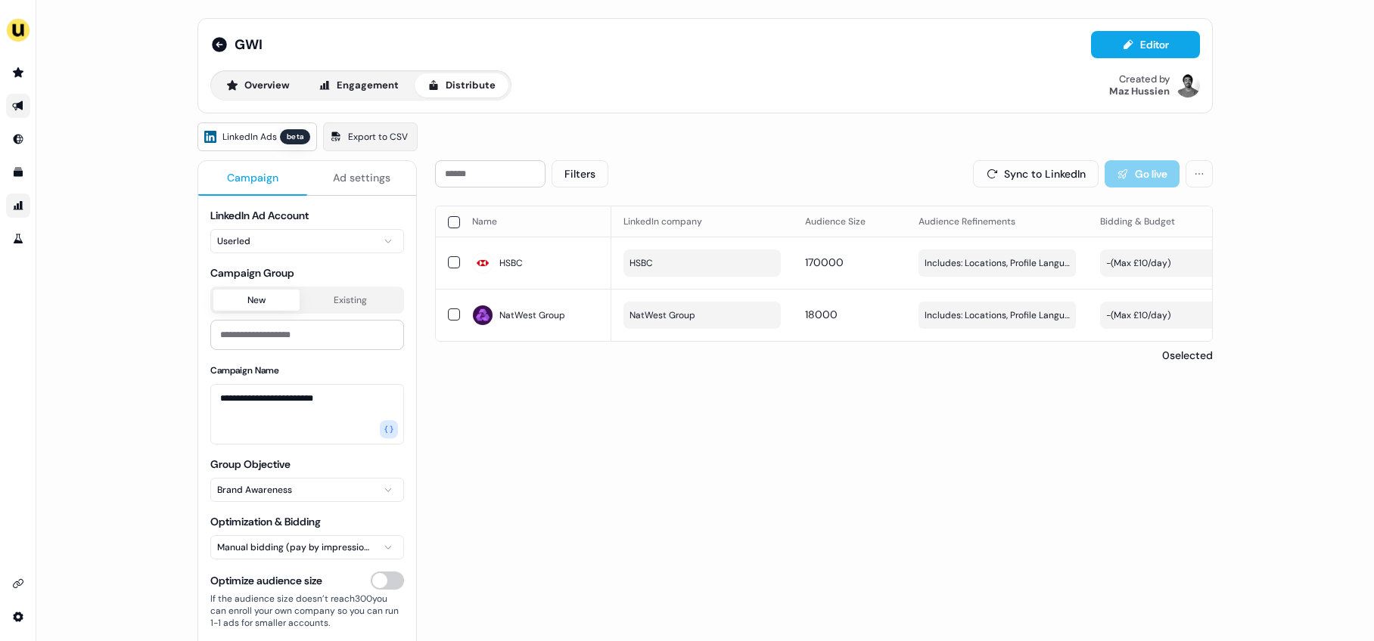
click at [356, 180] on span "Ad settings" at bounding box center [361, 177] width 57 height 15
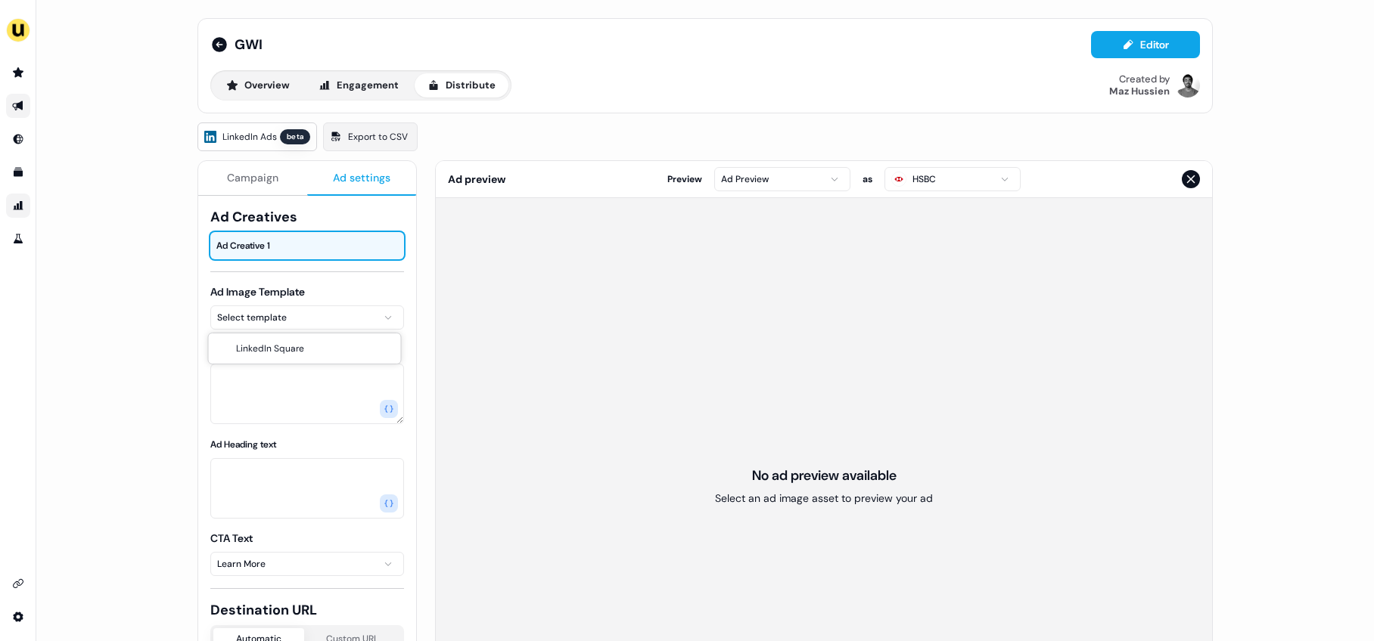
click at [282, 319] on html "For the best experience switch devices to a bigger screen. Go to [DOMAIN_NAME] …" at bounding box center [687, 320] width 1374 height 641
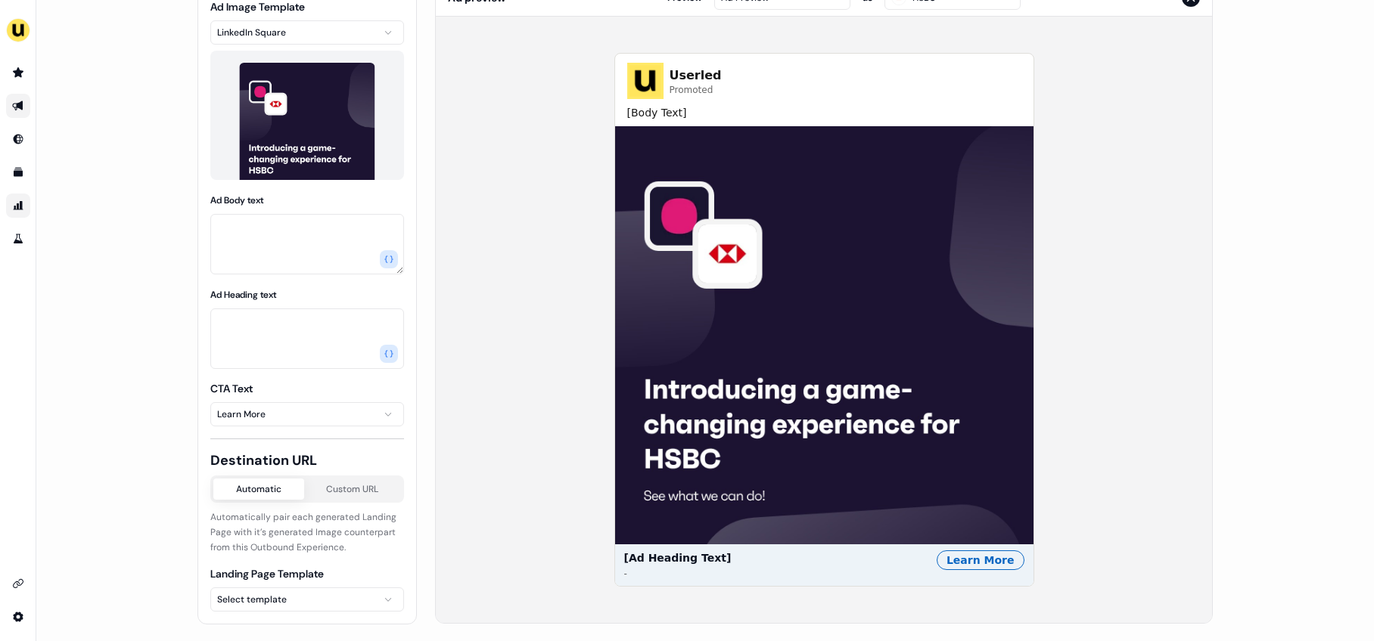
scroll to position [182, 0]
click at [304, 557] on body "For the best experience switch devices to a bigger screen. Go to [DOMAIN_NAME] …" at bounding box center [687, 320] width 1374 height 641
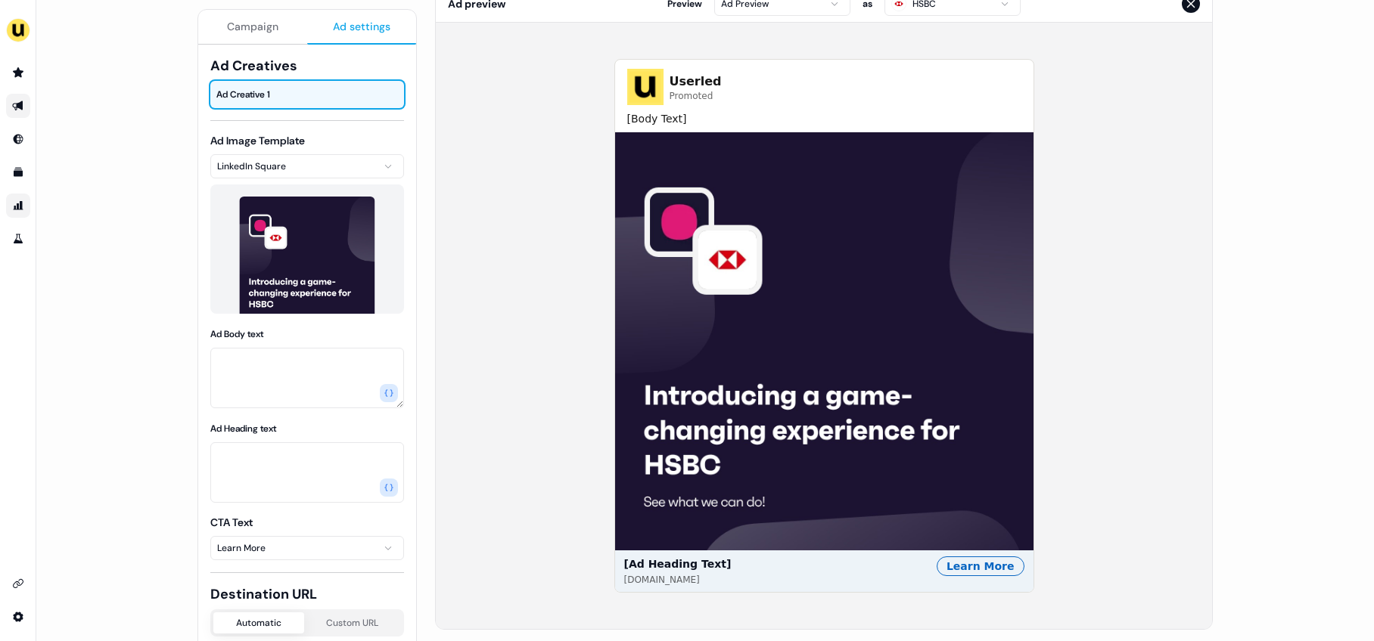
scroll to position [176, 0]
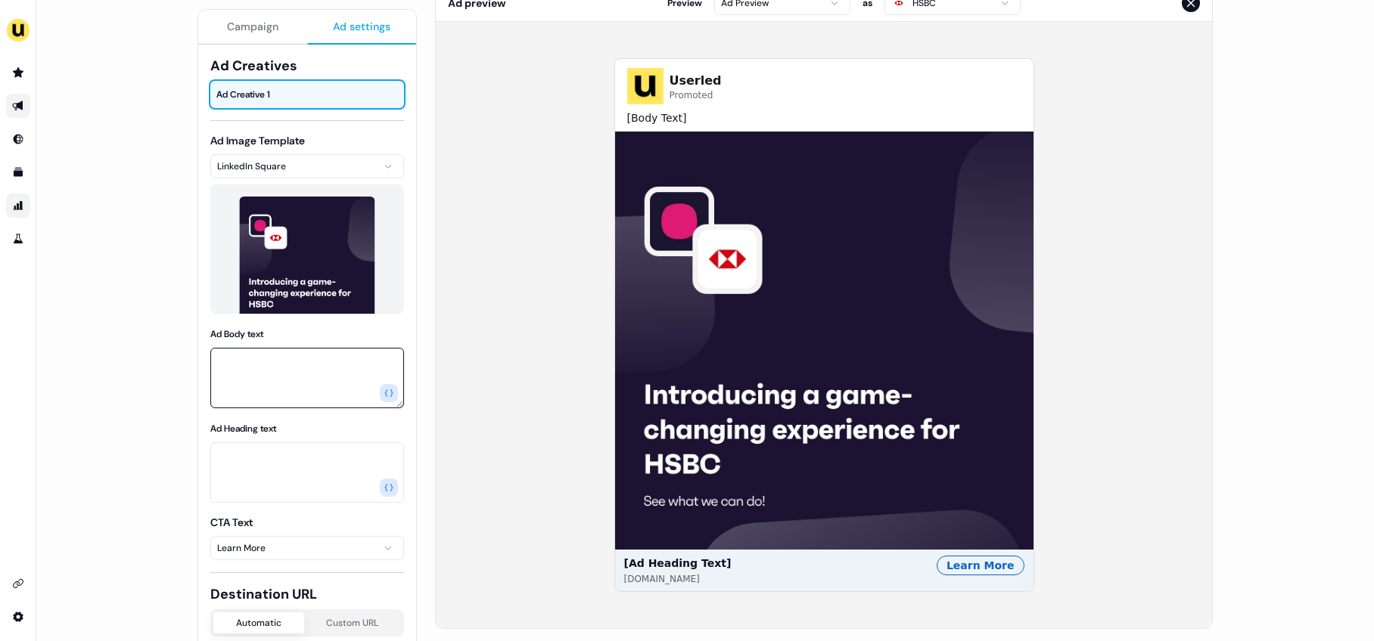
click at [280, 384] on textarea "Ad Body text" at bounding box center [307, 378] width 194 height 61
type textarea "**********"
click at [269, 438] on div "Ad Heading text" at bounding box center [307, 462] width 194 height 82
click at [271, 452] on textarea "Ad Heading text" at bounding box center [307, 473] width 194 height 61
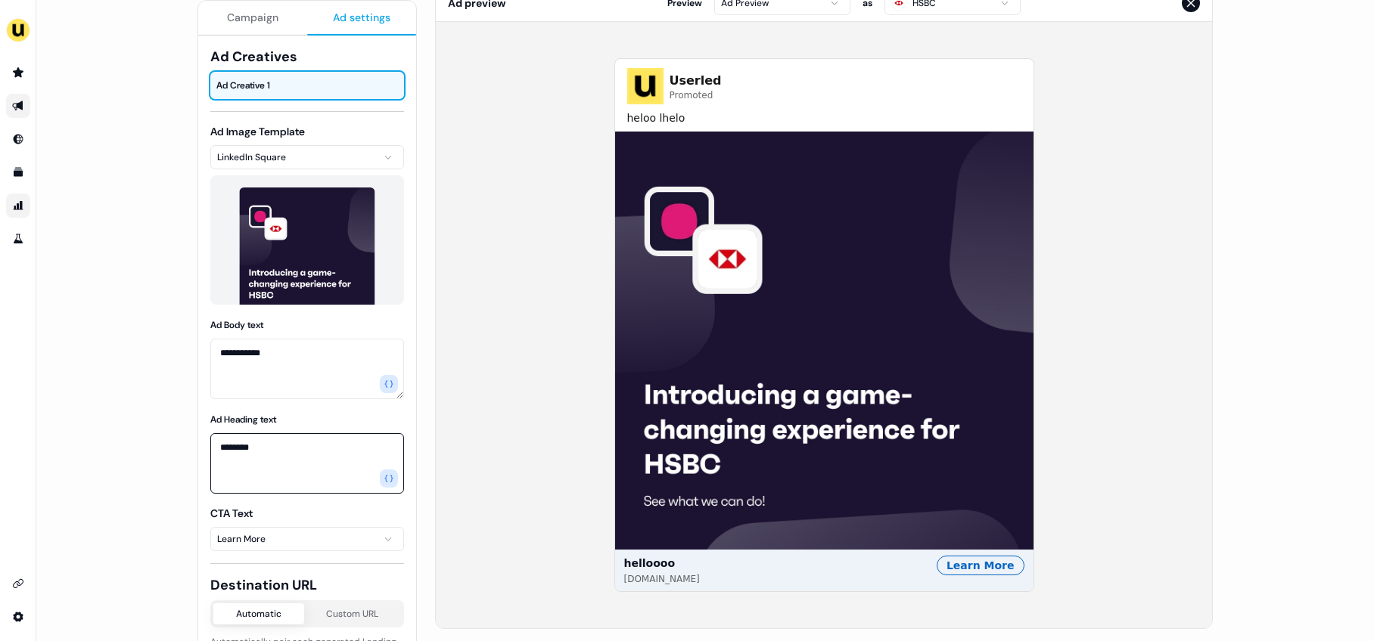
scroll to position [0, 0]
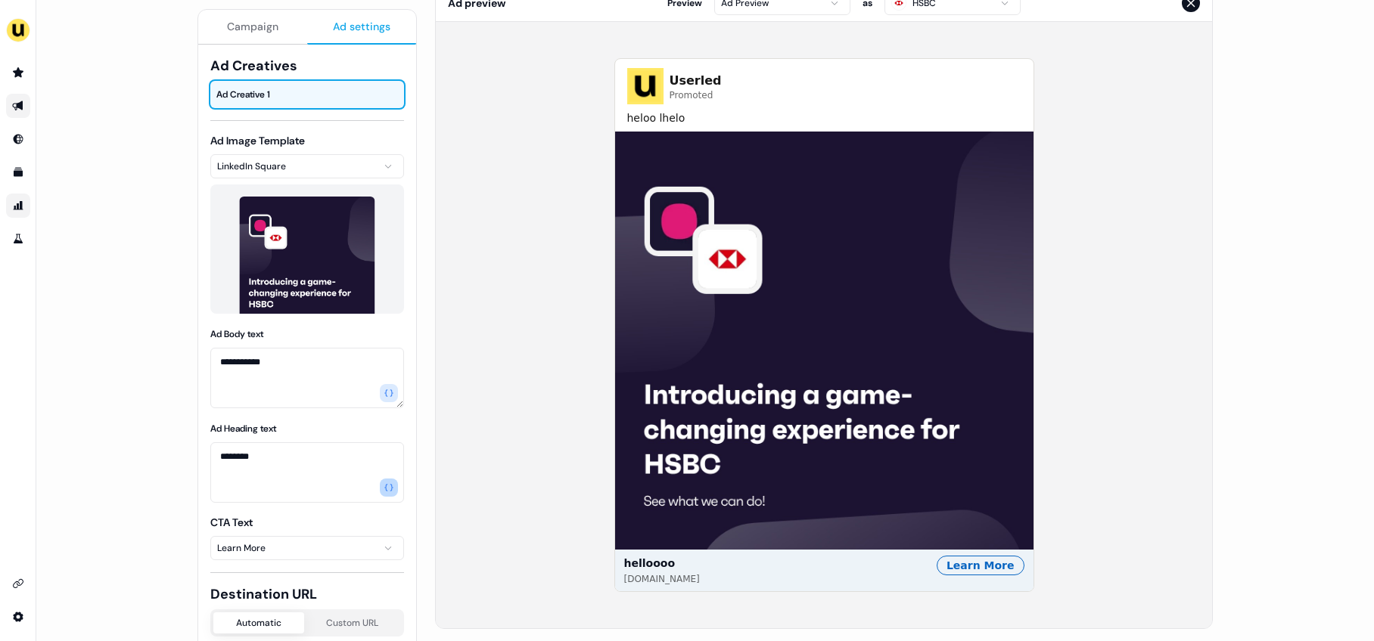
click at [384, 479] on button "button" at bounding box center [389, 488] width 18 height 18
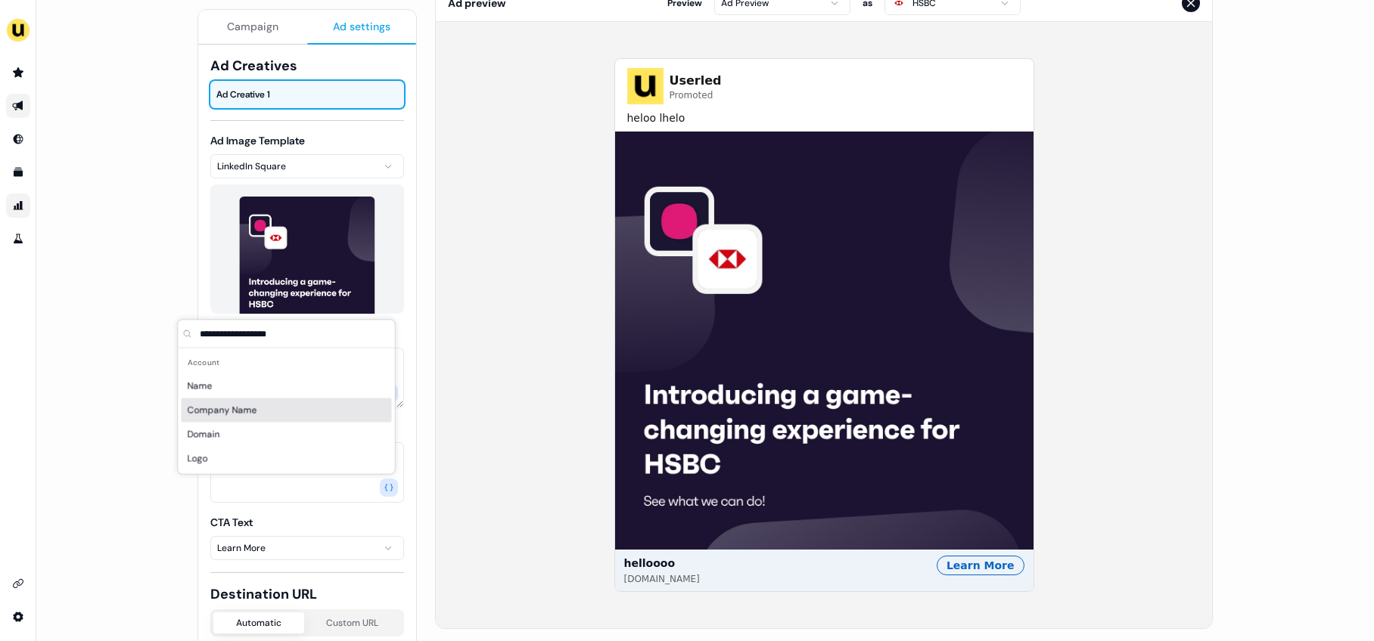
click at [337, 402] on div "Company Name" at bounding box center [287, 411] width 210 height 24
type textarea "**********"
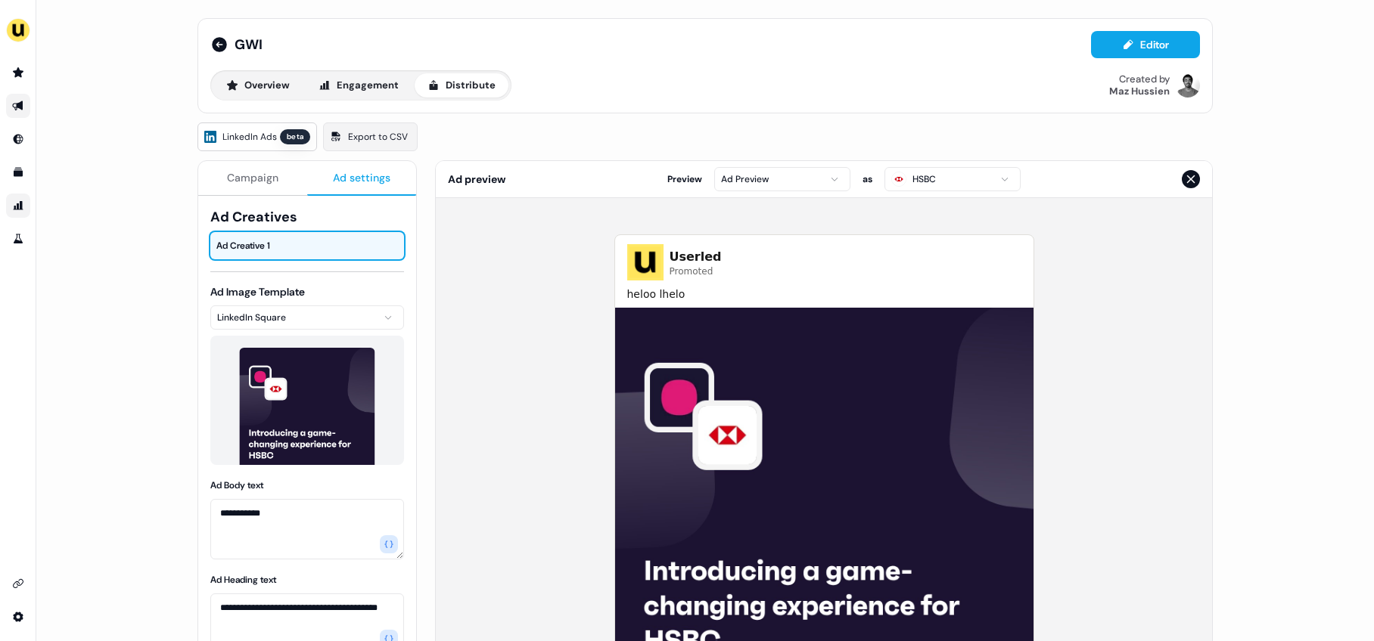
click at [898, 415] on img at bounding box center [824, 517] width 418 height 418
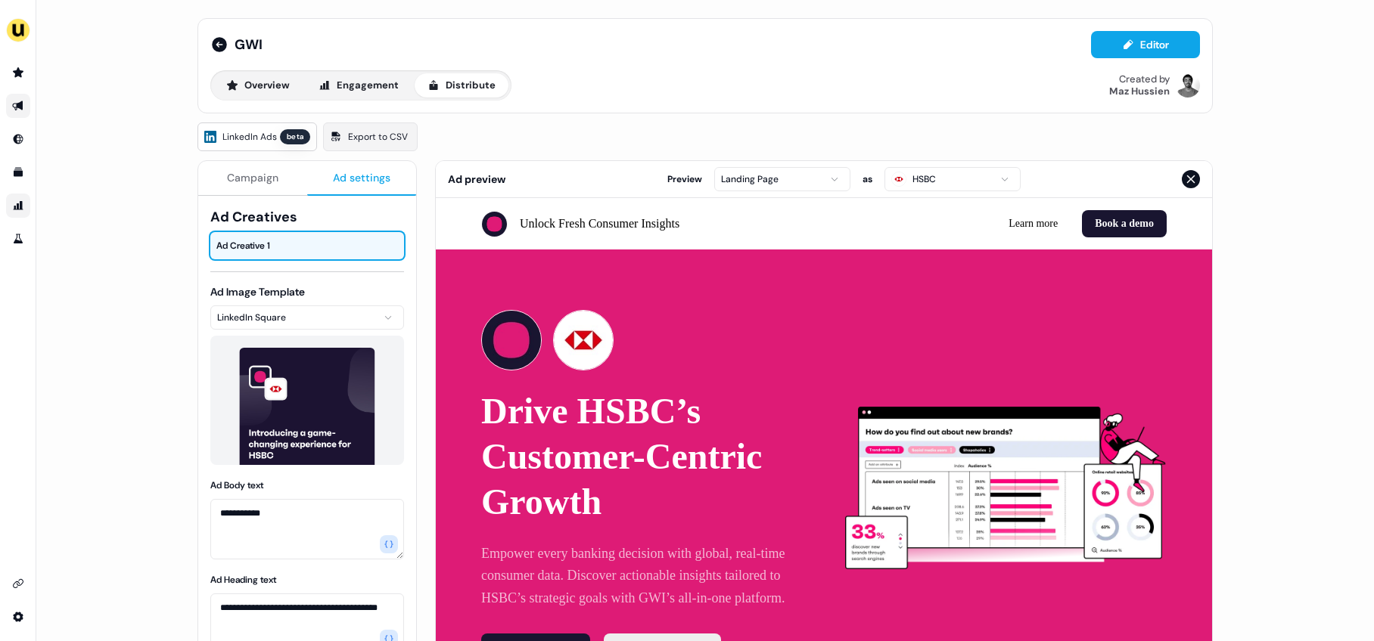
click at [244, 176] on span "Campaign" at bounding box center [252, 177] width 51 height 15
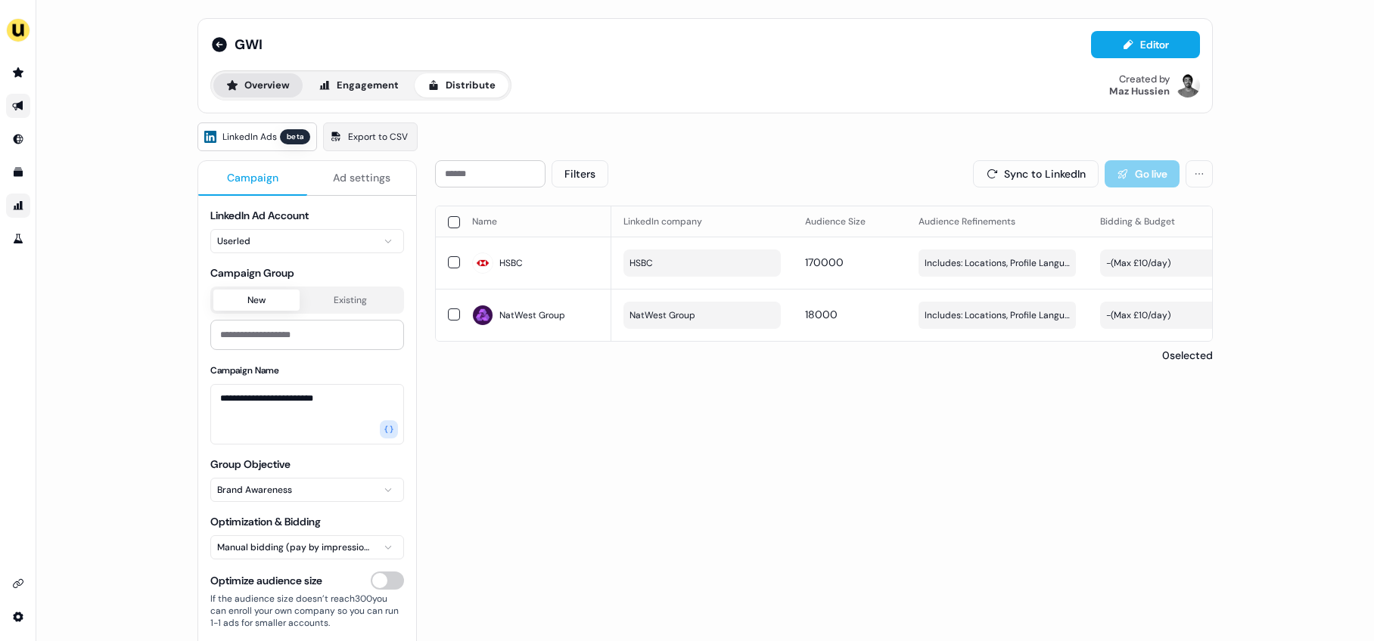
click at [268, 88] on button "Overview" at bounding box center [257, 85] width 89 height 24
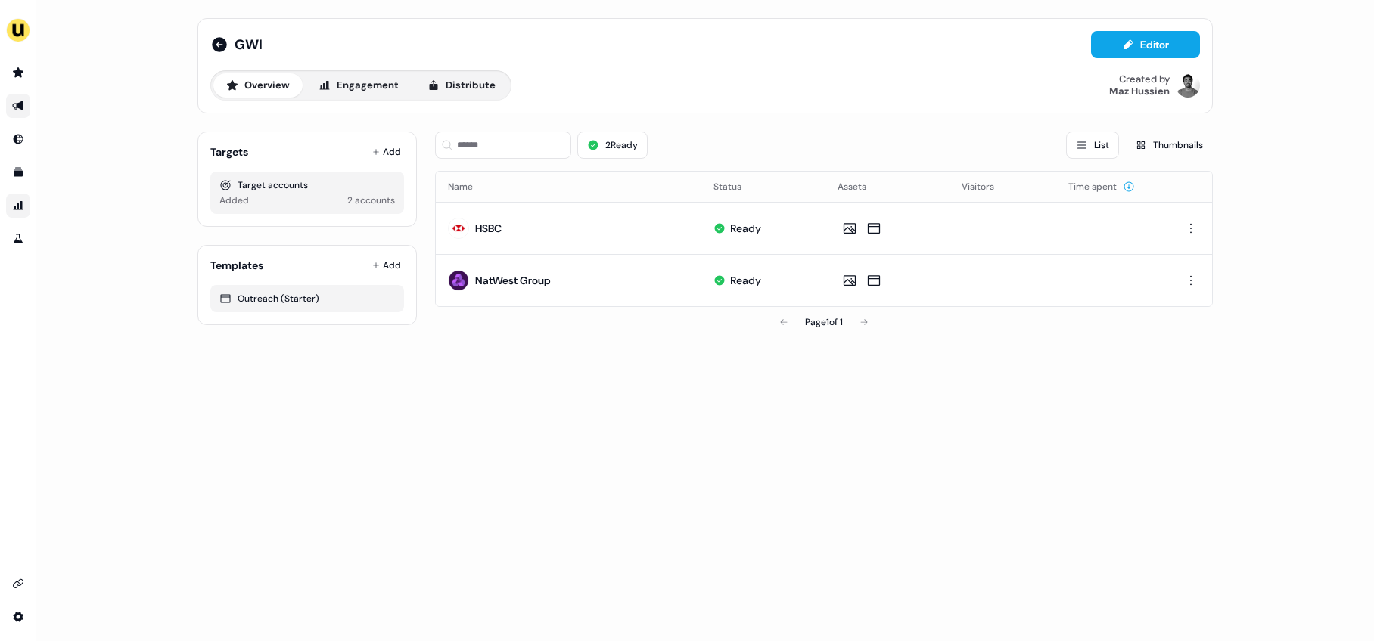
click at [731, 395] on div "GWI Editor Overview Engagement Distribute Created by Maz Hussien Targets Add Ta…" at bounding box center [704, 320] width 1337 height 641
click at [20, 139] on icon "Go to Inbound" at bounding box center [18, 139] width 12 height 12
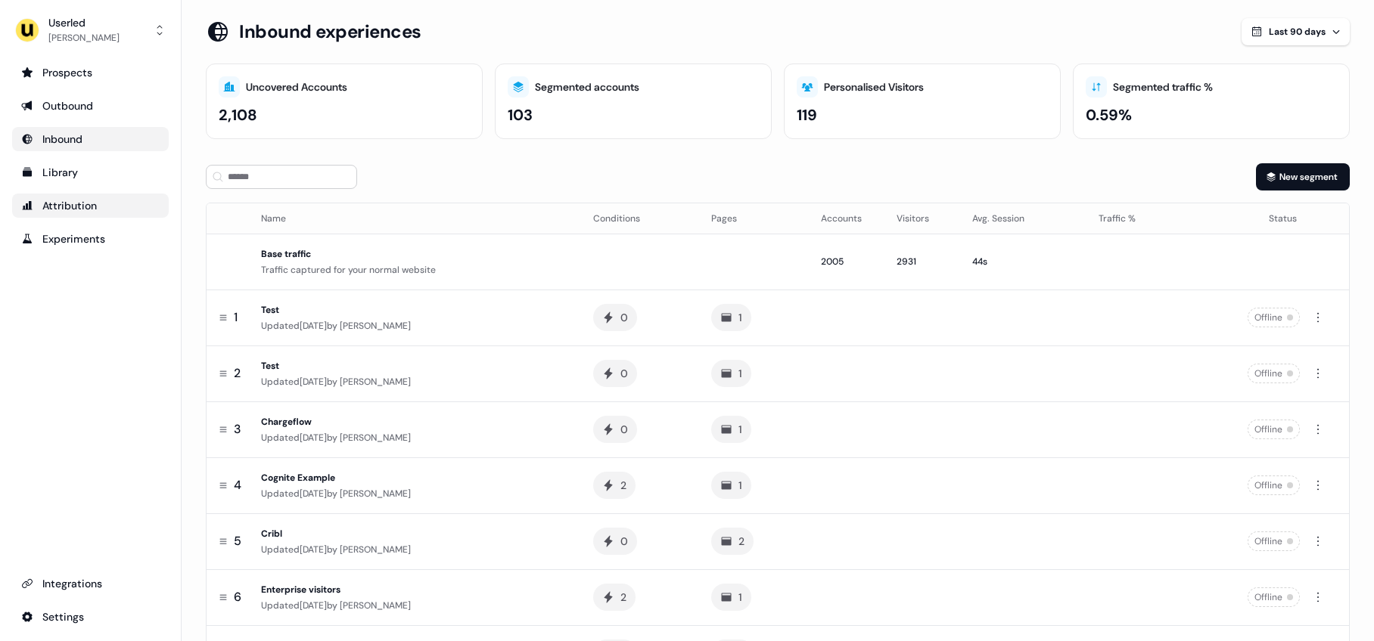
click at [66, 207] on div "Attribution" at bounding box center [90, 205] width 138 height 15
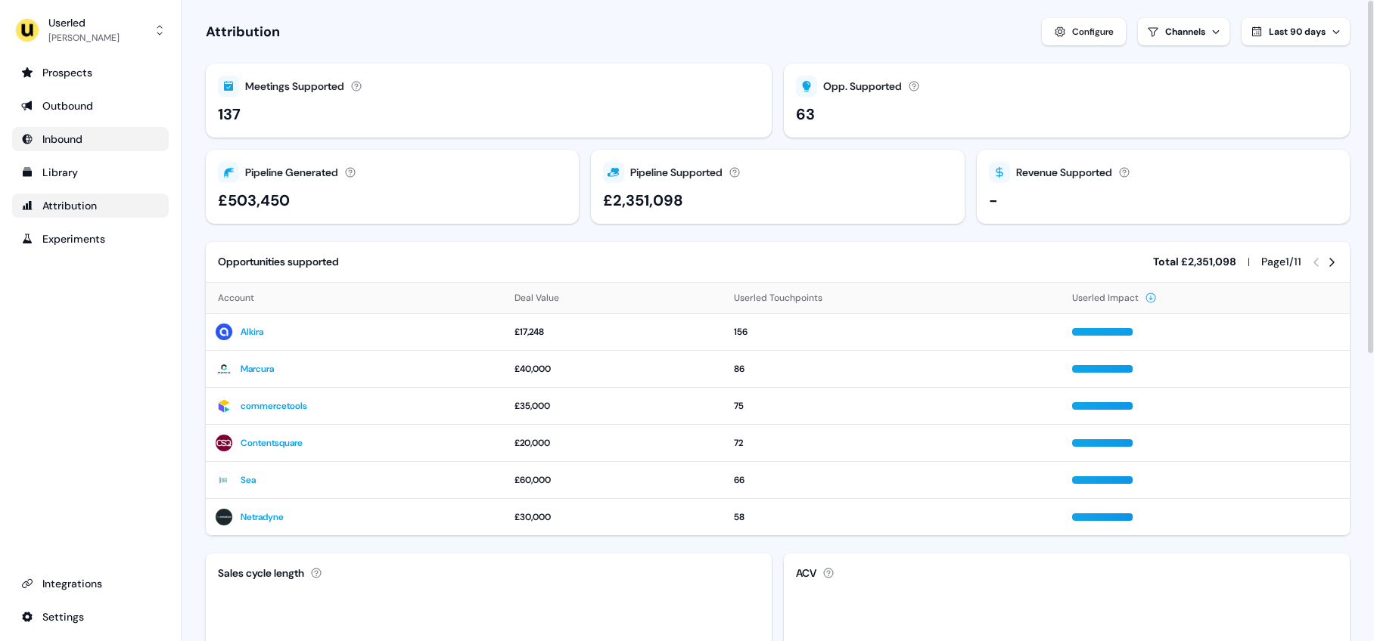
scroll to position [523, 0]
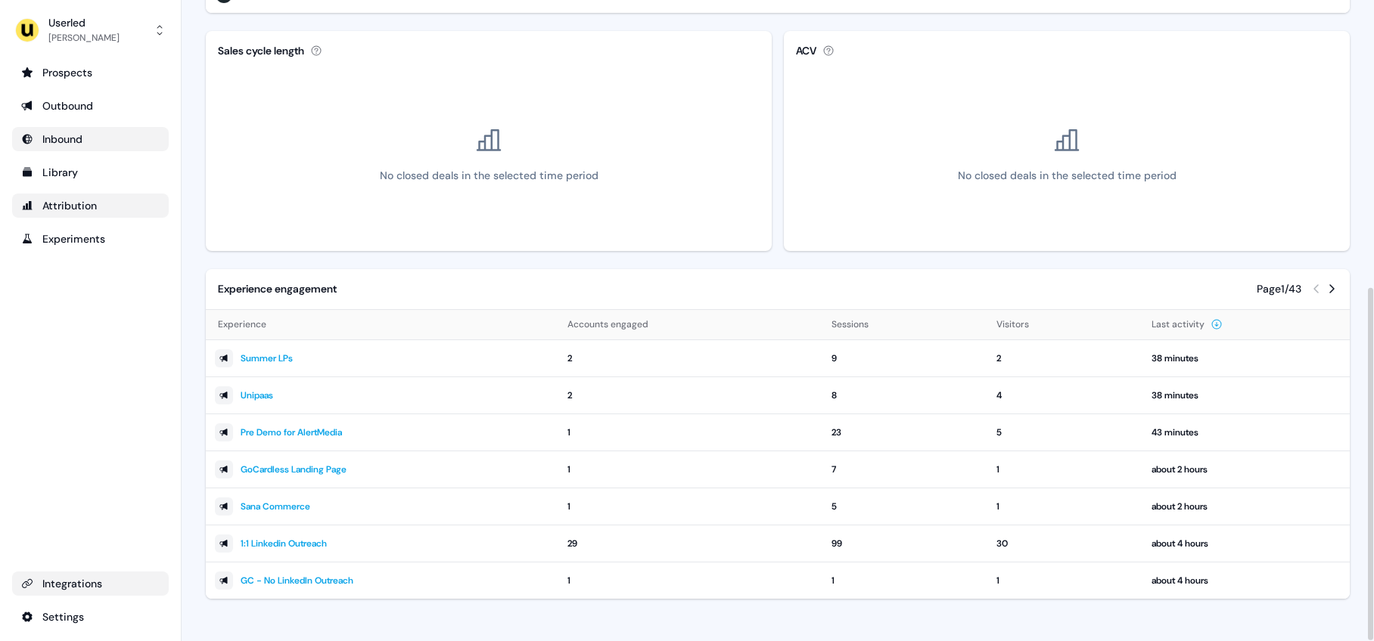
click at [79, 557] on div "Integrations" at bounding box center [90, 583] width 138 height 15
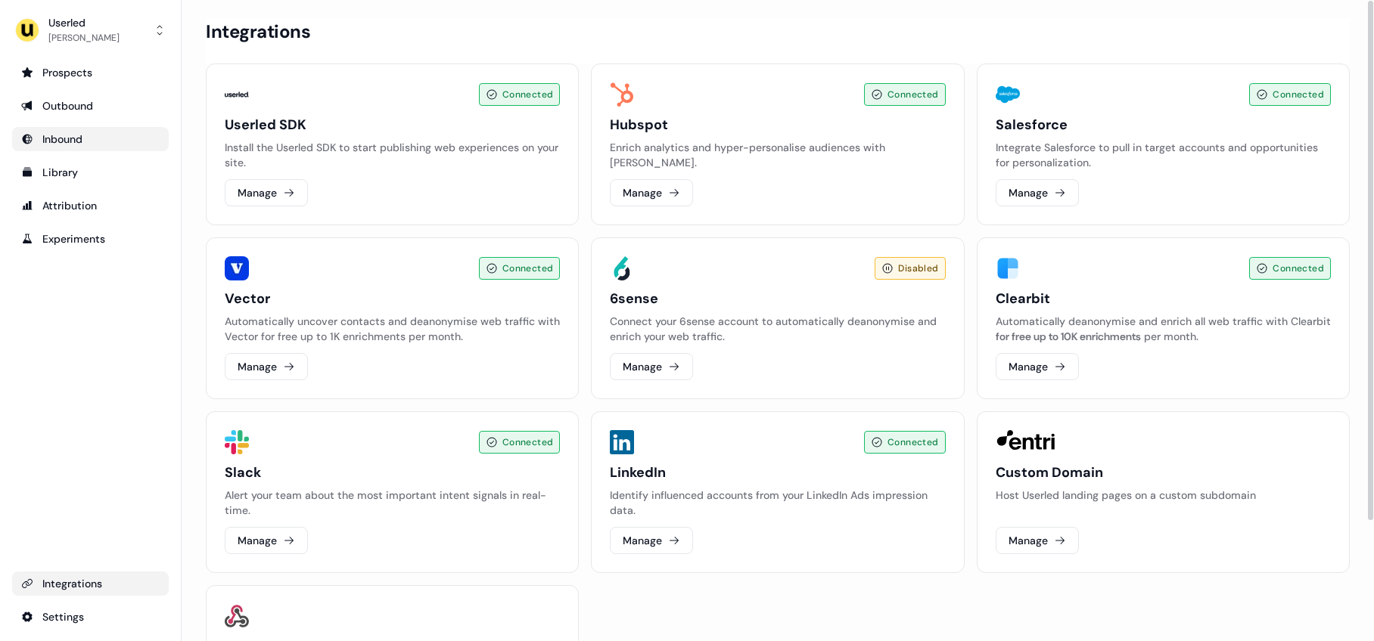
click at [960, 151] on p "Integrate Salesforce to pull in target accounts and opportunities for personali…" at bounding box center [1163, 155] width 335 height 30
click at [960, 191] on icon at bounding box center [1060, 193] width 12 height 12
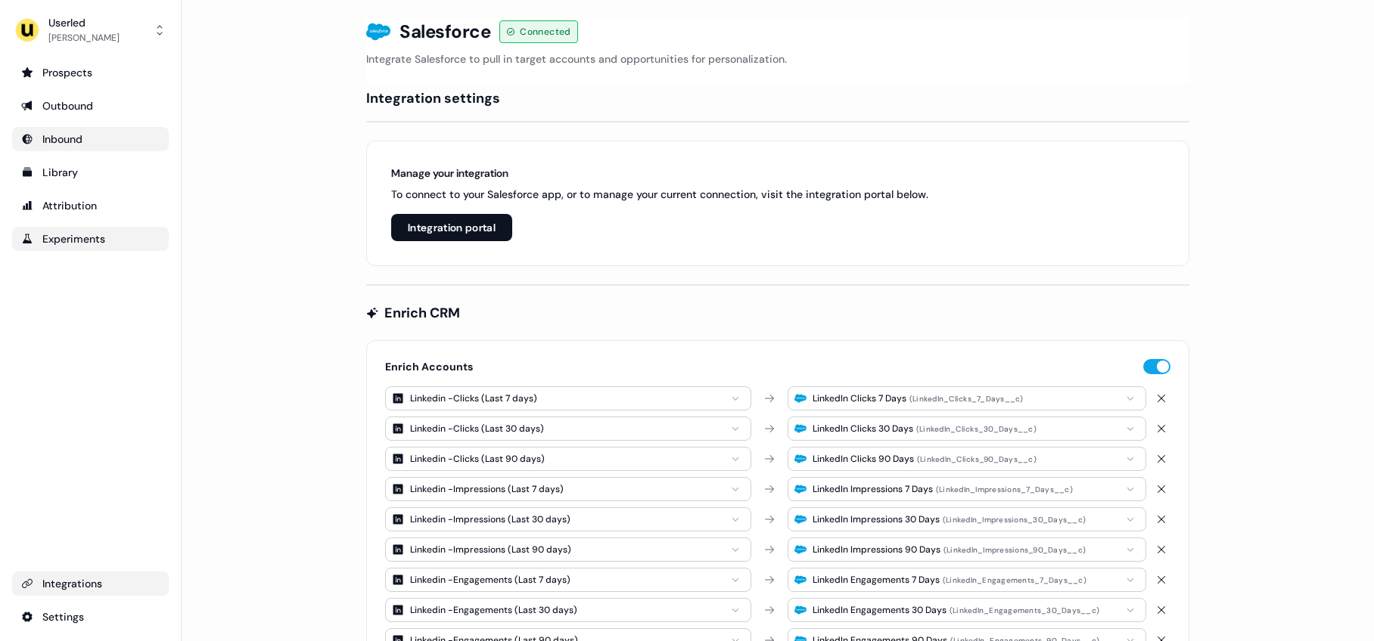
click at [98, 238] on div "Experiments" at bounding box center [90, 238] width 138 height 15
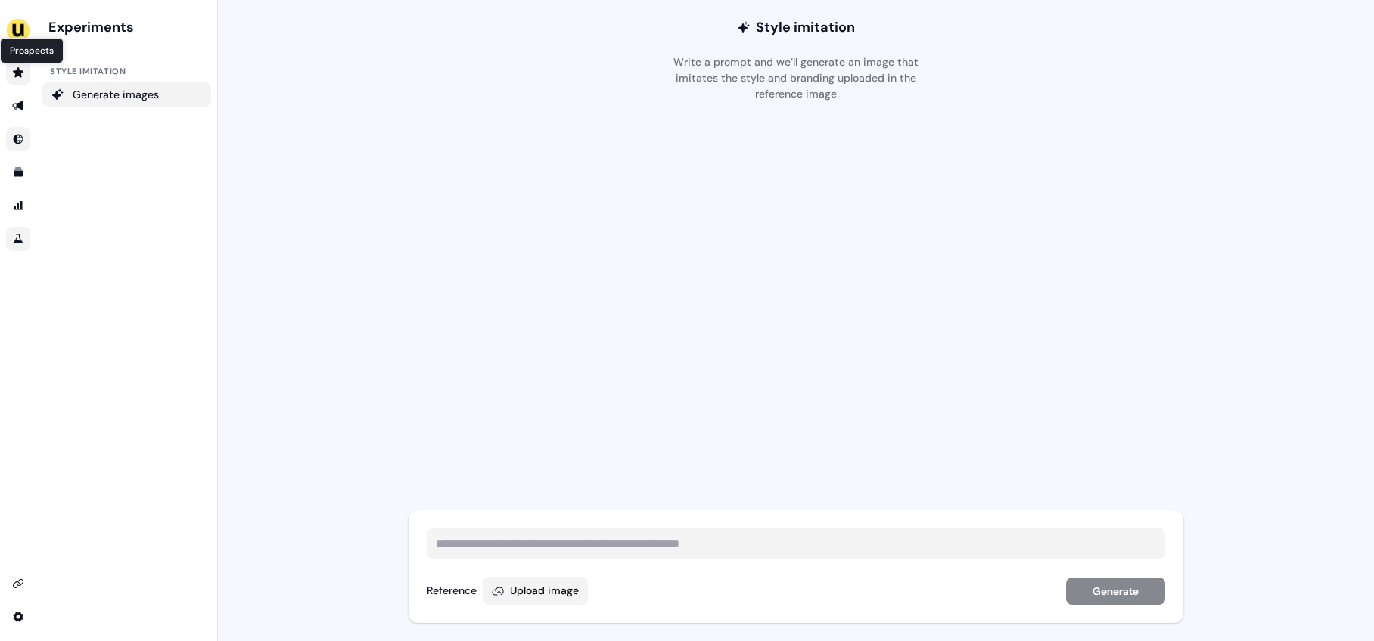
click at [21, 75] on icon "Go to prospects" at bounding box center [18, 73] width 12 height 12
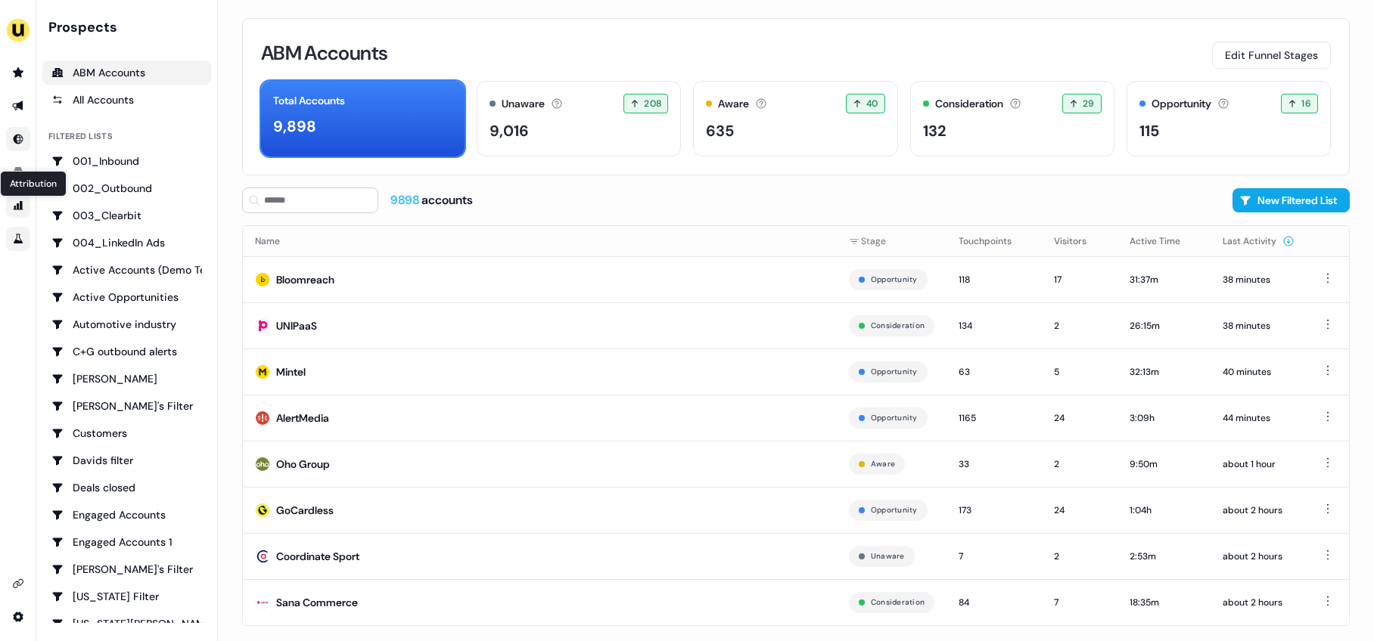
click at [20, 203] on icon "Go to attribution" at bounding box center [19, 205] width 10 height 9
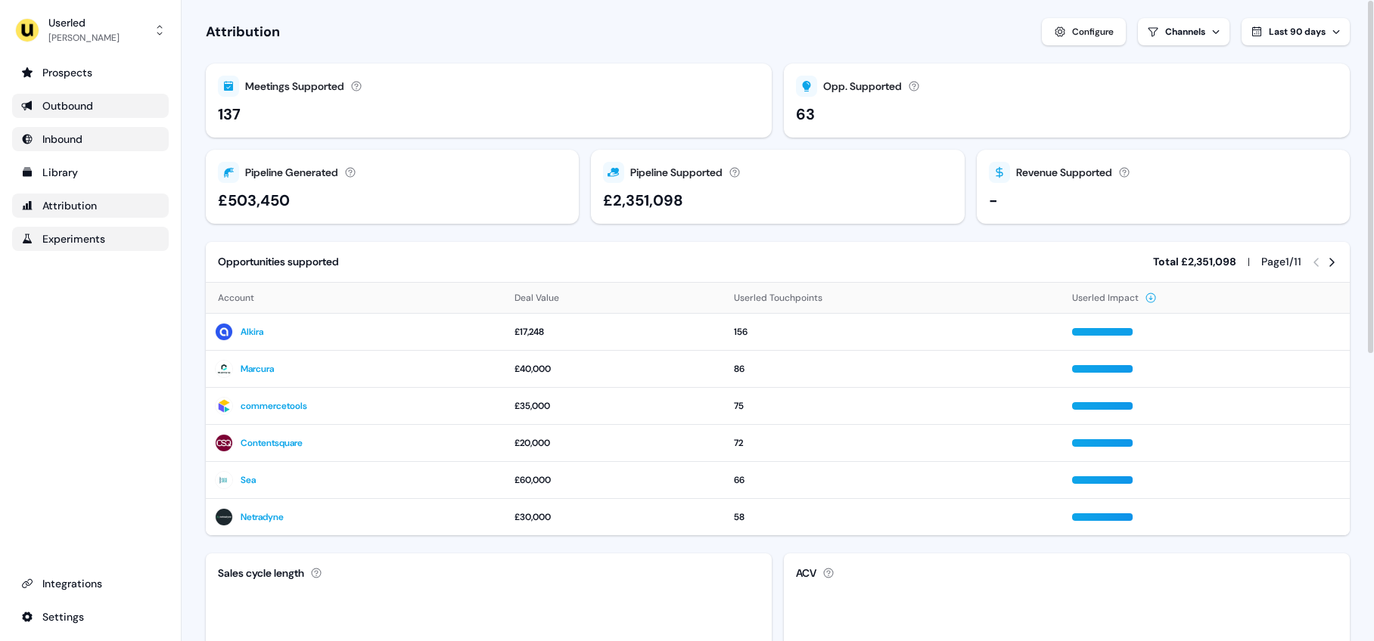
click at [89, 101] on div "Outbound" at bounding box center [90, 105] width 138 height 15
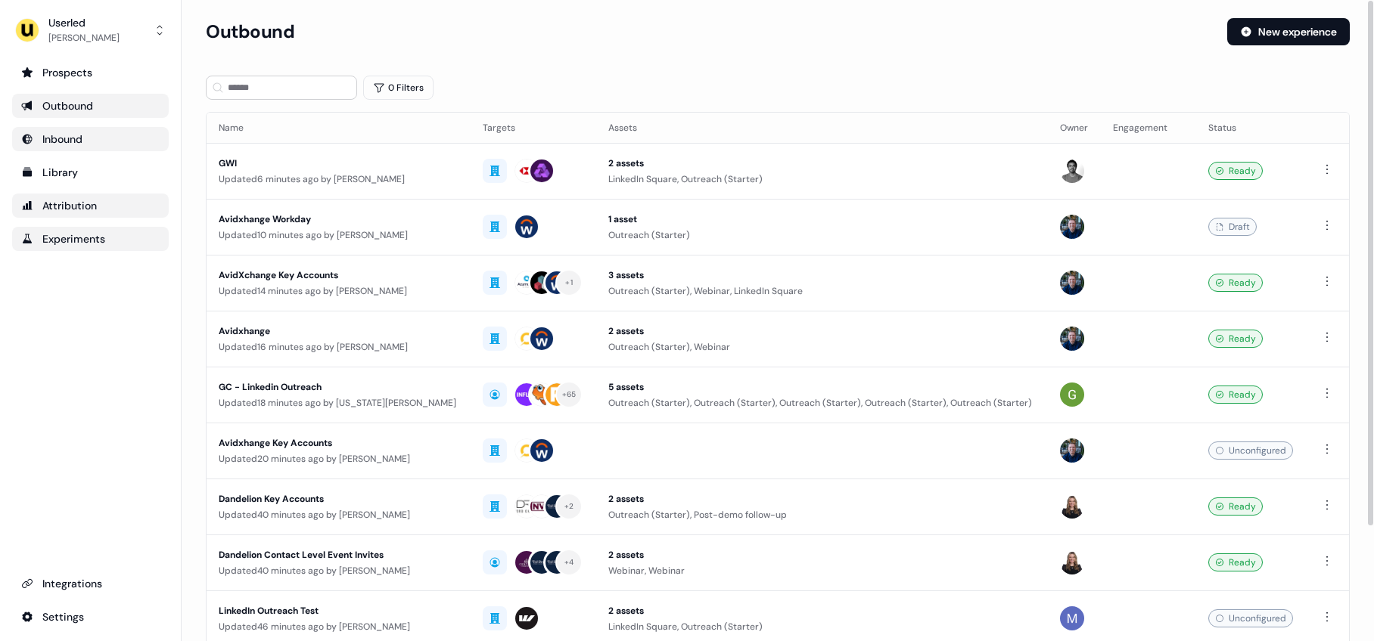
click at [767, 53] on div "Outbound New experience" at bounding box center [778, 40] width 1144 height 45
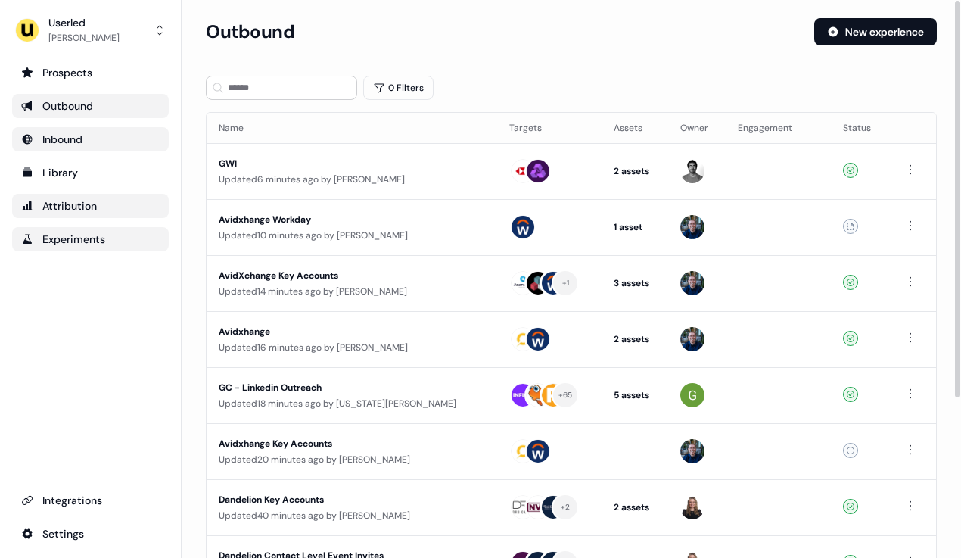
click at [685, 65] on section "Loading... Outbound New experience 0 Filters Name Targets Assets Owner Engageme…" at bounding box center [571, 400] width 779 height 764
click at [433, 45] on div "Outbound New experience" at bounding box center [571, 40] width 731 height 45
